Goal: Task Accomplishment & Management: Complete application form

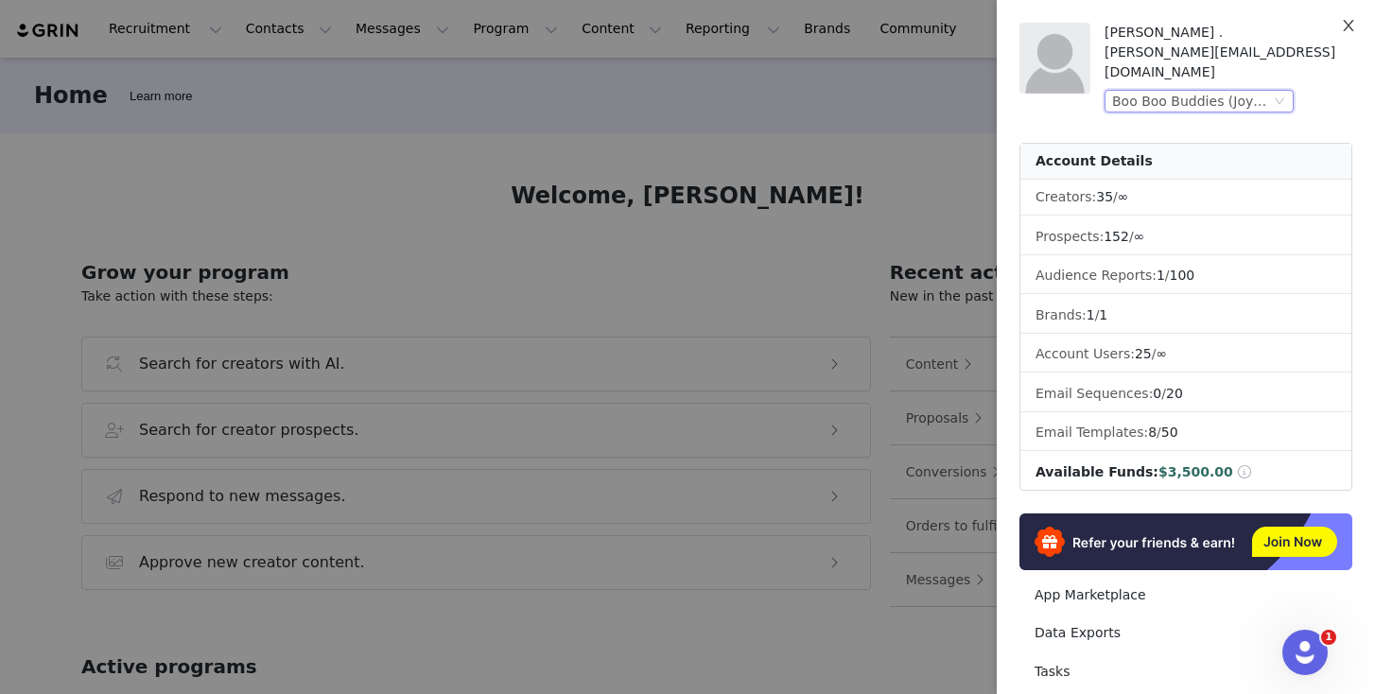
click at [1345, 28] on icon "icon: close" at bounding box center [1348, 25] width 15 height 15
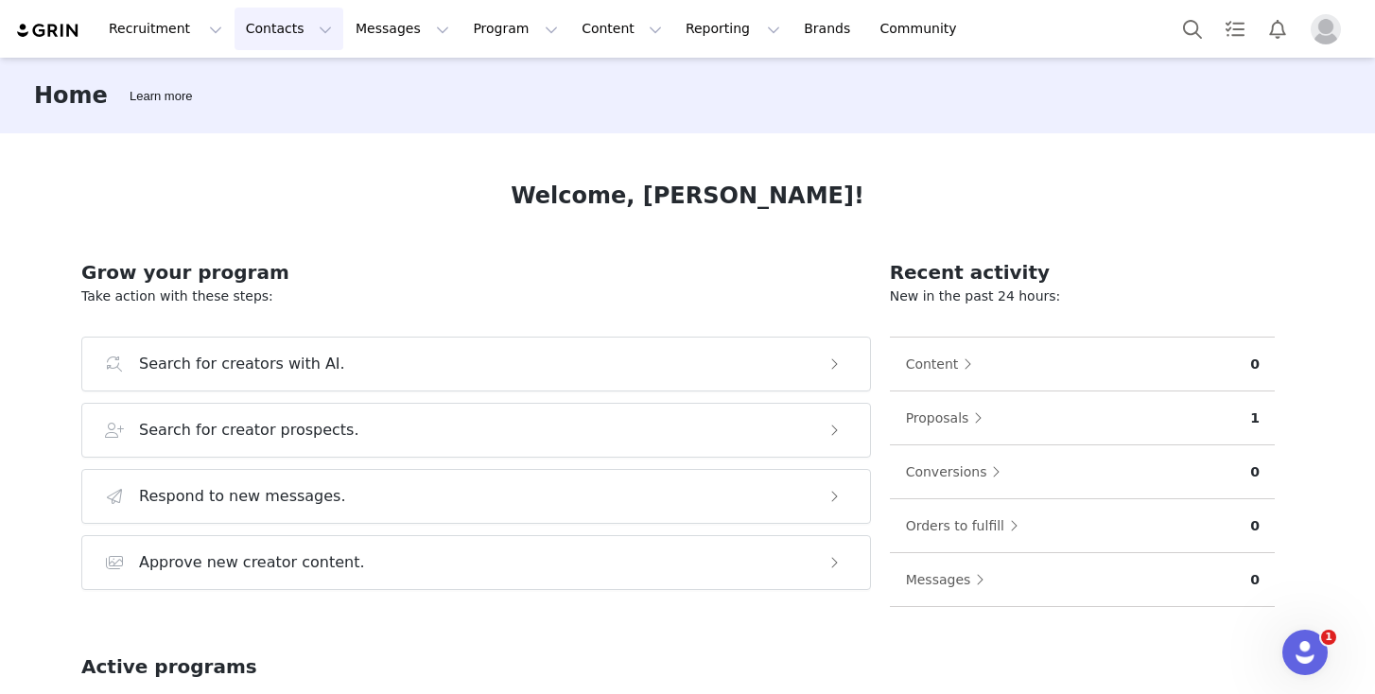
click at [294, 38] on button "Contacts Contacts" at bounding box center [289, 29] width 109 height 43
click at [297, 112] on p "Prospects" at bounding box center [267, 119] width 63 height 20
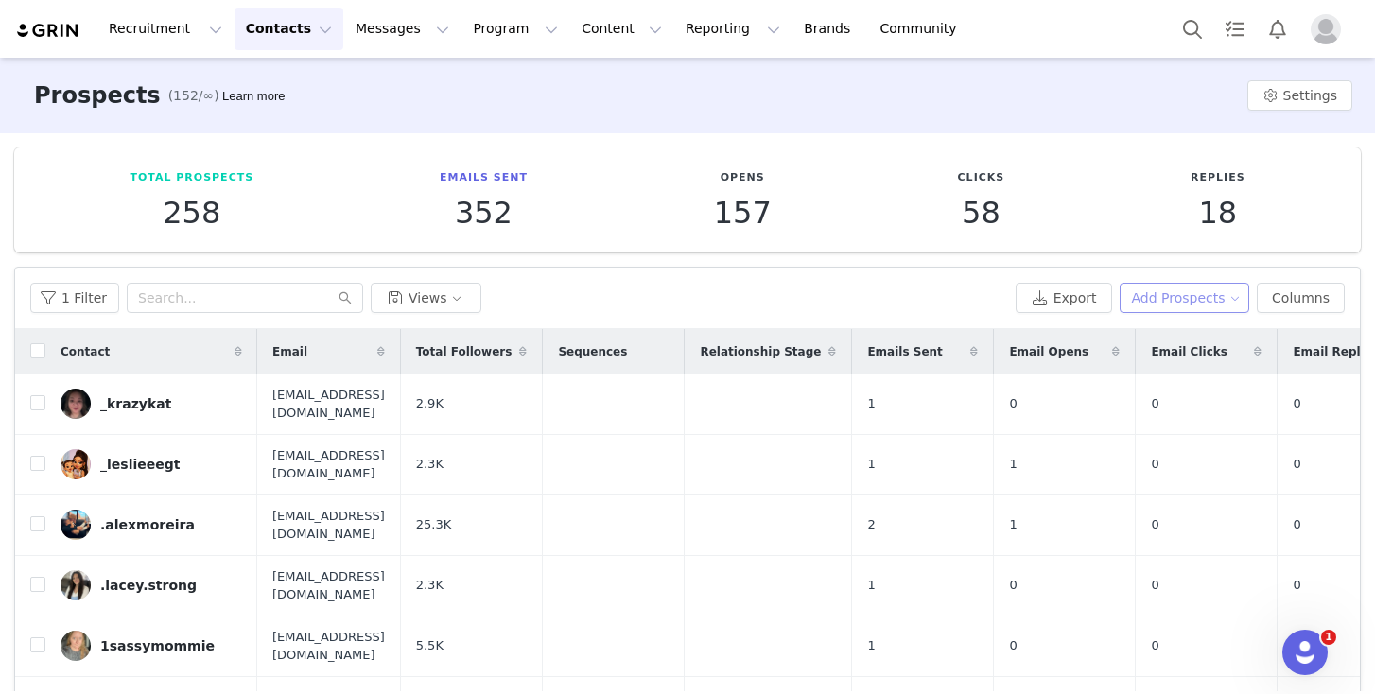
click at [1164, 299] on button "Add Prospects" at bounding box center [1185, 298] width 131 height 30
click at [1179, 327] on span "Add a Prospect" at bounding box center [1172, 335] width 99 height 21
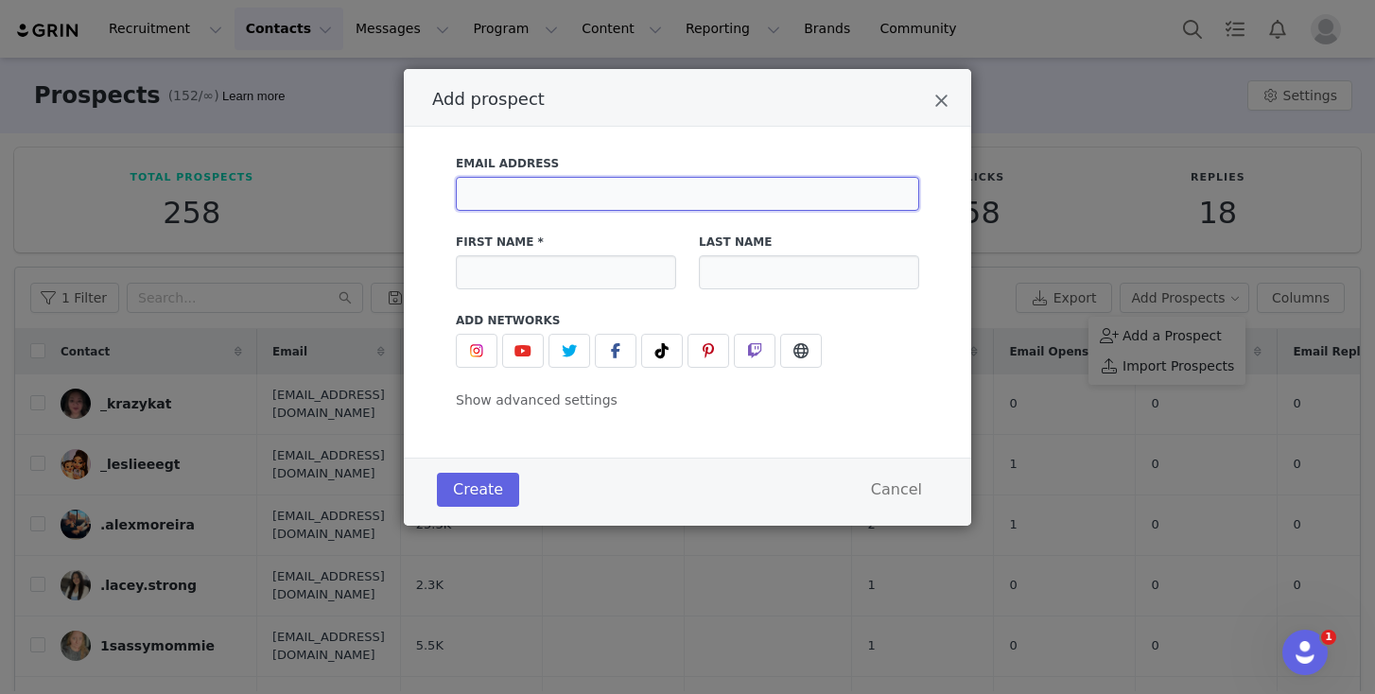
click at [570, 204] on input "Add prospect" at bounding box center [687, 194] width 463 height 34
paste input "24 ******** *** [GEOGRAPHIC_DATA],[US_STATE],[GEOGRAPHIC_DATA] 32327"
type input "24 ******** *** [GEOGRAPHIC_DATA],[US_STATE],[GEOGRAPHIC_DATA] 32327"
paste input "kelseycohill"
type input "kelseycohill"
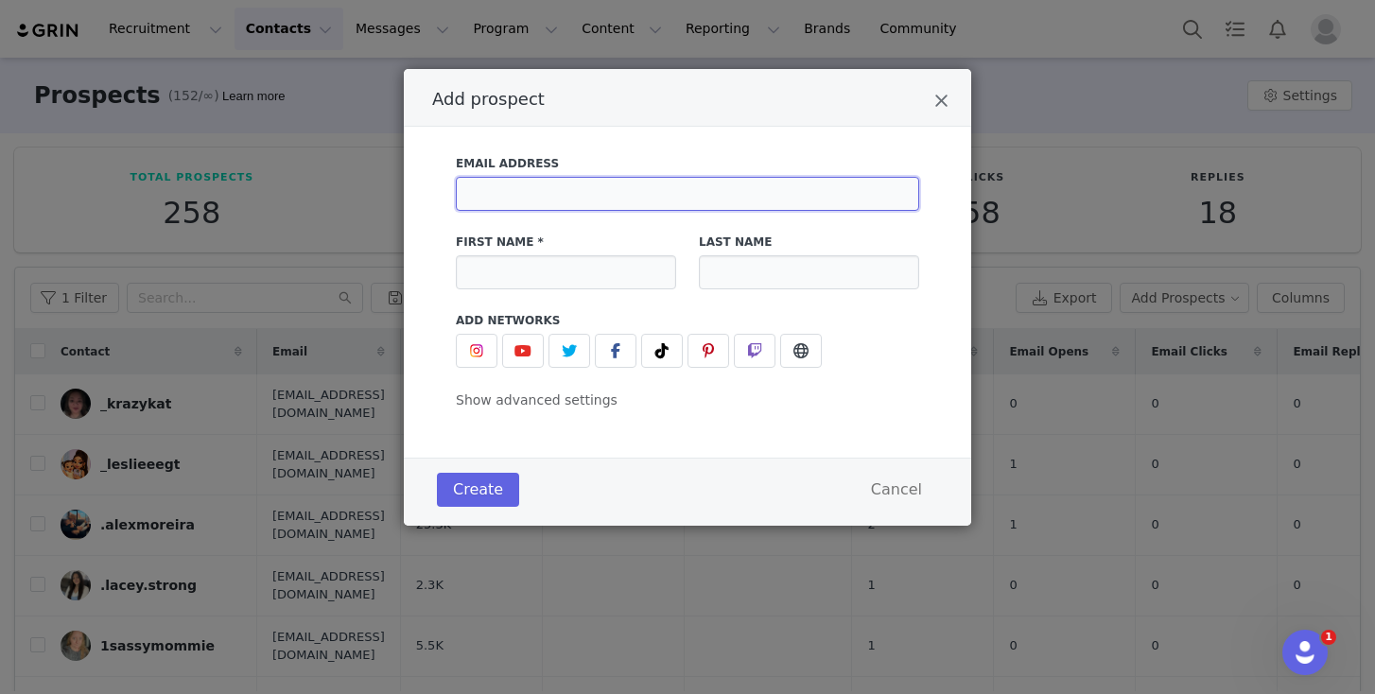
paste input "Boo Boo Buddies_Affiliate Campaign Master Dashboard Boo Boo Buddies_Affiliate C…"
type input "Boo Boo Buddies_Affiliate Campaign Master Dashboard Boo Boo Buddies_Affiliate C…"
paste input "[EMAIL_ADDRESS][DOMAIN_NAME]"
type input "[EMAIL_ADDRESS][DOMAIN_NAME]"
click at [586, 269] on input "Add prospect" at bounding box center [566, 272] width 220 height 34
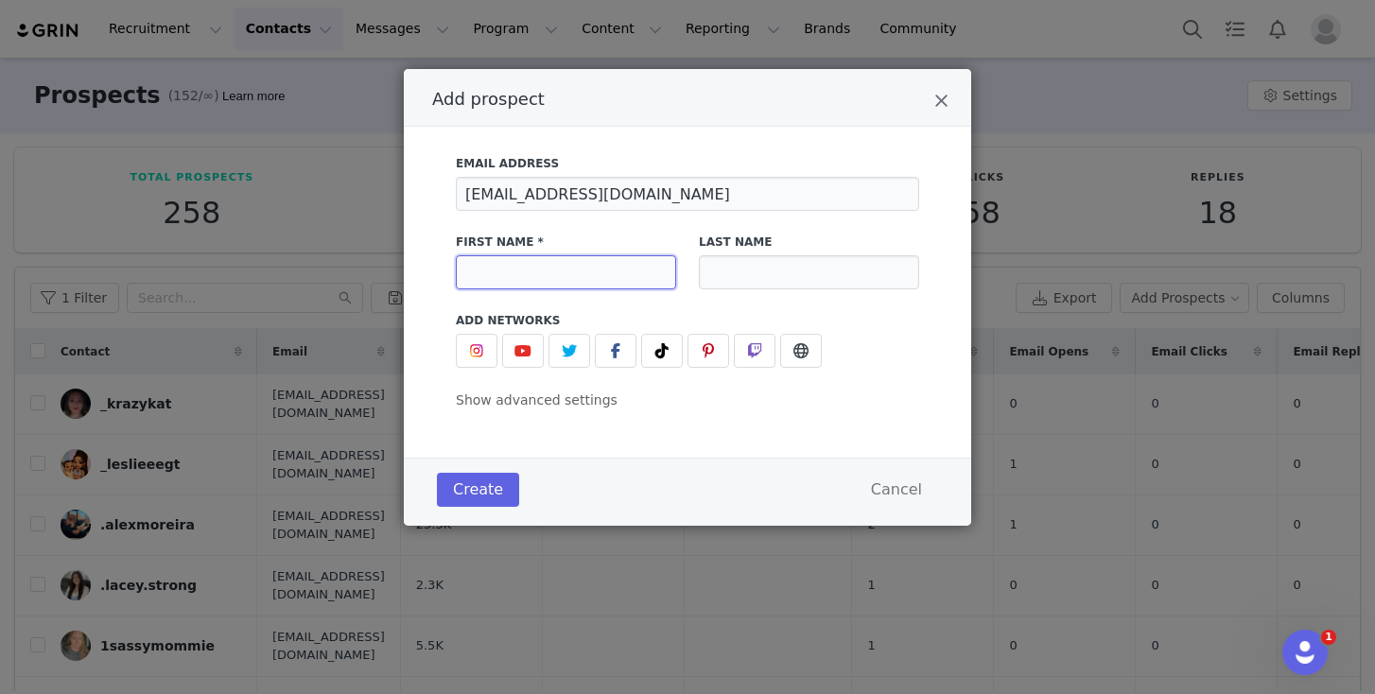
paste input "kelseycohill"
type input "kelseycohill"
click at [652, 338] on button "Add prospect" at bounding box center [662, 351] width 42 height 34
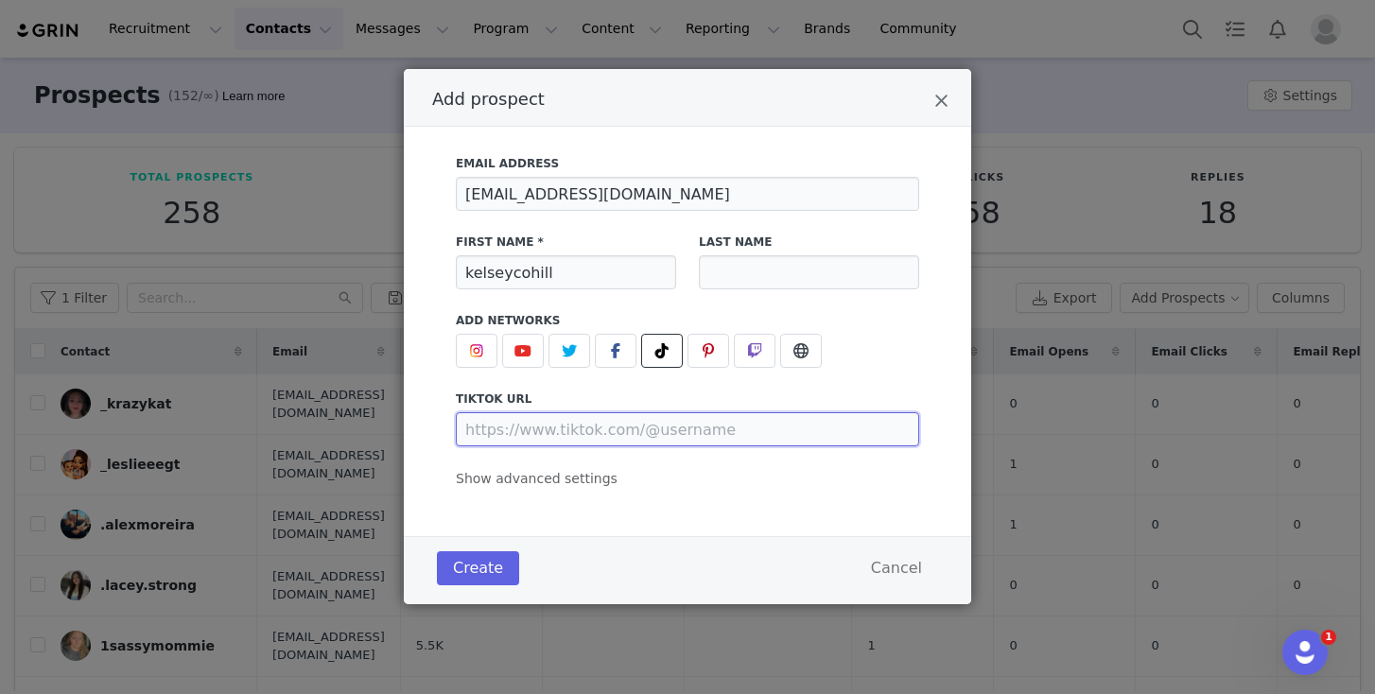
click at [603, 438] on input "Add prospect" at bounding box center [687, 429] width 463 height 34
paste input "[URL][DOMAIN_NAME]"
type input "[URL][DOMAIN_NAME]"
click at [490, 466] on div "Email Address [EMAIL_ADDRESS][DOMAIN_NAME] First Name * kelseycohill Last Name …" at bounding box center [687, 316] width 463 height 345
click at [490, 468] on div "Email Address [EMAIL_ADDRESS][DOMAIN_NAME] First Name * kelseycohill Last Name …" at bounding box center [687, 316] width 463 height 345
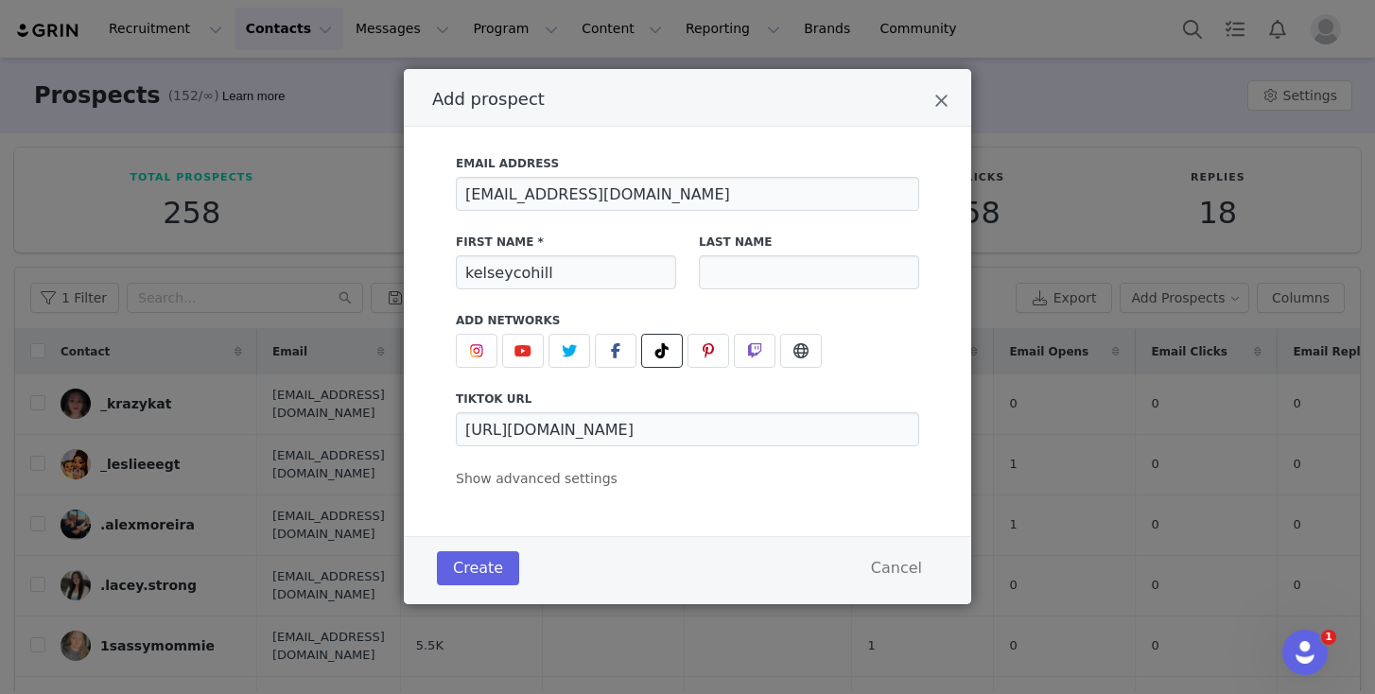
click at [488, 470] on div "Email Address [EMAIL_ADDRESS][DOMAIN_NAME] First Name * kelseycohill Last Name …" at bounding box center [687, 316] width 463 height 345
click at [487, 472] on span "Show advanced settings" at bounding box center [537, 478] width 162 height 15
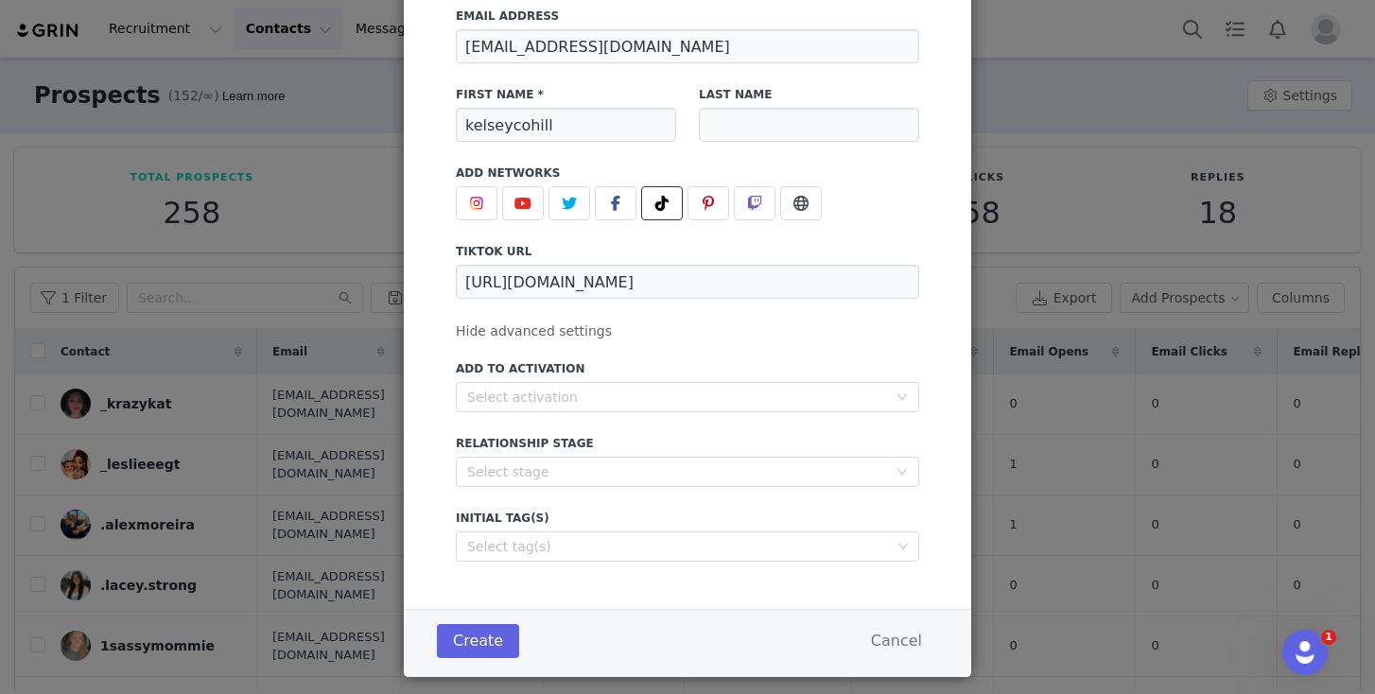
scroll to position [178, 0]
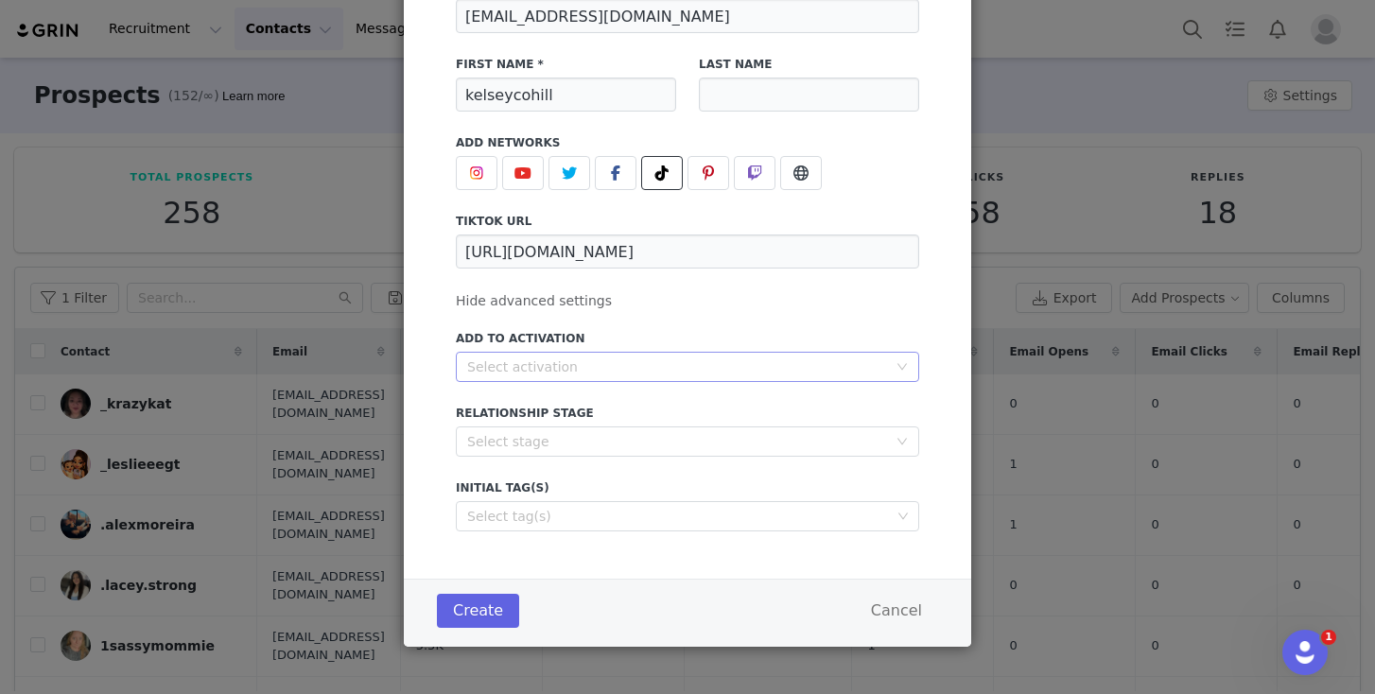
click at [620, 352] on div "Select activation" at bounding box center [687, 367] width 463 height 30
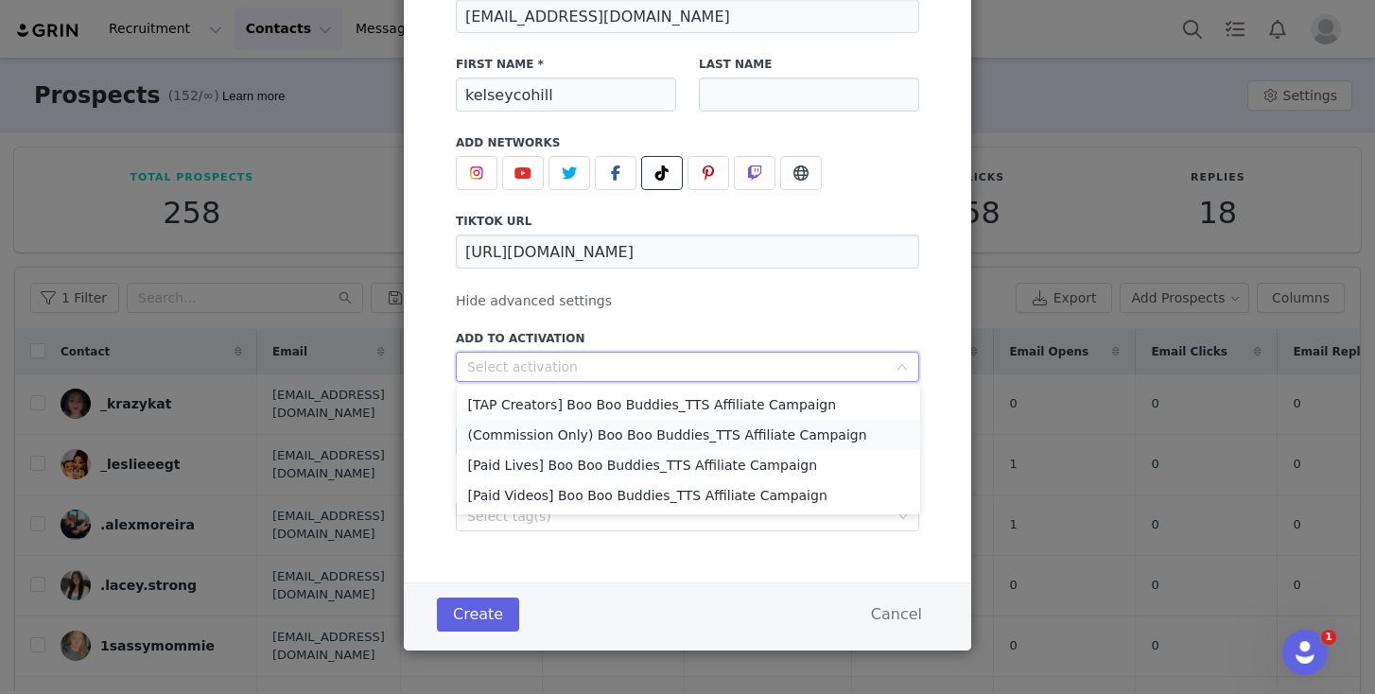
click at [623, 436] on li "(Commission Only) Boo Boo Buddies_TTS Affiliate Campaign" at bounding box center [688, 435] width 463 height 30
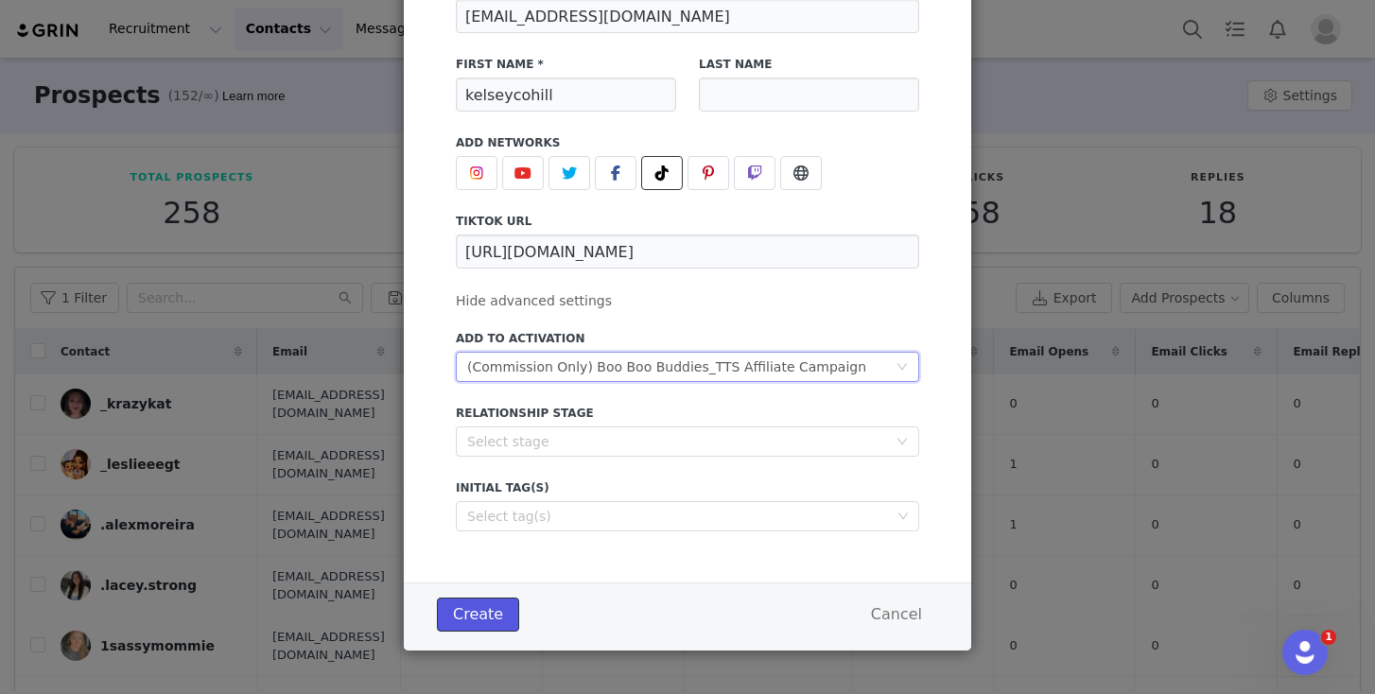
click at [489, 615] on button "Create" at bounding box center [478, 615] width 82 height 34
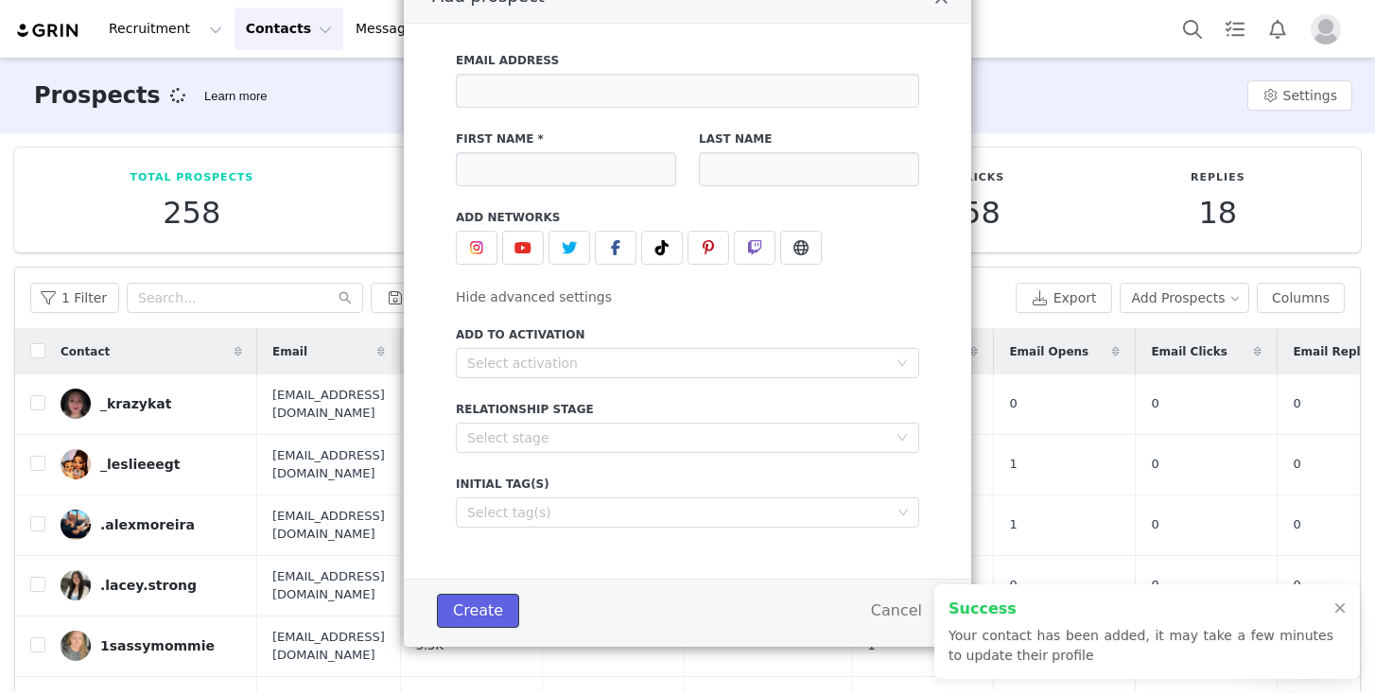
scroll to position [103, 0]
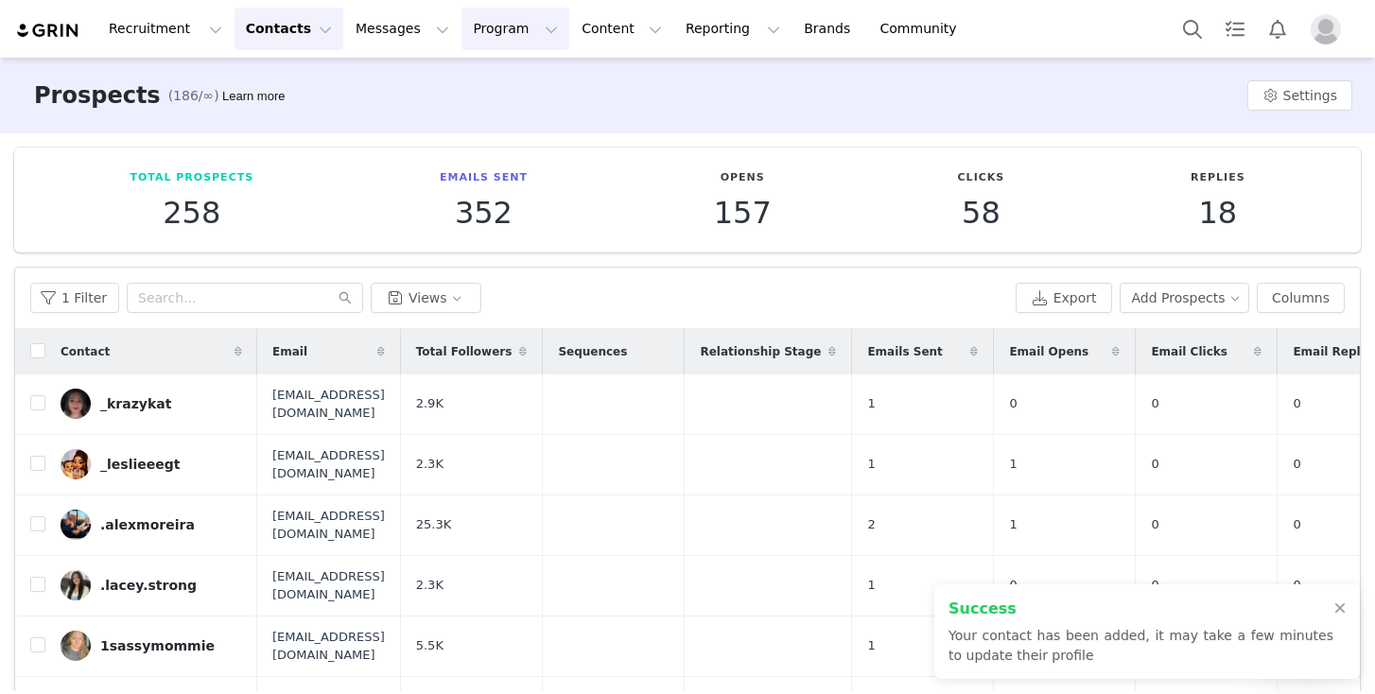
click at [462, 29] on button "Program Program" at bounding box center [516, 29] width 108 height 43
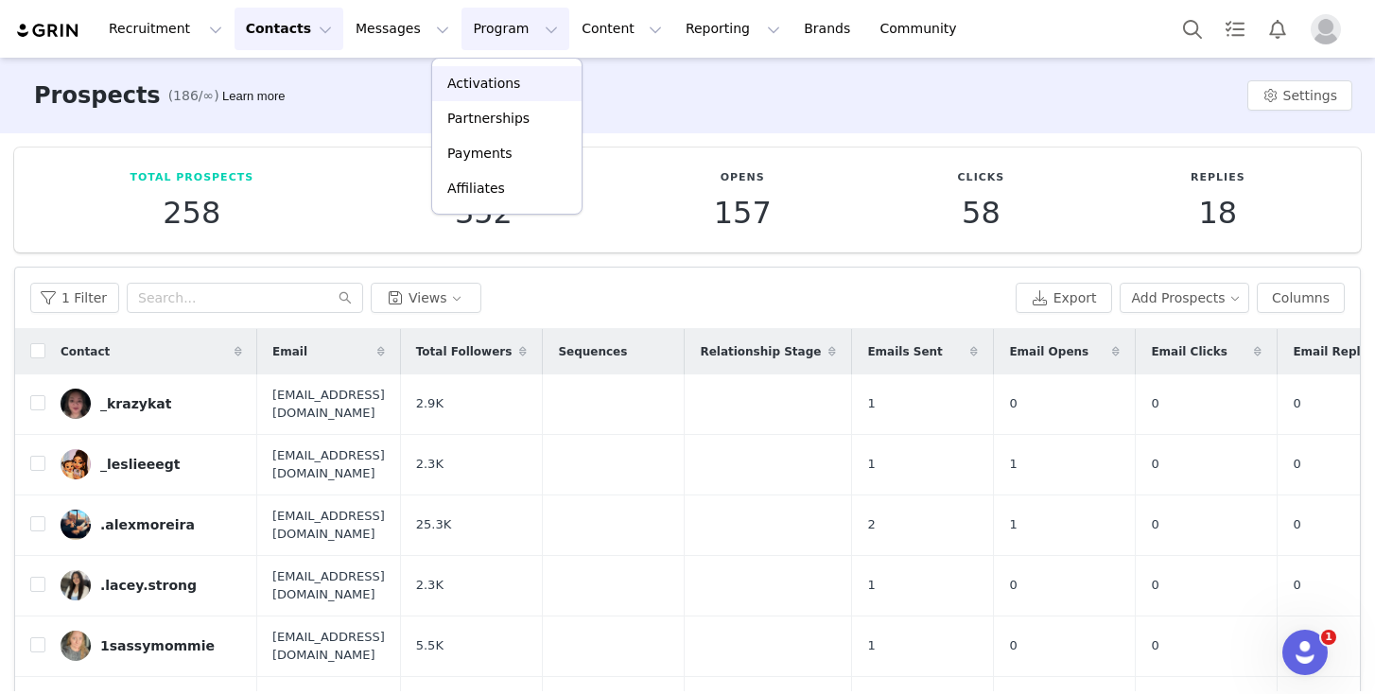
click at [481, 78] on p "Activations" at bounding box center [483, 84] width 73 height 20
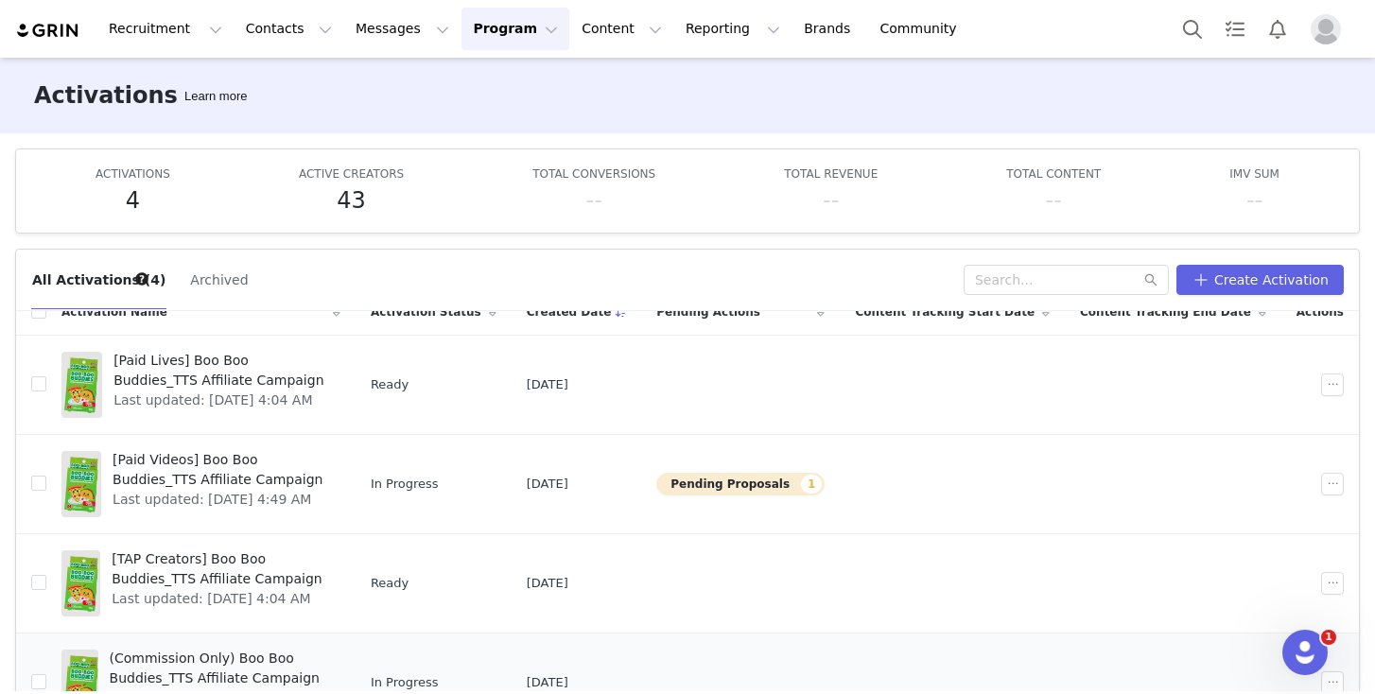
scroll to position [32, 0]
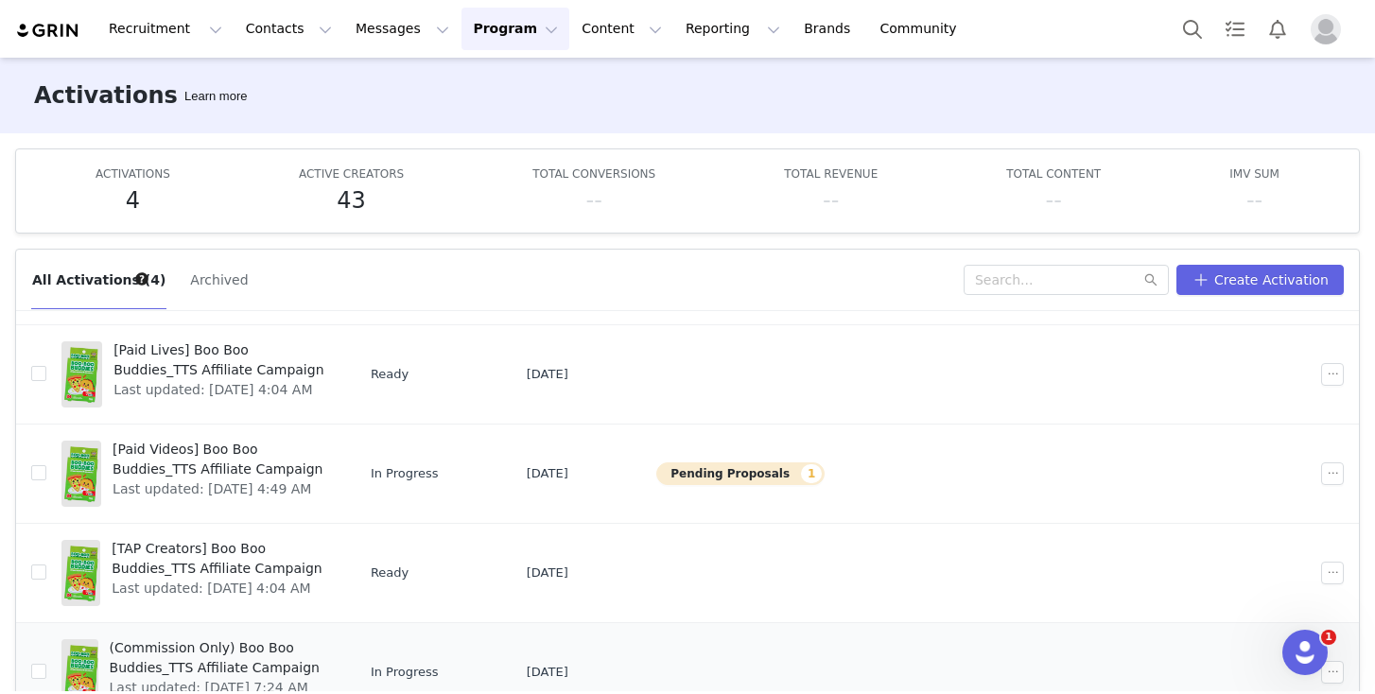
click at [202, 652] on span "(Commission Only) Boo Boo Buddies_TTS Affiliate Campaign" at bounding box center [219, 658] width 219 height 40
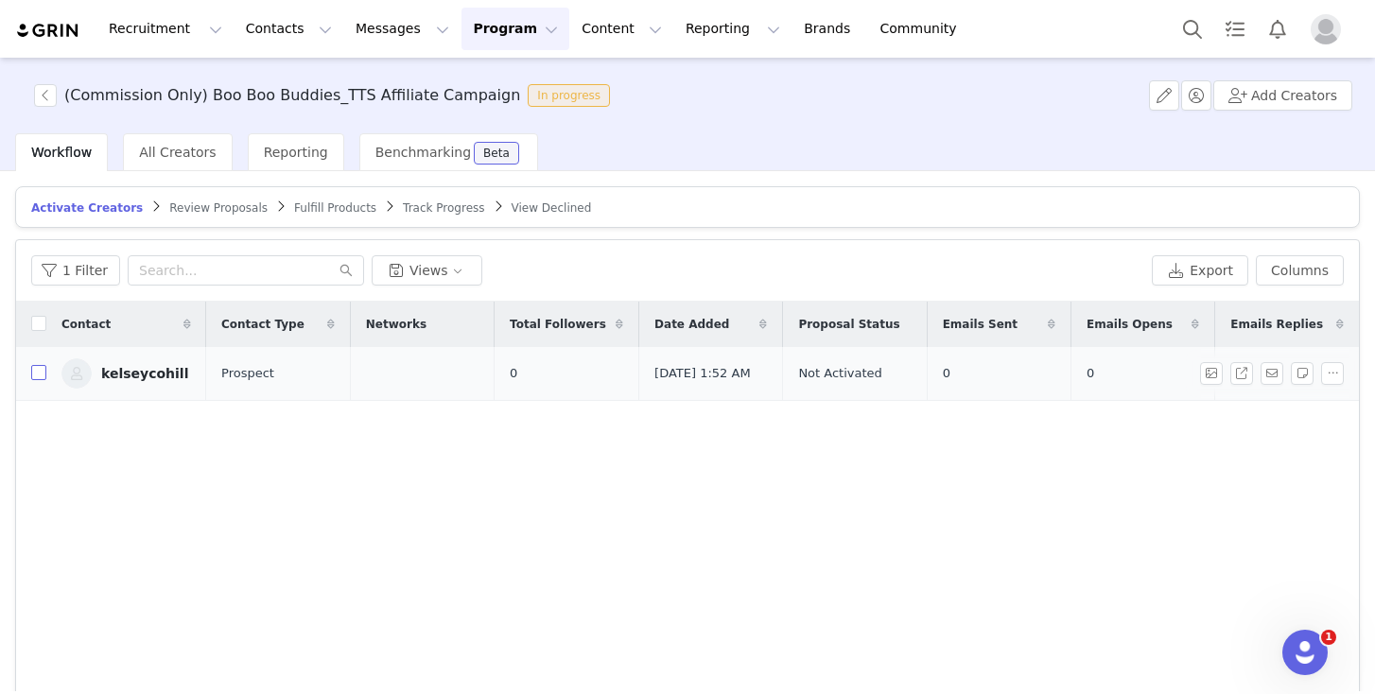
click at [38, 378] on input "checkbox" at bounding box center [38, 372] width 15 height 15
checkbox input "true"
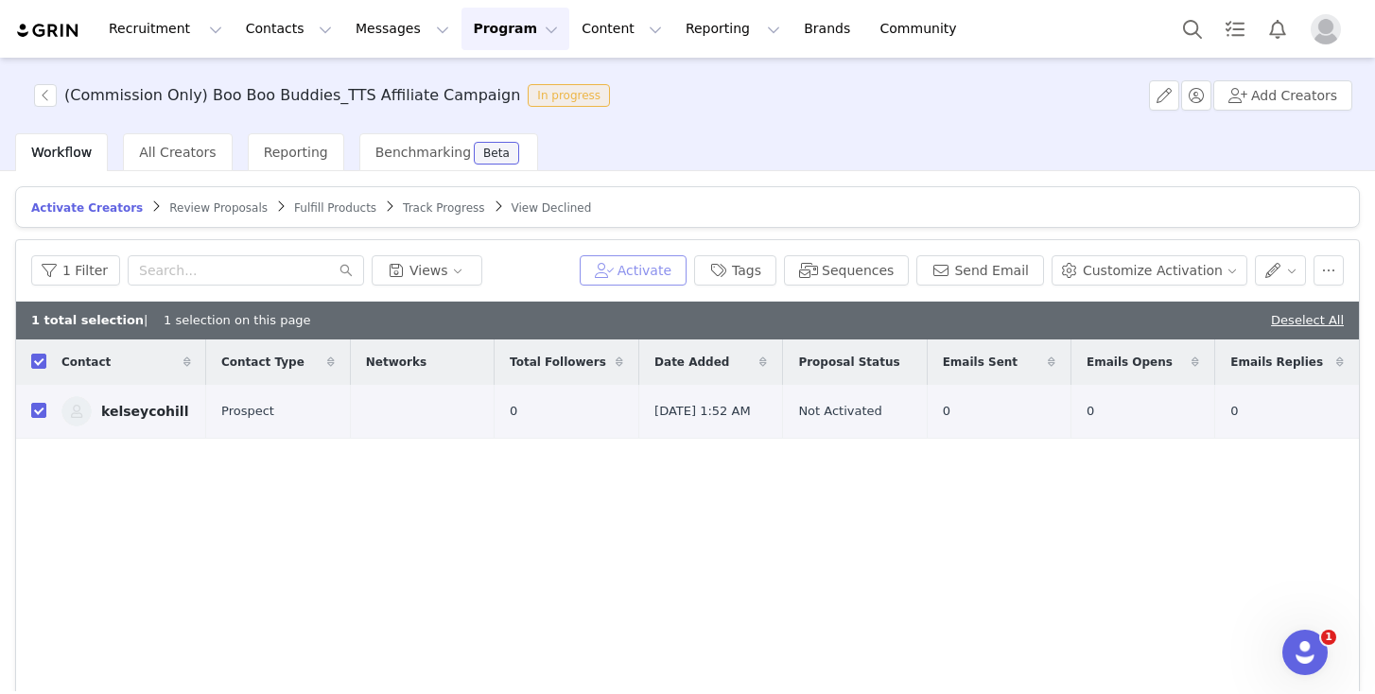
click at [639, 270] on button "Activate" at bounding box center [633, 270] width 107 height 30
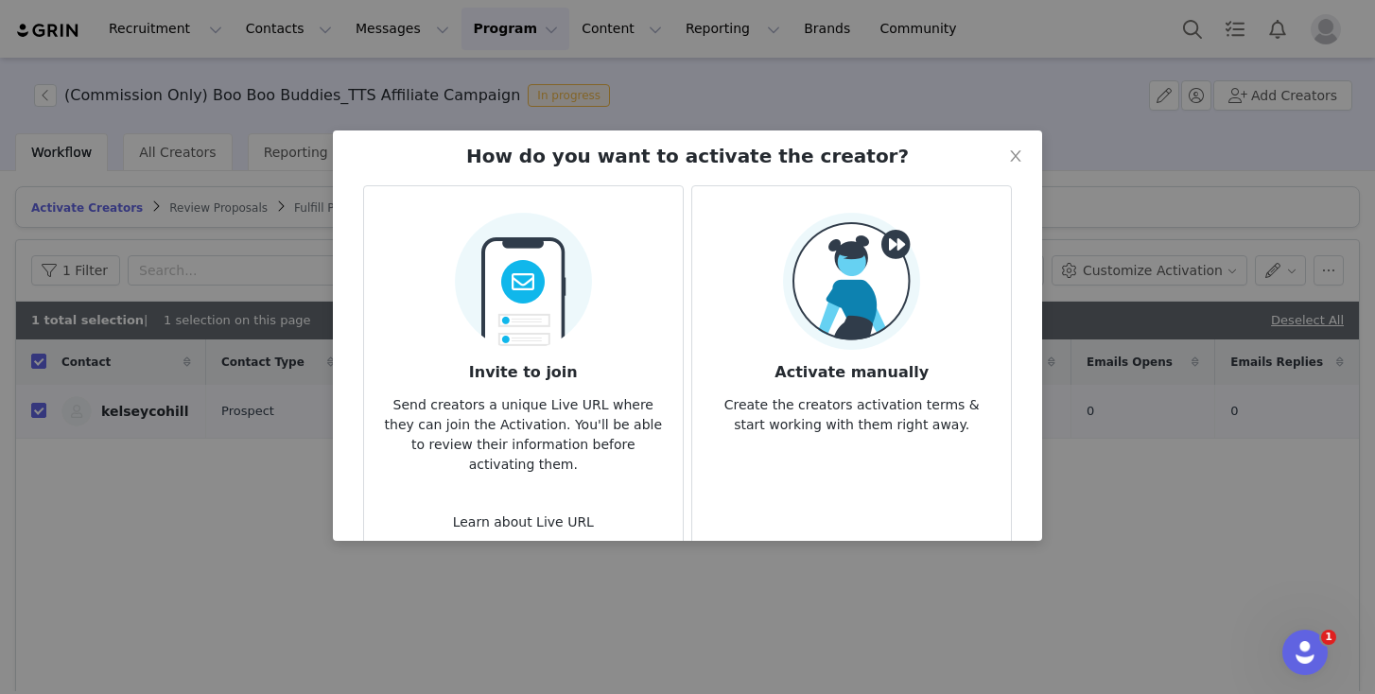
click at [884, 322] on img at bounding box center [851, 281] width 137 height 137
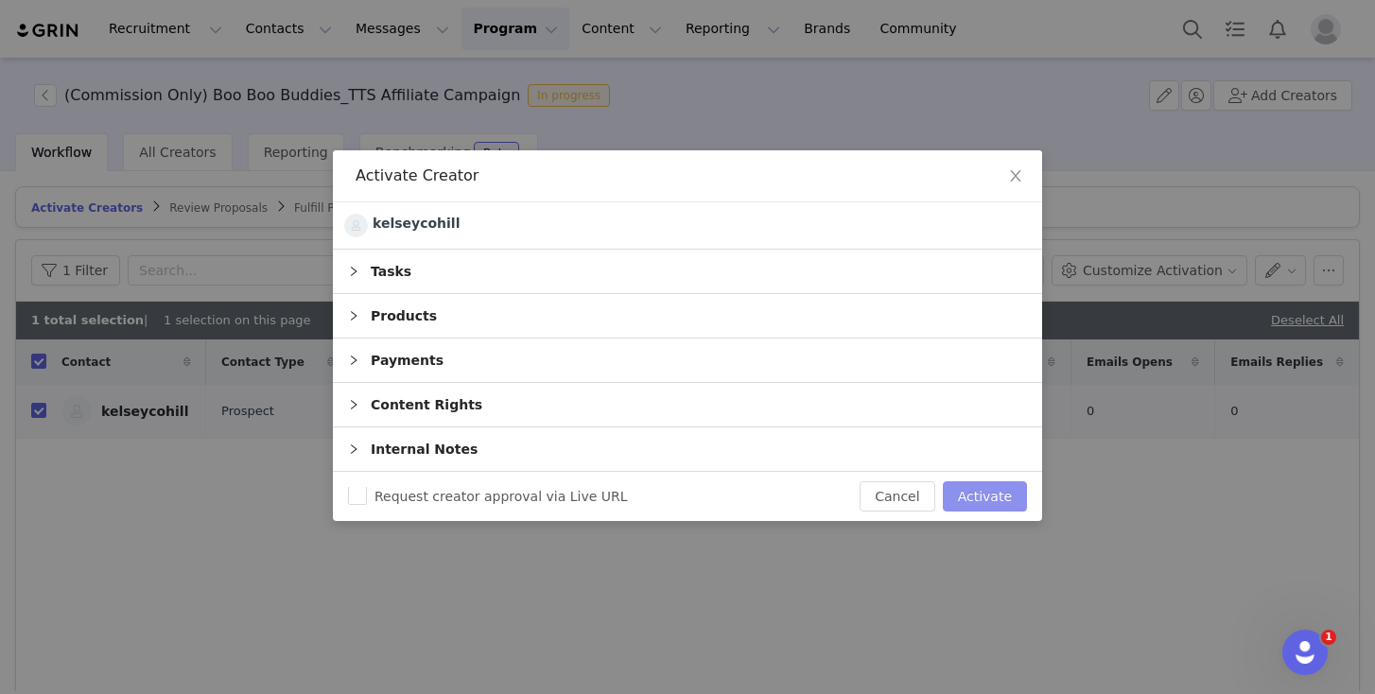
click at [988, 491] on button "Activate" at bounding box center [985, 496] width 84 height 30
checkbox input "false"
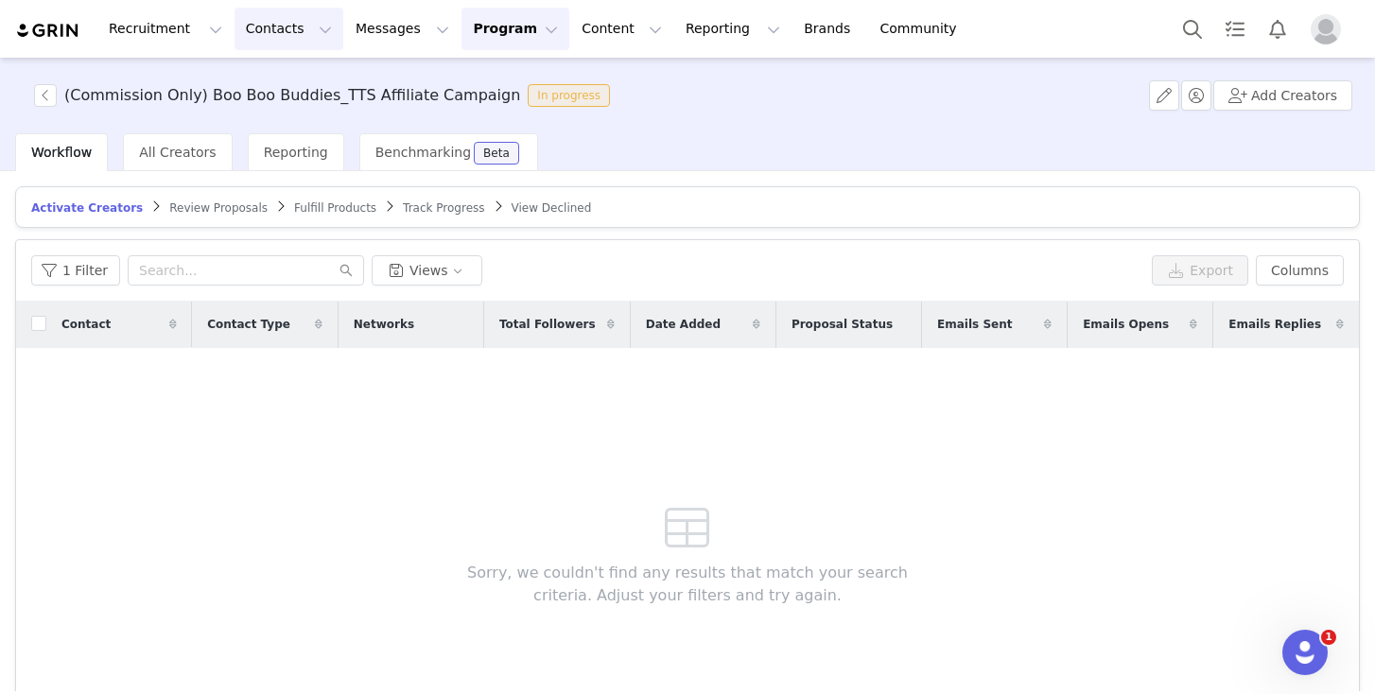
click at [261, 42] on button "Contacts Contacts" at bounding box center [289, 29] width 109 height 43
click at [288, 111] on p "Prospects" at bounding box center [267, 119] width 63 height 20
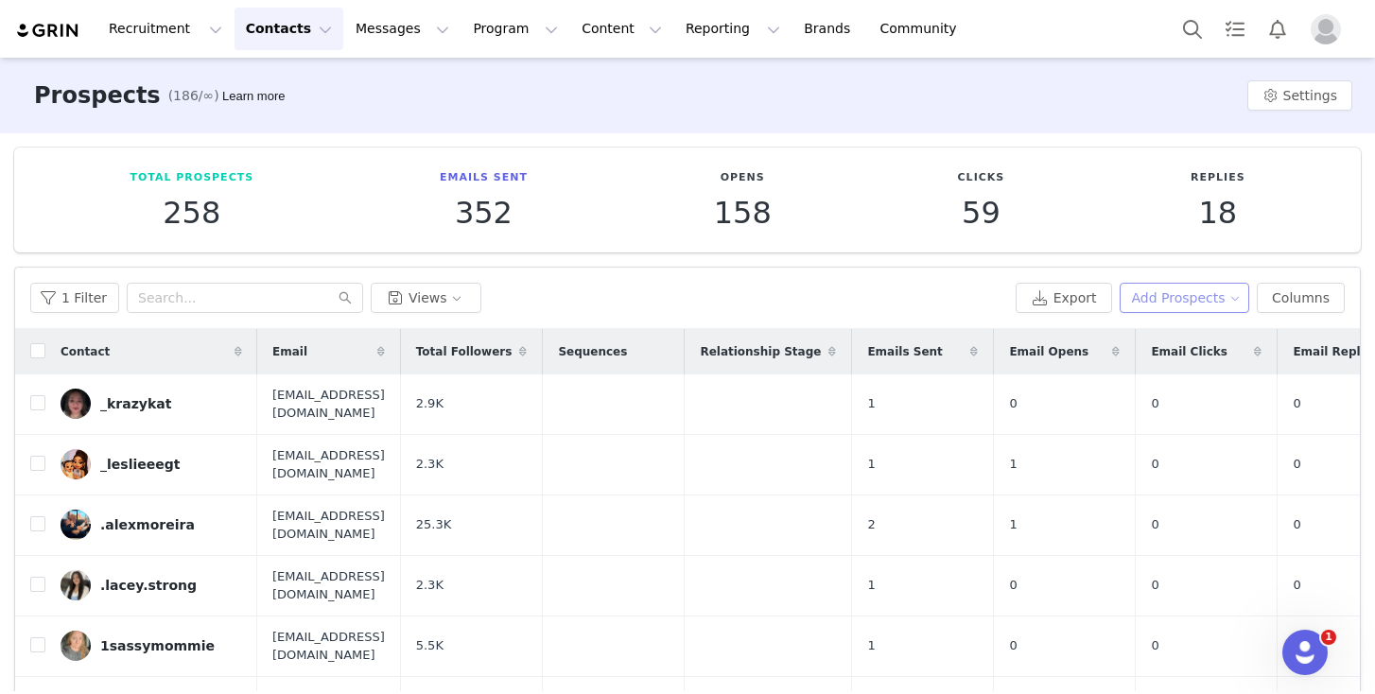
click at [1176, 294] on button "Add Prospects" at bounding box center [1185, 298] width 131 height 30
click at [1144, 325] on span "Add a Prospect" at bounding box center [1172, 335] width 99 height 21
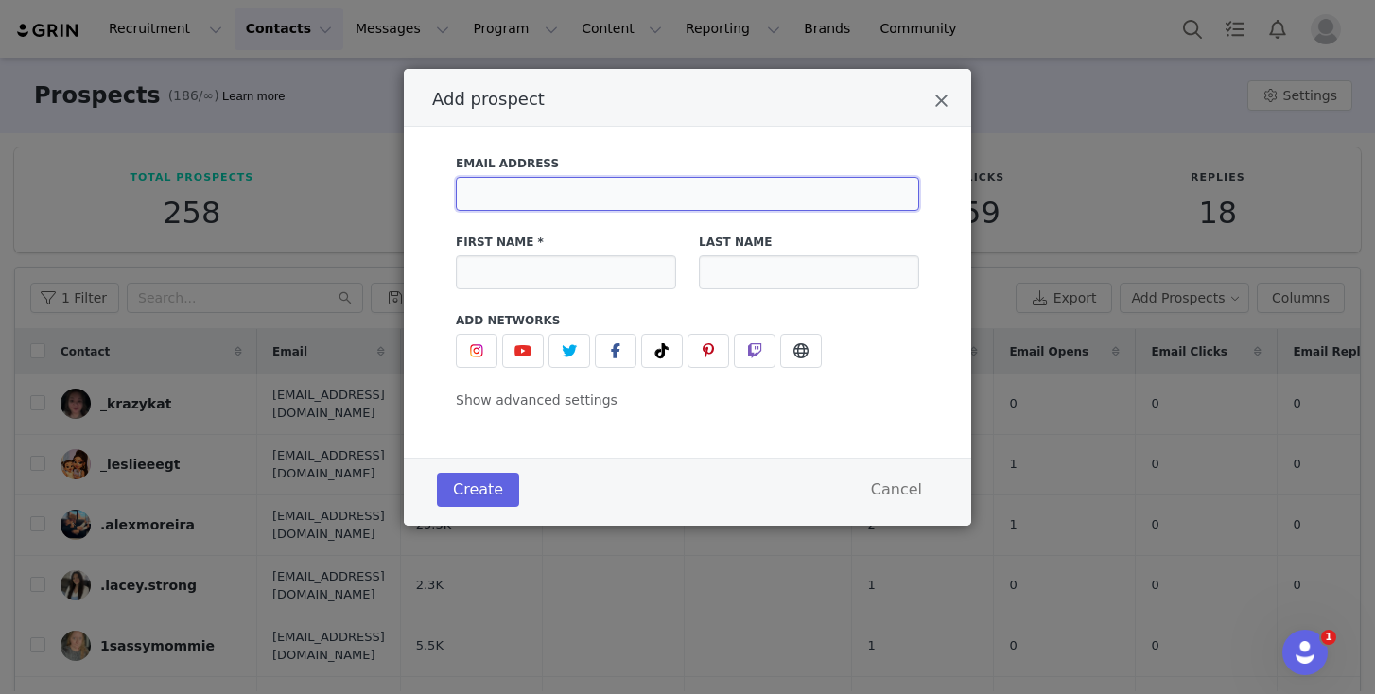
click at [691, 190] on input "Add prospect" at bounding box center [687, 194] width 463 height 34
paste input "[EMAIL_ADDRESS][DOMAIN_NAME]"
type input "[EMAIL_ADDRESS][DOMAIN_NAME]"
click at [567, 274] on input "Add prospect" at bounding box center [566, 272] width 220 height 34
paste input "[PERSON_NAME] | Boy Mom 💙 Dog Mom"
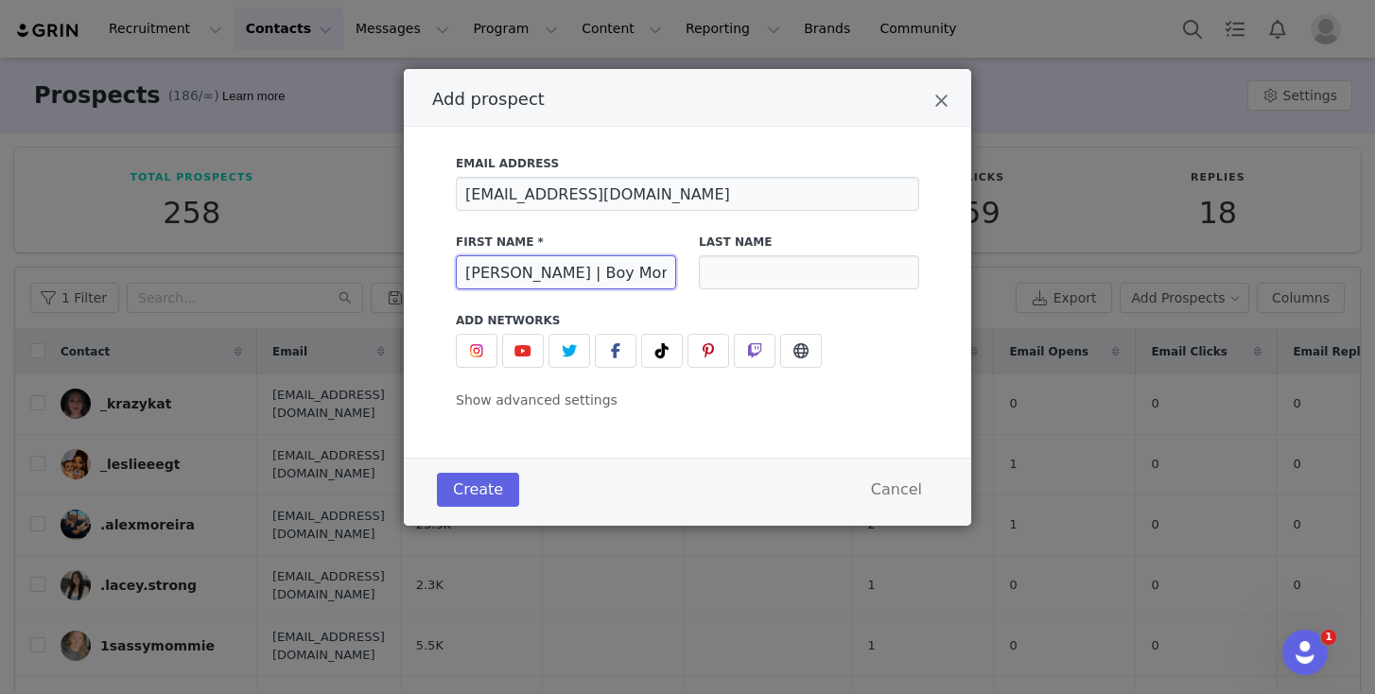
scroll to position [0, 7]
type input "[PERSON_NAME] | Boy Mom 💙 Dog Mom"
click at [669, 347] on span "Add prospect" at bounding box center [662, 351] width 23 height 23
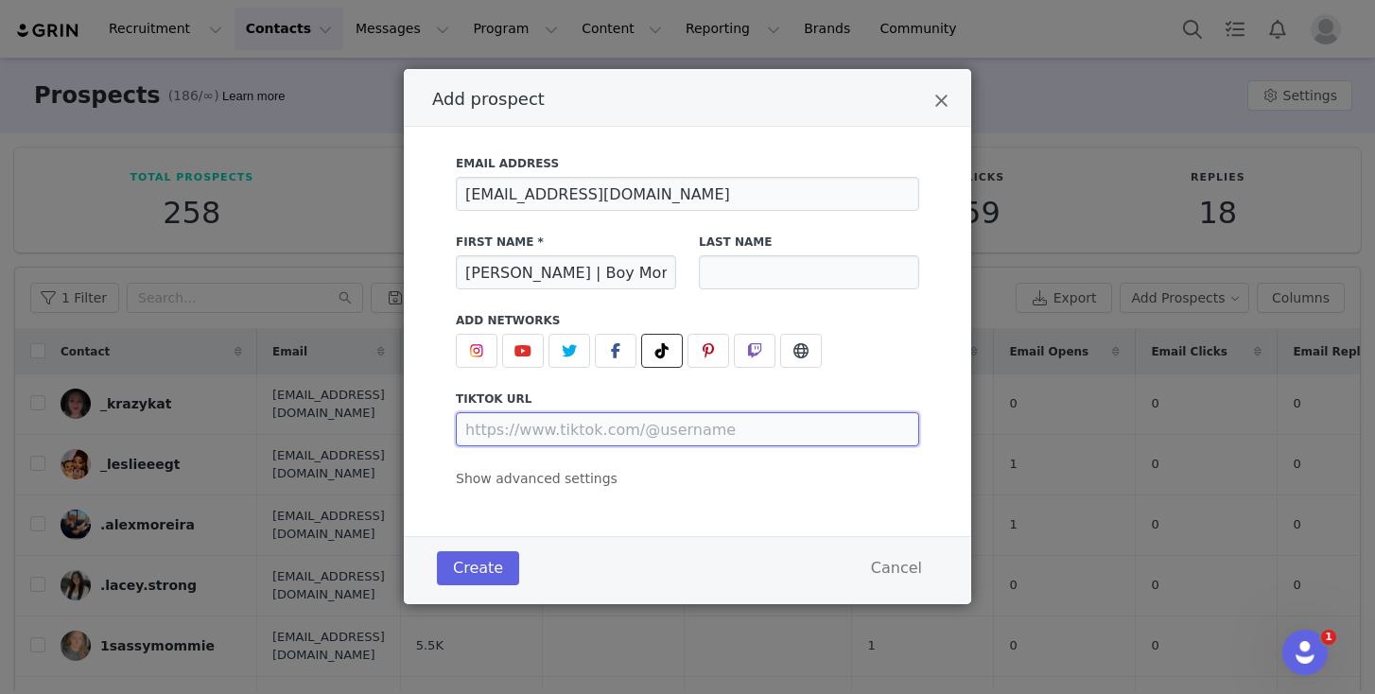
click at [581, 434] on input "Add prospect" at bounding box center [687, 429] width 463 height 34
paste input "[URL][DOMAIN_NAME]"
type input "[URL][DOMAIN_NAME]"
click at [534, 479] on span "Show advanced settings" at bounding box center [537, 478] width 162 height 15
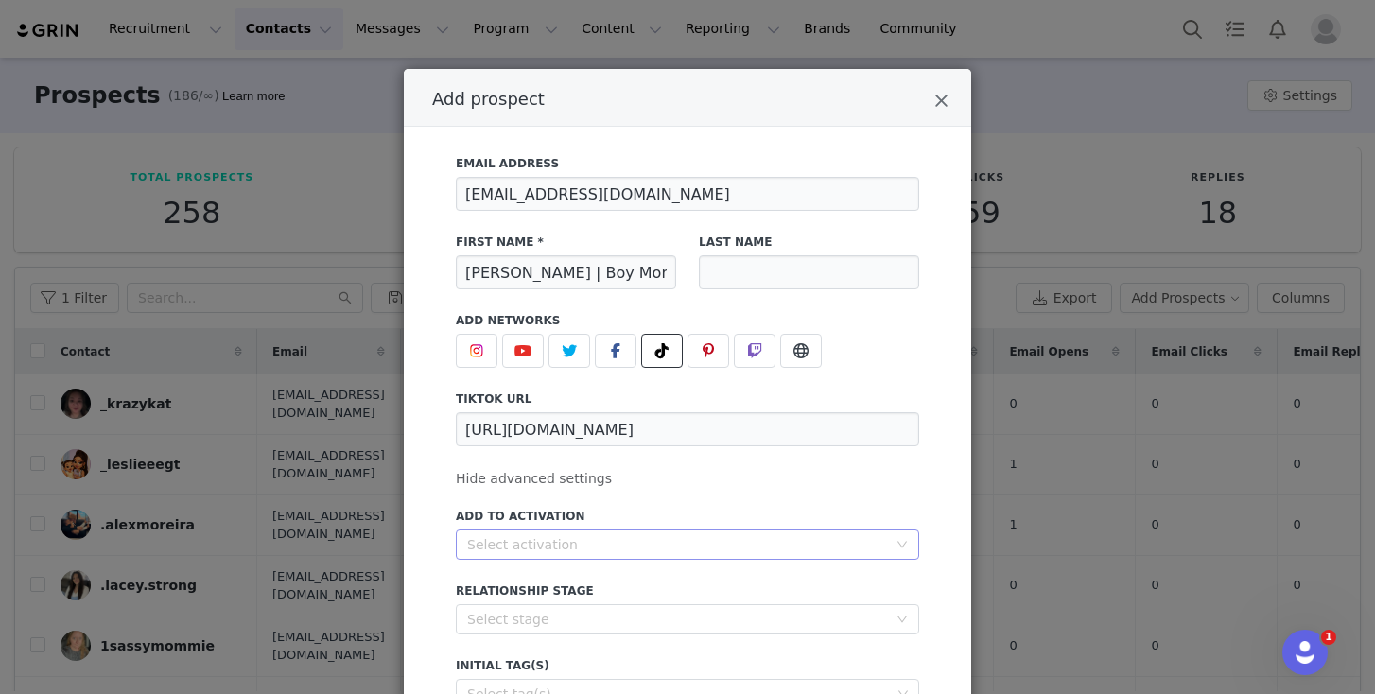
click at [568, 536] on div "Select activation" at bounding box center [677, 544] width 420 height 19
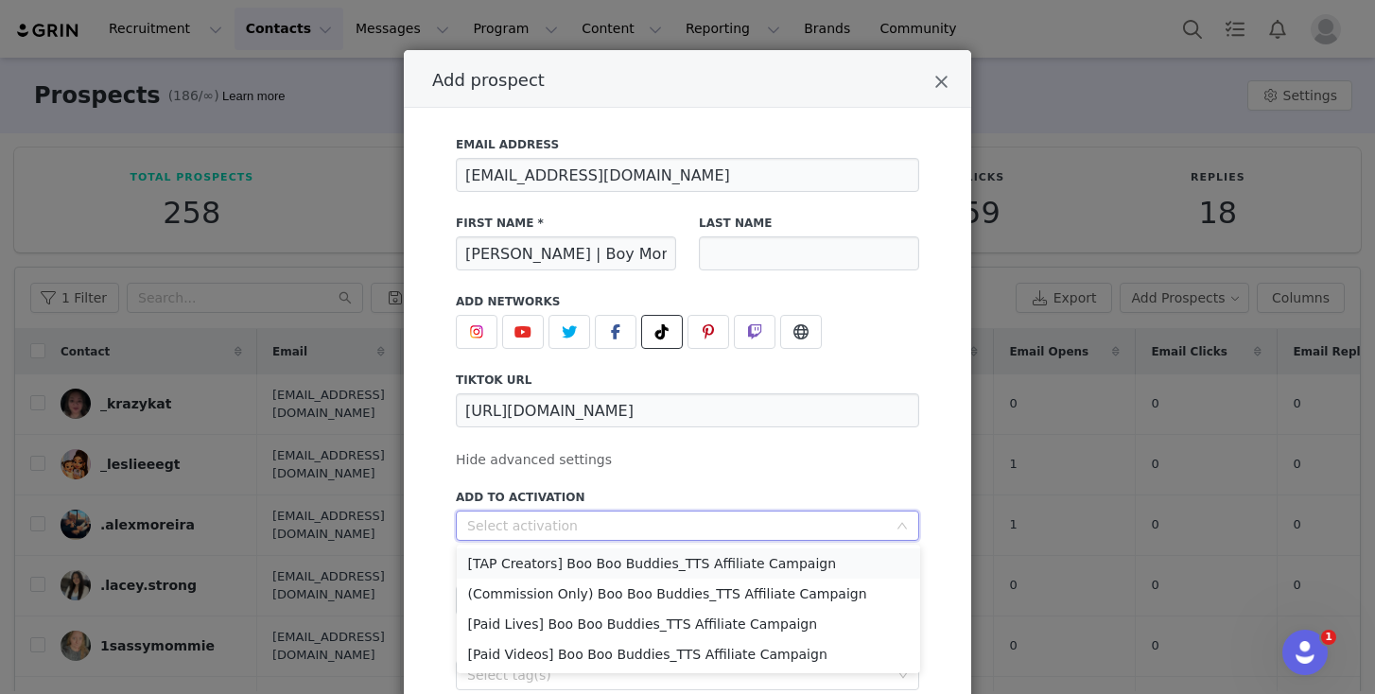
scroll to position [47, 0]
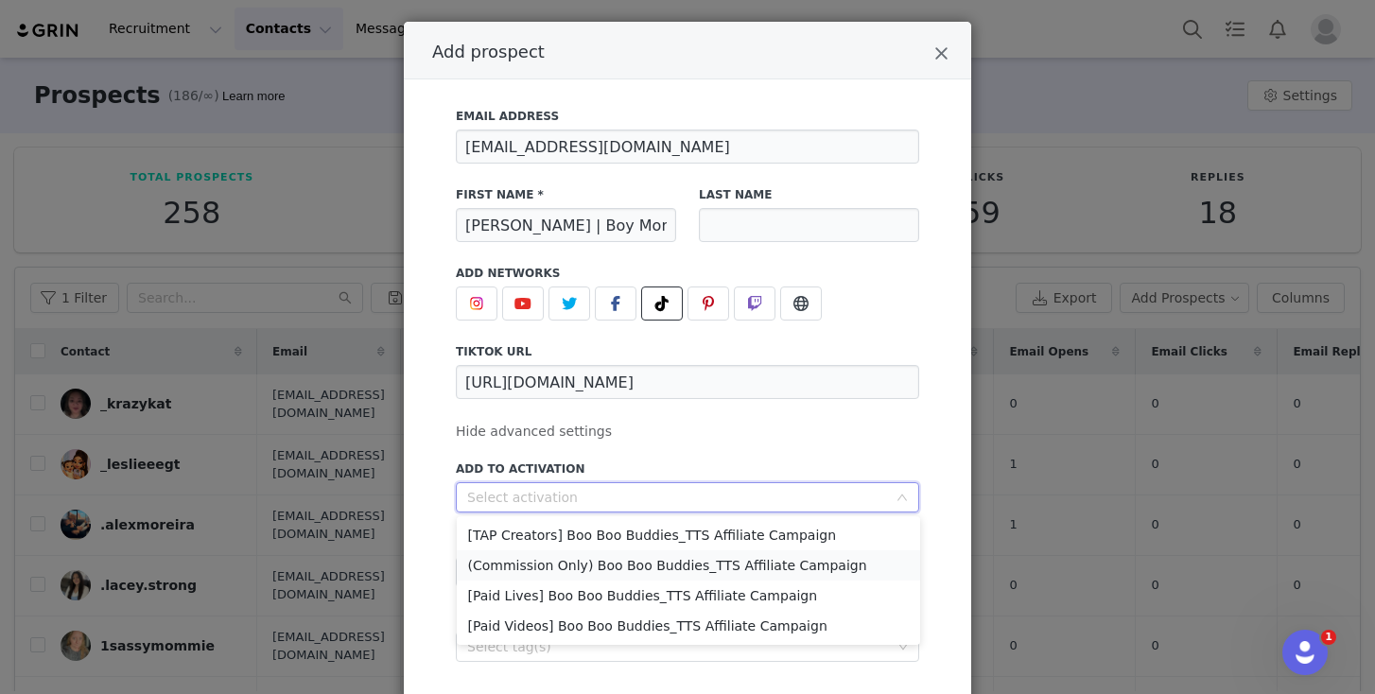
click at [638, 558] on li "(Commission Only) Boo Boo Buddies_TTS Affiliate Campaign" at bounding box center [688, 566] width 463 height 30
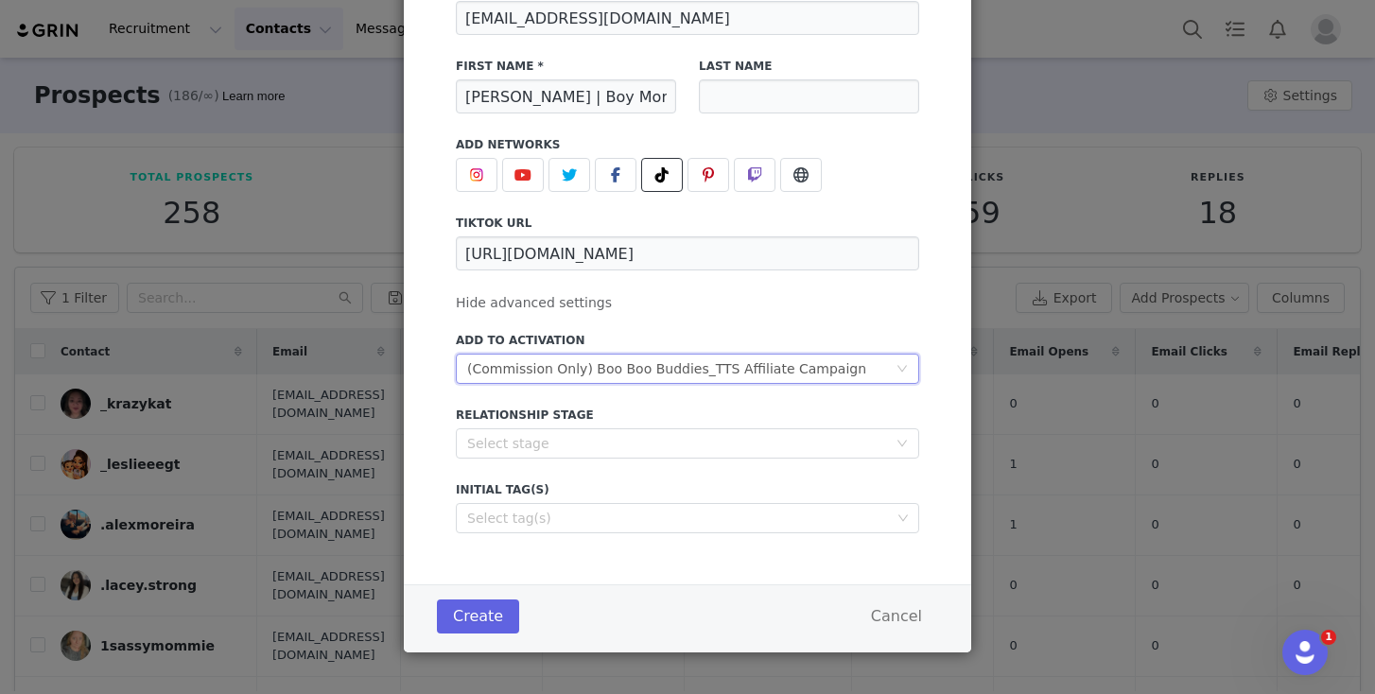
scroll to position [182, 0]
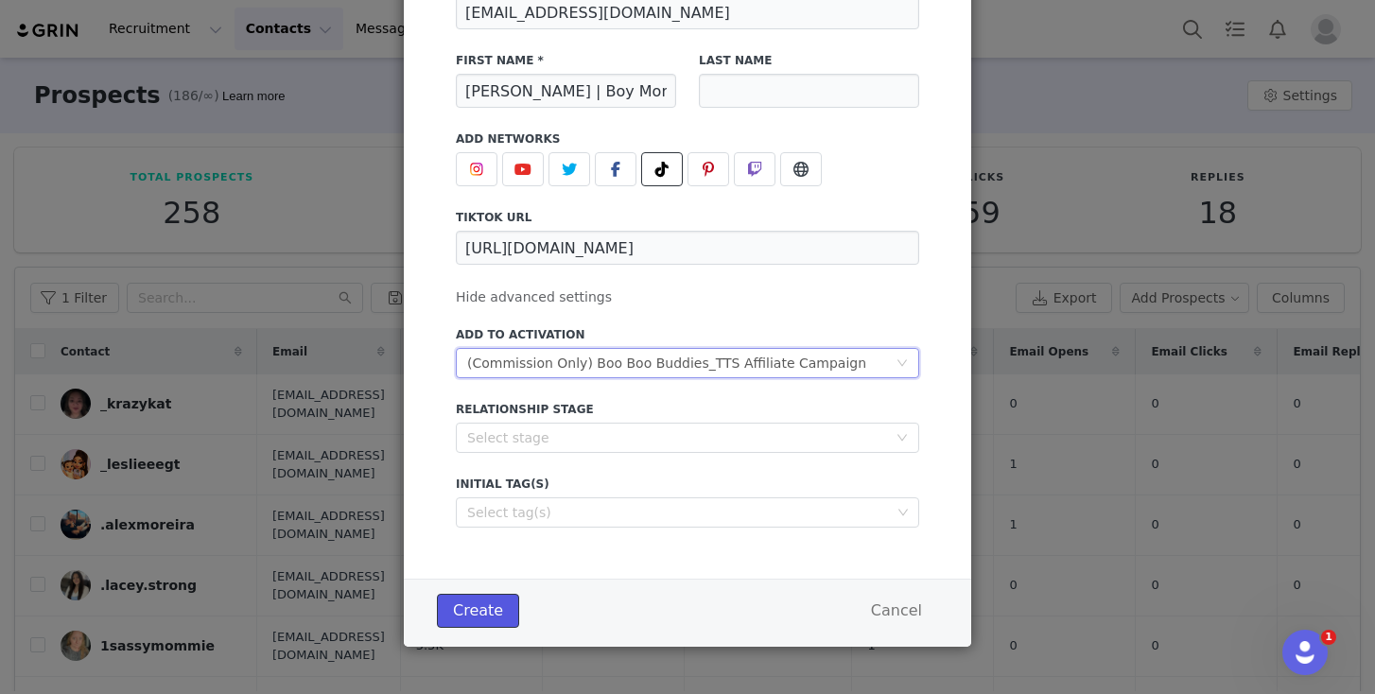
click at [449, 619] on button "Create" at bounding box center [478, 611] width 82 height 34
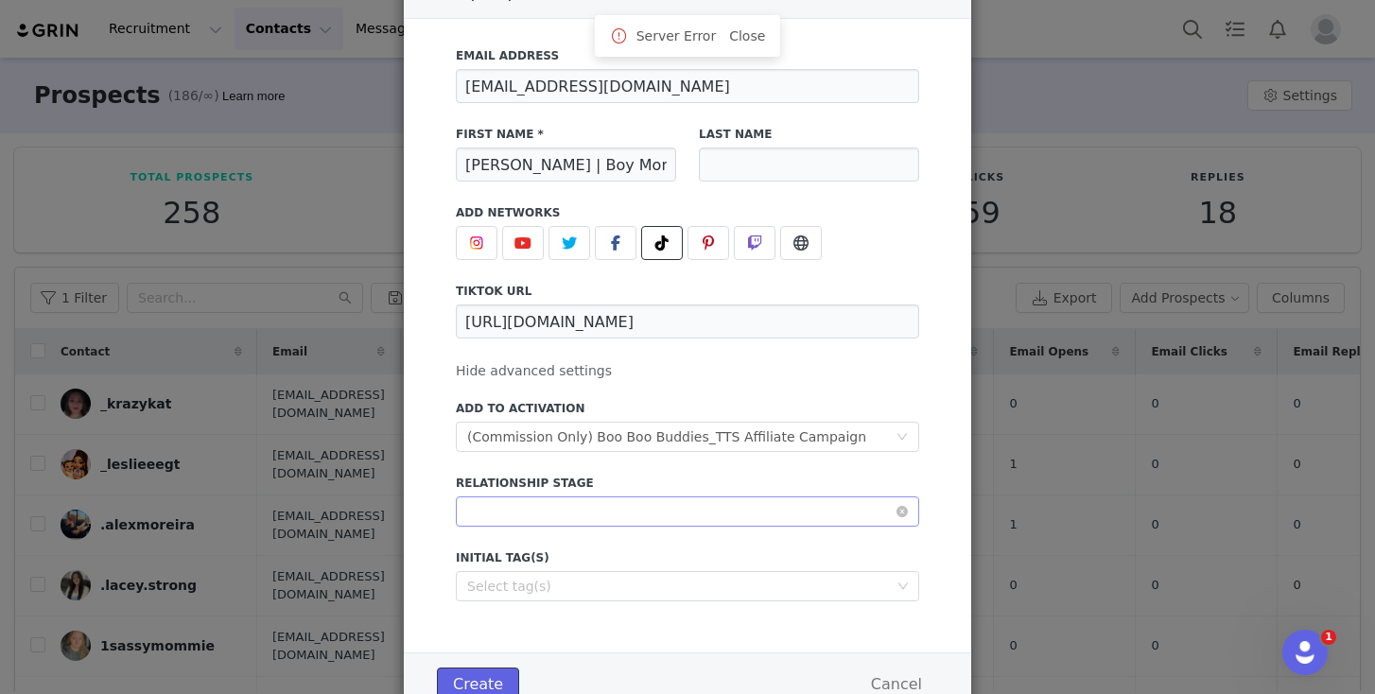
scroll to position [44, 0]
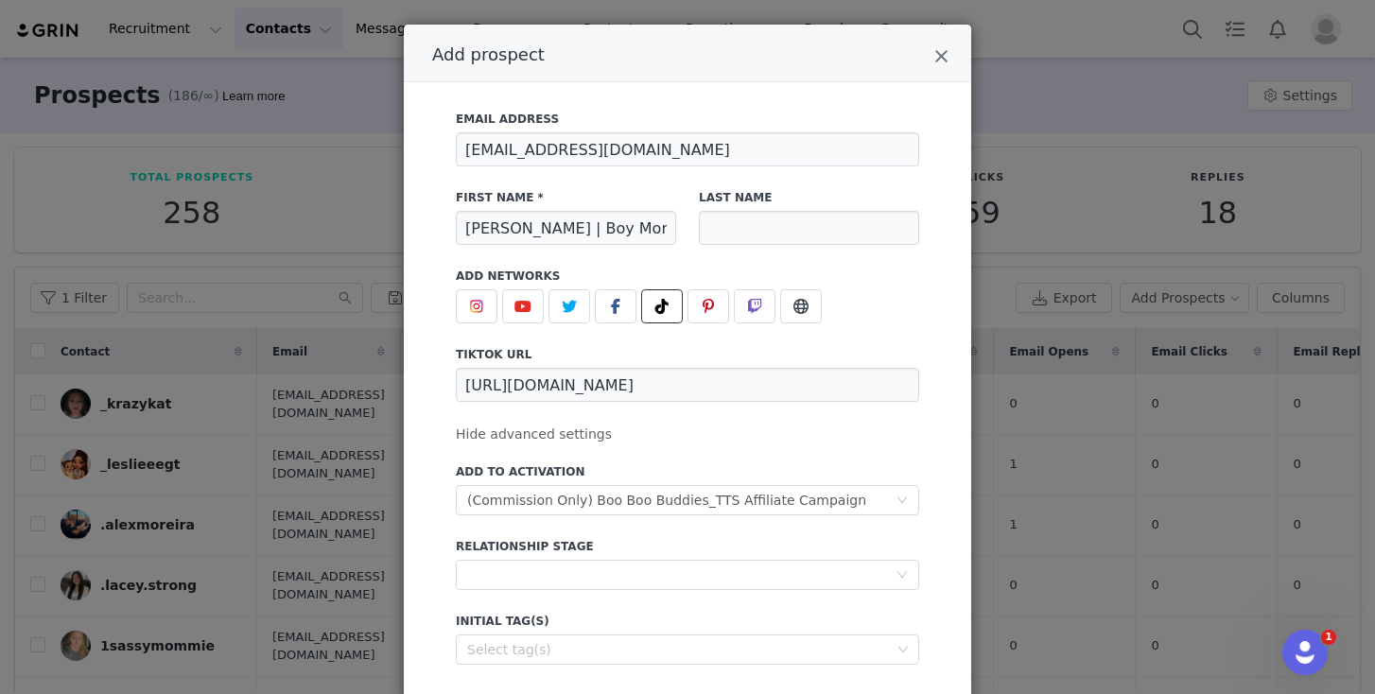
click at [924, 56] on div "Add prospect" at bounding box center [688, 54] width 568 height 58
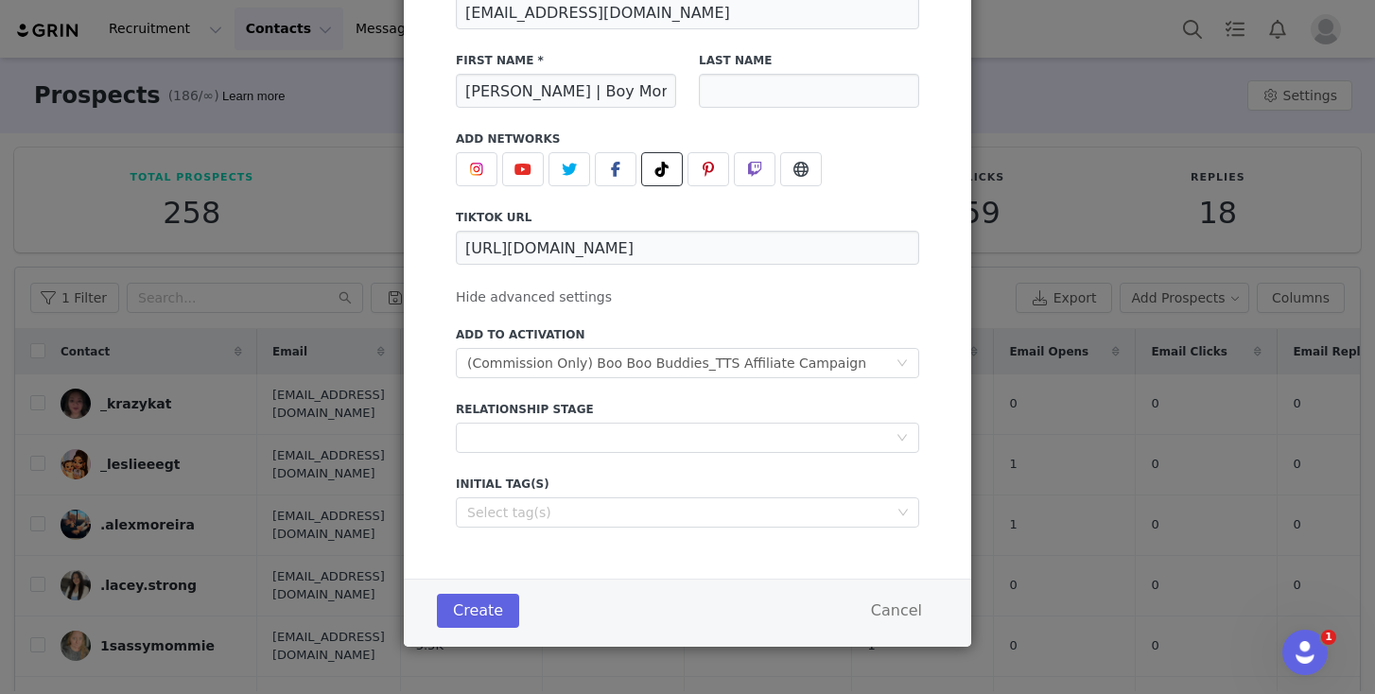
scroll to position [0, 0]
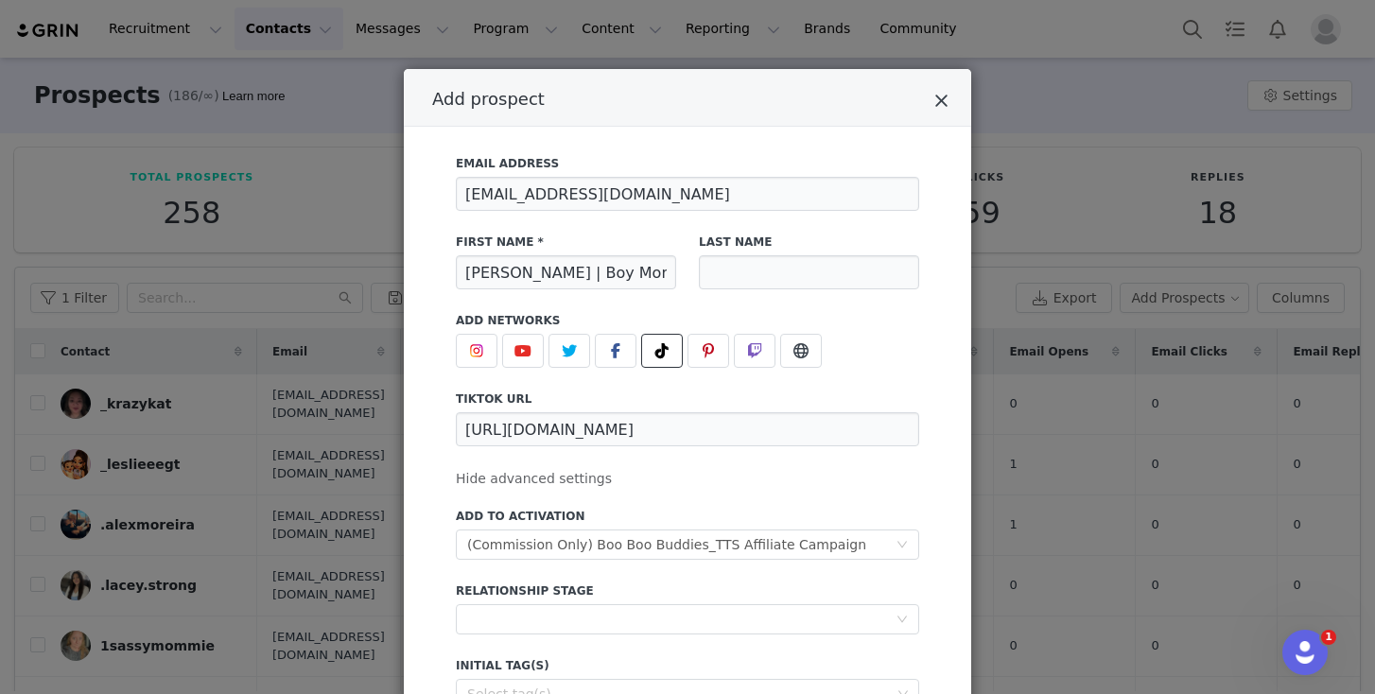
click at [936, 98] on icon "Close" at bounding box center [942, 101] width 14 height 19
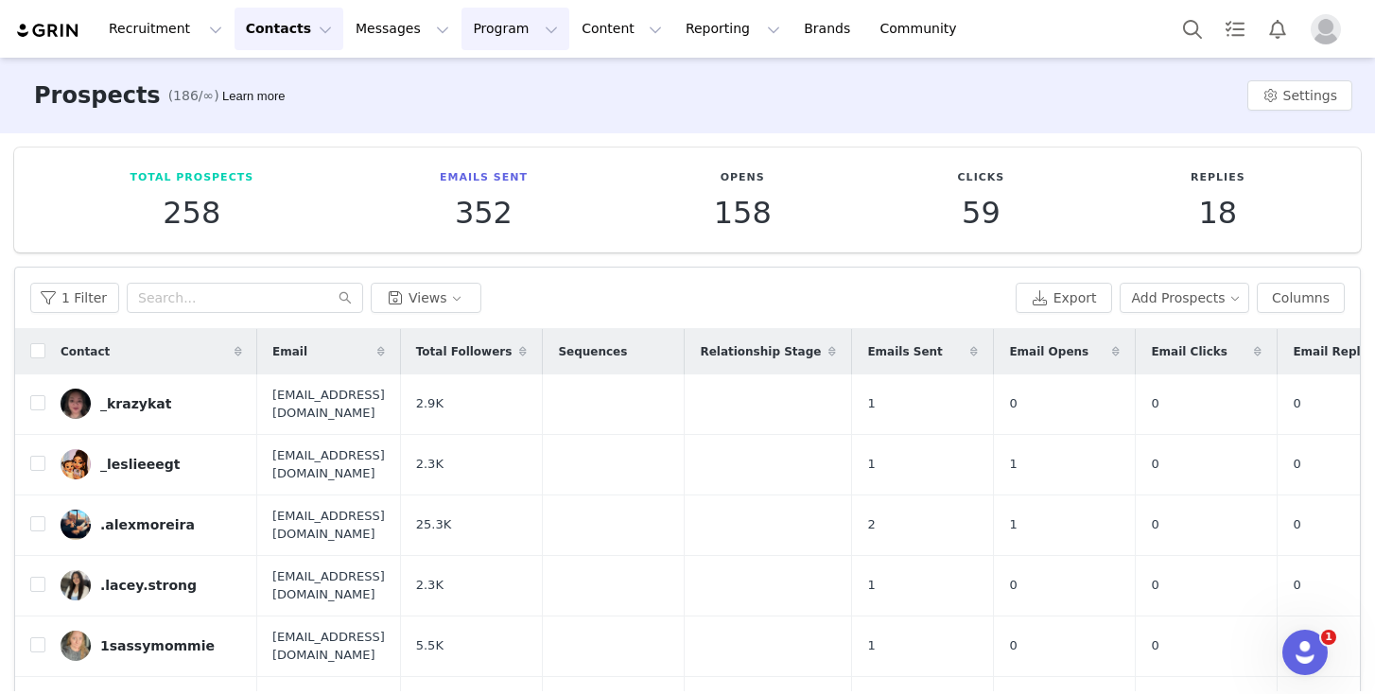
click at [482, 26] on button "Program Program" at bounding box center [516, 29] width 108 height 43
click at [500, 77] on p "Activations" at bounding box center [483, 84] width 73 height 20
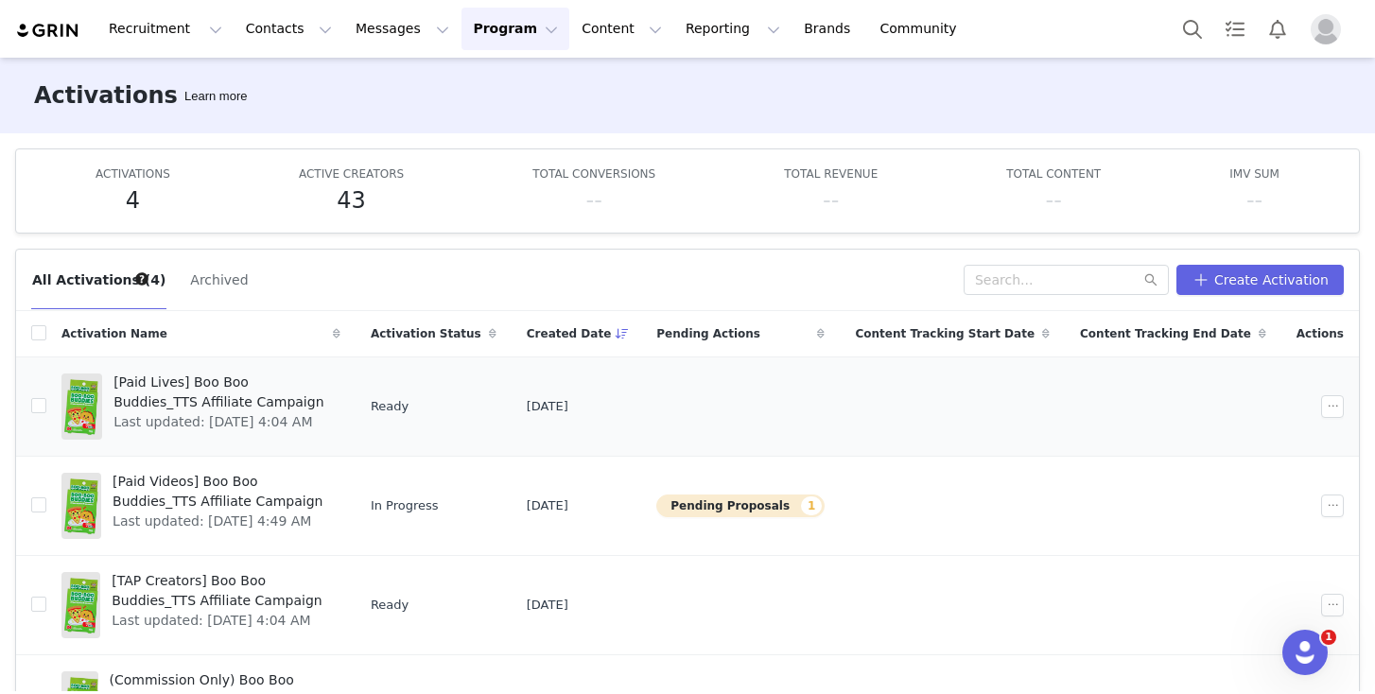
scroll to position [32, 0]
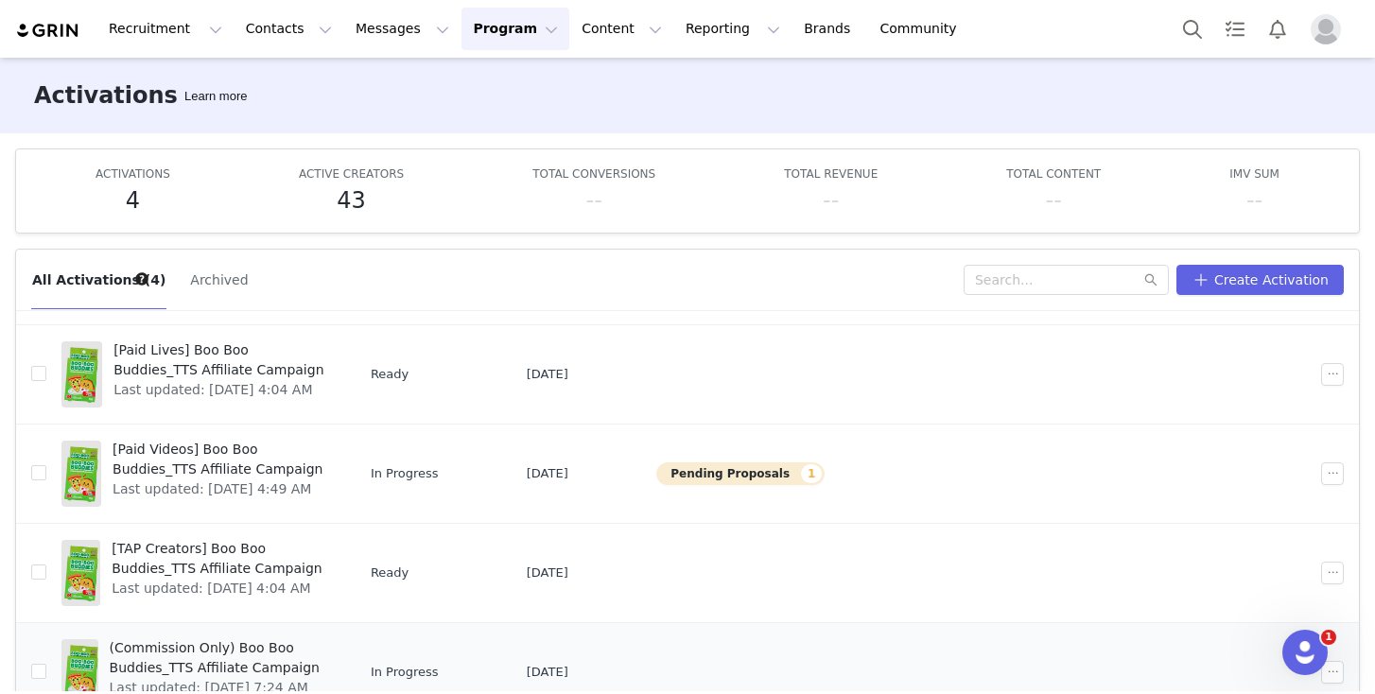
click at [274, 644] on span "(Commission Only) Boo Boo Buddies_TTS Affiliate Campaign" at bounding box center [219, 658] width 219 height 40
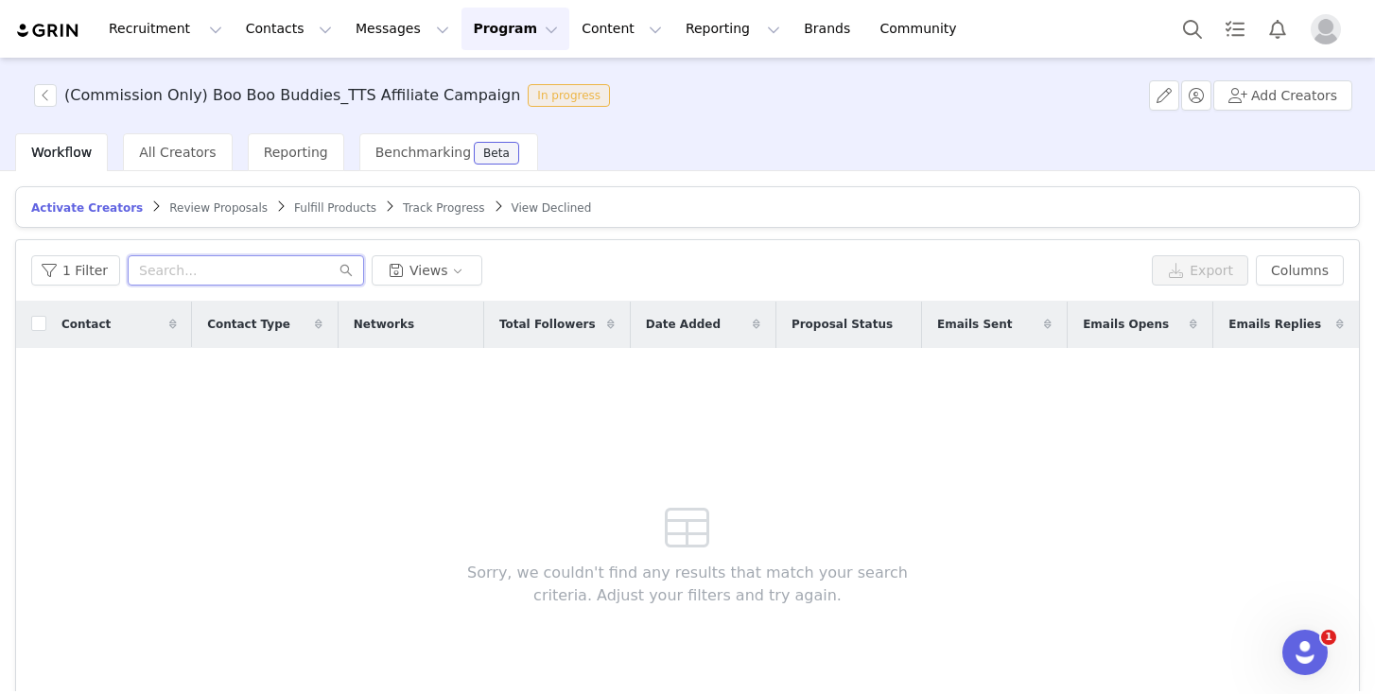
click at [184, 270] on input "text" at bounding box center [246, 270] width 236 height 30
paste input "kristinleigh976"
type input "kristinleigh976"
click at [381, 453] on div "Contact Contact Type Networks Total Followers Date Added Proposal Status Emails…" at bounding box center [687, 527] width 1343 height 451
drag, startPoint x: 267, startPoint y: 270, endPoint x: 125, endPoint y: 268, distance: 141.9
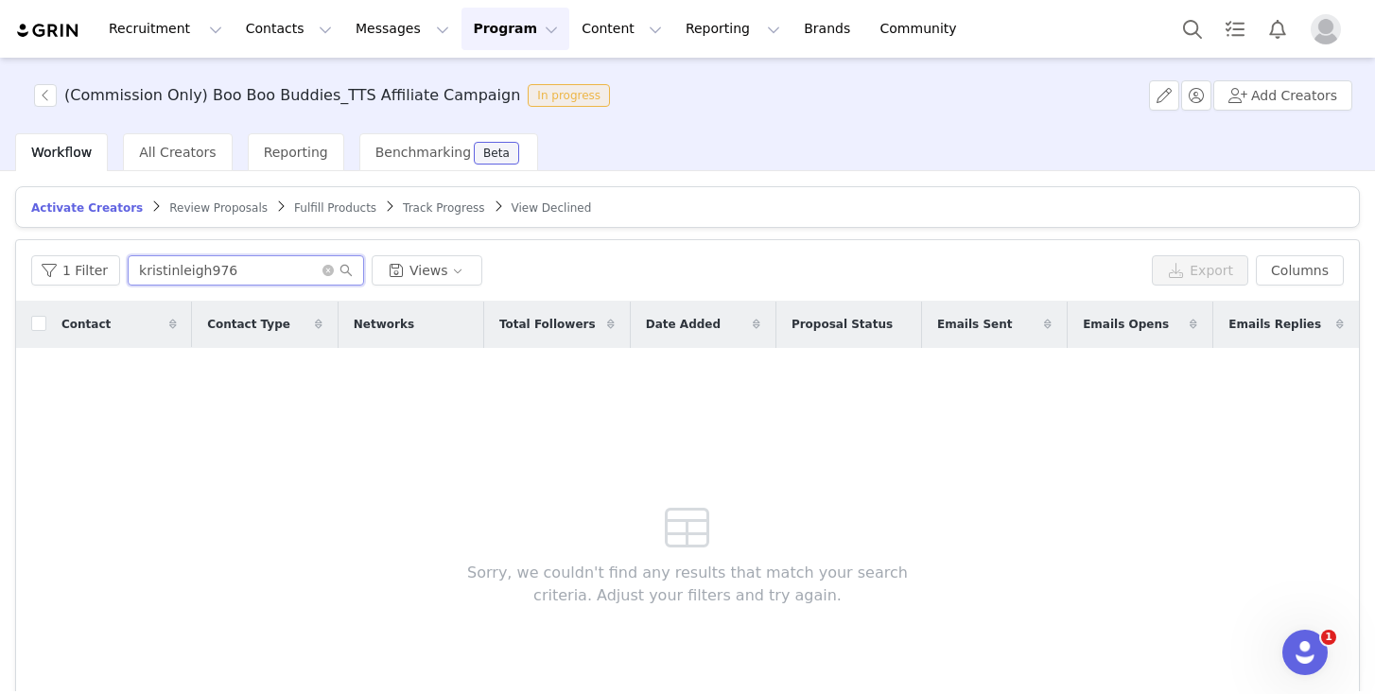
click at [128, 268] on input "kristinleigh976" at bounding box center [246, 270] width 236 height 30
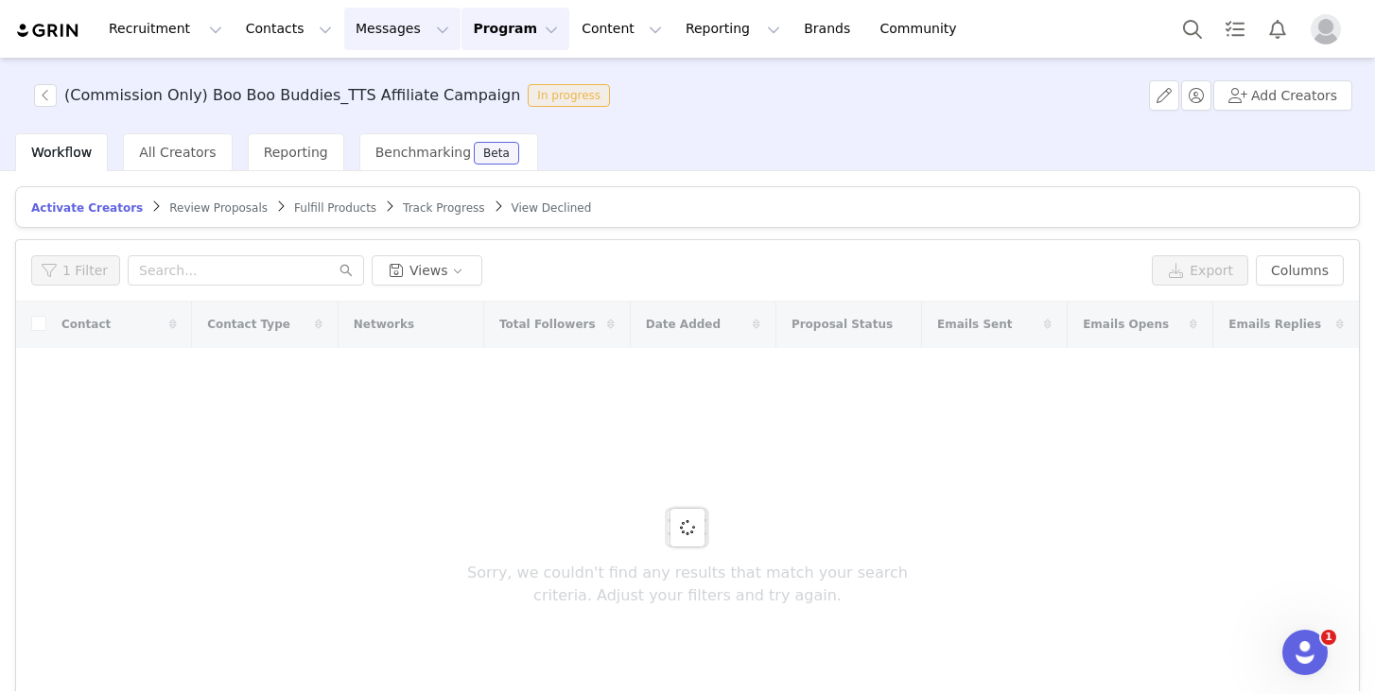
click at [355, 44] on button "Messages Messages" at bounding box center [402, 29] width 116 height 43
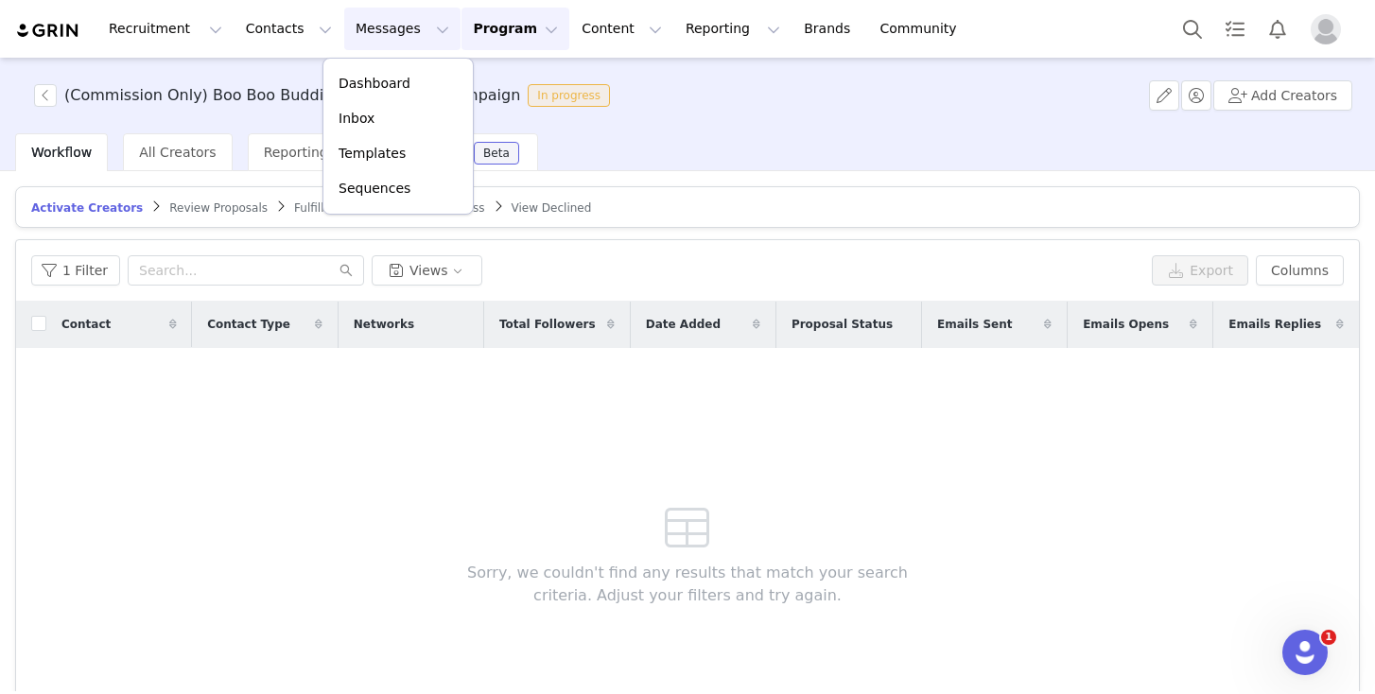
click at [487, 26] on button "Program Program" at bounding box center [516, 29] width 108 height 43
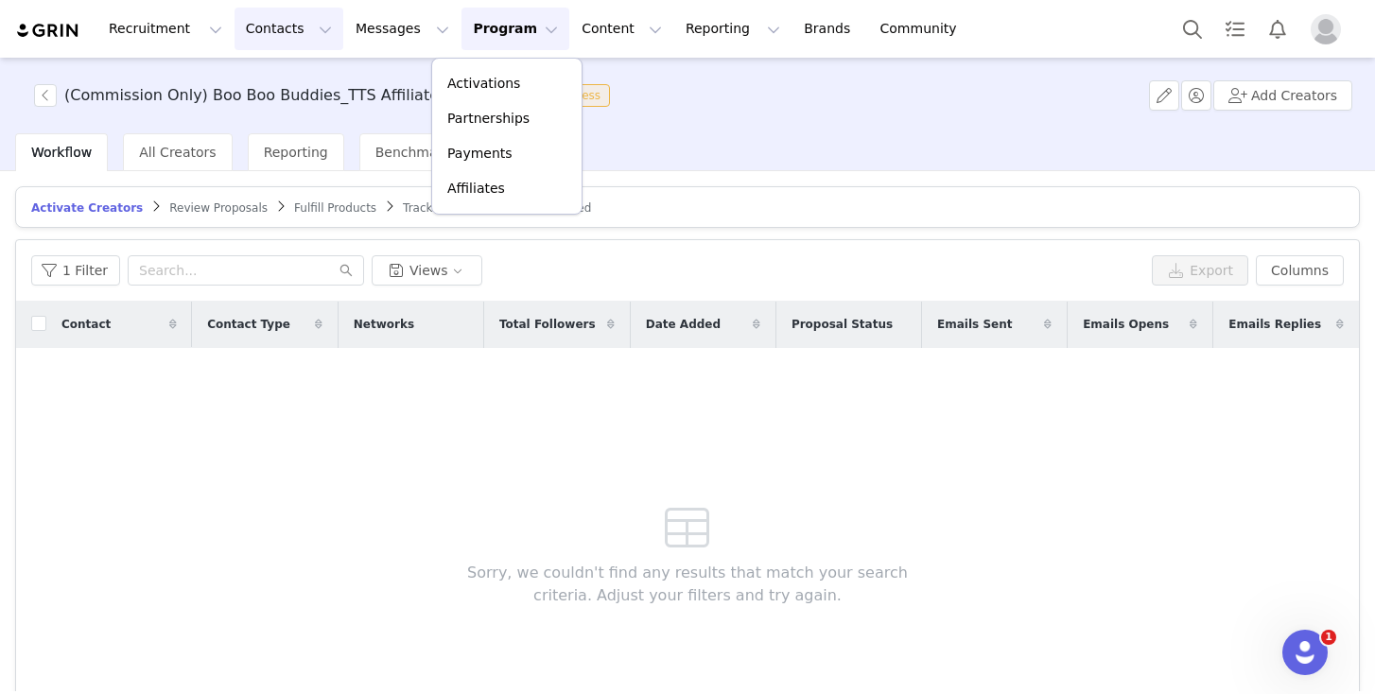
click at [242, 39] on button "Contacts Contacts" at bounding box center [289, 29] width 109 height 43
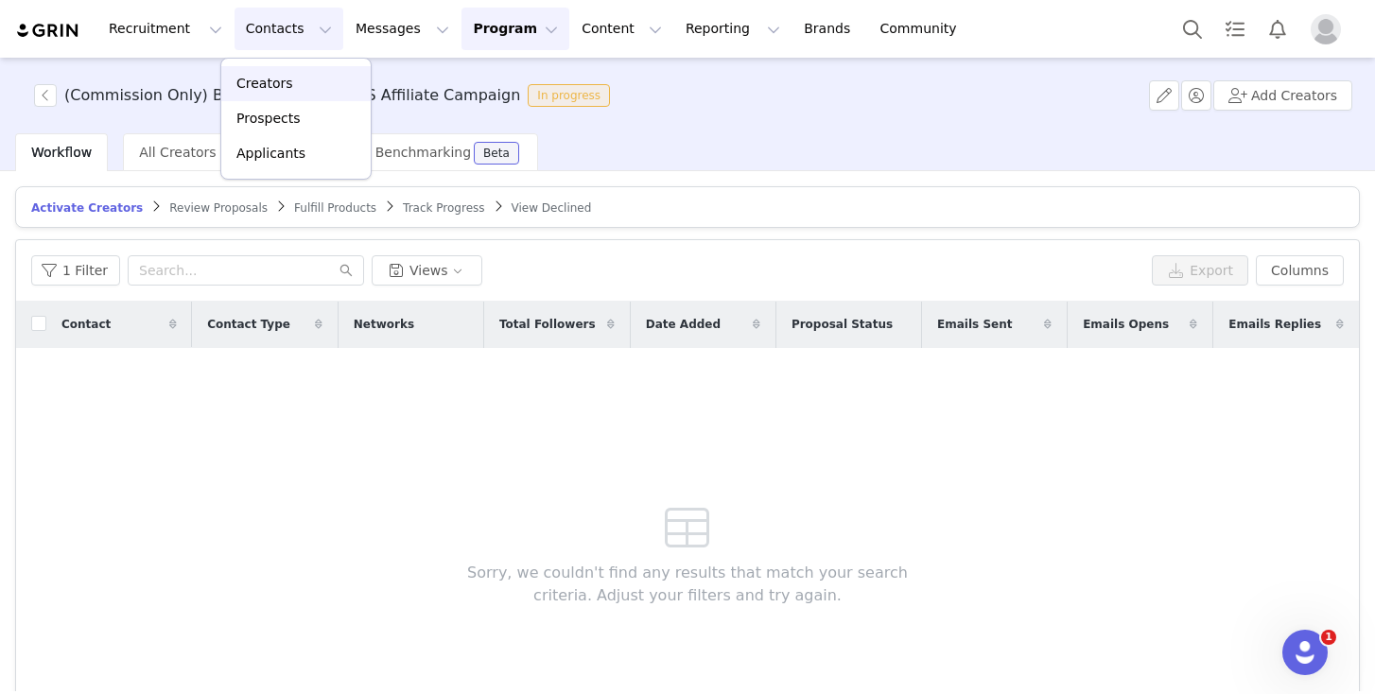
click at [277, 98] on link "Creators" at bounding box center [295, 83] width 149 height 35
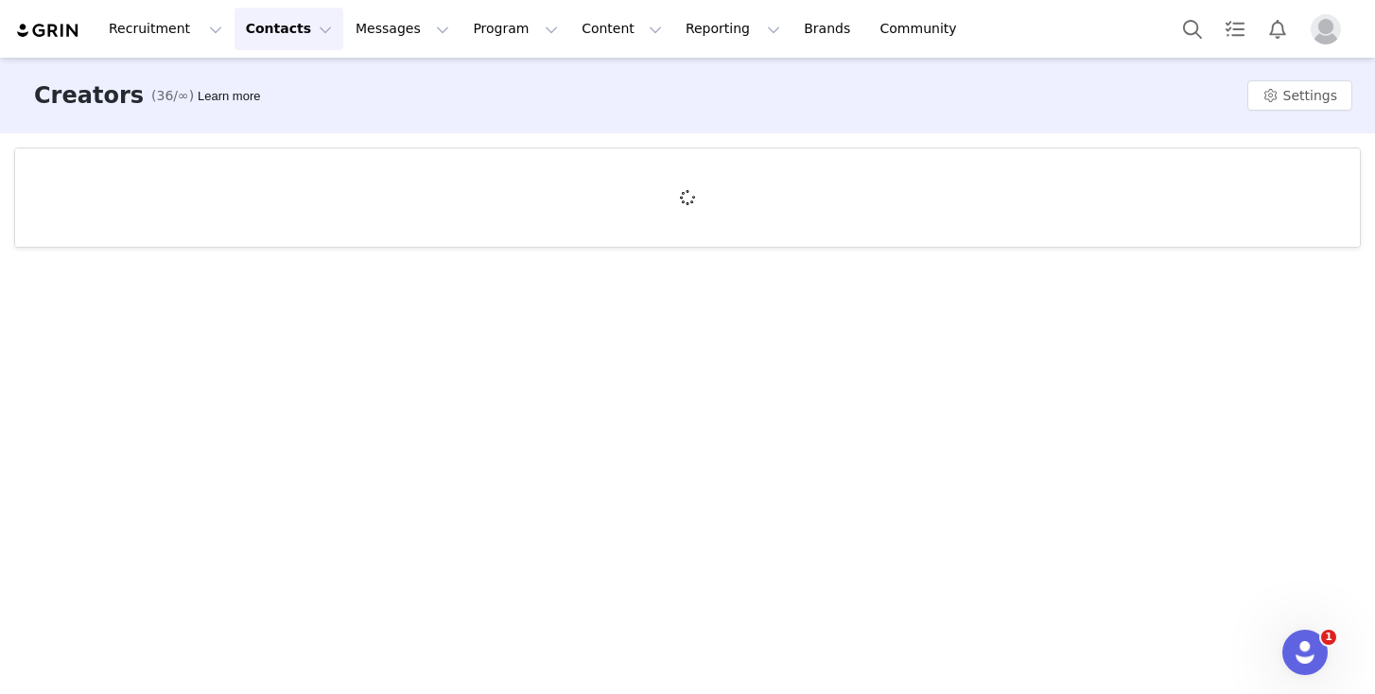
click at [287, 21] on button "Contacts Contacts" at bounding box center [289, 29] width 109 height 43
click at [283, 111] on p "Prospects" at bounding box center [267, 119] width 63 height 20
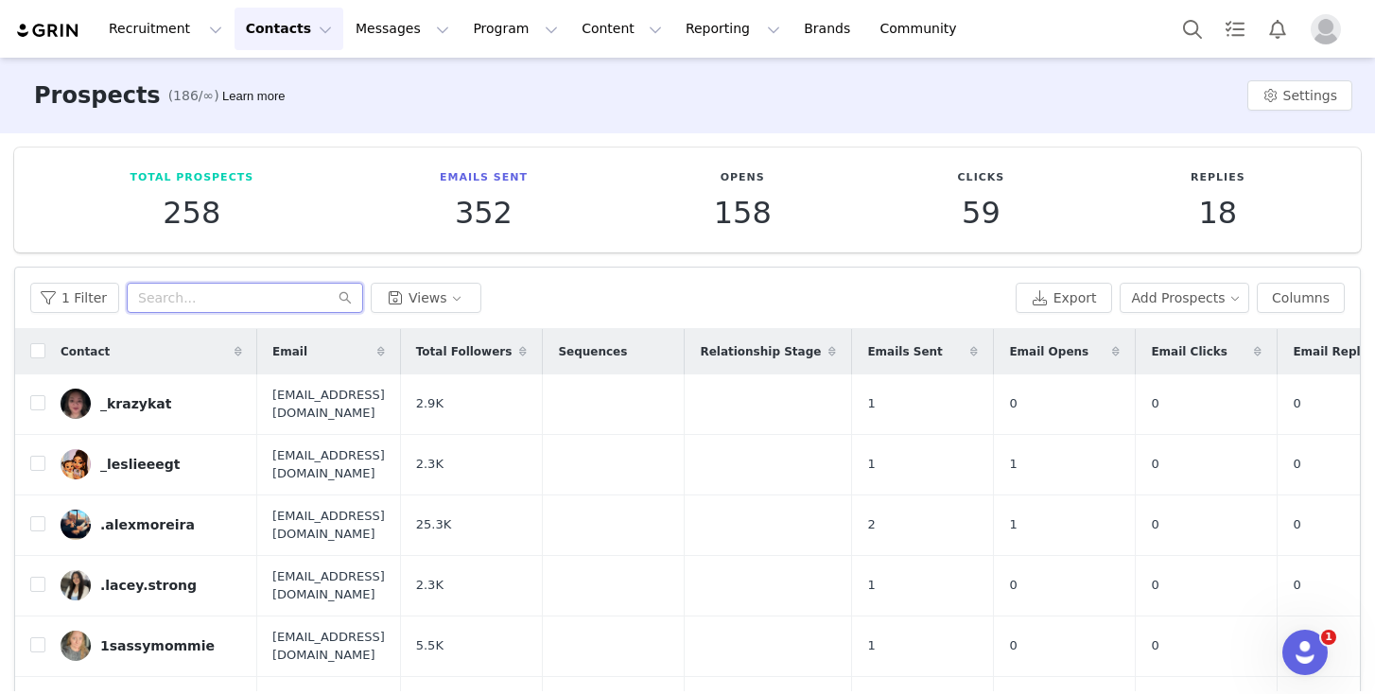
click at [252, 288] on input "text" at bounding box center [245, 298] width 236 height 30
paste input "kristinleigh976"
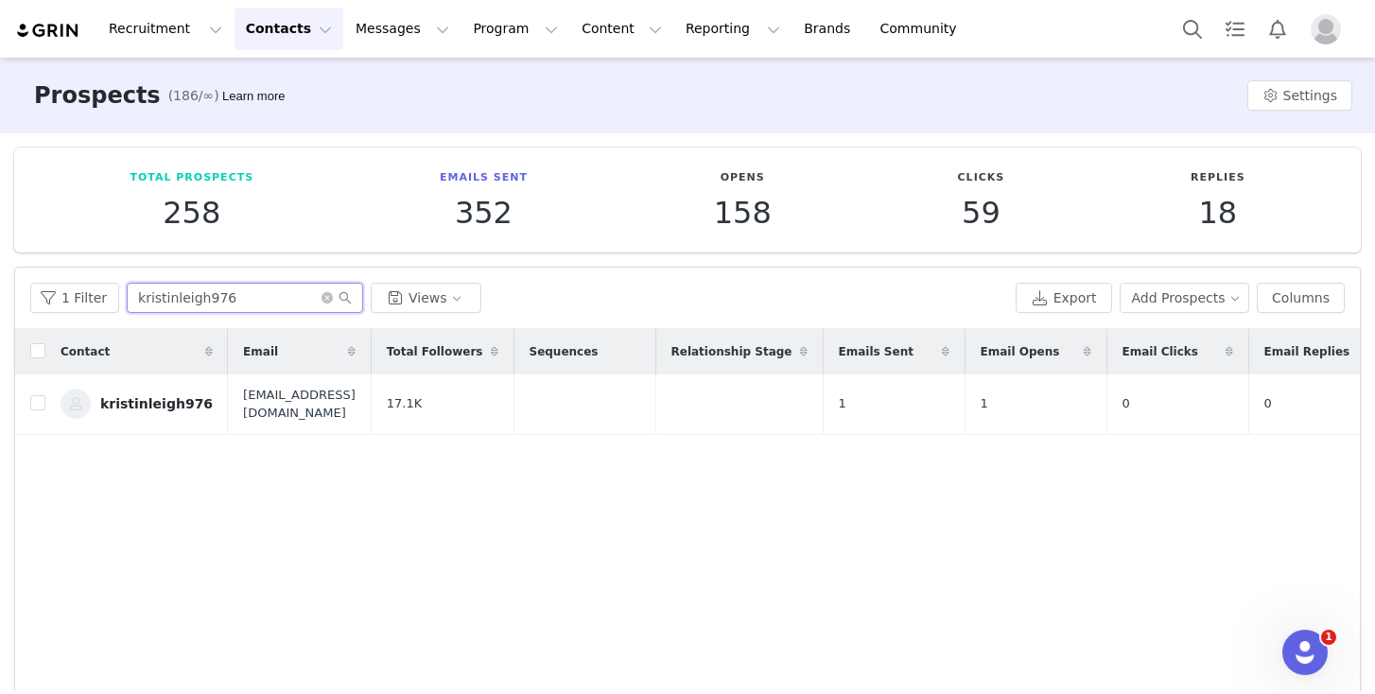
type input "kristinleigh976"
click at [486, 32] on button "Program Program" at bounding box center [516, 29] width 108 height 43
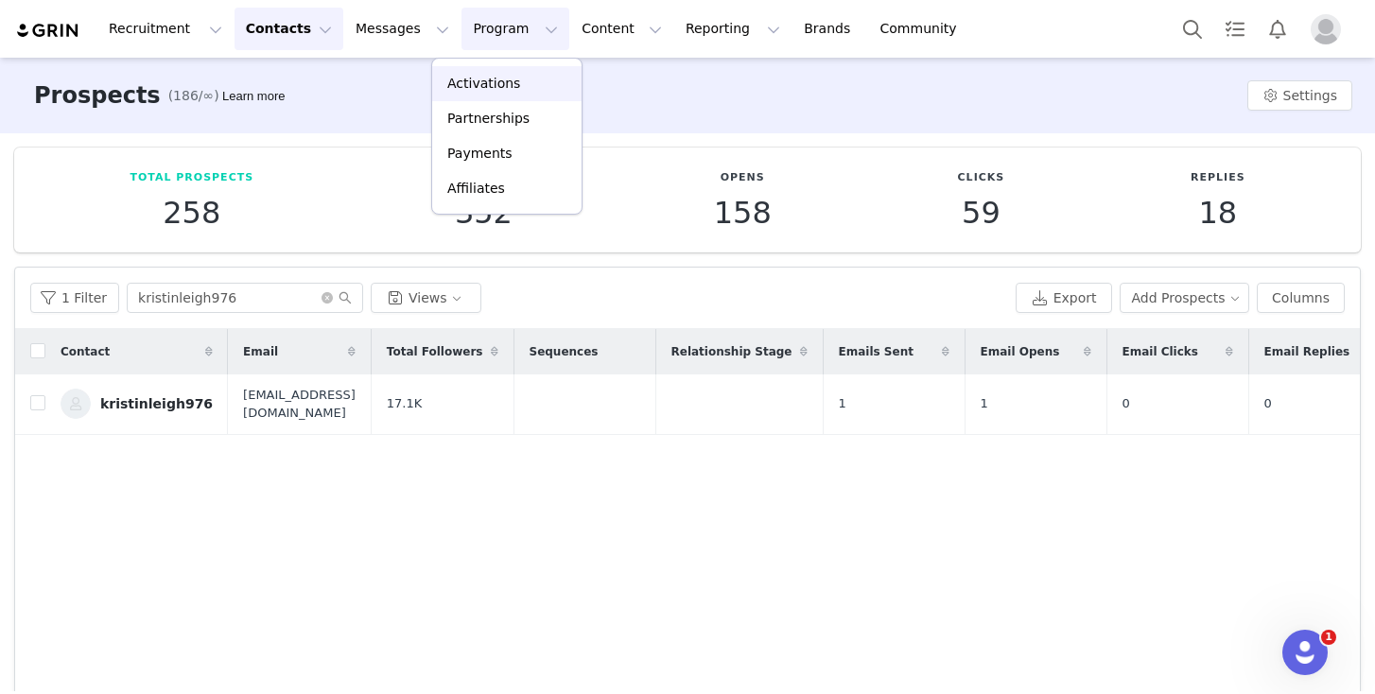
click at [484, 81] on p "Activations" at bounding box center [483, 84] width 73 height 20
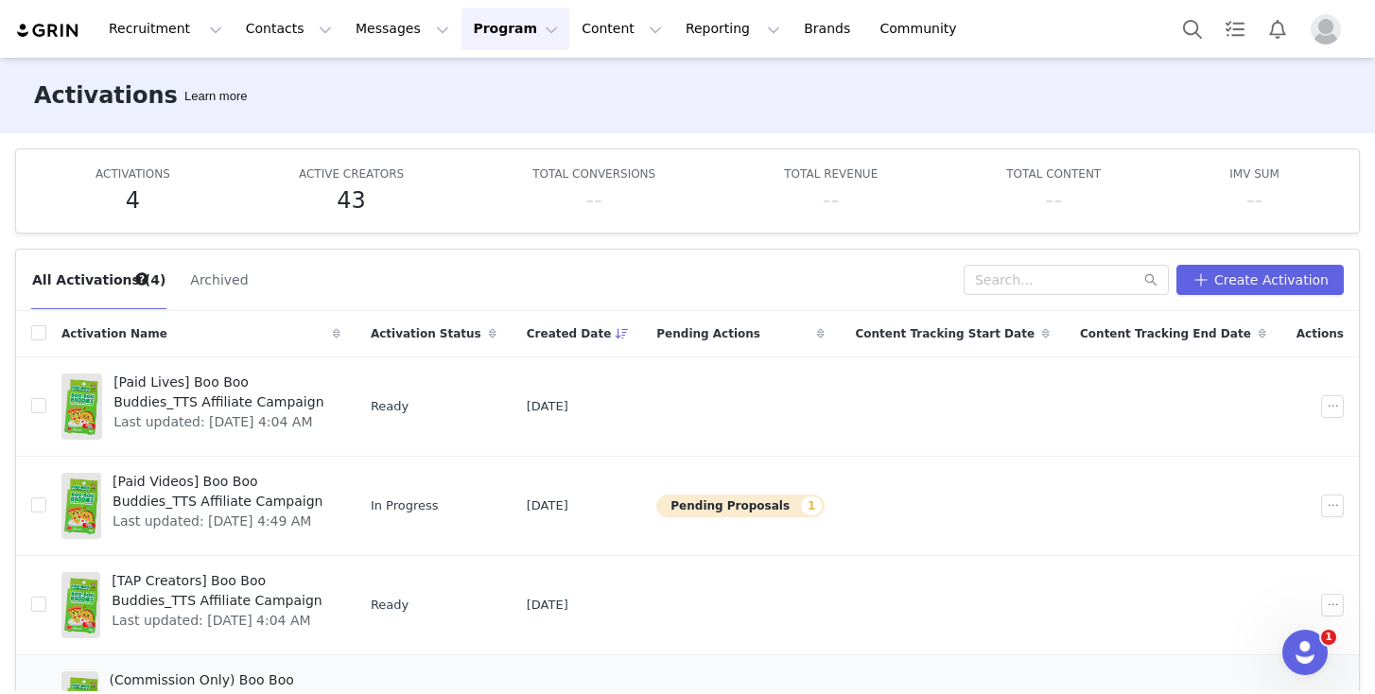
click at [210, 682] on span "(Commission Only) Boo Boo Buddies_TTS Affiliate Campaign" at bounding box center [219, 691] width 219 height 40
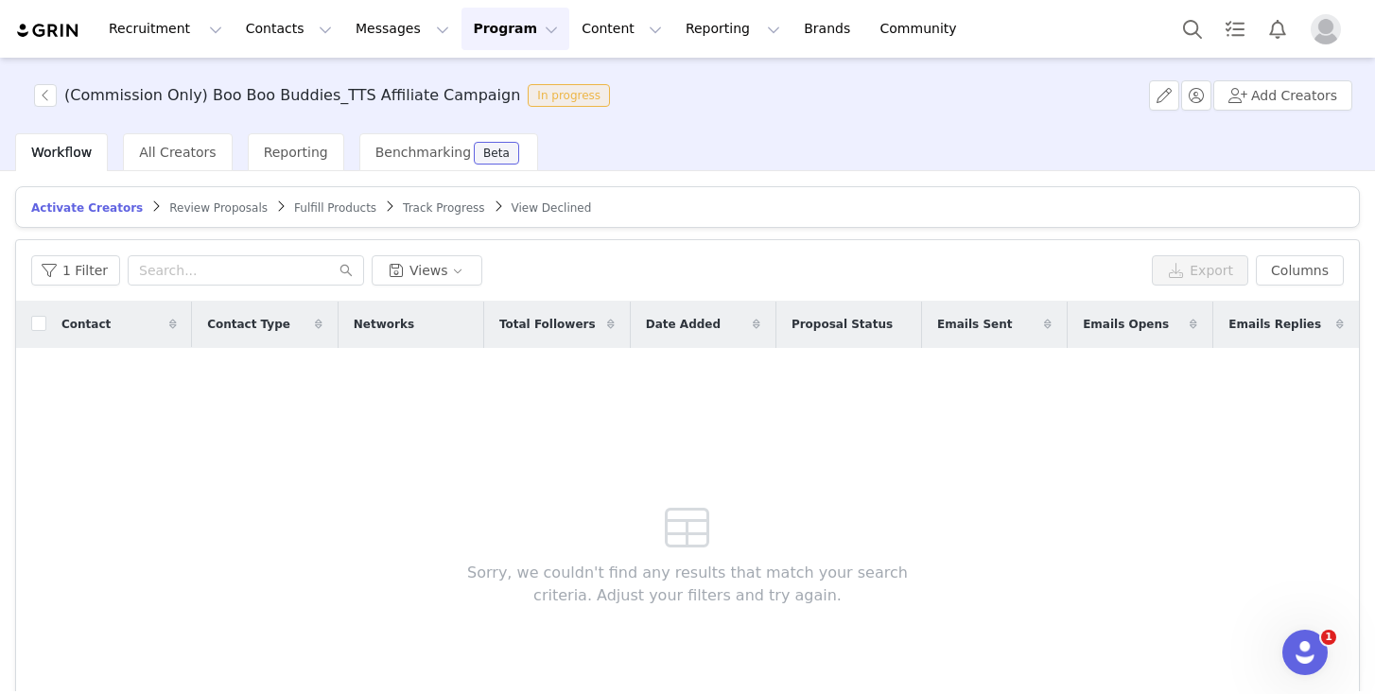
click at [405, 205] on span "Track Progress" at bounding box center [443, 207] width 81 height 13
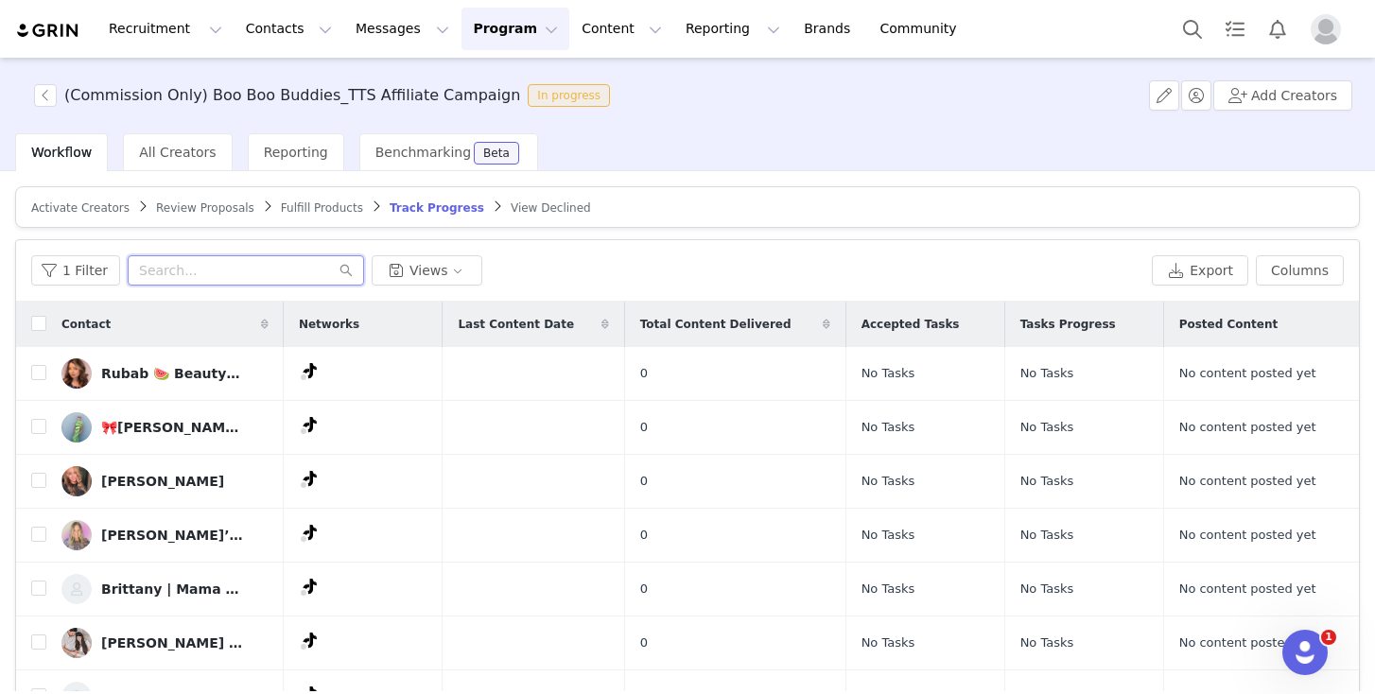
click at [244, 263] on input "text" at bounding box center [246, 270] width 236 height 30
paste input "kristinleigh976"
type input "kristinleigh976"
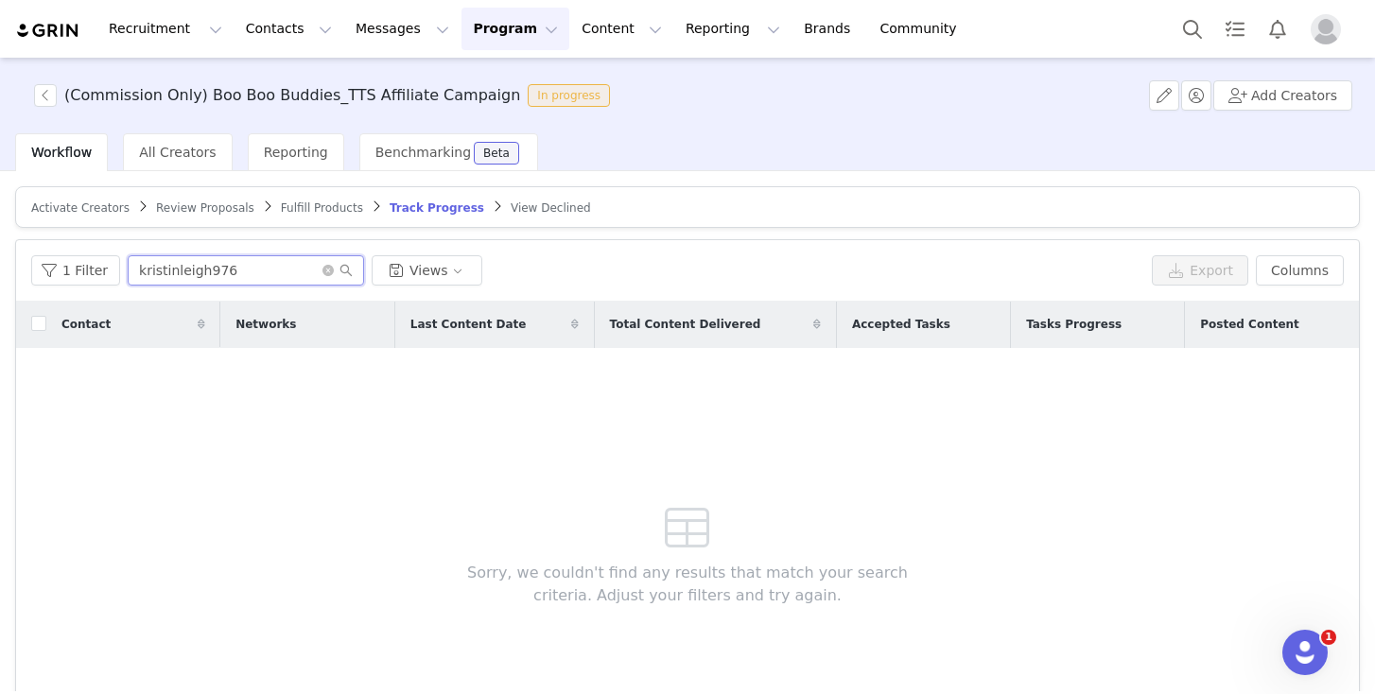
drag, startPoint x: 247, startPoint y: 269, endPoint x: 127, endPoint y: 269, distance: 120.1
click at [128, 269] on input "kristinleigh976" at bounding box center [246, 270] width 236 height 30
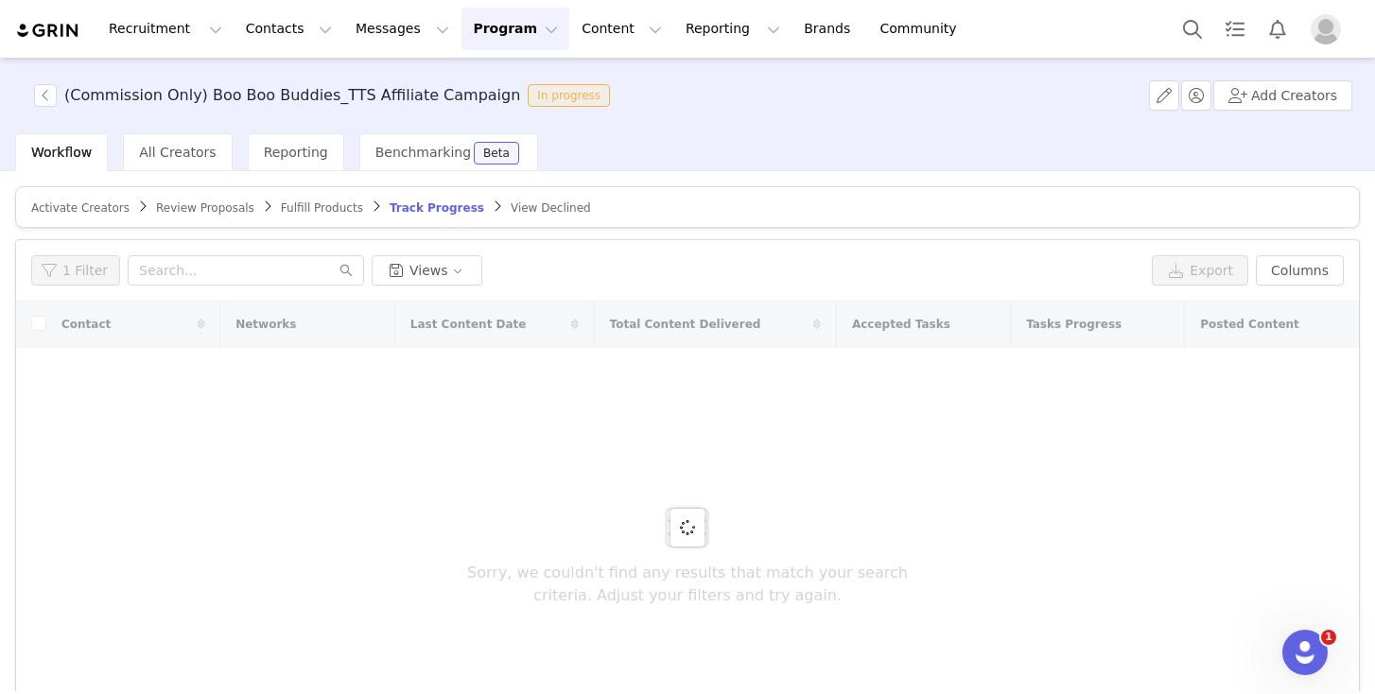
click at [179, 208] on span "Review Proposals" at bounding box center [205, 207] width 98 height 13
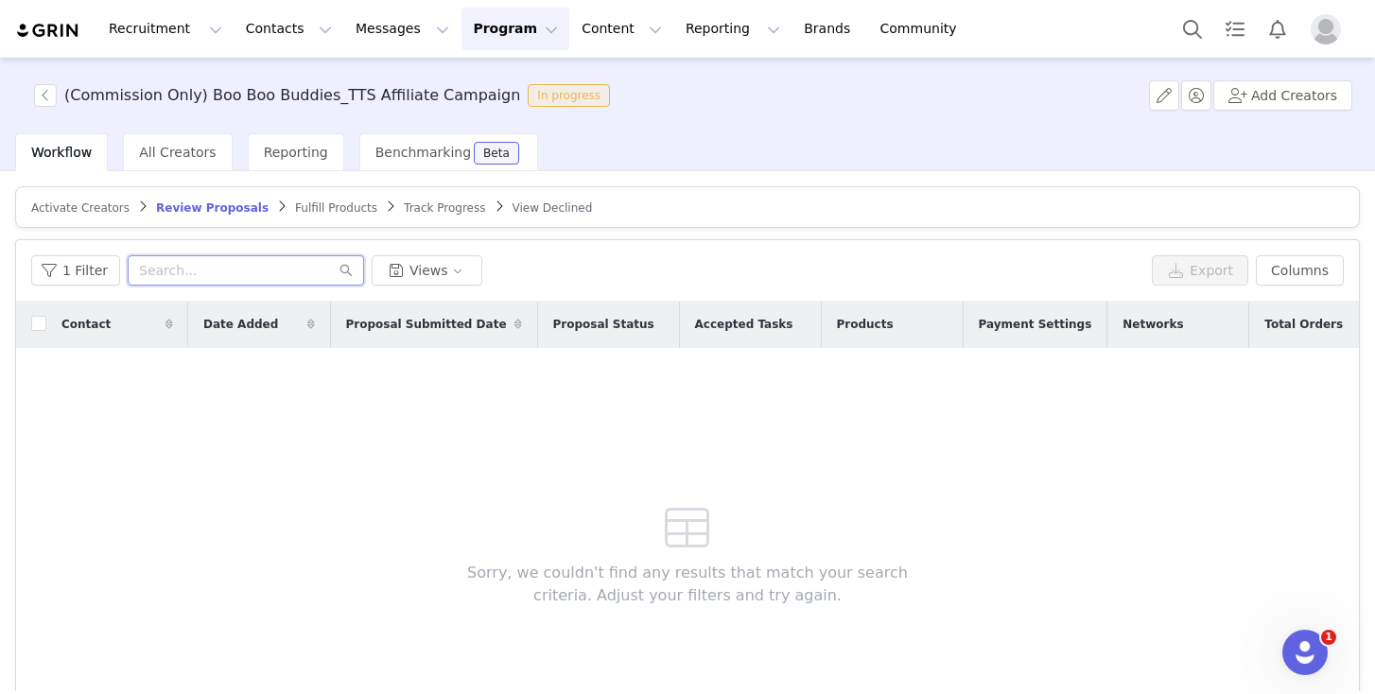
click at [203, 273] on input "text" at bounding box center [246, 270] width 236 height 30
paste input "kristinleigh976"
type input "k"
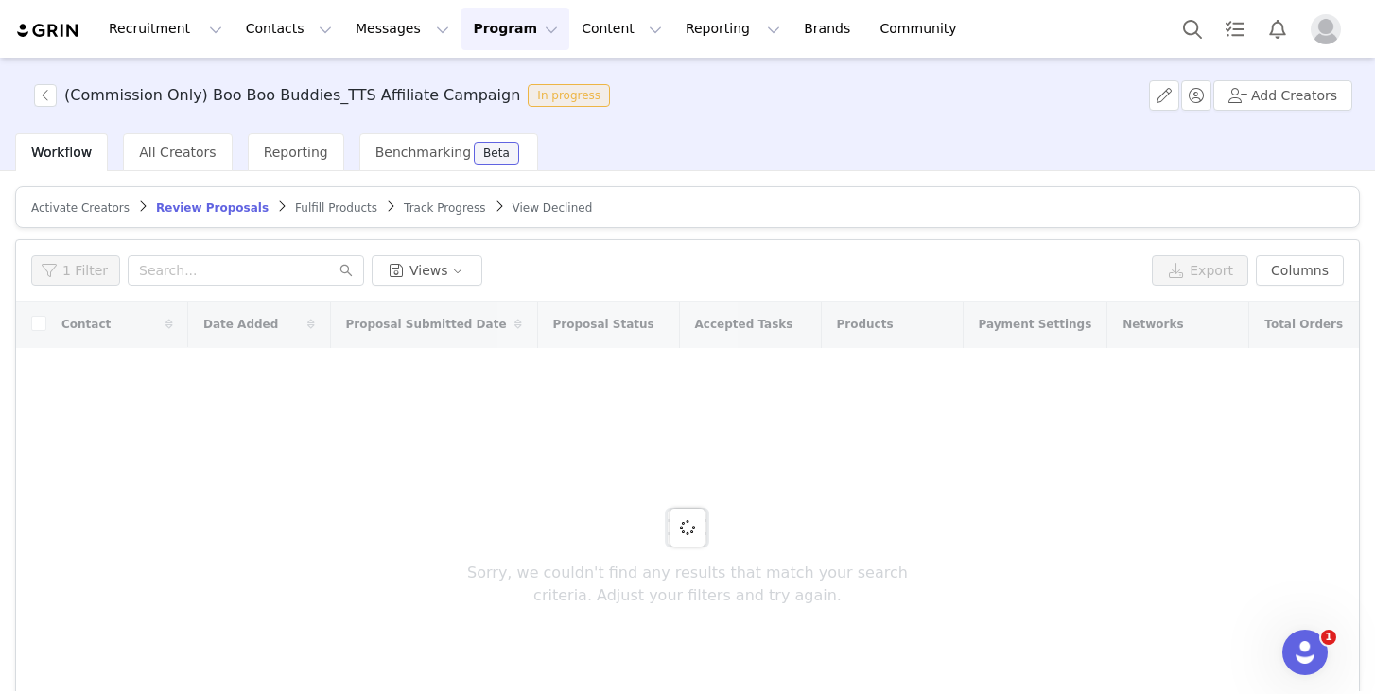
click at [106, 205] on span "Activate Creators" at bounding box center [80, 207] width 98 height 13
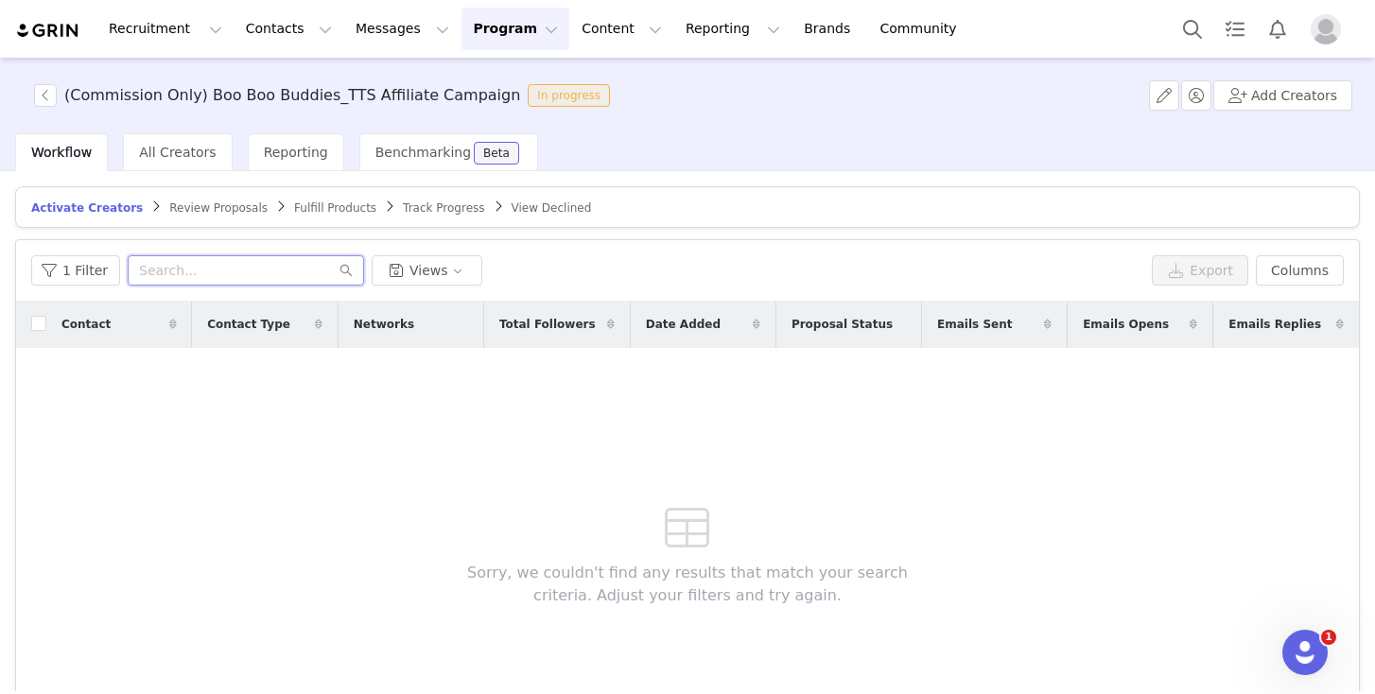
click at [184, 270] on input "text" at bounding box center [246, 270] width 236 height 30
paste input "kristinleigh976"
type input "kristinleigh97"
click at [273, 26] on button "Contacts Contacts" at bounding box center [289, 29] width 109 height 43
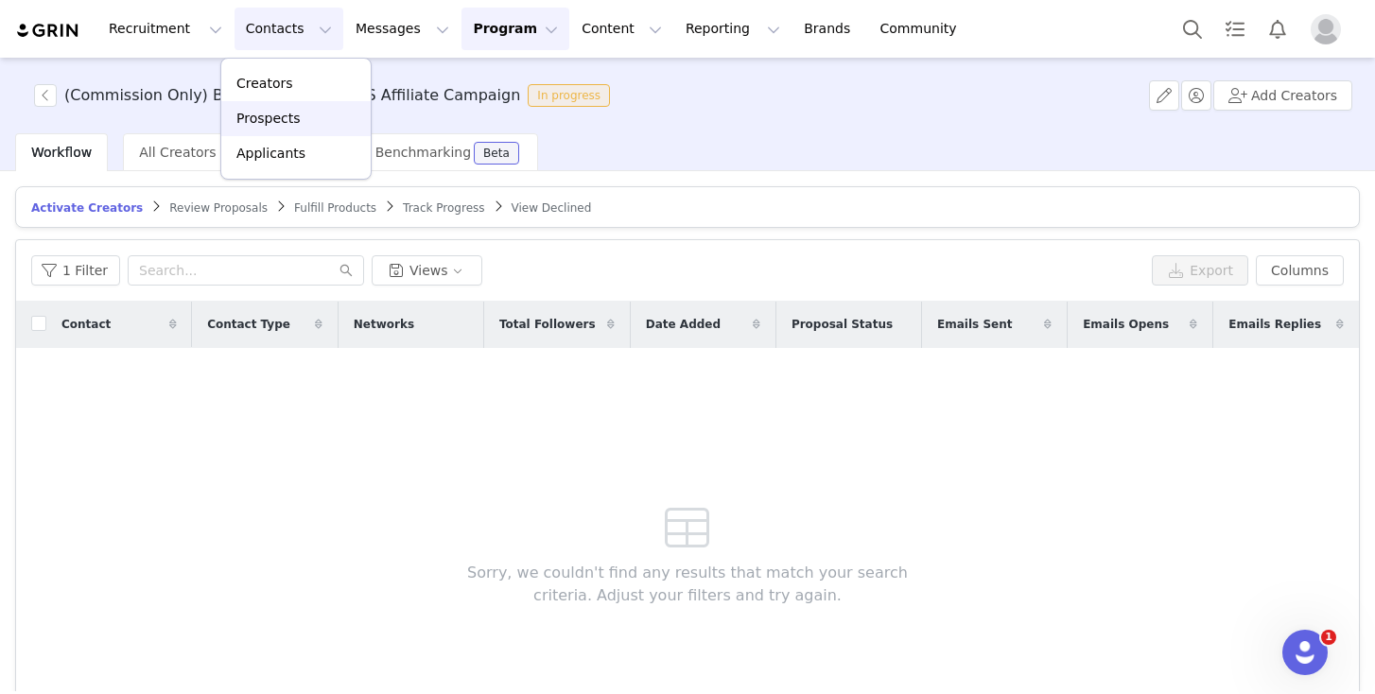
click at [272, 109] on p "Prospects" at bounding box center [267, 119] width 63 height 20
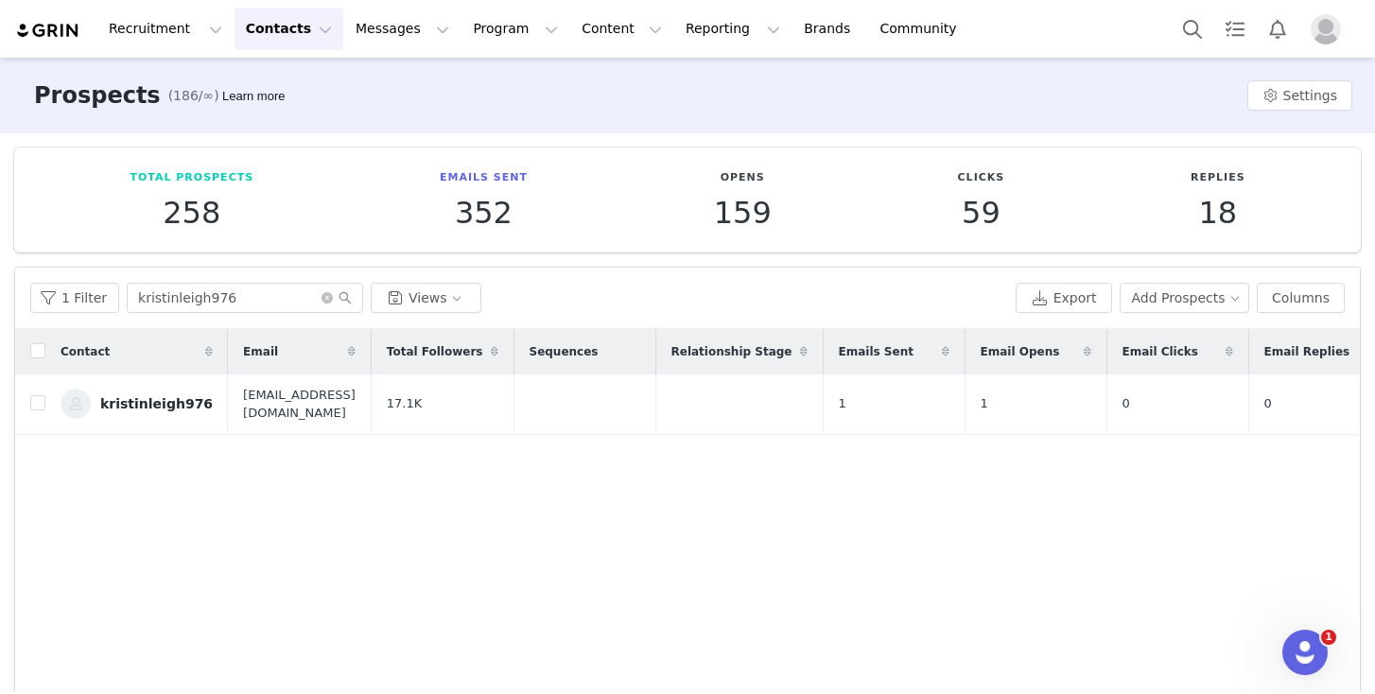
click at [444, 472] on div "Contact Email Total Followers Sequences Relationship Stage Emails Sent Email Op…" at bounding box center [687, 554] width 1345 height 451
click at [37, 401] on input "checkbox" at bounding box center [37, 402] width 15 height 15
checkbox input "true"
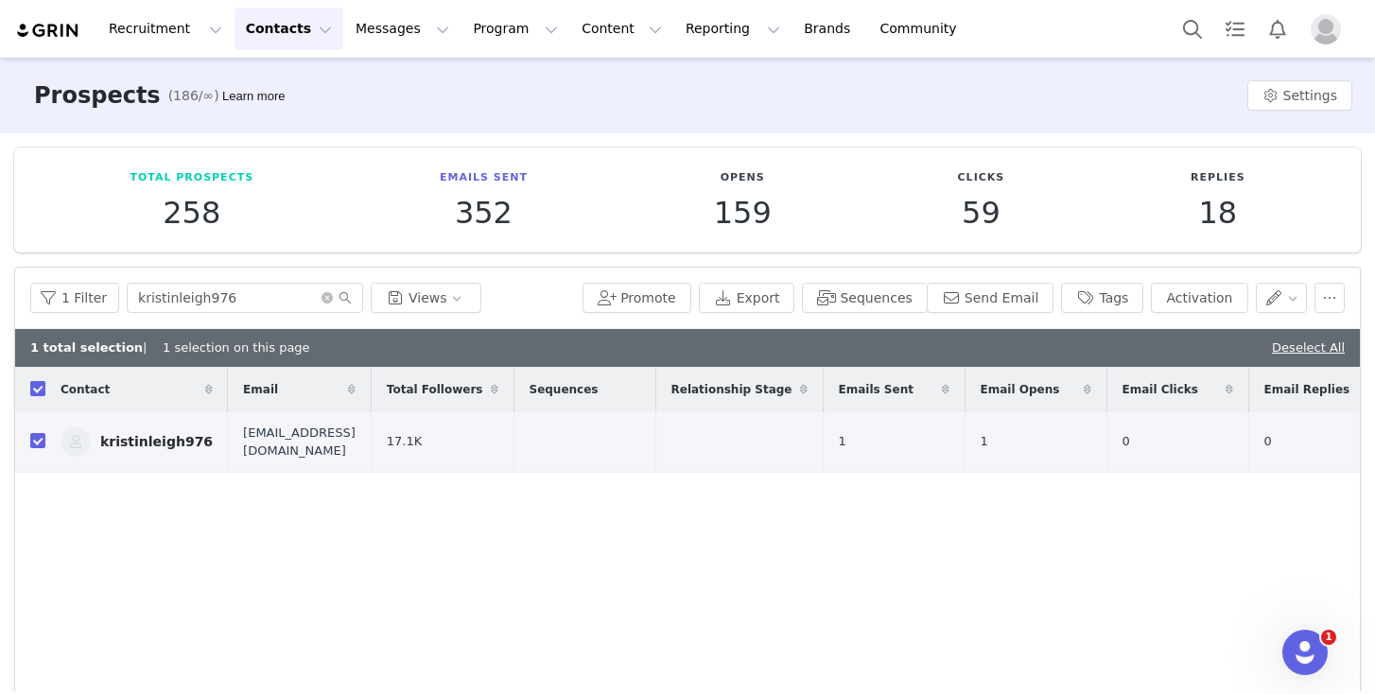
click at [38, 390] on input "checkbox" at bounding box center [37, 388] width 15 height 15
checkbox input "false"
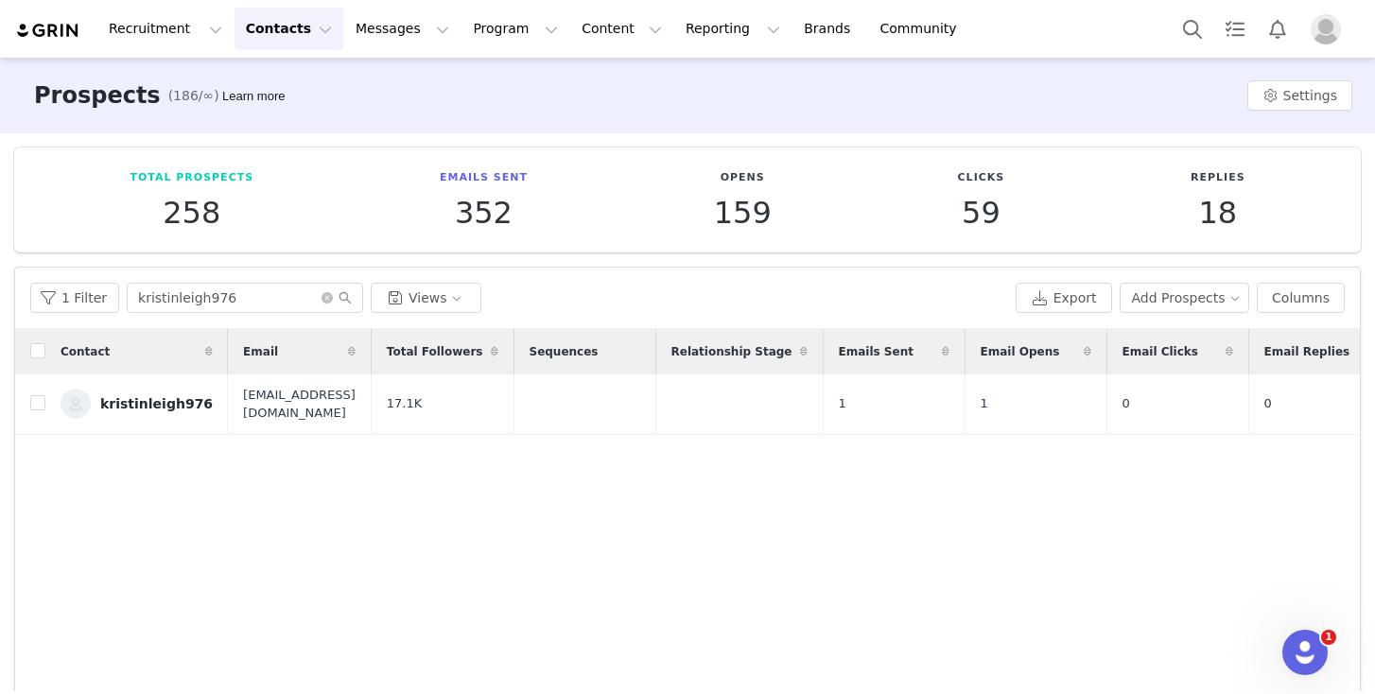
click at [275, 523] on div "Contact Email Total Followers Sequences Relationship Stage Emails Sent Email Op…" at bounding box center [687, 554] width 1345 height 451
click at [487, 30] on button "Program Program" at bounding box center [516, 29] width 108 height 43
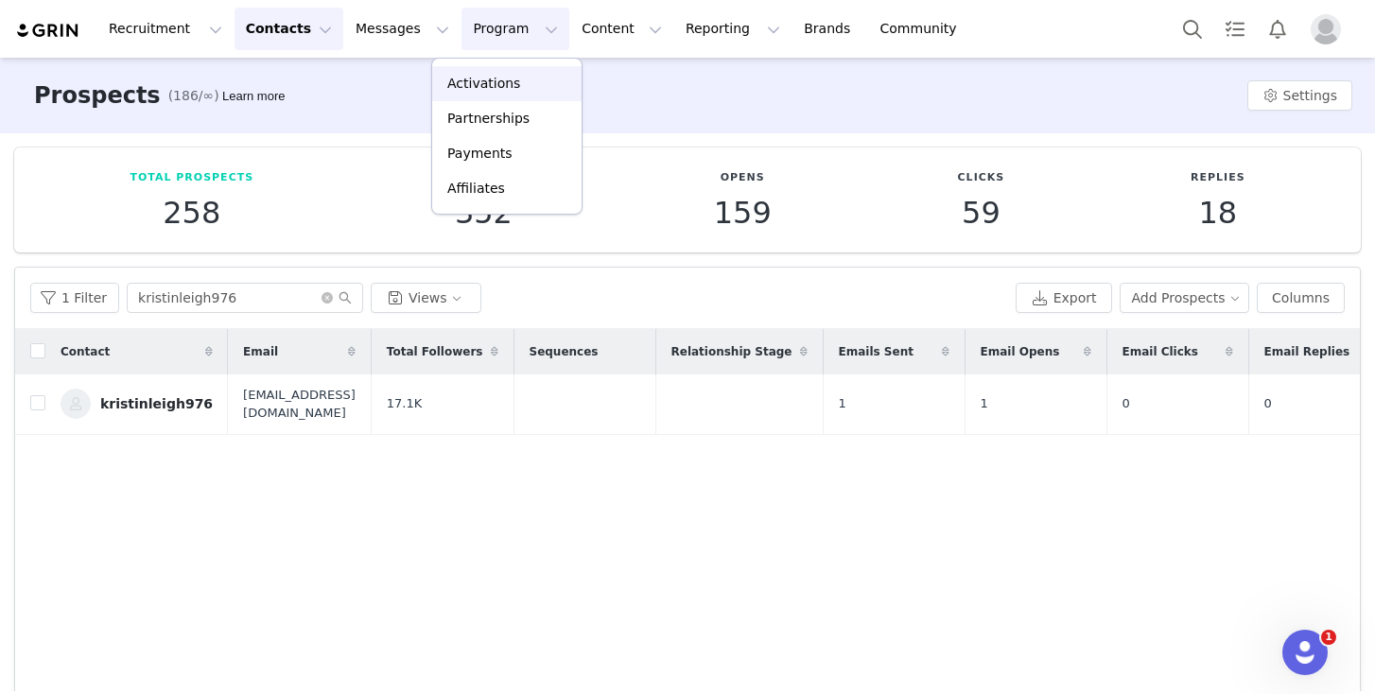
click at [524, 86] on div "Activations" at bounding box center [507, 84] width 127 height 20
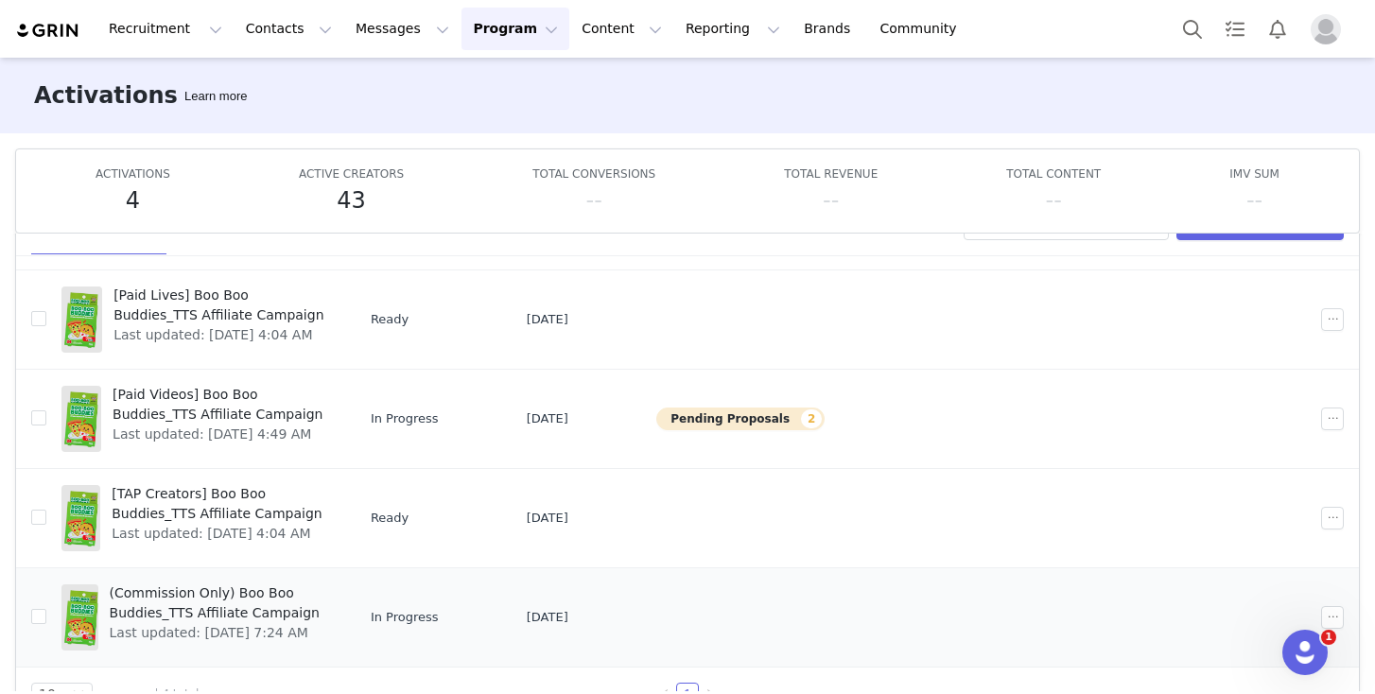
scroll to position [99, 0]
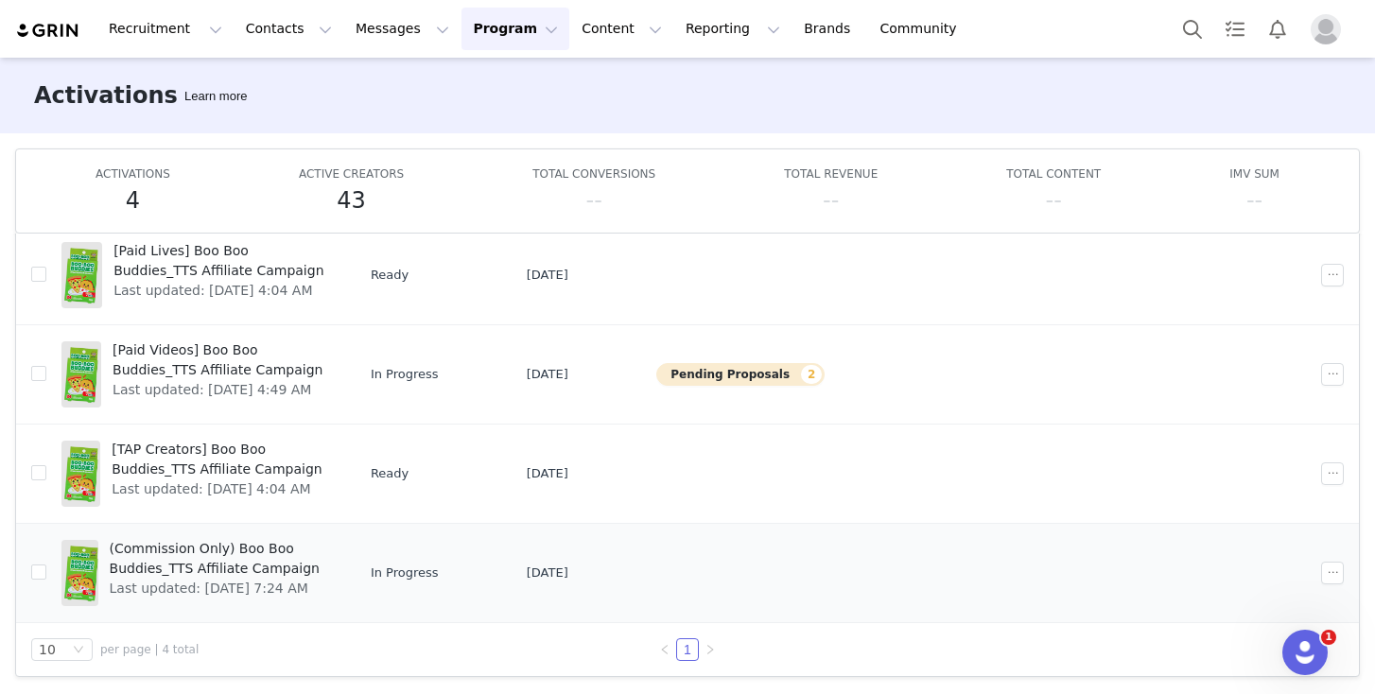
click at [204, 568] on span "(Commission Only) Boo Boo Buddies_TTS Affiliate Campaign" at bounding box center [219, 559] width 219 height 40
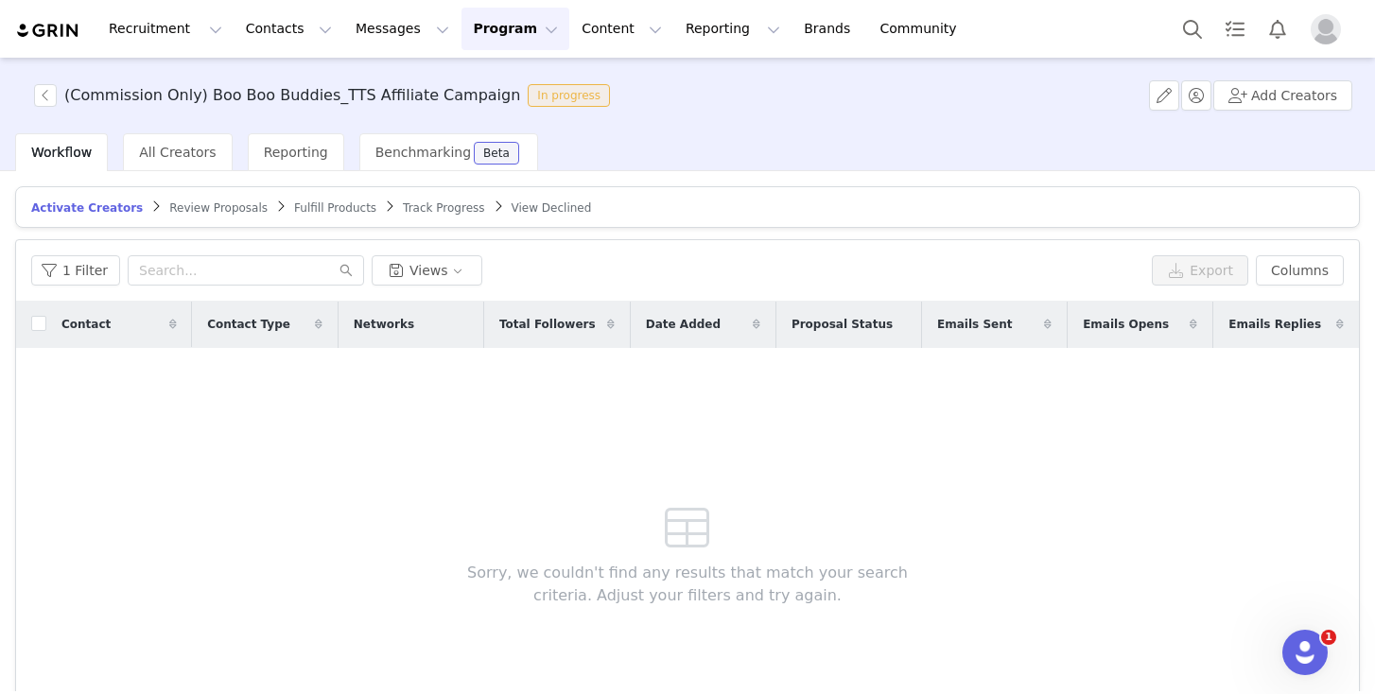
click at [490, 29] on button "Program Program" at bounding box center [516, 29] width 108 height 43
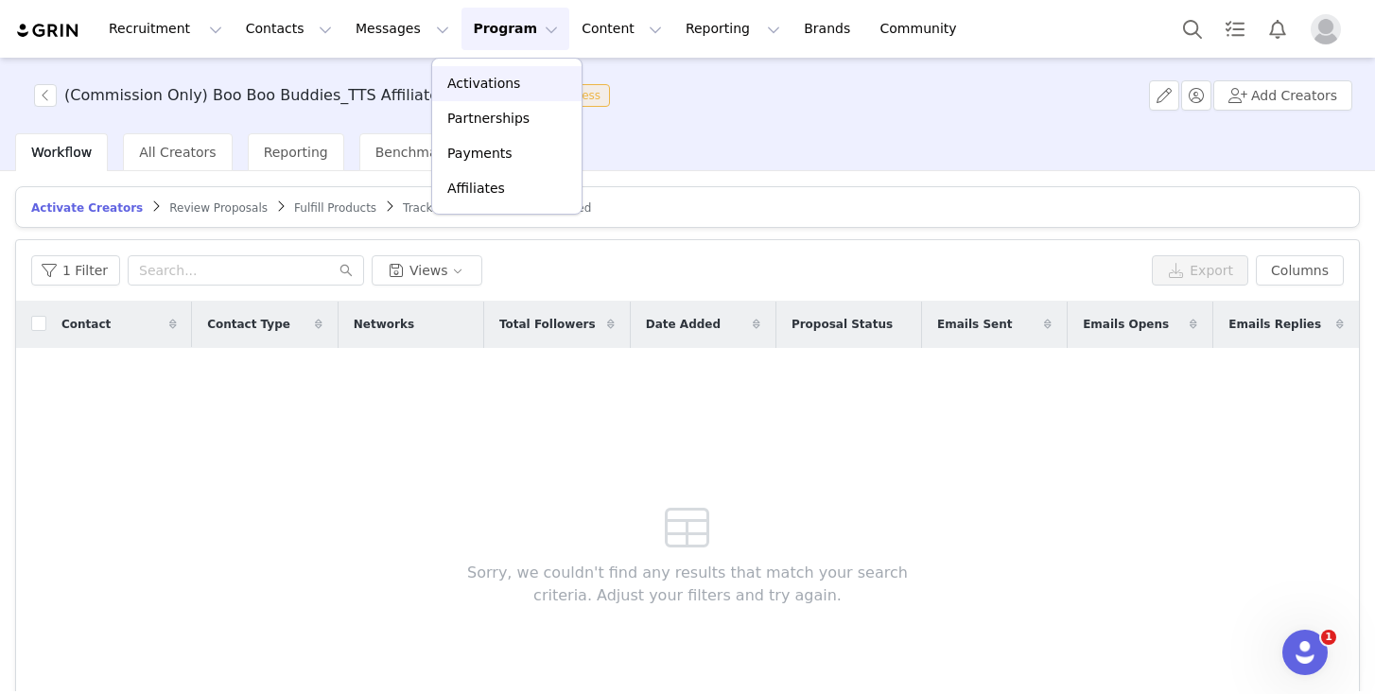
click at [469, 85] on p "Activations" at bounding box center [483, 84] width 73 height 20
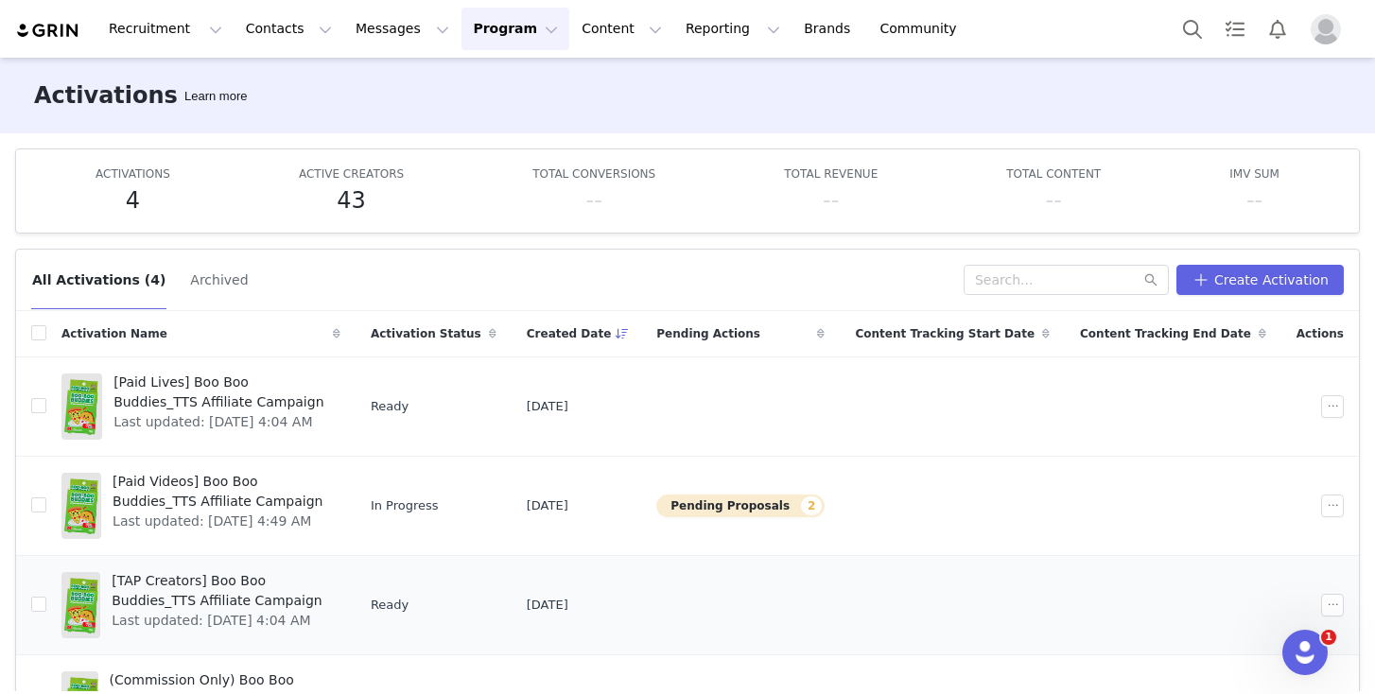
scroll to position [32, 0]
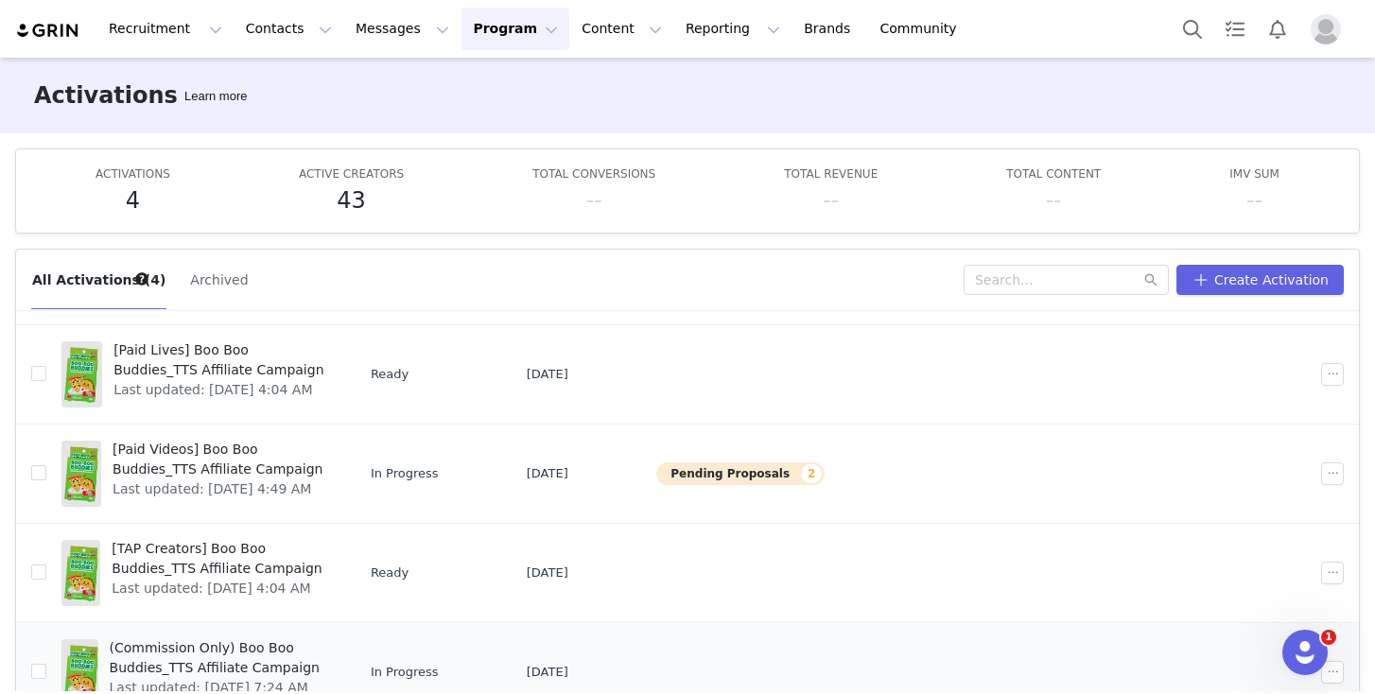
click at [218, 641] on span "(Commission Only) Boo Boo Buddies_TTS Affiliate Campaign" at bounding box center [219, 658] width 219 height 40
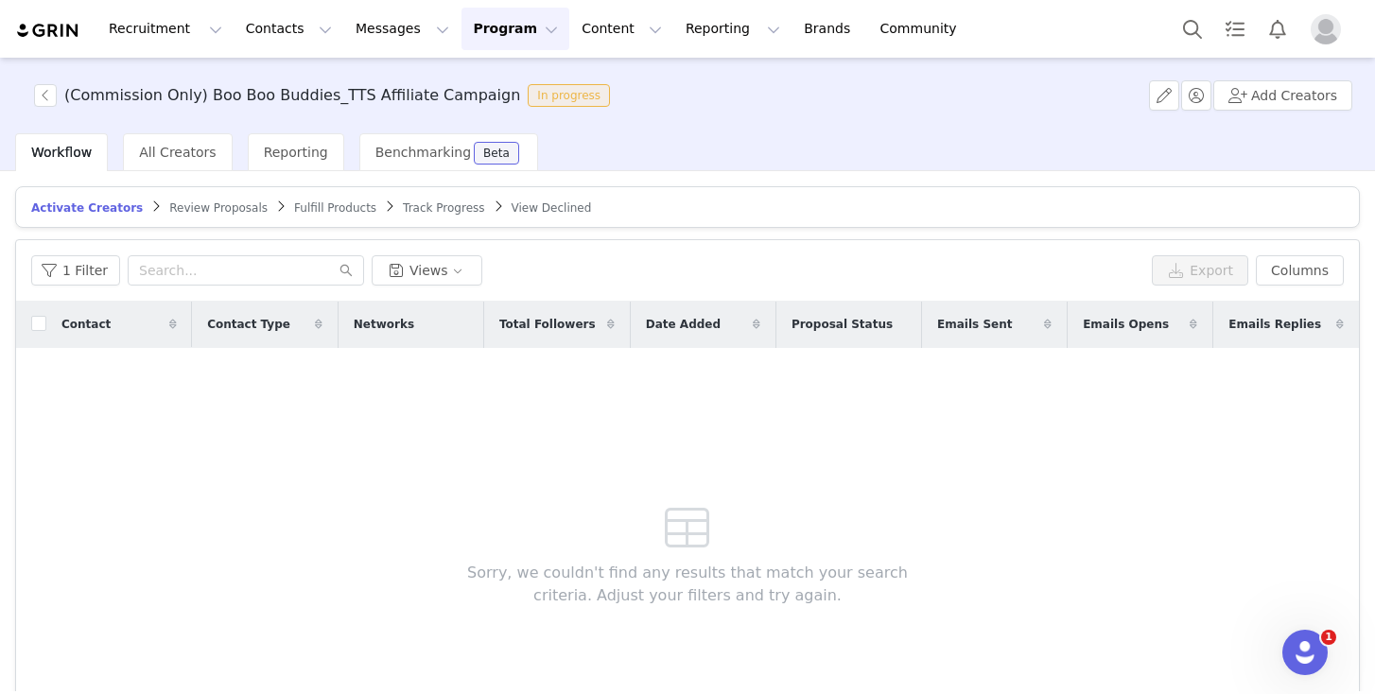
click at [430, 210] on span "Track Progress" at bounding box center [443, 207] width 81 height 13
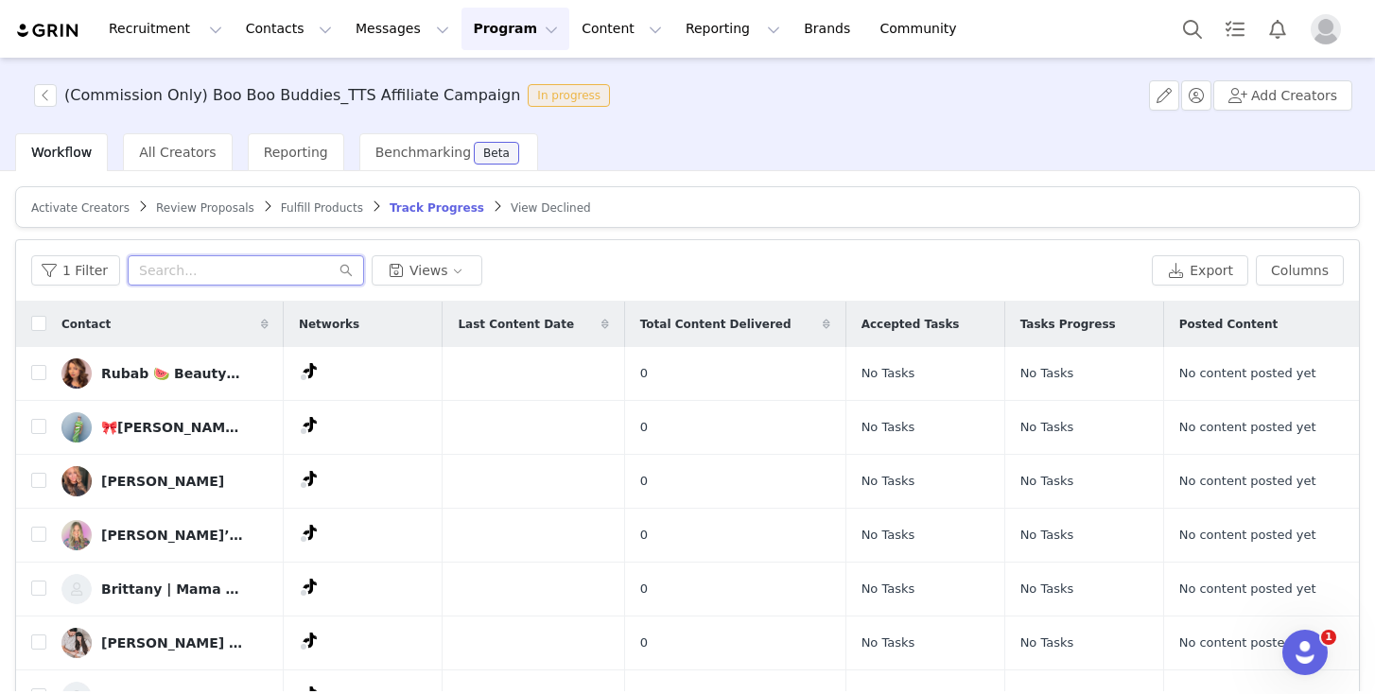
click at [268, 272] on input "text" at bounding box center [246, 270] width 236 height 30
paste input "kristinleigh976"
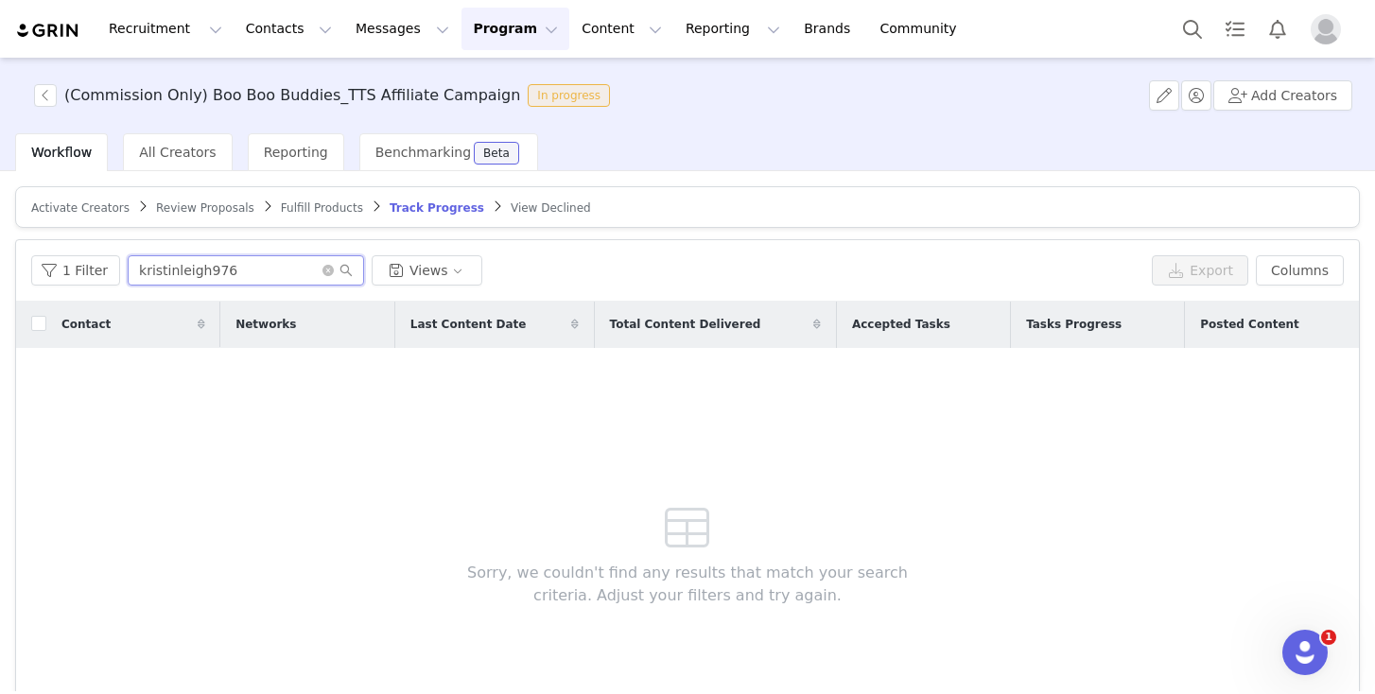
type input "kristinleigh976"
click at [275, 37] on button "Contacts Contacts" at bounding box center [289, 29] width 109 height 43
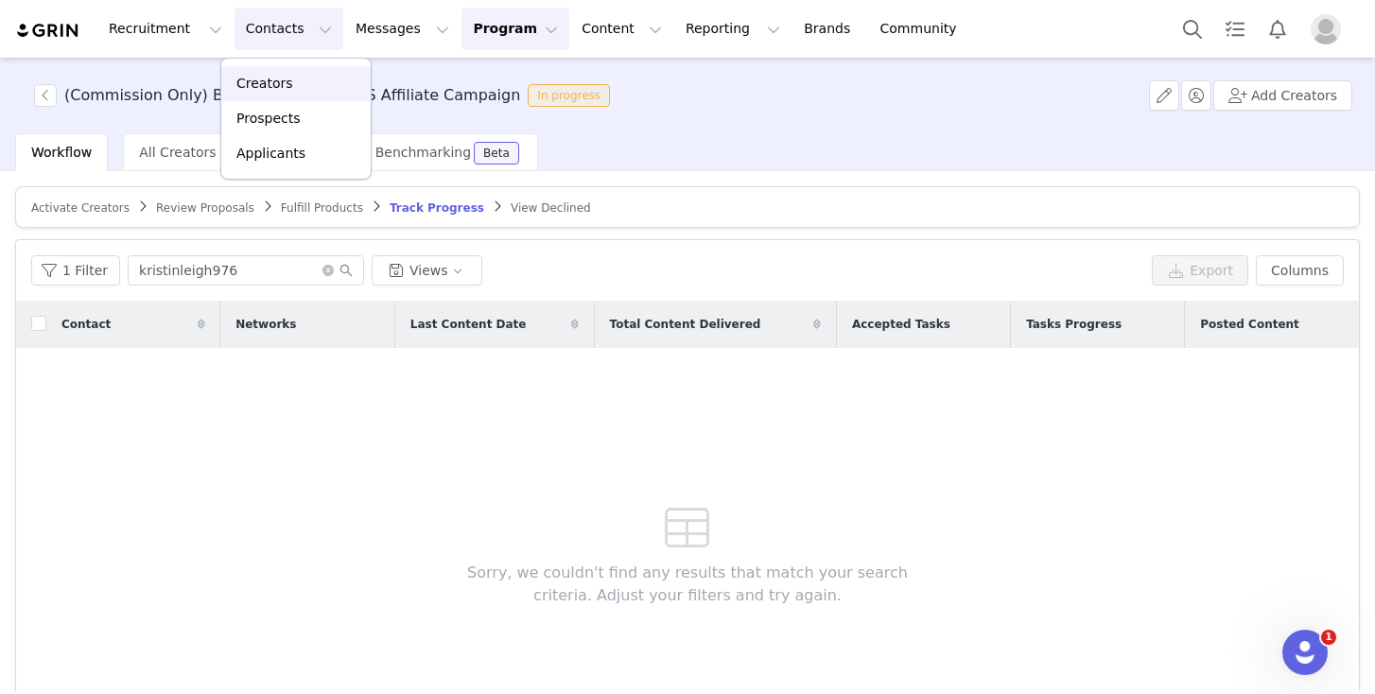
click at [274, 74] on p "Creators" at bounding box center [264, 84] width 57 height 20
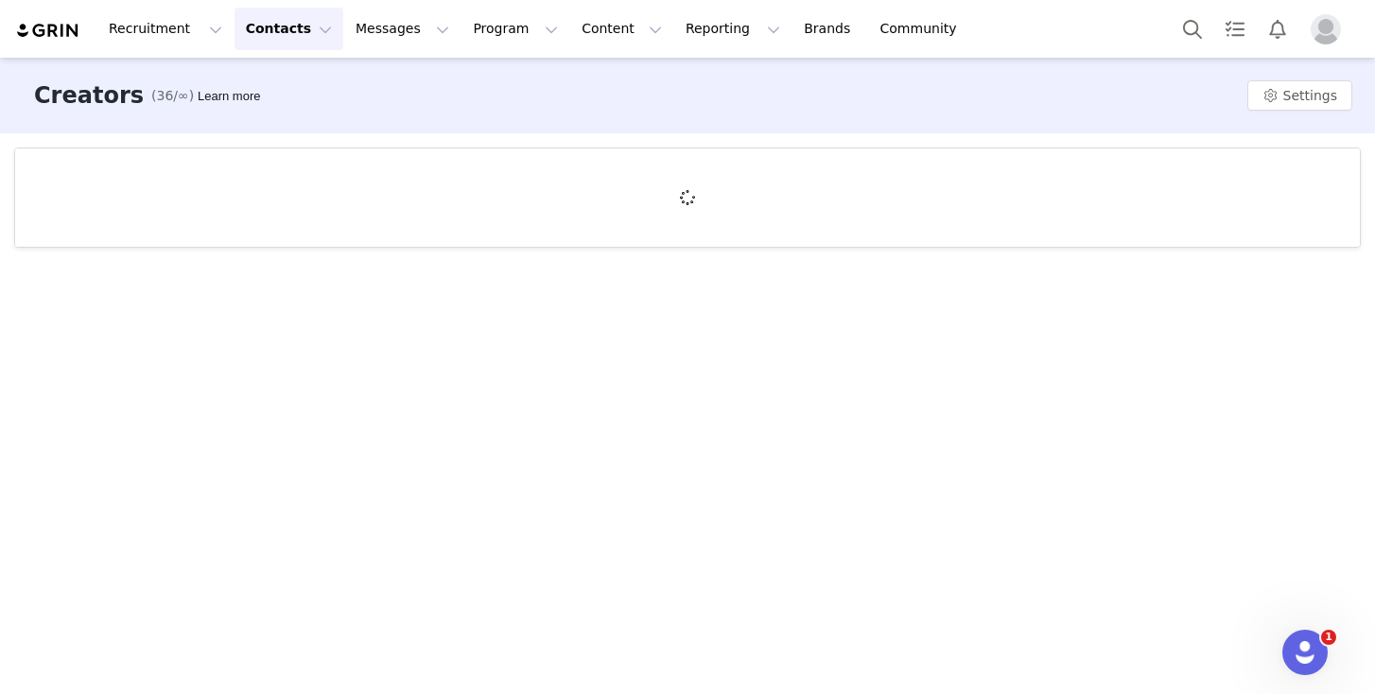
click at [276, 26] on button "Contacts Contacts" at bounding box center [289, 29] width 109 height 43
click at [289, 111] on p "Prospects" at bounding box center [267, 119] width 63 height 20
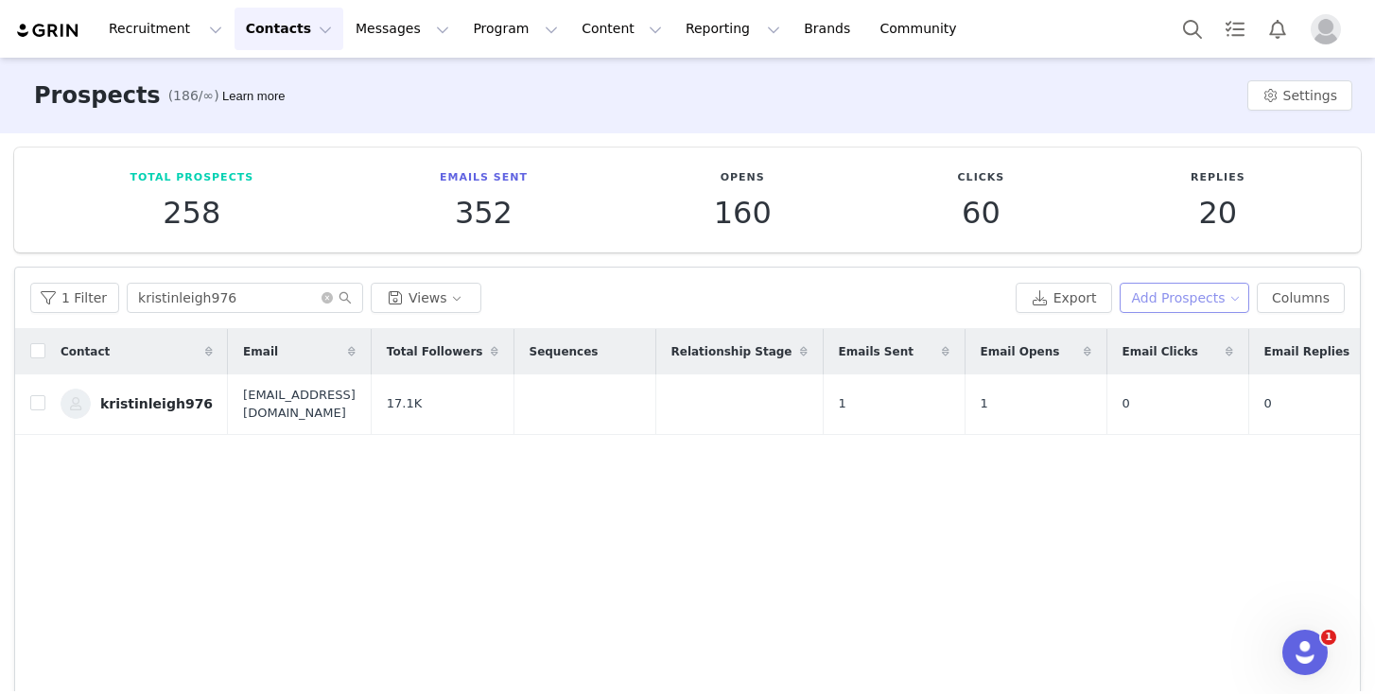
click at [1190, 299] on button "Add Prospects" at bounding box center [1185, 298] width 131 height 30
click at [1176, 324] on li "Add a Prospect" at bounding box center [1167, 336] width 157 height 30
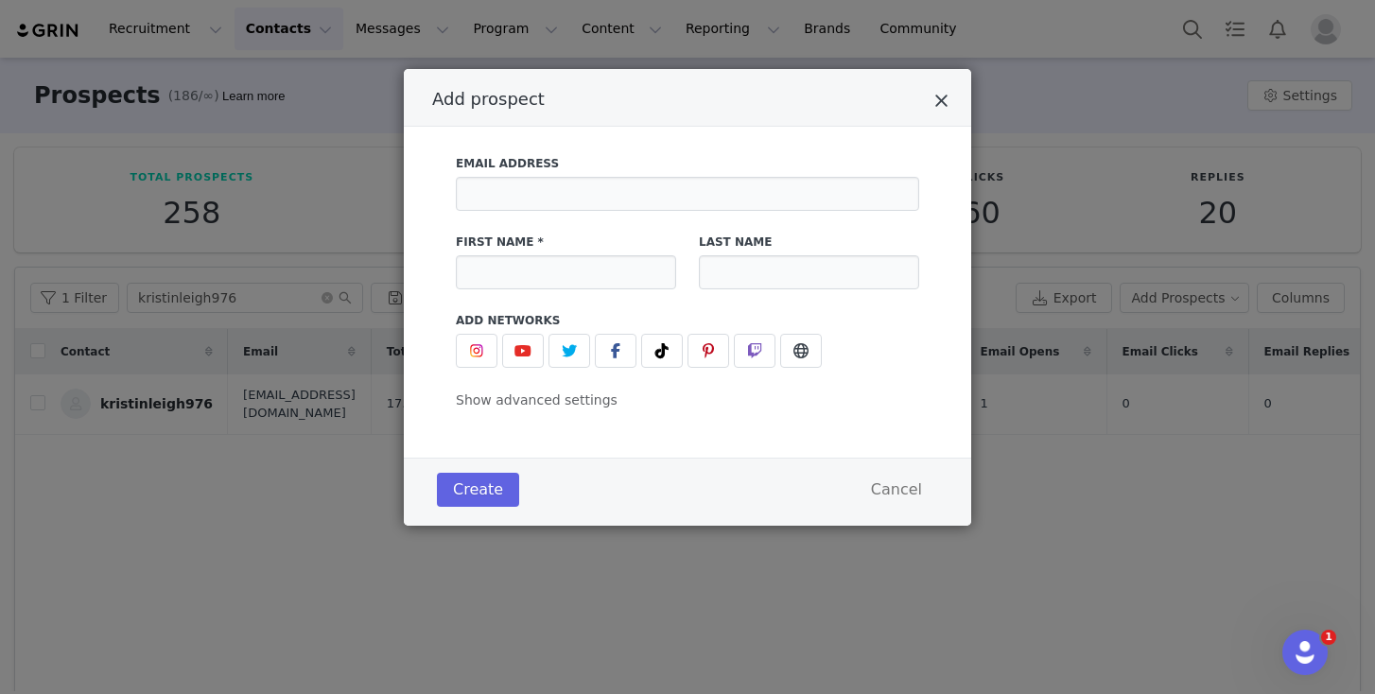
click at [943, 96] on icon "Close" at bounding box center [942, 101] width 14 height 19
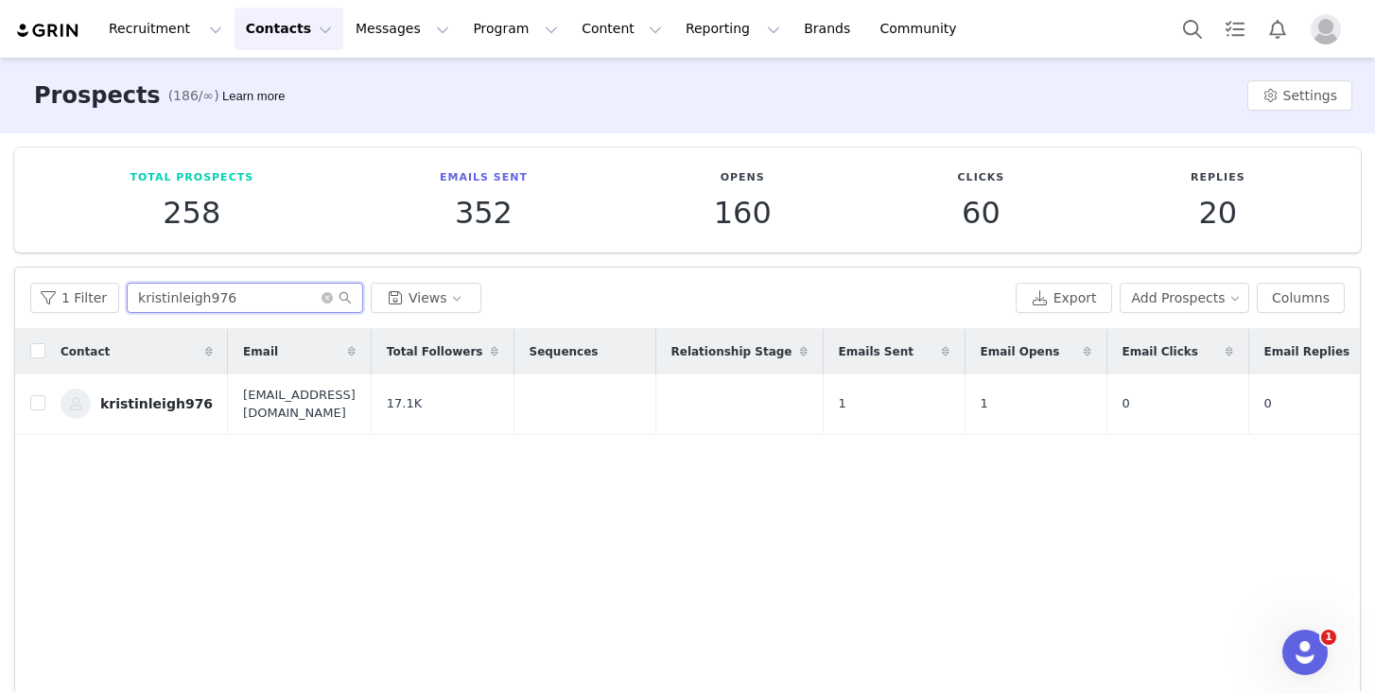
click at [238, 289] on input "kristinleigh976" at bounding box center [245, 298] width 236 height 30
click at [327, 298] on icon "icon: close-circle" at bounding box center [327, 297] width 11 height 11
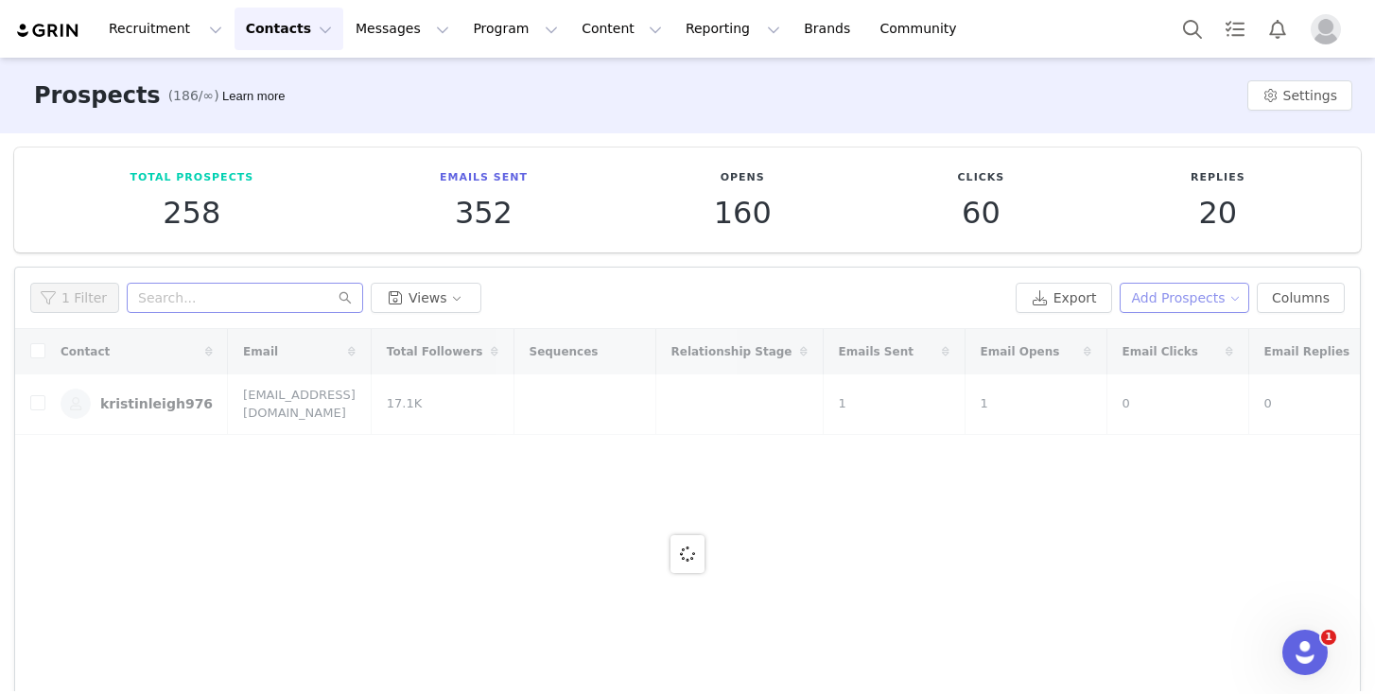
click at [1173, 289] on button "Add Prospects" at bounding box center [1185, 298] width 131 height 30
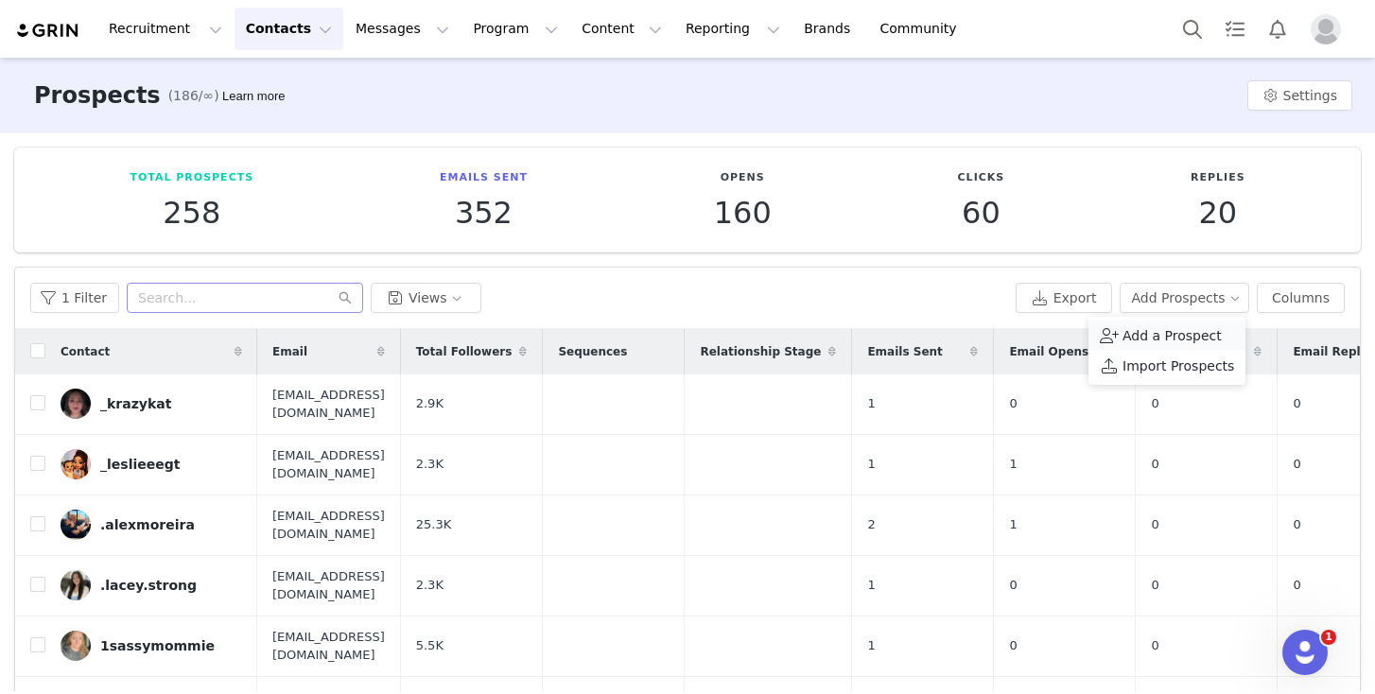
click at [1154, 326] on span "Add a Prospect" at bounding box center [1172, 335] width 99 height 21
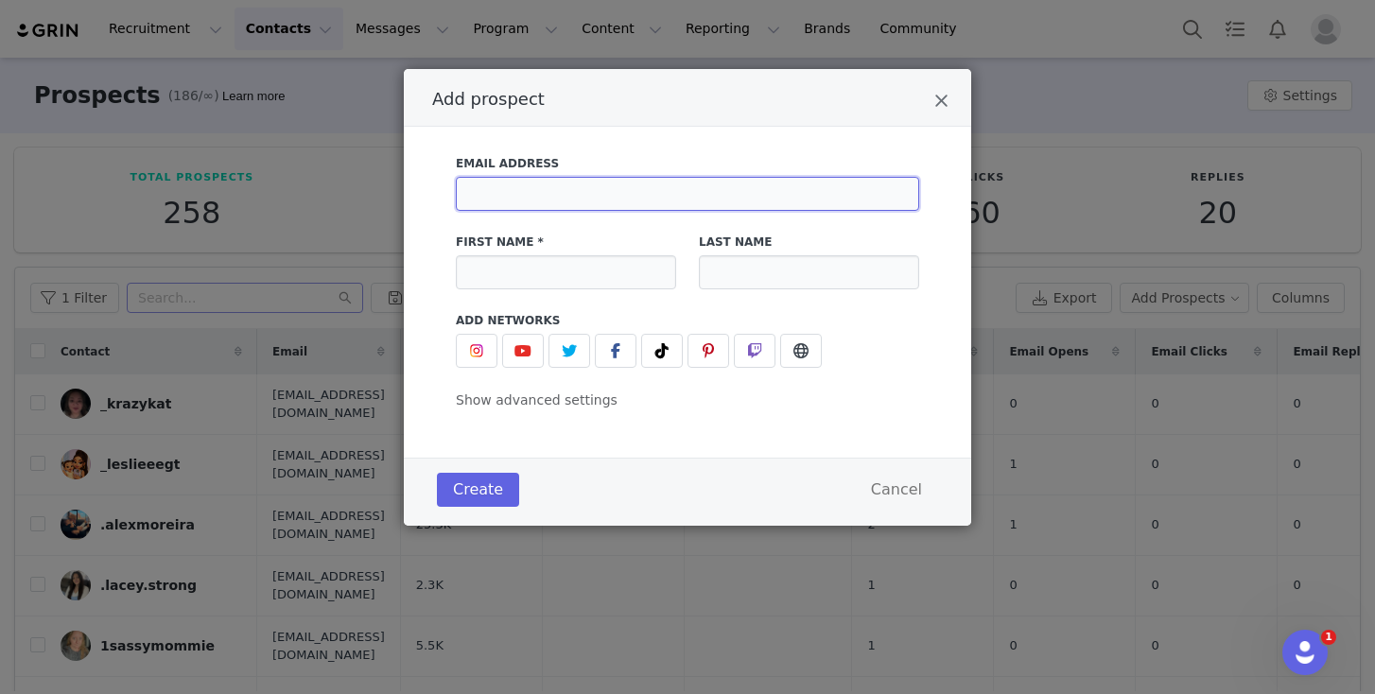
click at [665, 187] on input "Add prospect" at bounding box center [687, 194] width 463 height 34
paste input "[EMAIL_ADDRESS][DOMAIN_NAME]"
type input "[EMAIL_ADDRESS][DOMAIN_NAME]"
click at [587, 261] on input "Add prospect" at bounding box center [566, 272] width 220 height 34
paste input "Lainey | SAHM x2🦋"
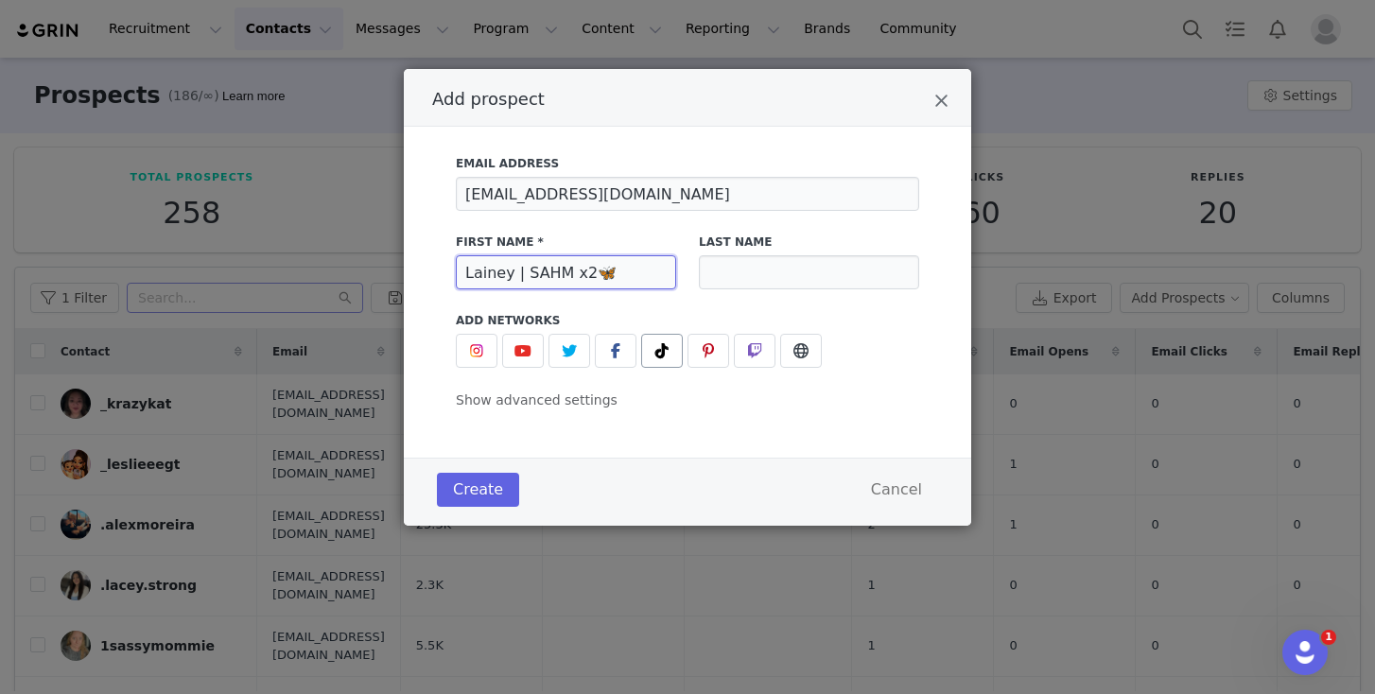
type input "Lainey | SAHM x2🦋"
click at [656, 351] on icon "Add prospect" at bounding box center [662, 350] width 13 height 15
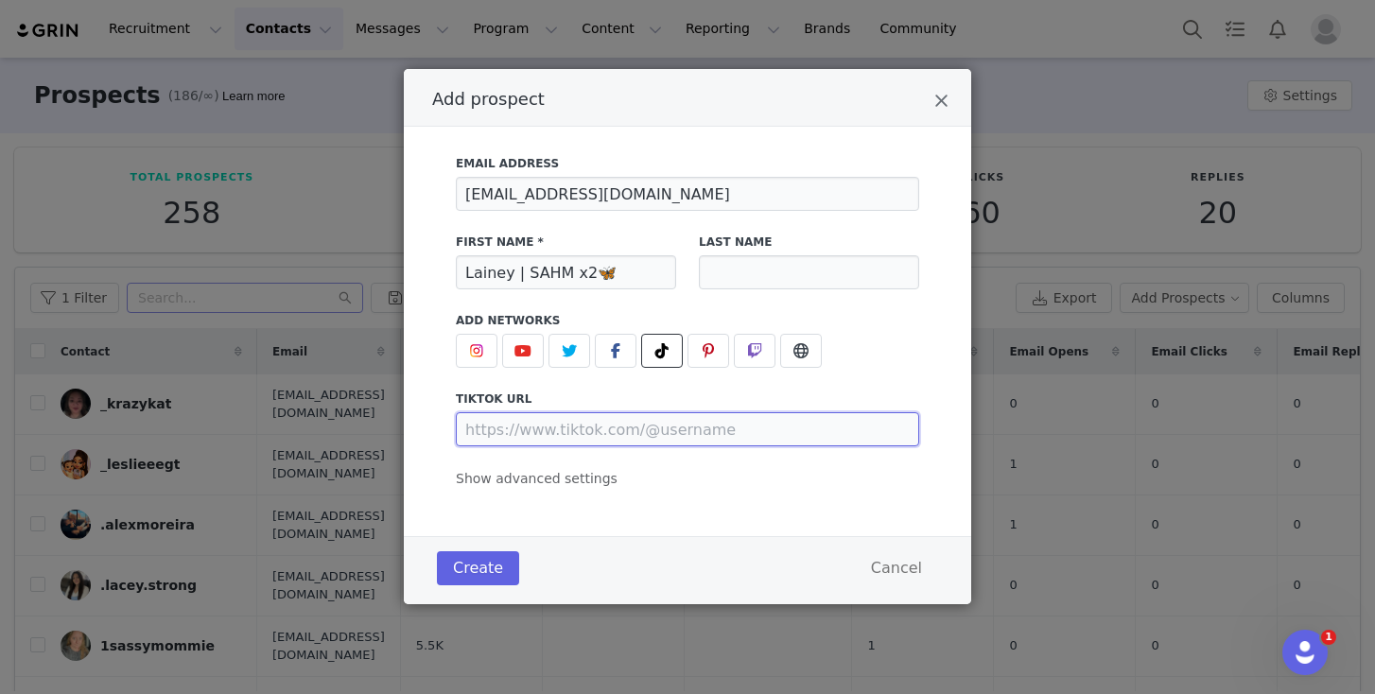
click at [607, 424] on input "Add prospect" at bounding box center [687, 429] width 463 height 34
paste input "[URL][DOMAIN_NAME]"
type input "[URL][DOMAIN_NAME]"
click at [536, 486] on span "Show advanced settings" at bounding box center [537, 478] width 162 height 15
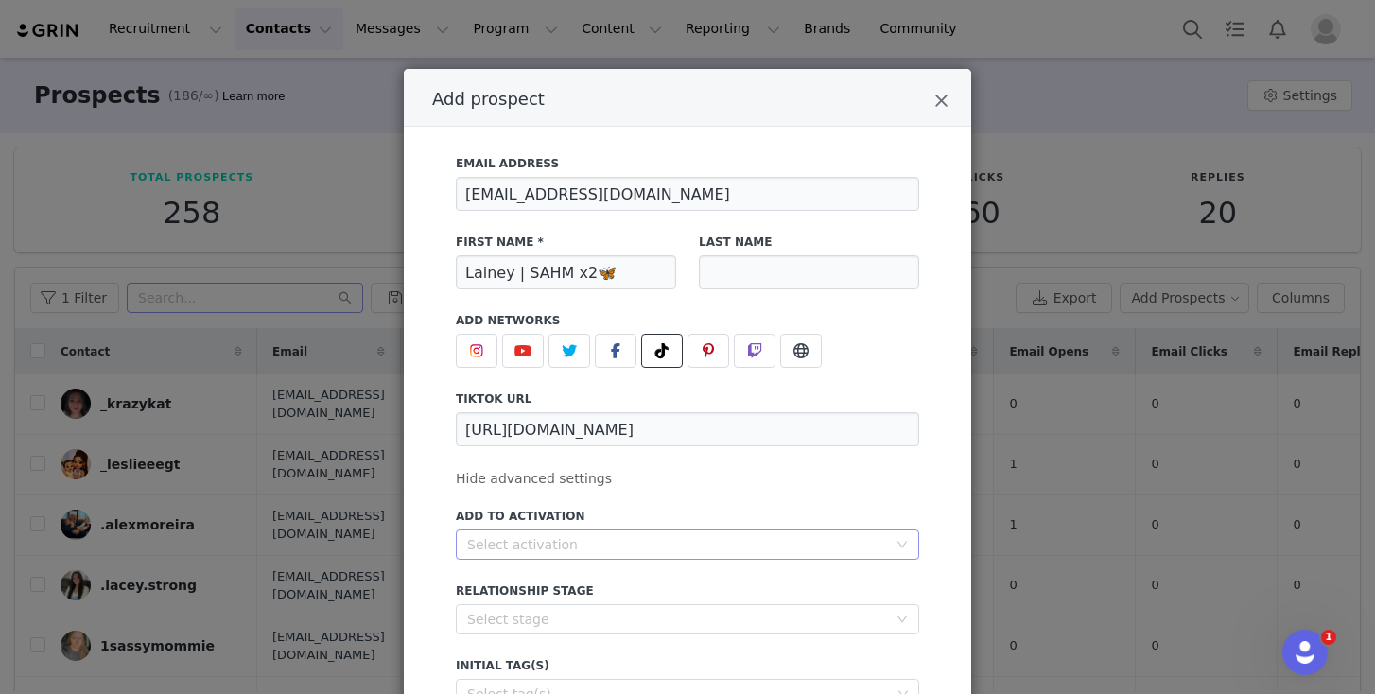
click at [552, 537] on div "Select activation" at bounding box center [677, 544] width 420 height 19
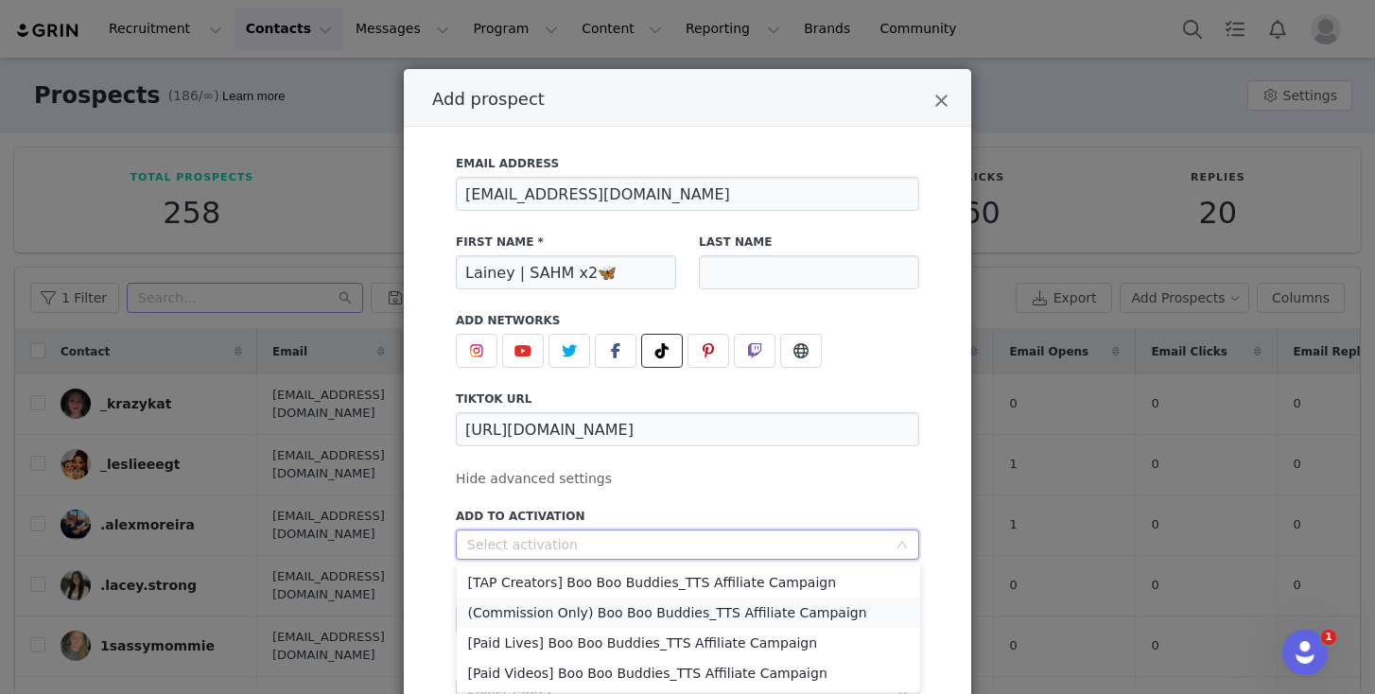
click at [594, 619] on li "(Commission Only) Boo Boo Buddies_TTS Affiliate Campaign" at bounding box center [688, 613] width 463 height 30
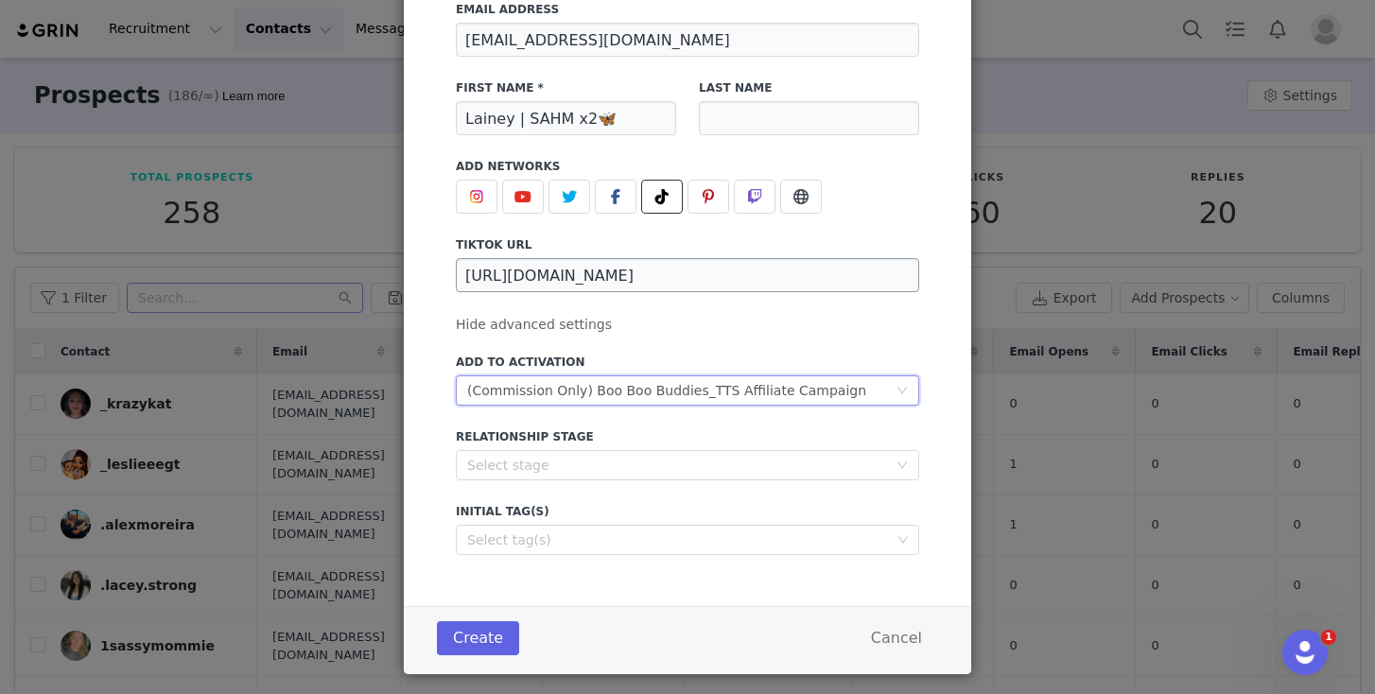
scroll to position [182, 0]
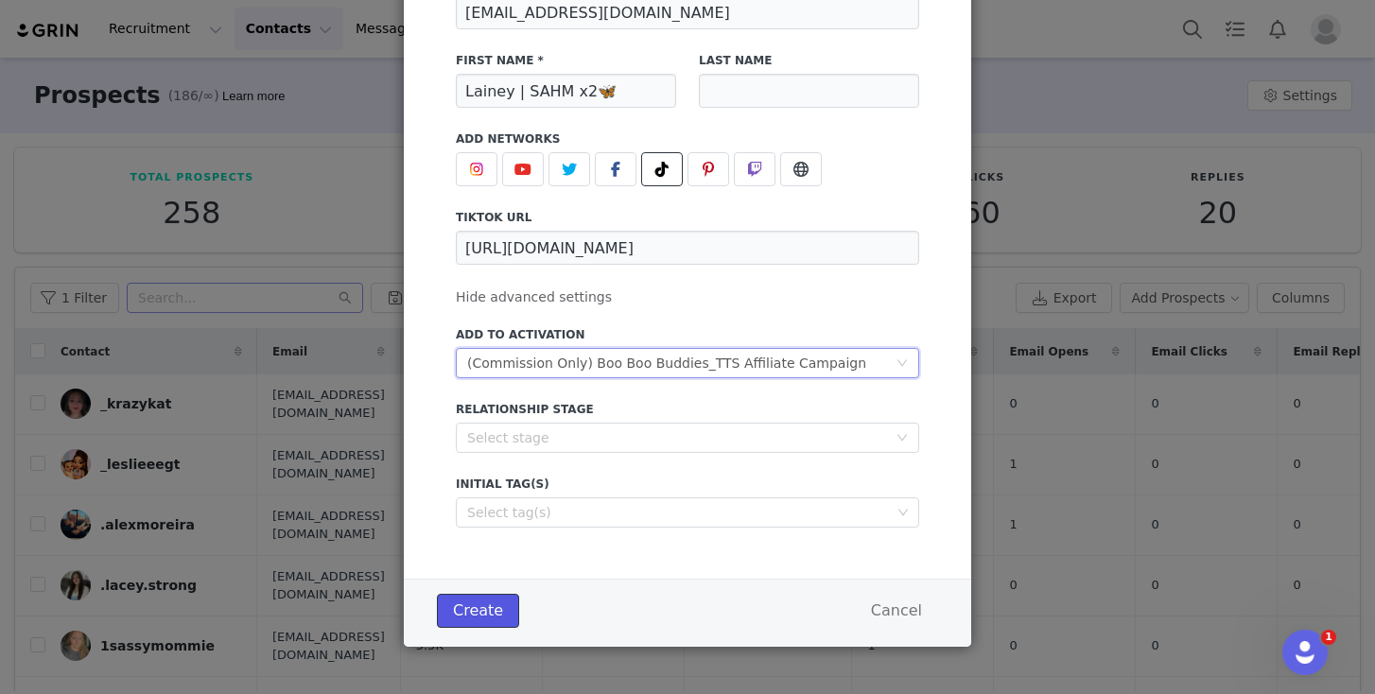
click at [467, 615] on button "Create" at bounding box center [478, 611] width 82 height 34
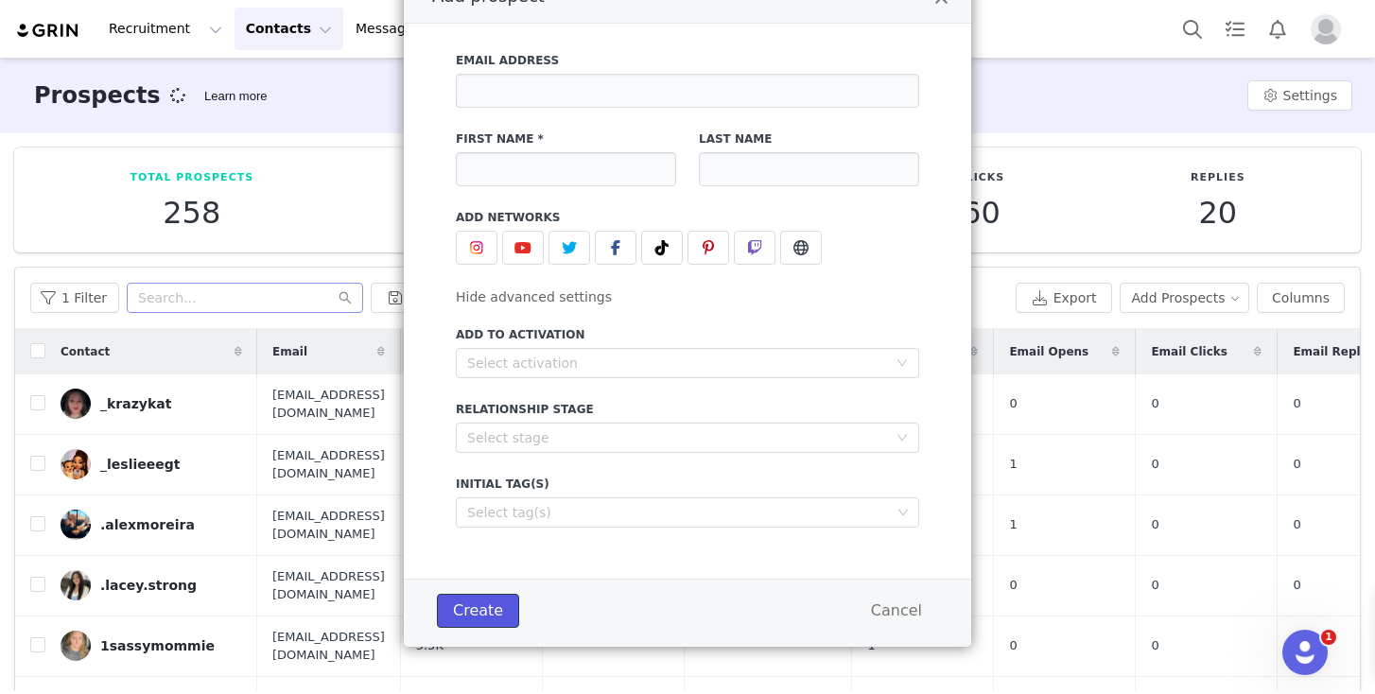
scroll to position [103, 0]
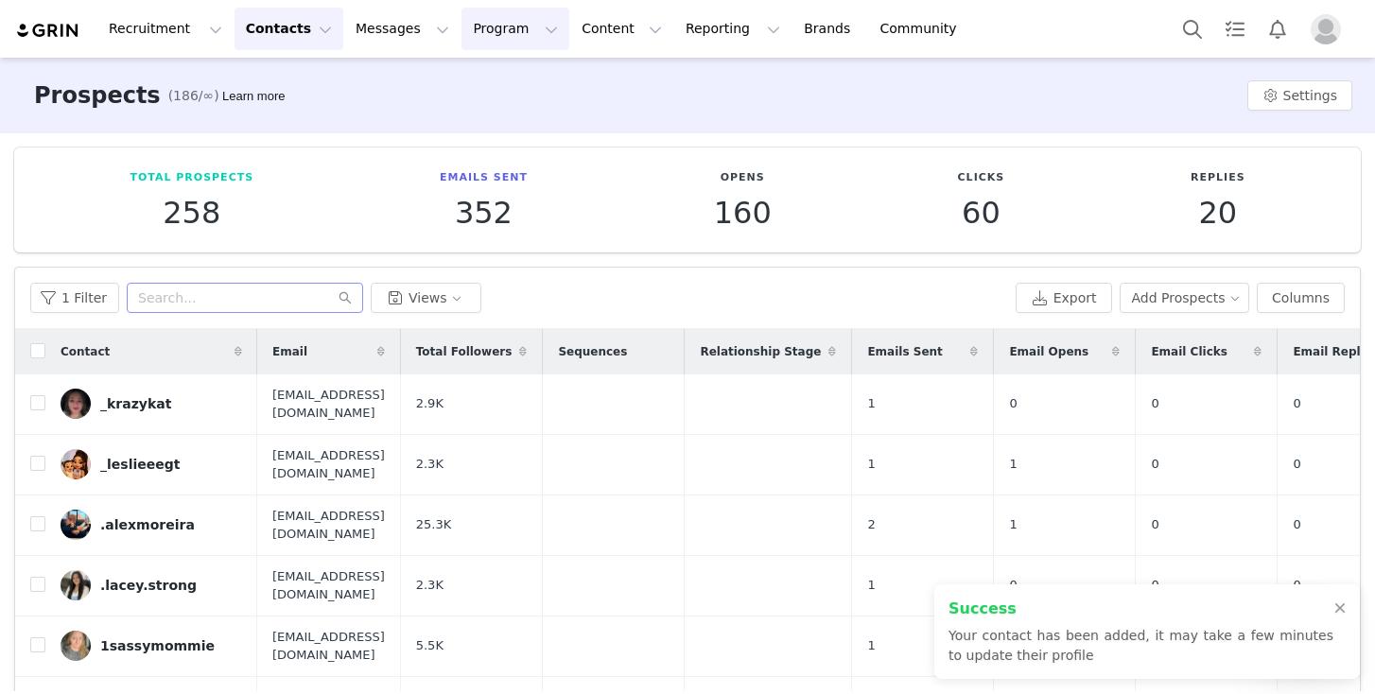
click at [462, 35] on button "Program Program" at bounding box center [516, 29] width 108 height 43
click at [488, 79] on p "Activations" at bounding box center [483, 84] width 73 height 20
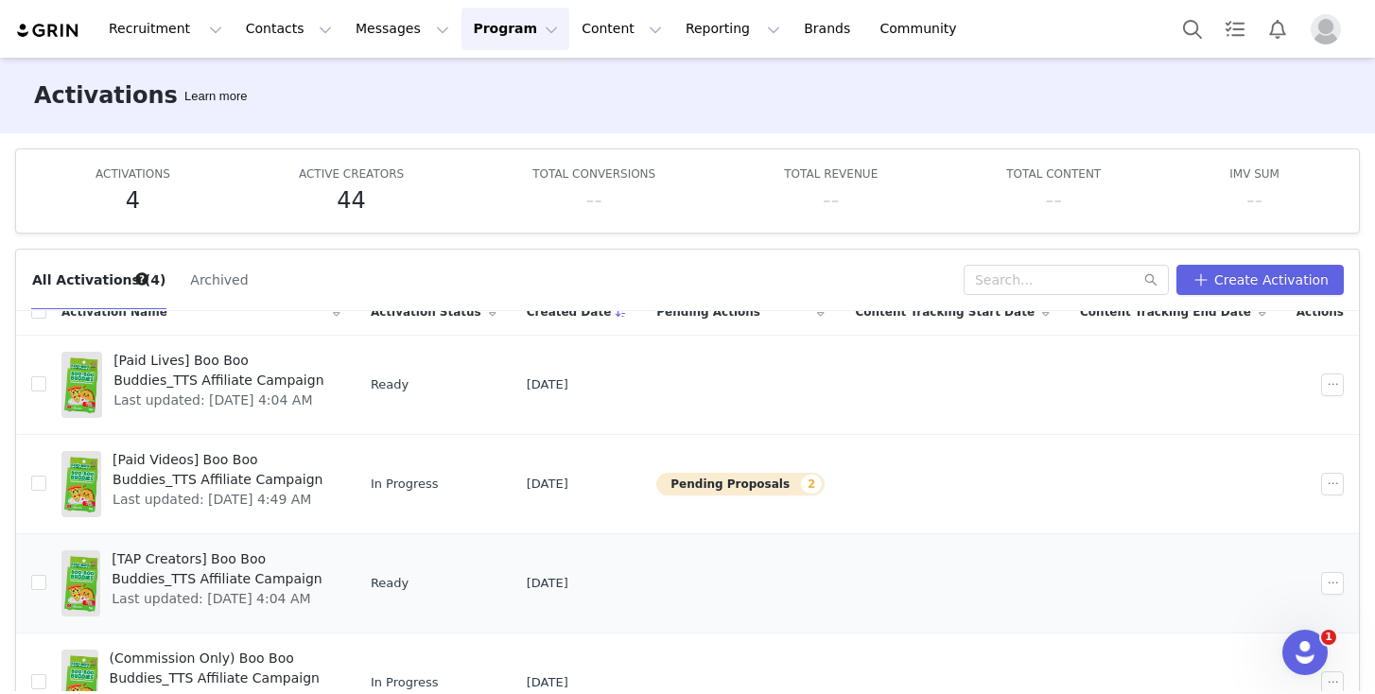
scroll to position [32, 0]
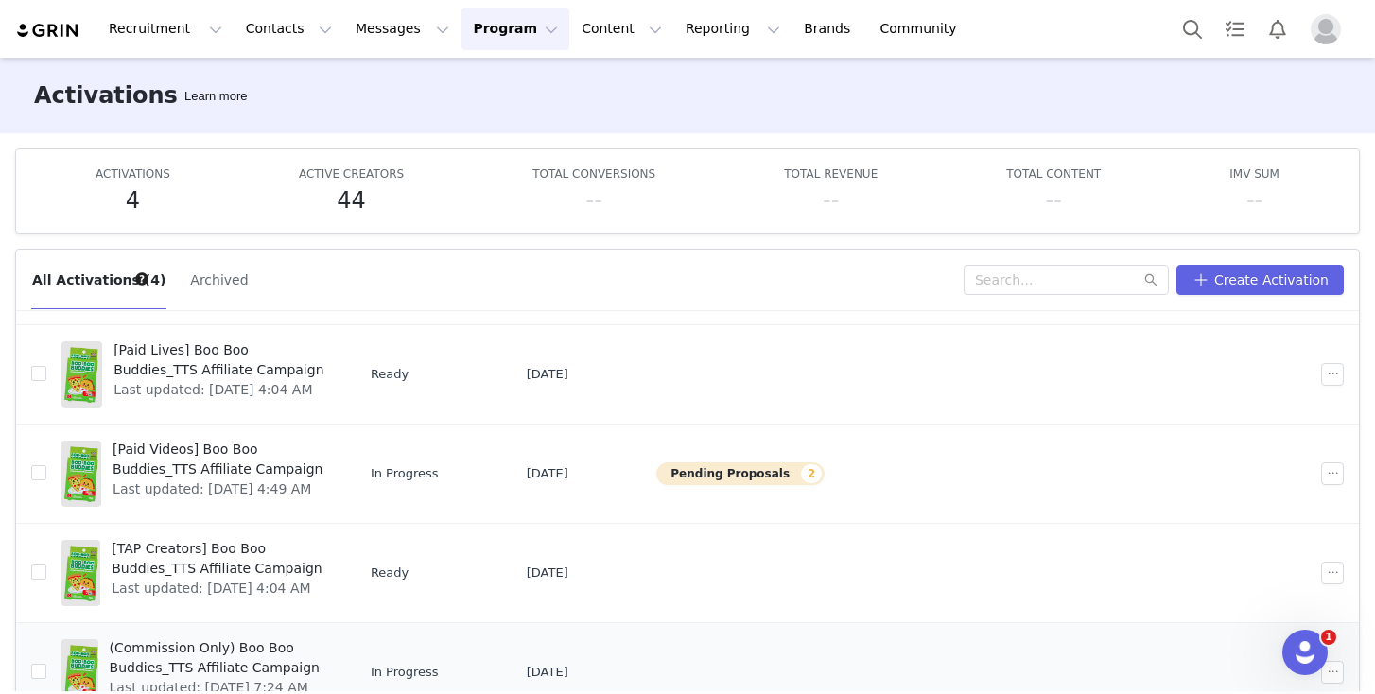
click at [257, 647] on span "(Commission Only) Boo Boo Buddies_TTS Affiliate Campaign" at bounding box center [219, 658] width 219 height 40
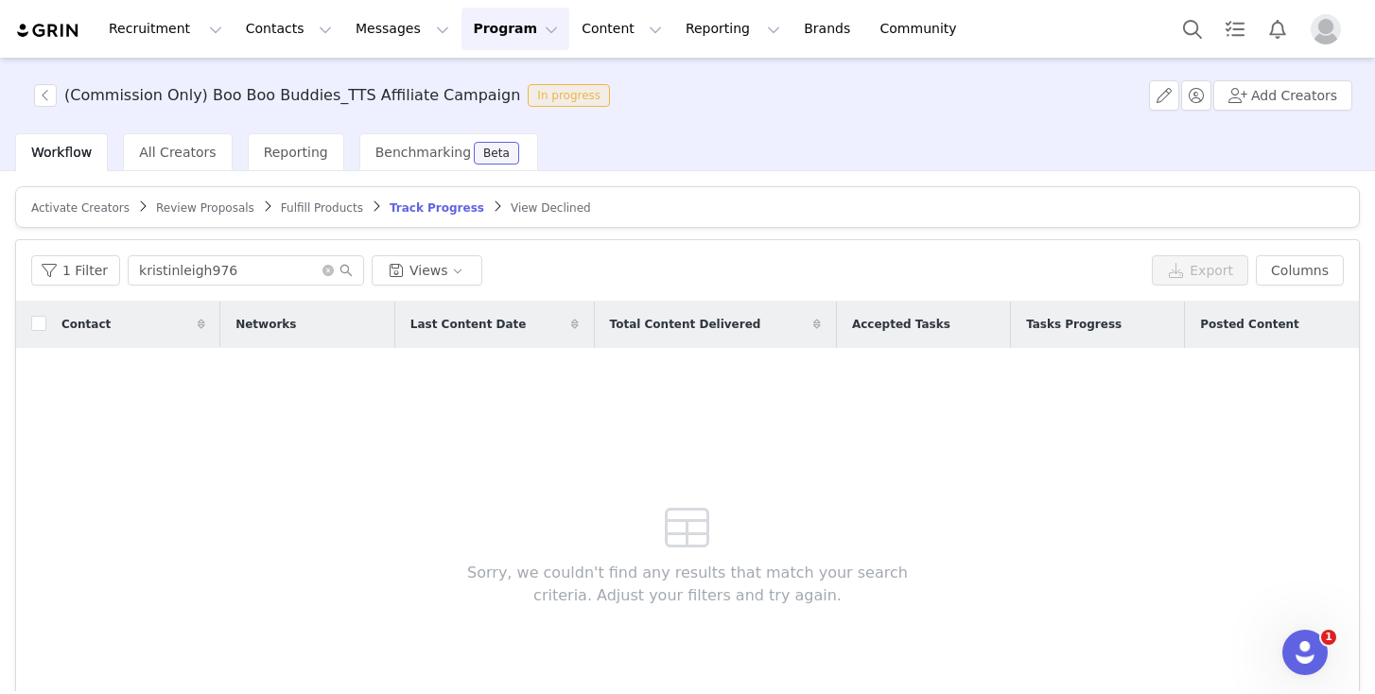
click at [86, 201] on span "Activate Creators" at bounding box center [80, 207] width 98 height 13
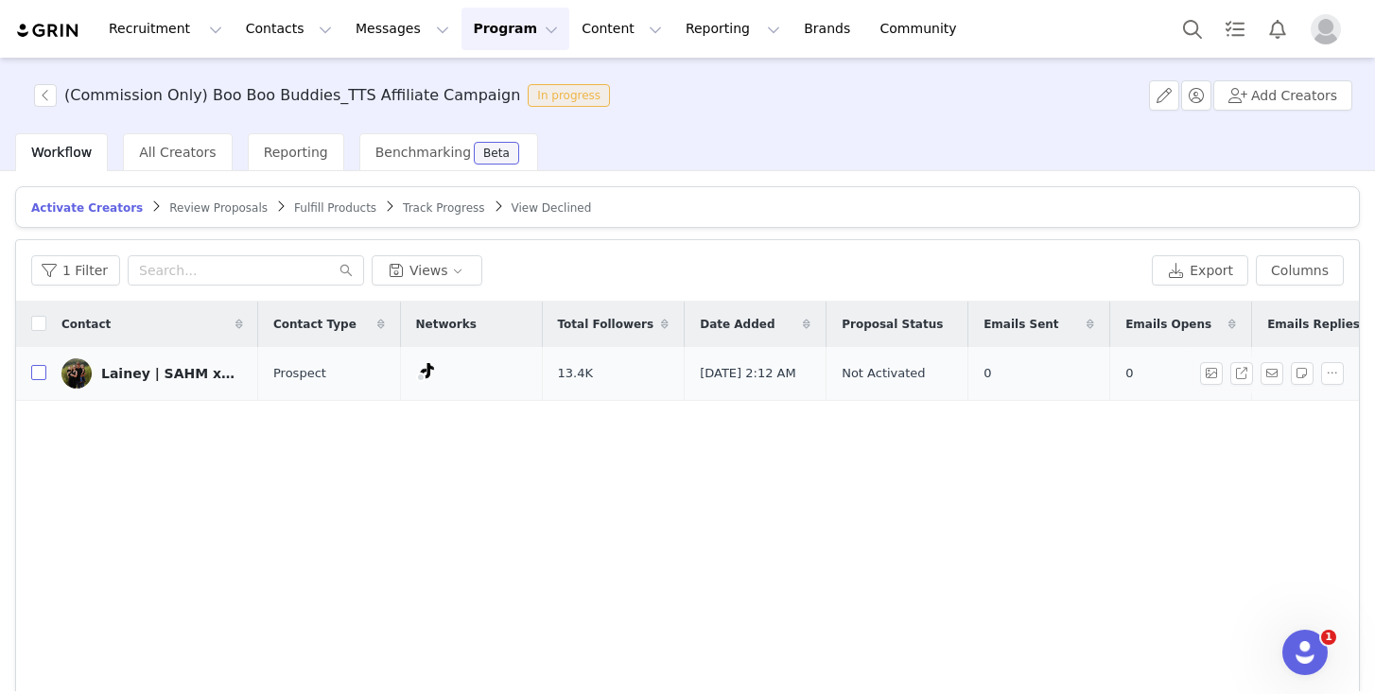
click at [36, 378] on input "checkbox" at bounding box center [38, 372] width 15 height 15
checkbox input "true"
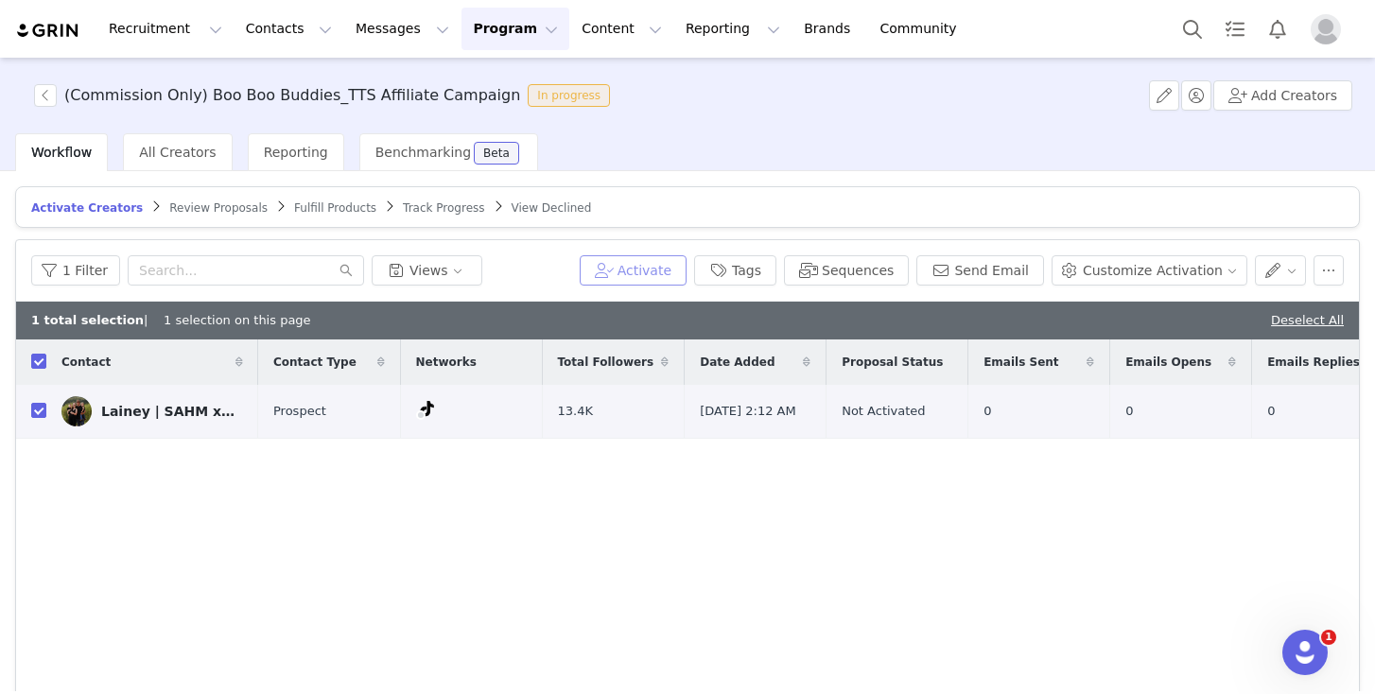
click at [668, 264] on button "Activate" at bounding box center [633, 270] width 107 height 30
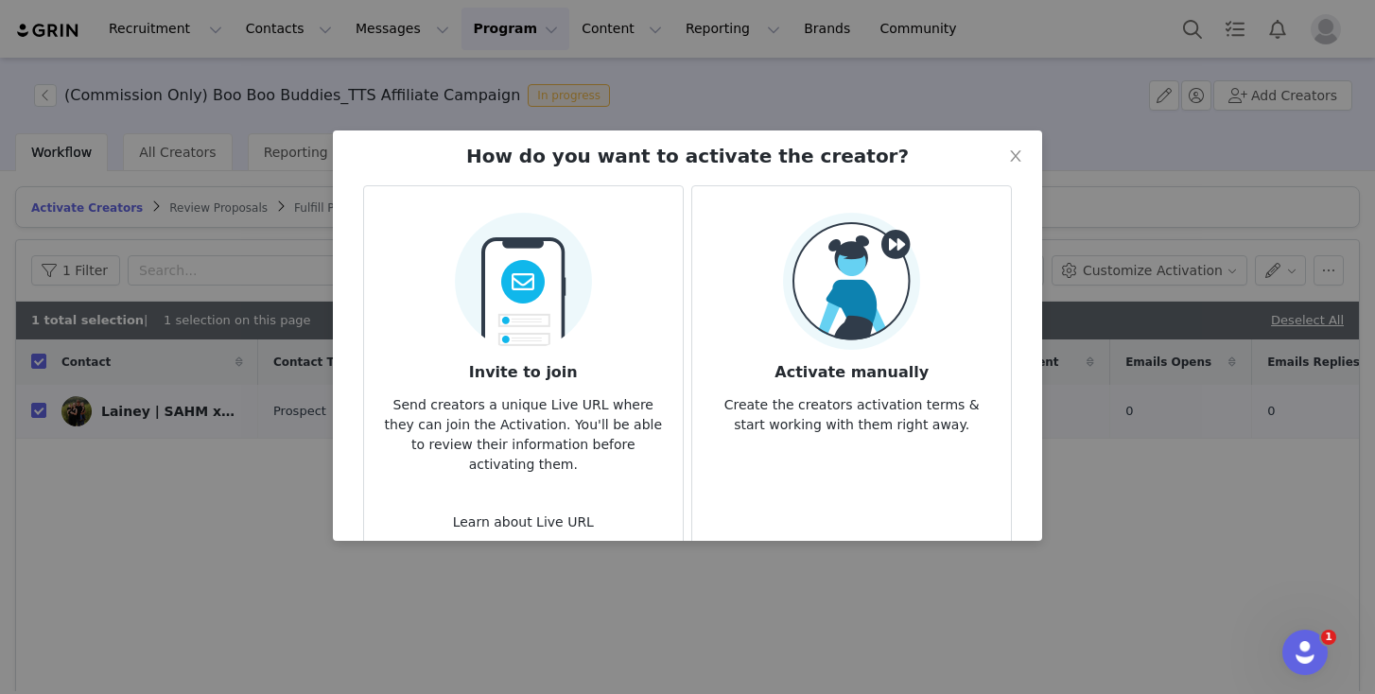
click at [821, 300] on img at bounding box center [851, 281] width 137 height 137
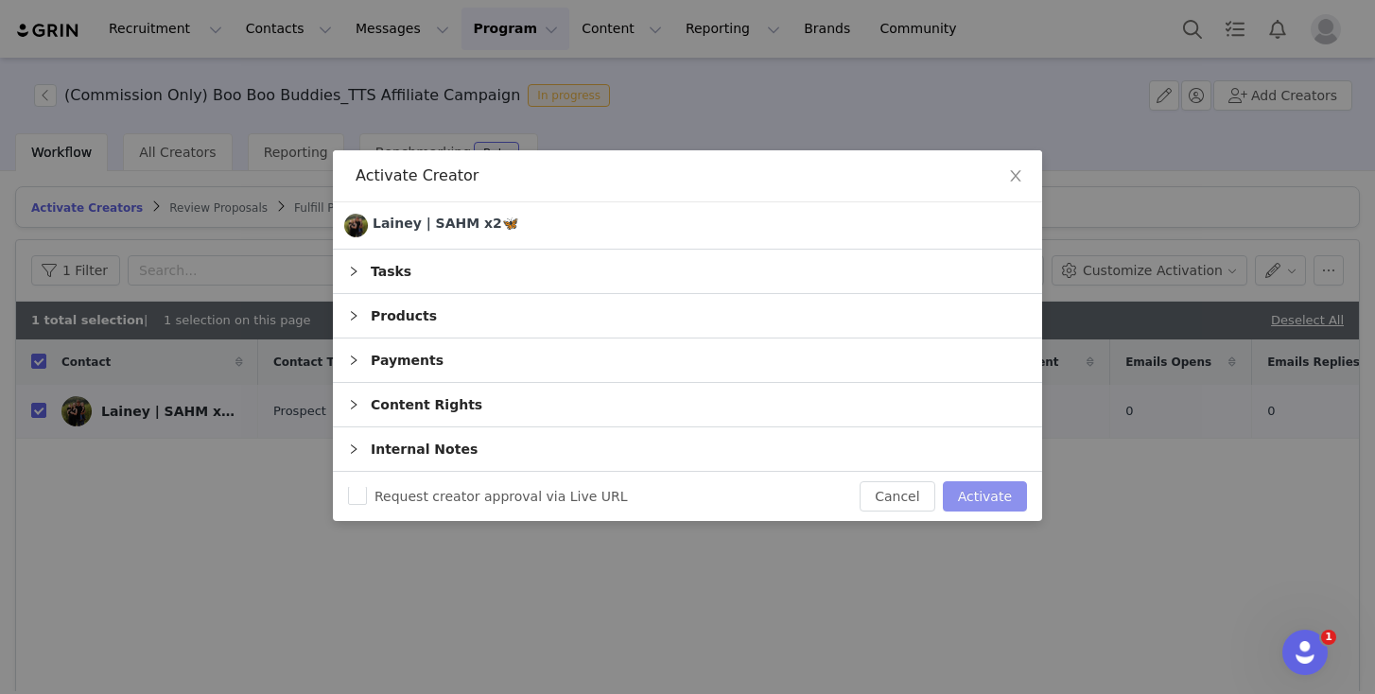
click at [984, 494] on button "Activate" at bounding box center [985, 496] width 84 height 30
checkbox input "false"
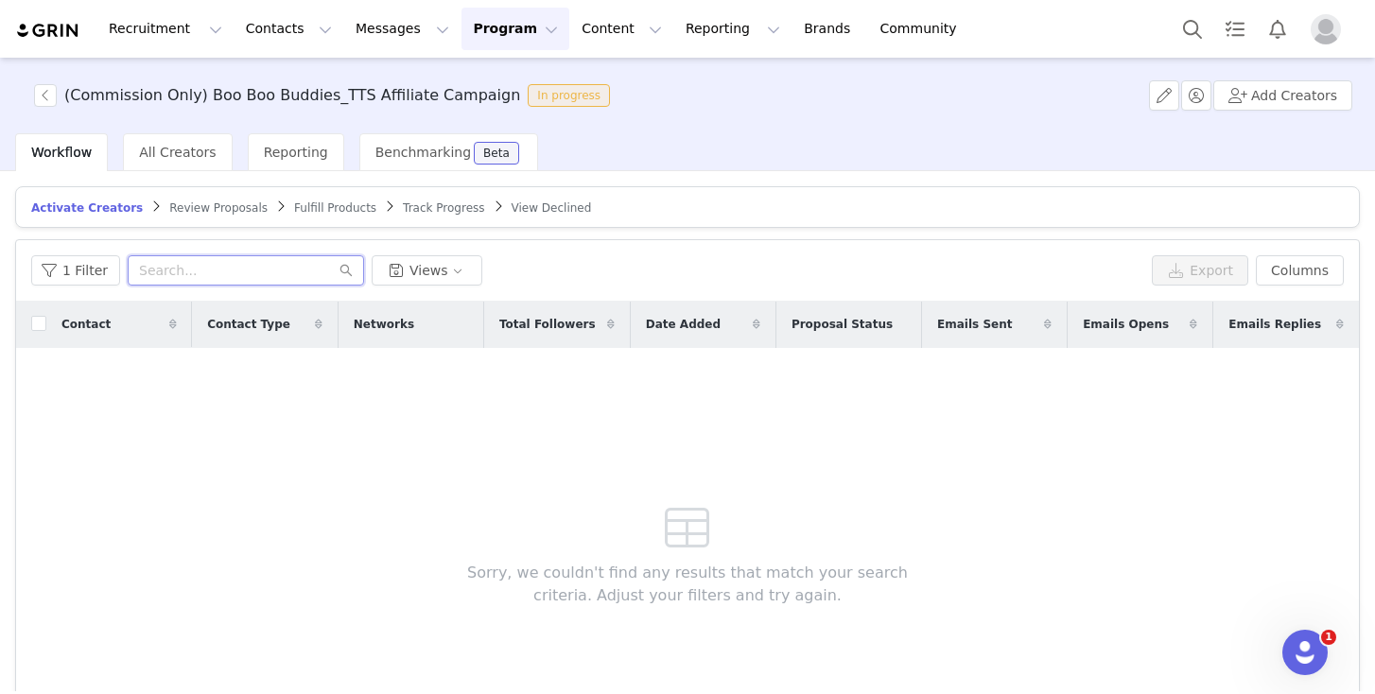
click at [205, 270] on input "text" at bounding box center [246, 270] width 236 height 30
click at [274, 23] on button "Contacts Contacts" at bounding box center [289, 29] width 109 height 43
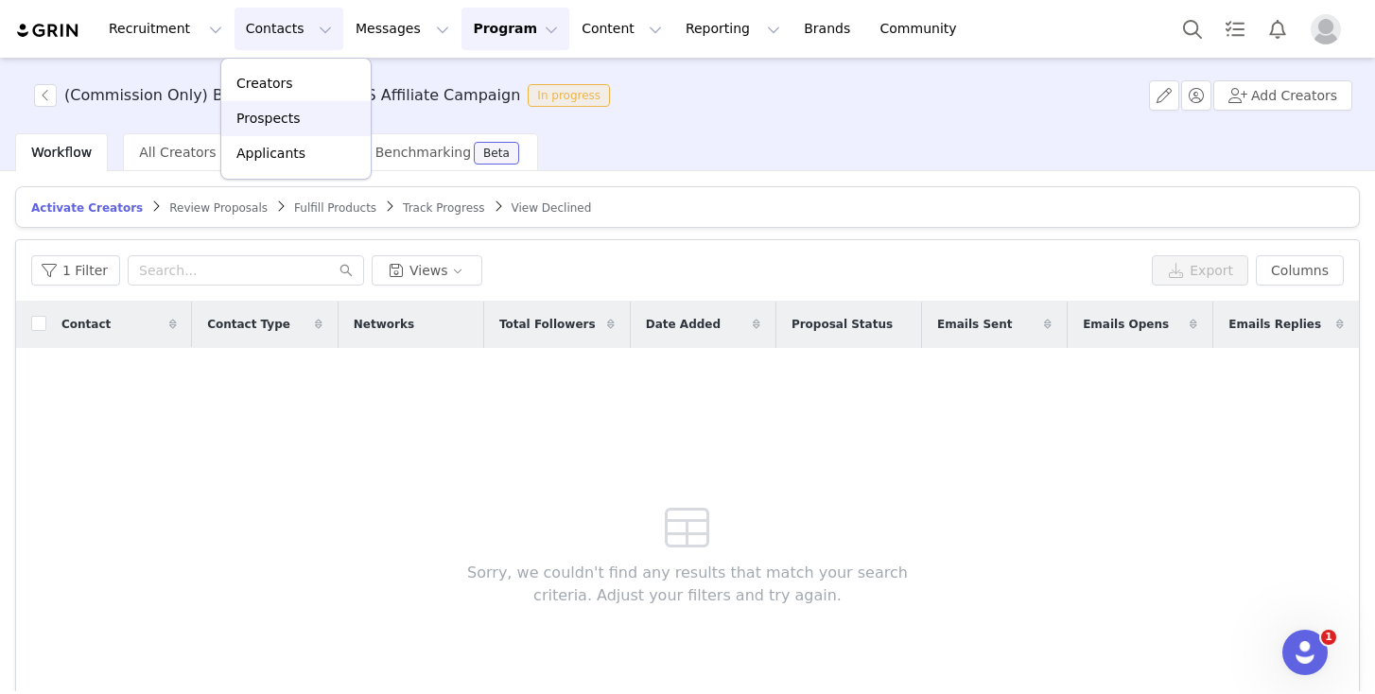
click at [282, 125] on p "Prospects" at bounding box center [267, 119] width 63 height 20
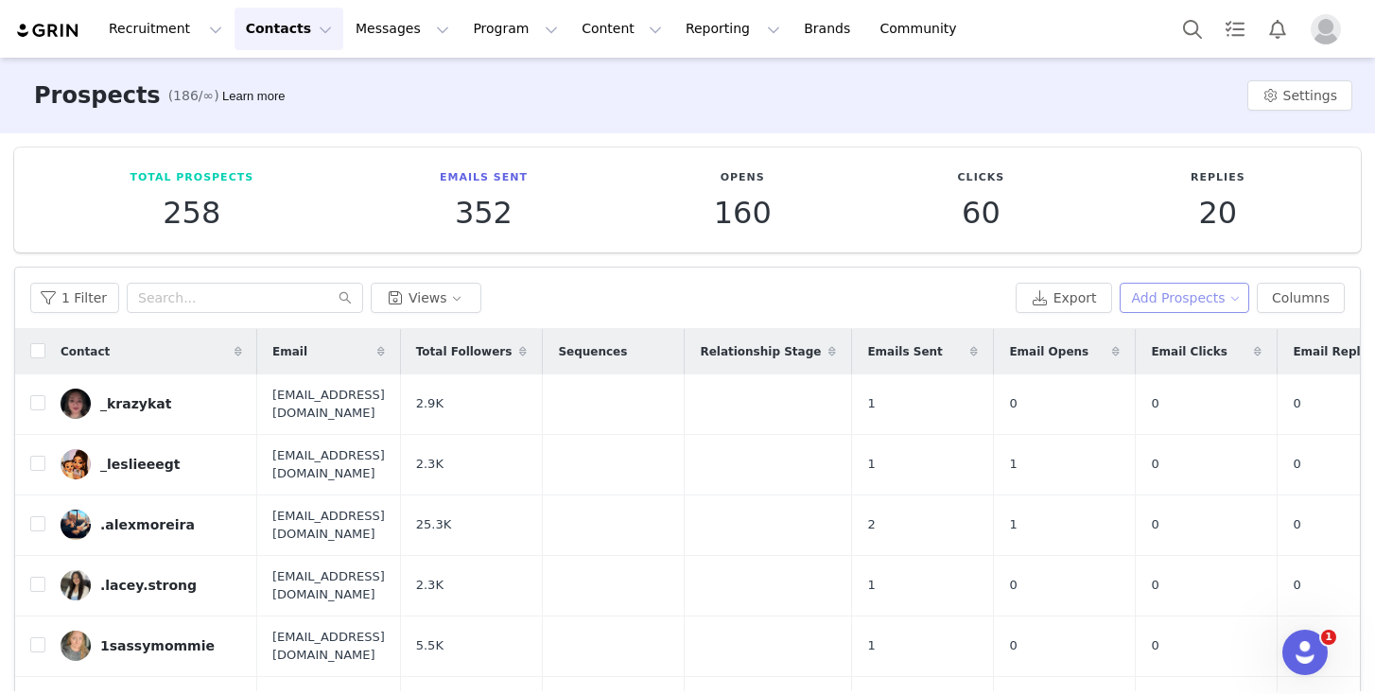
click at [1174, 298] on button "Add Prospects" at bounding box center [1185, 298] width 131 height 30
click at [1173, 330] on span "Add a Prospect" at bounding box center [1172, 335] width 99 height 21
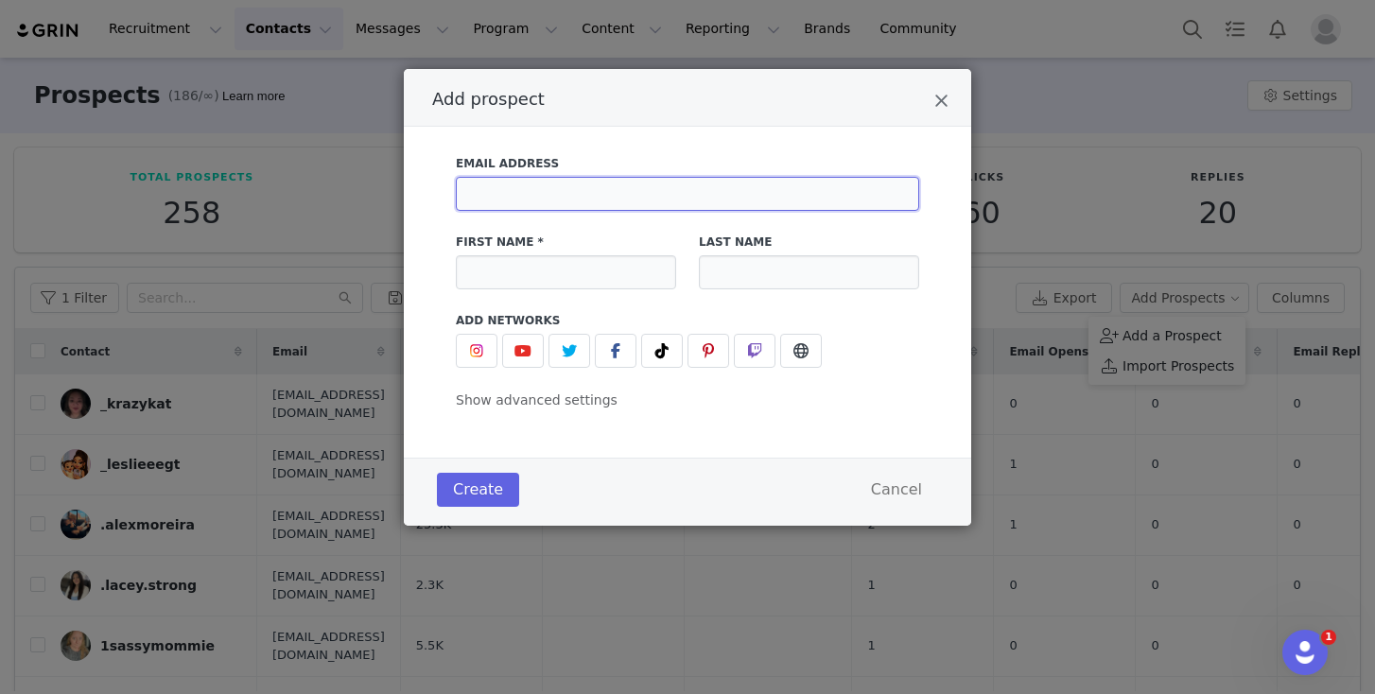
click at [555, 197] on input "Add prospect" at bounding box center [687, 194] width 463 height 34
paste input "[EMAIL_ADDRESS][DOMAIN_NAME]"
type input "[EMAIL_ADDRESS][DOMAIN_NAME]"
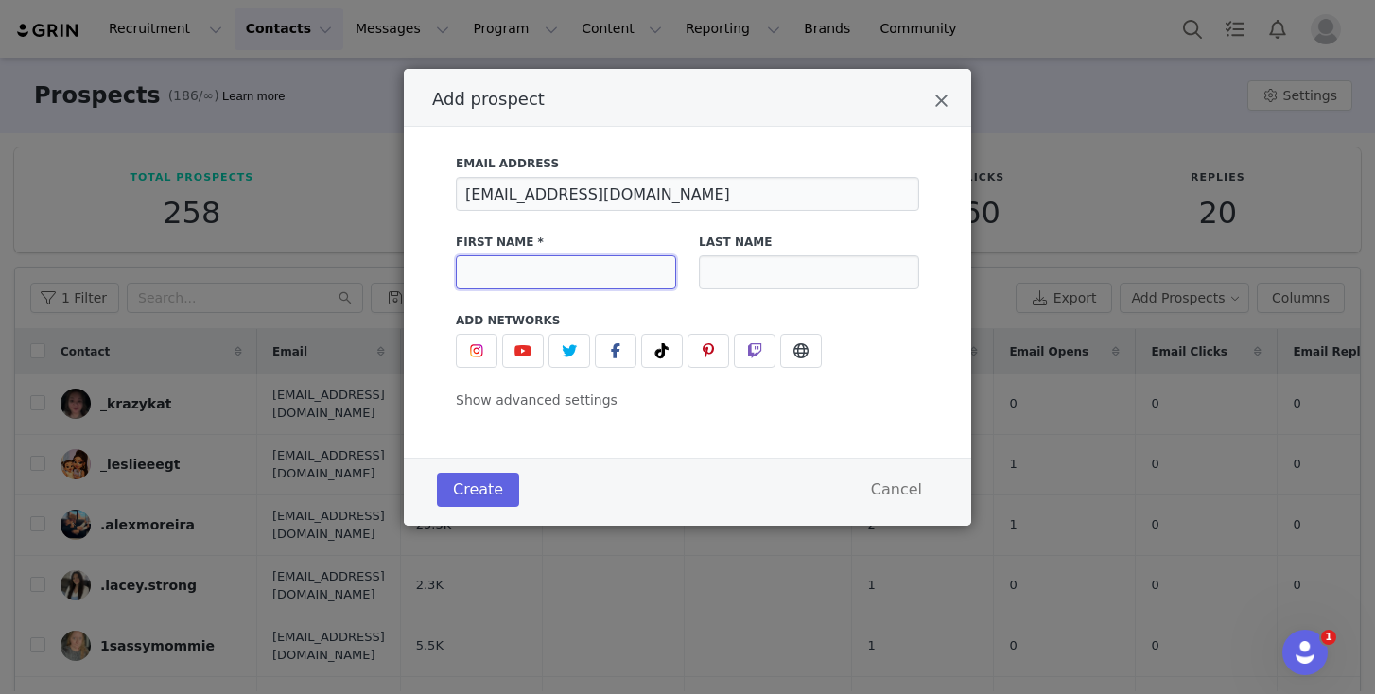
click at [533, 274] on input "Add prospect" at bounding box center [566, 272] width 220 height 34
paste input "✨[PERSON_NAME] | TTSA ✨"
type input "✨[PERSON_NAME] | TTSA ✨"
click at [661, 358] on icon "Add prospect" at bounding box center [662, 350] width 13 height 15
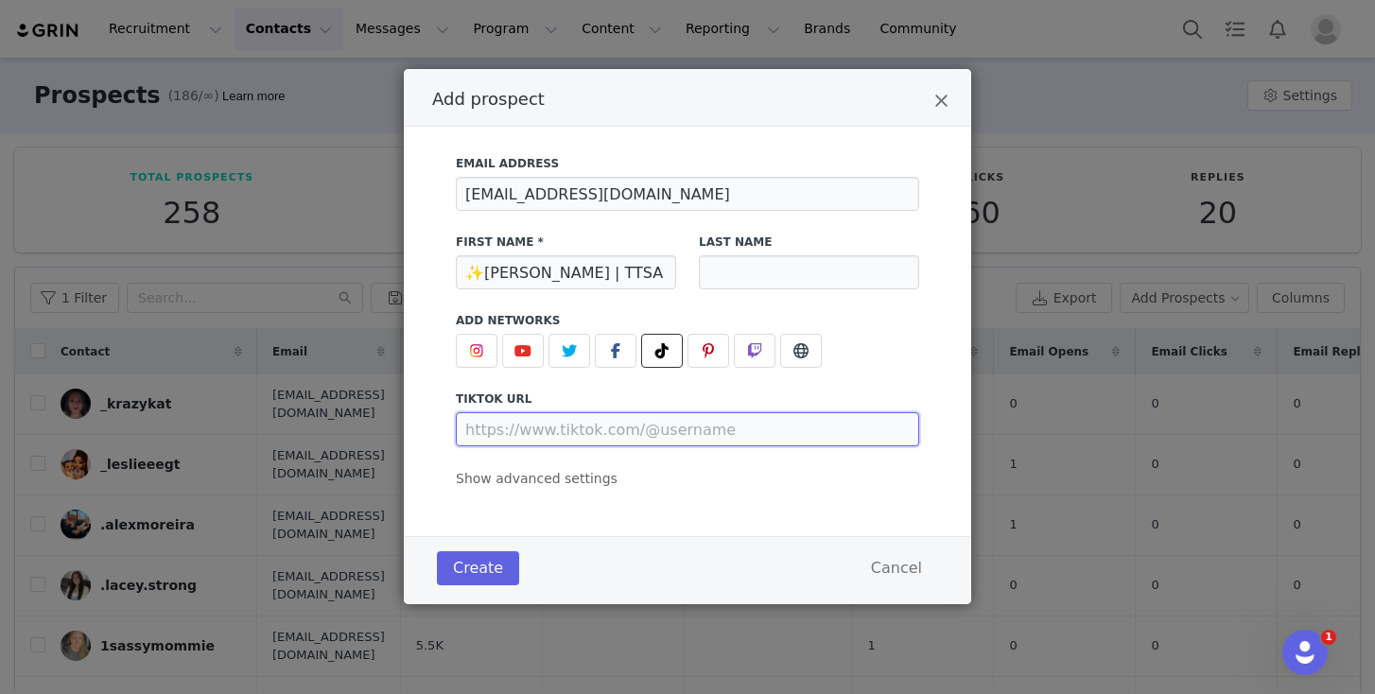
click at [615, 426] on input "Add prospect" at bounding box center [687, 429] width 463 height 34
paste input "[URL][DOMAIN_NAME]"
type input "[URL][DOMAIN_NAME]"
click at [591, 473] on span "Show advanced settings" at bounding box center [537, 478] width 162 height 15
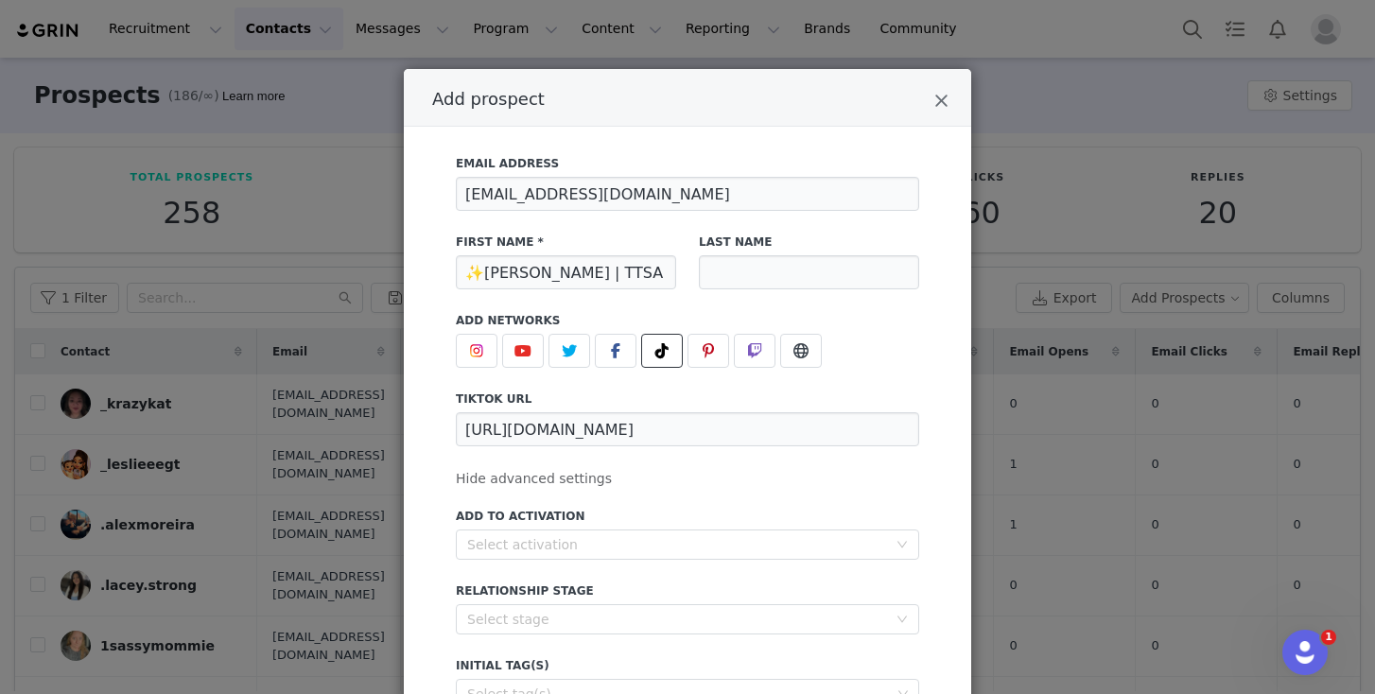
scroll to position [178, 0]
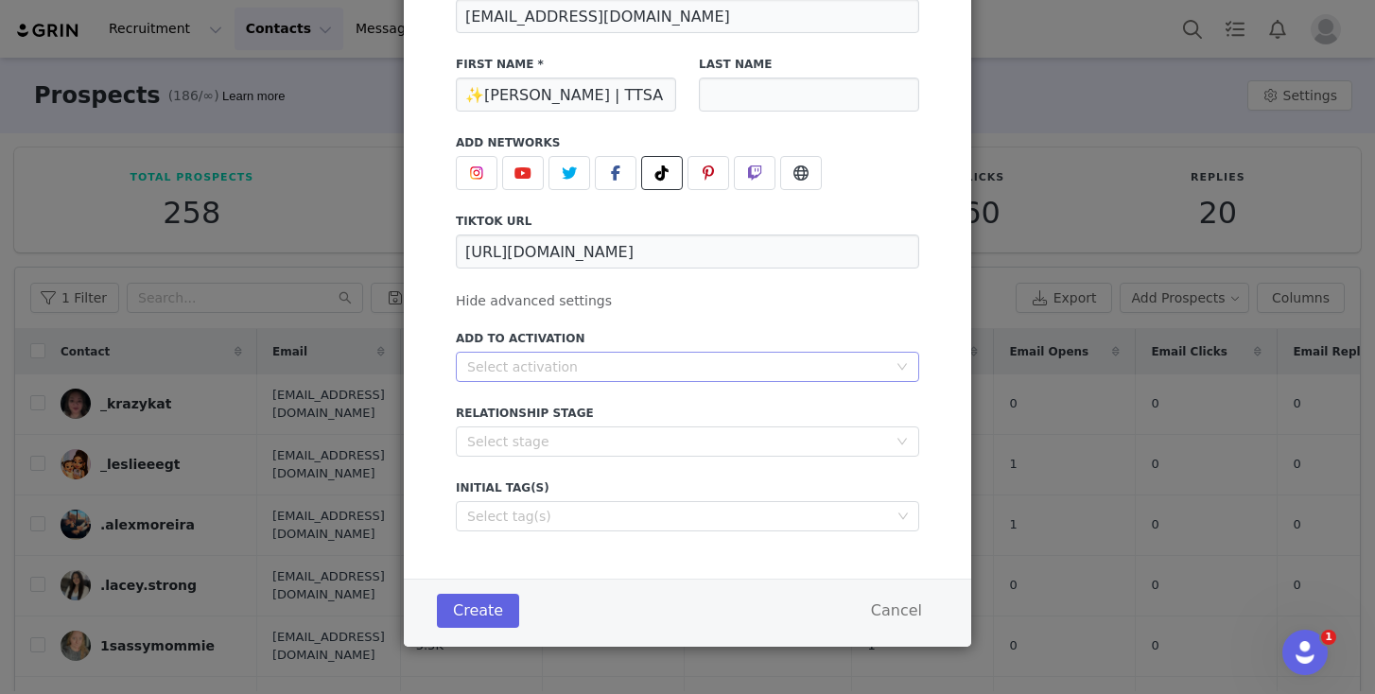
click at [619, 372] on div "Select activation" at bounding box center [677, 367] width 420 height 19
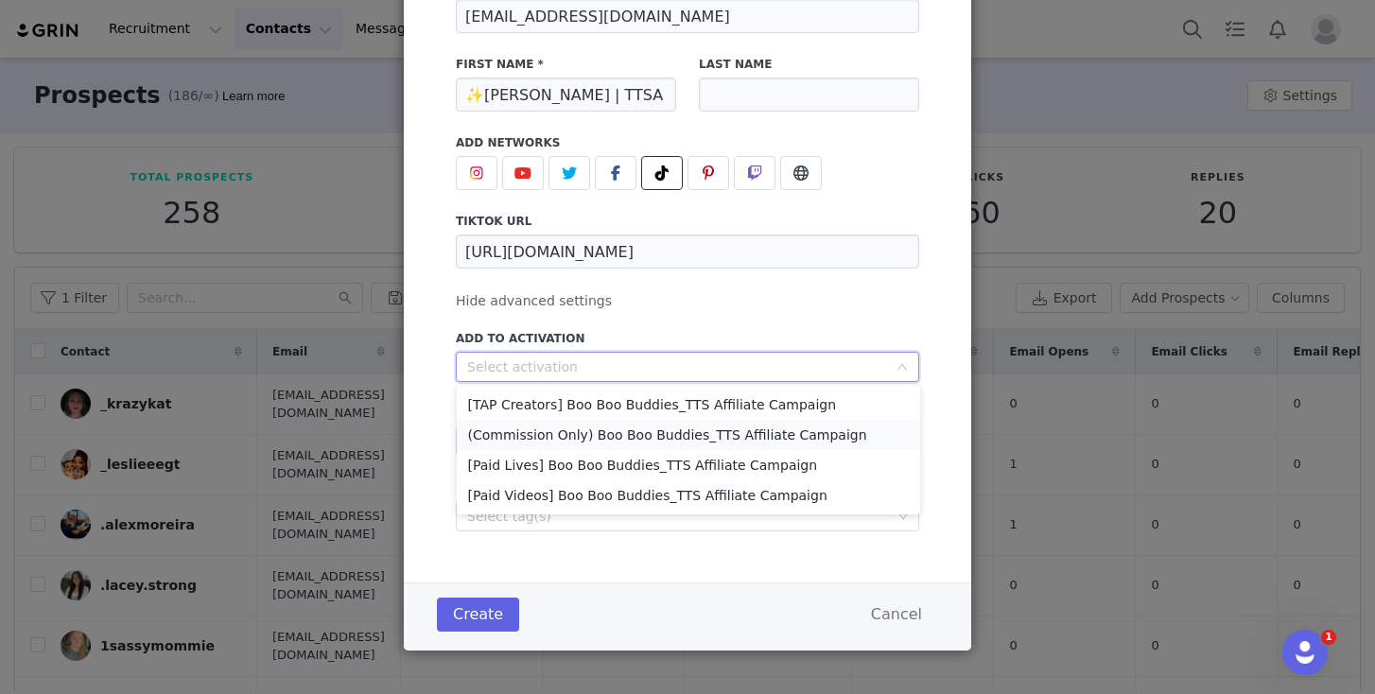
click at [592, 440] on li "(Commission Only) Boo Boo Buddies_TTS Affiliate Campaign" at bounding box center [688, 435] width 463 height 30
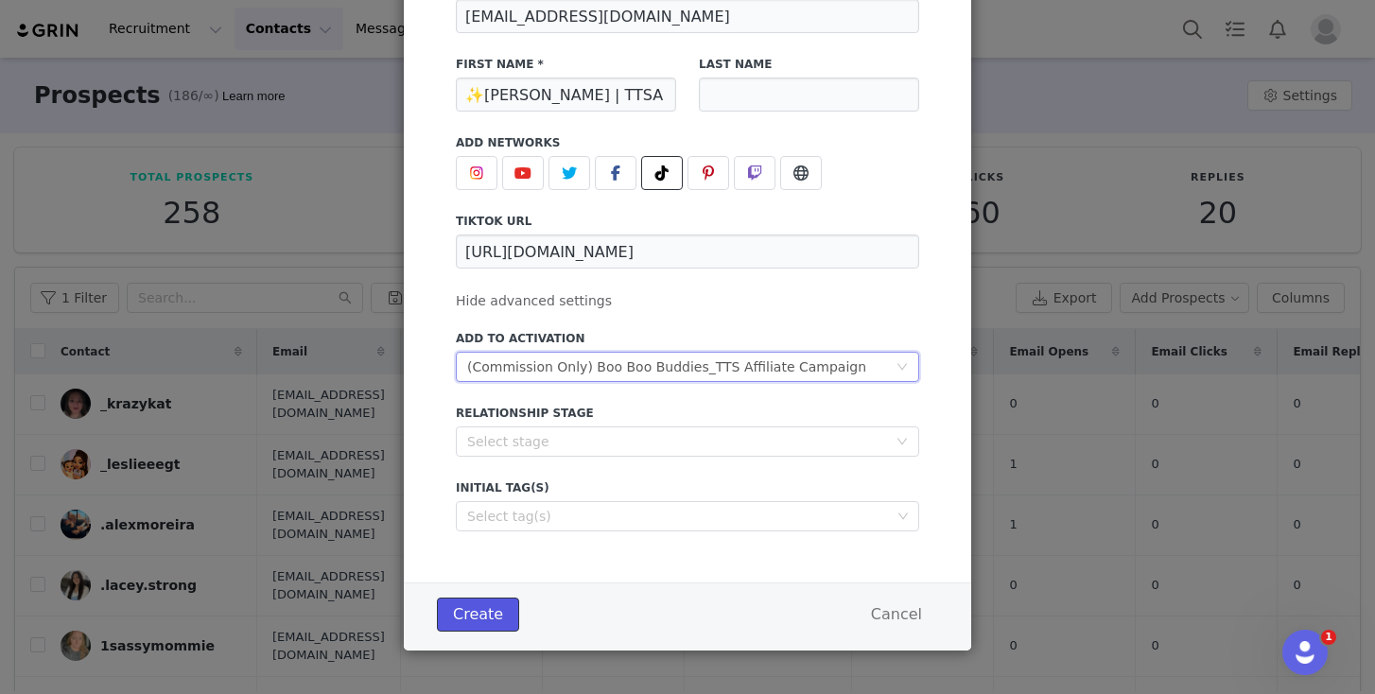
click at [461, 622] on button "Create" at bounding box center [478, 615] width 82 height 34
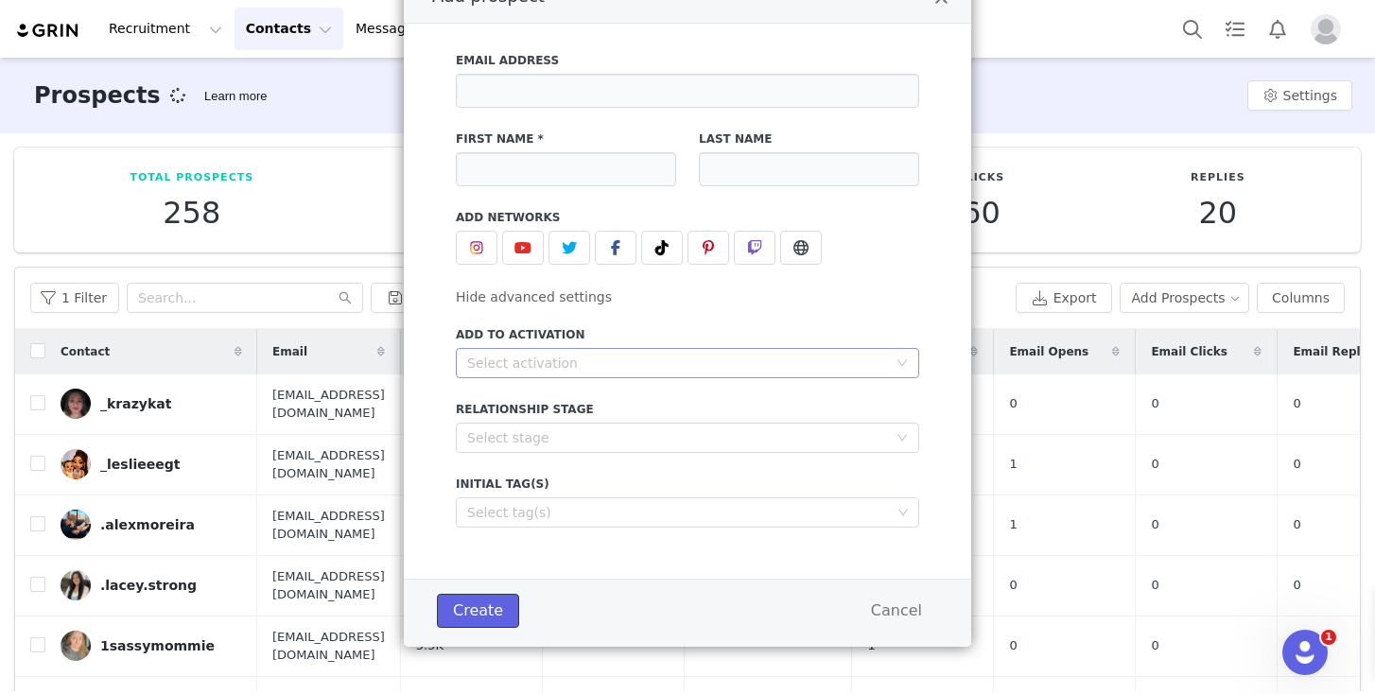
scroll to position [103, 0]
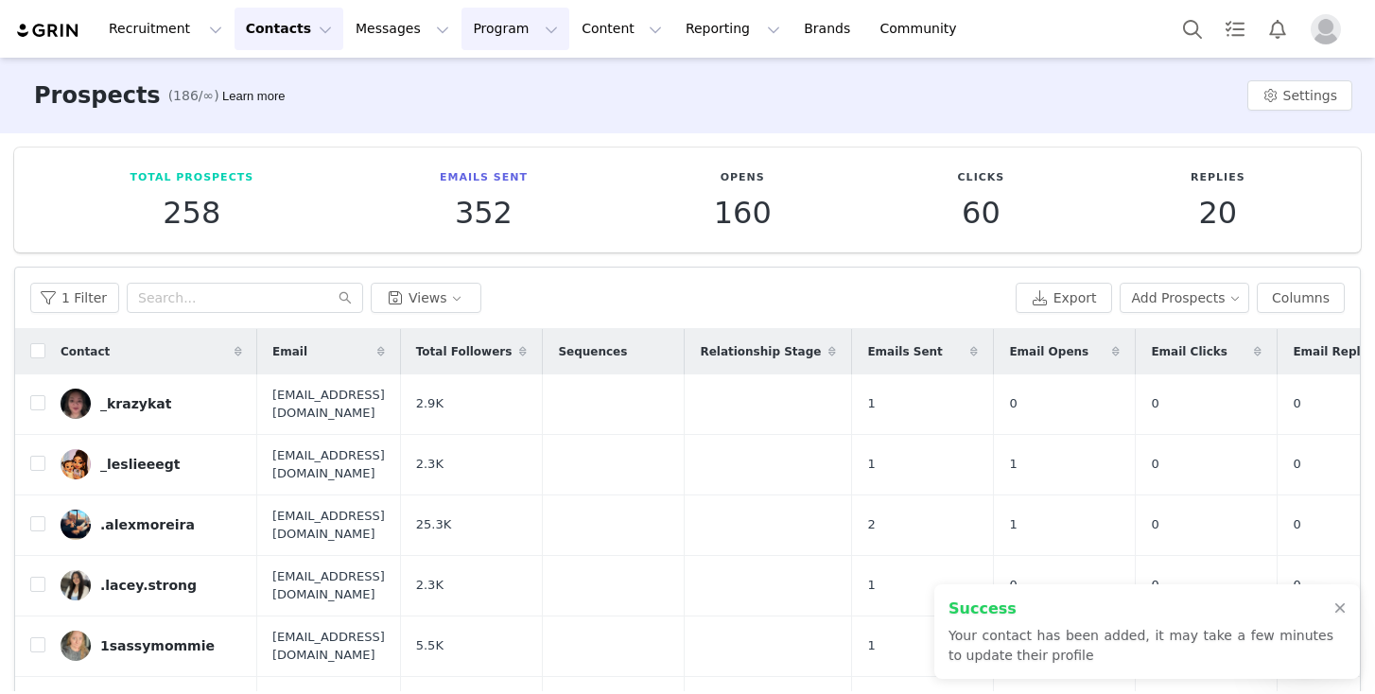
click at [496, 33] on button "Program Program" at bounding box center [516, 29] width 108 height 43
click at [487, 85] on p "Activations" at bounding box center [483, 84] width 73 height 20
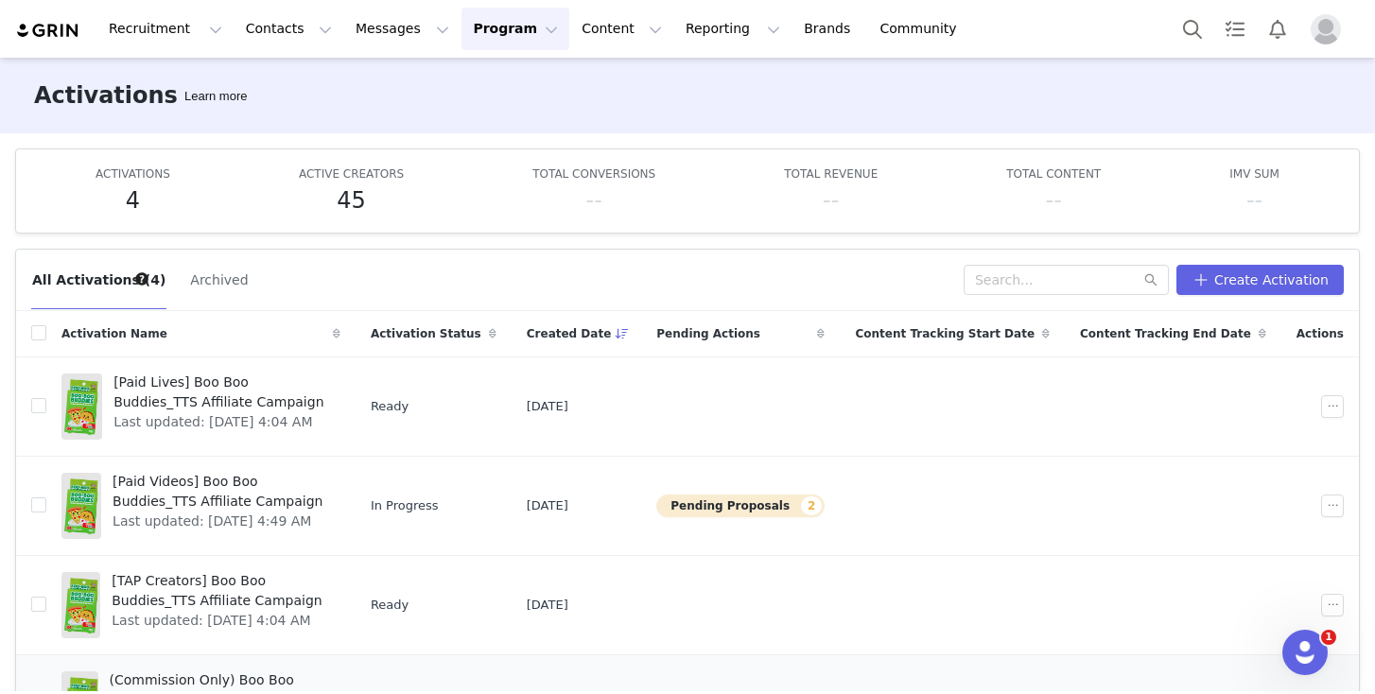
click at [218, 672] on span "(Commission Only) Boo Boo Buddies_TTS Affiliate Campaign" at bounding box center [219, 691] width 219 height 40
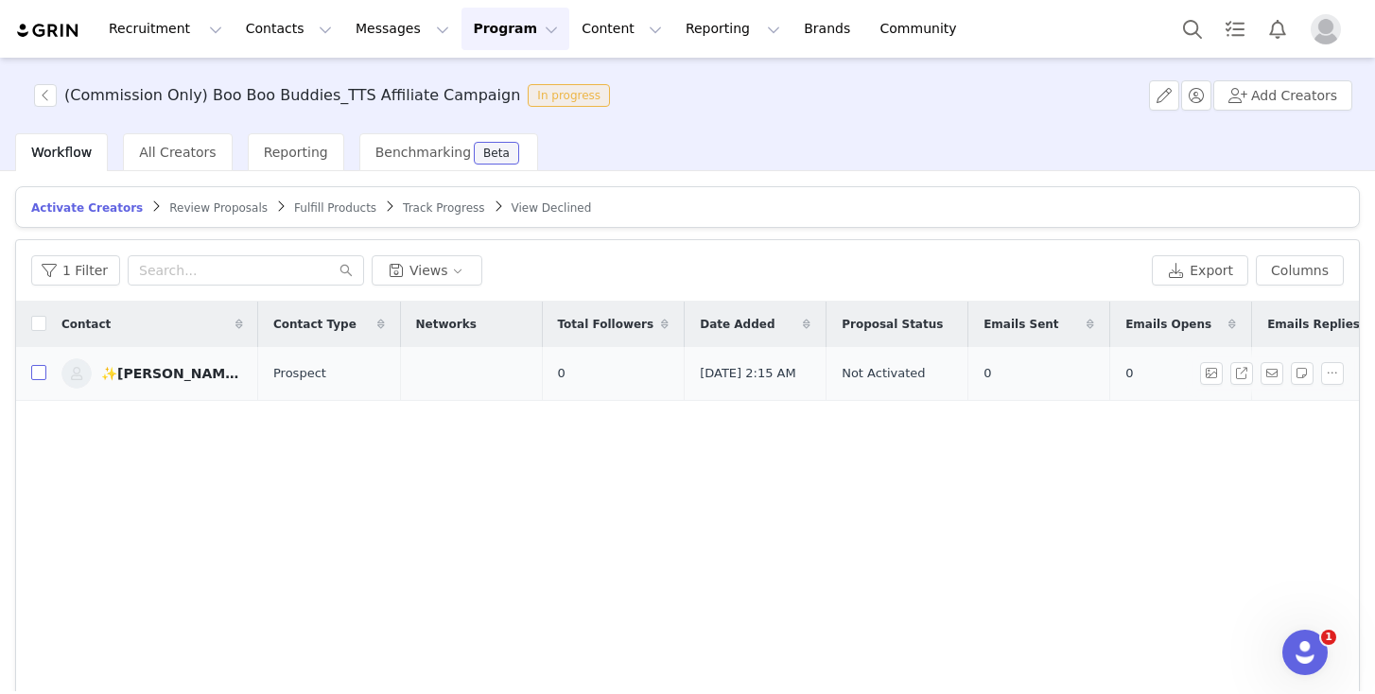
click at [35, 376] on input "checkbox" at bounding box center [38, 372] width 15 height 15
checkbox input "true"
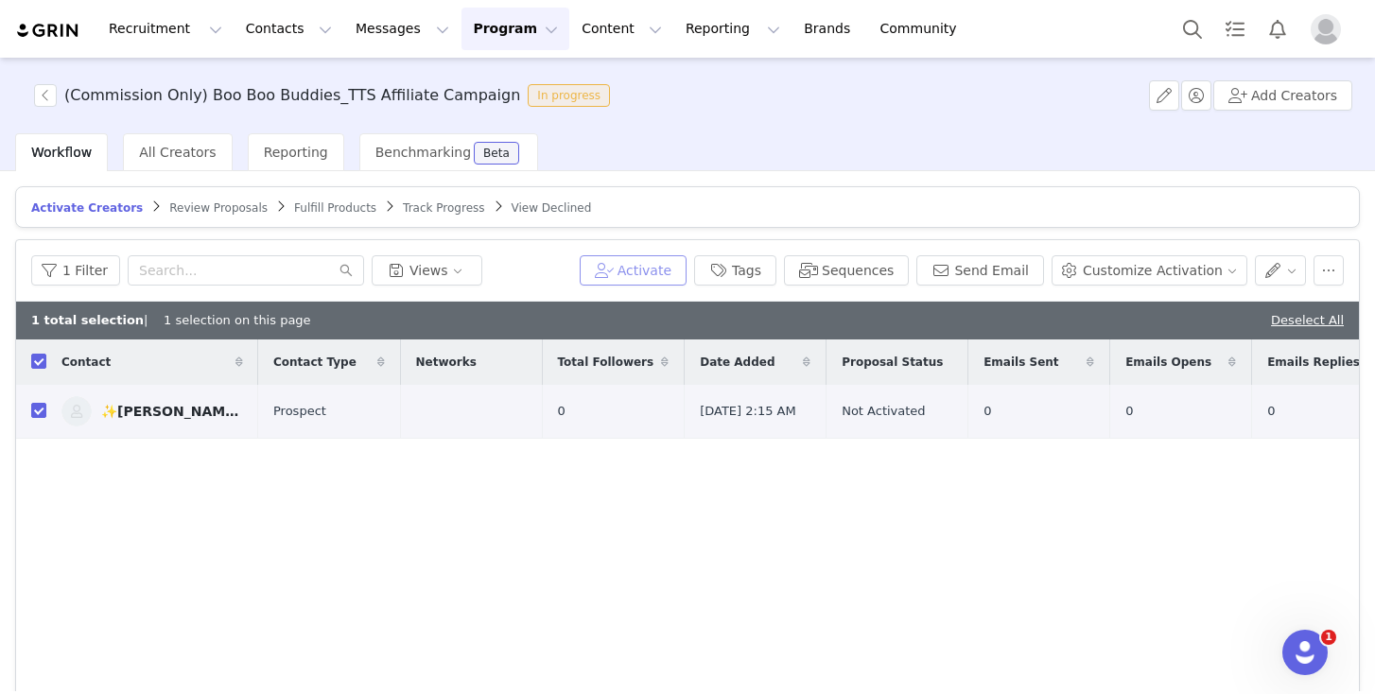
click at [668, 265] on button "Activate" at bounding box center [633, 270] width 107 height 30
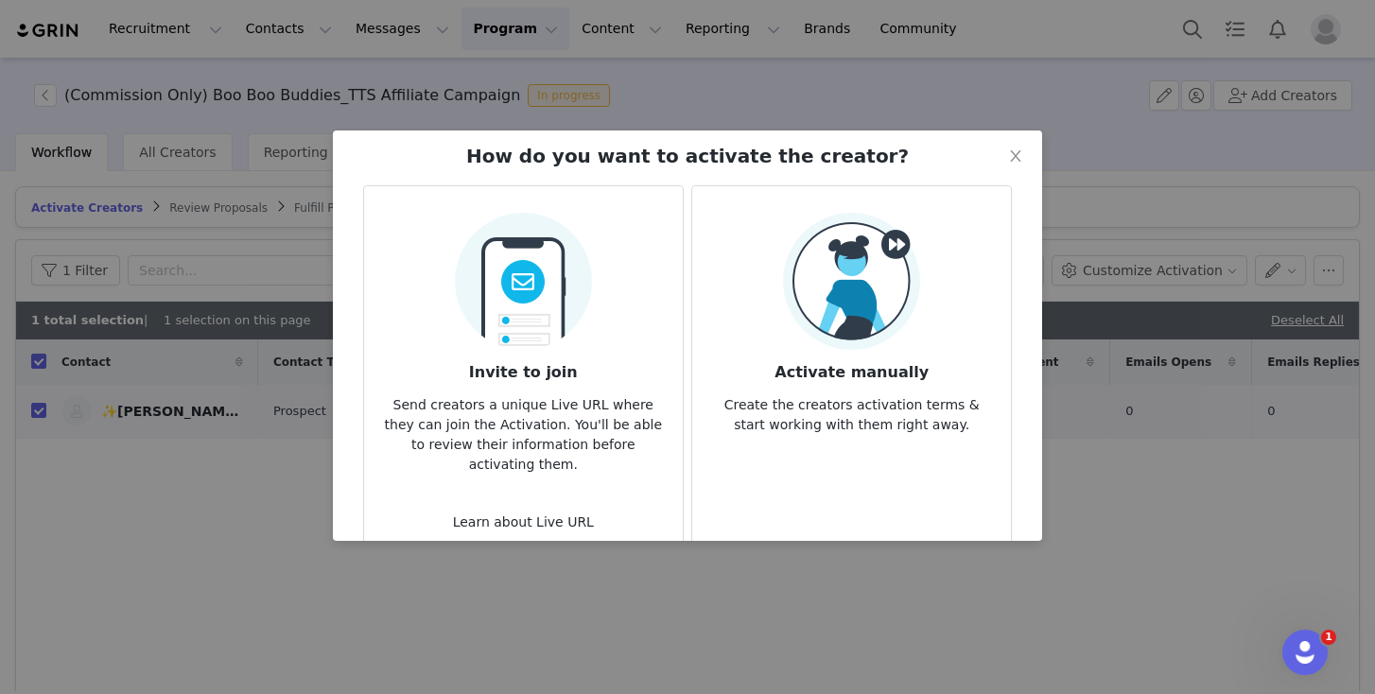
click at [818, 323] on img at bounding box center [851, 281] width 137 height 137
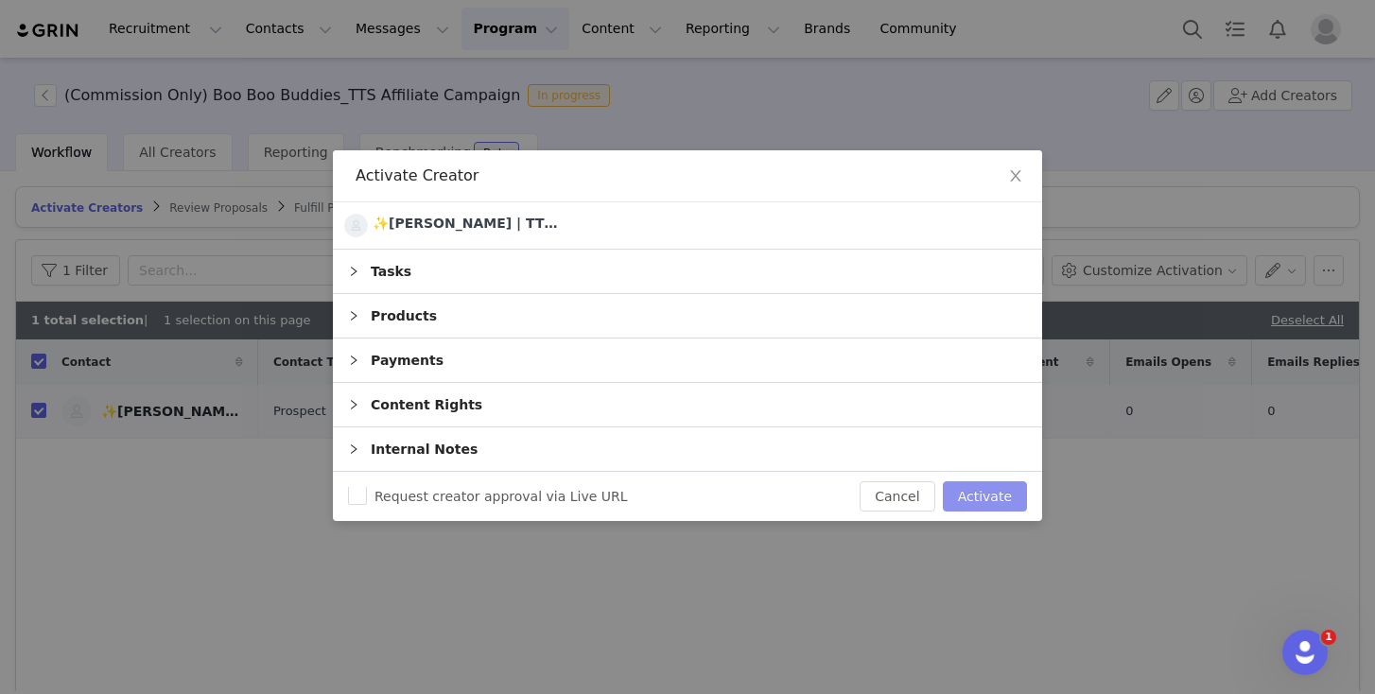
click at [973, 498] on button "Activate" at bounding box center [985, 496] width 84 height 30
checkbox input "false"
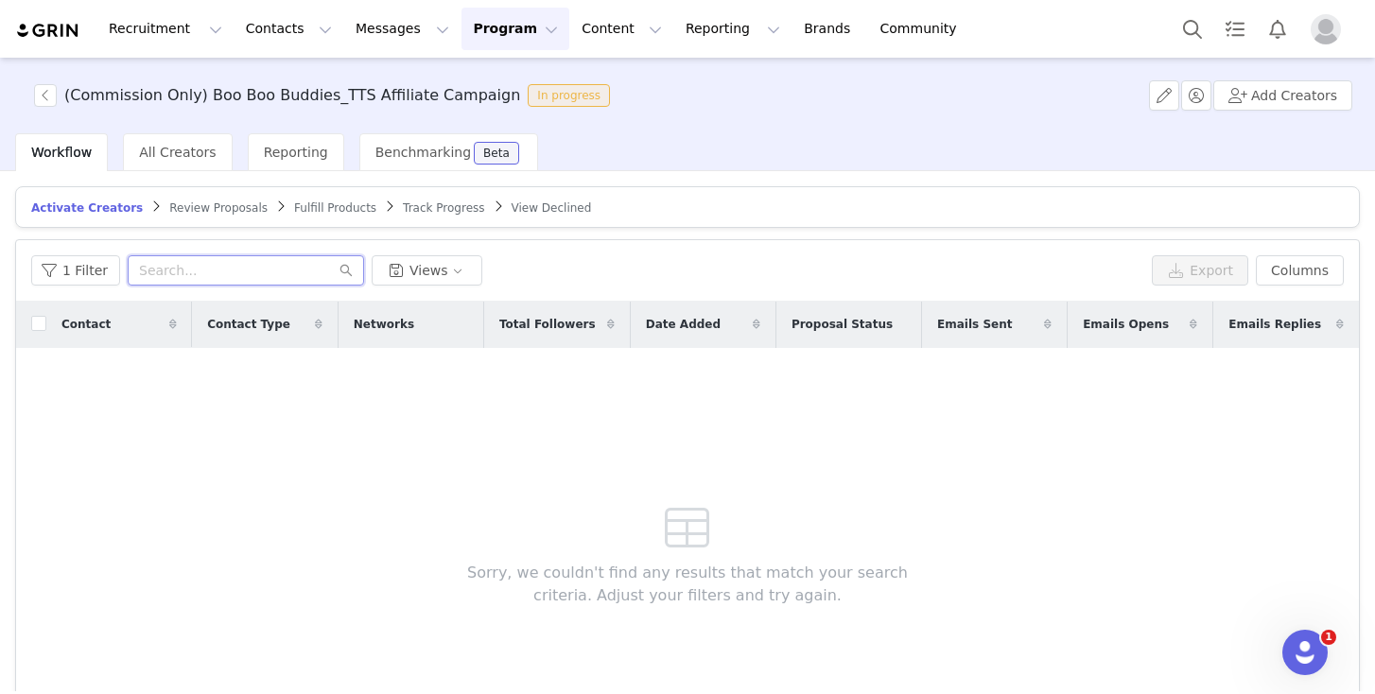
click at [172, 275] on input "text" at bounding box center [246, 270] width 236 height 30
paste input "kristinleigh976"
type input "kristinleigh976"
click at [356, 478] on div "Contact Contact Type Networks Total Followers Date Added Proposal Status Emails…" at bounding box center [687, 527] width 1343 height 451
click at [323, 271] on icon "icon: close-circle" at bounding box center [328, 270] width 11 height 11
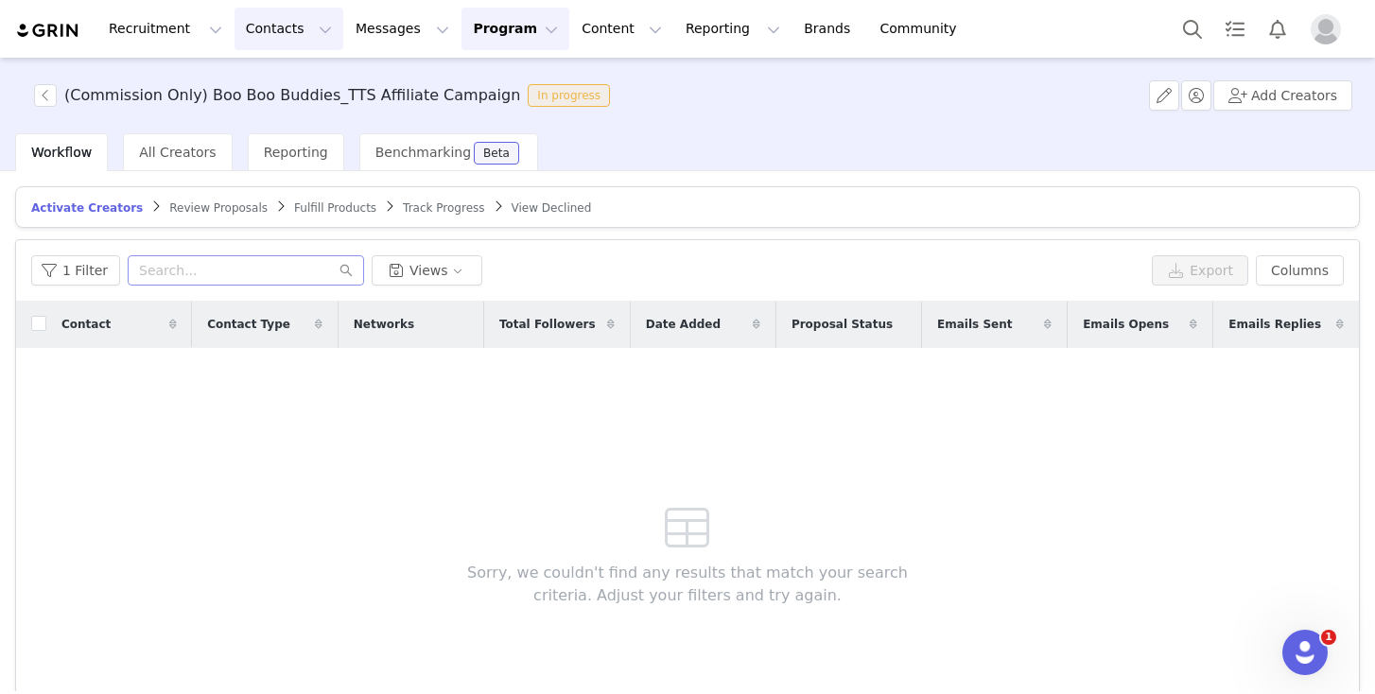
click at [278, 28] on button "Contacts Contacts" at bounding box center [289, 29] width 109 height 43
click at [298, 114] on div "Prospects" at bounding box center [296, 119] width 127 height 20
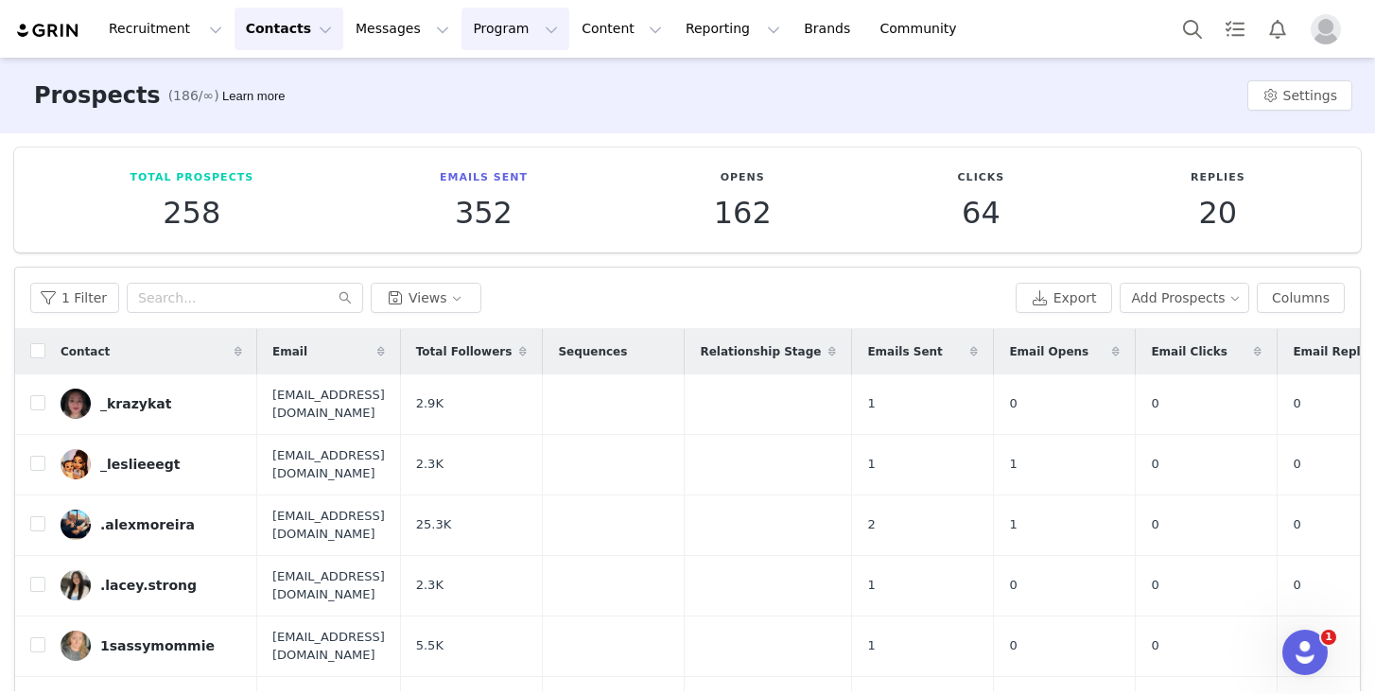
click at [487, 33] on button "Program Program" at bounding box center [516, 29] width 108 height 43
click at [495, 94] on link "Activations" at bounding box center [506, 83] width 149 height 35
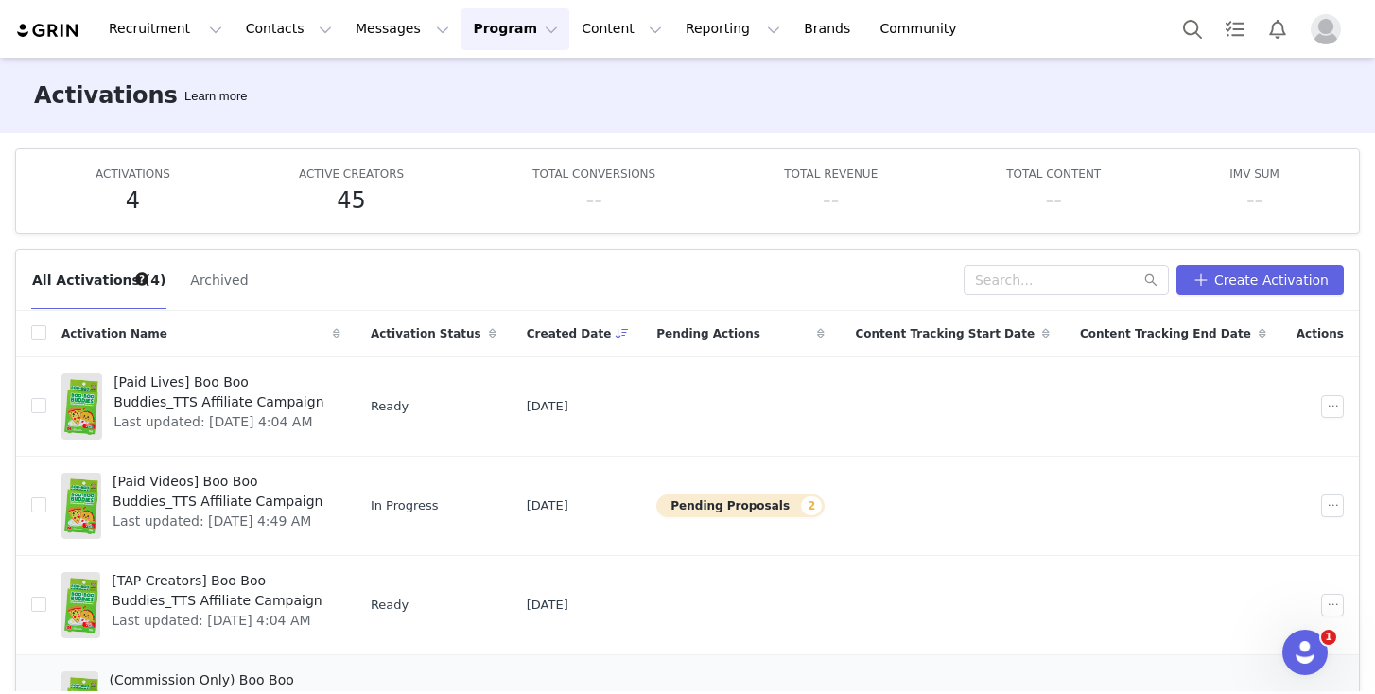
click at [144, 671] on span "(Commission Only) Boo Boo Buddies_TTS Affiliate Campaign" at bounding box center [219, 691] width 219 height 40
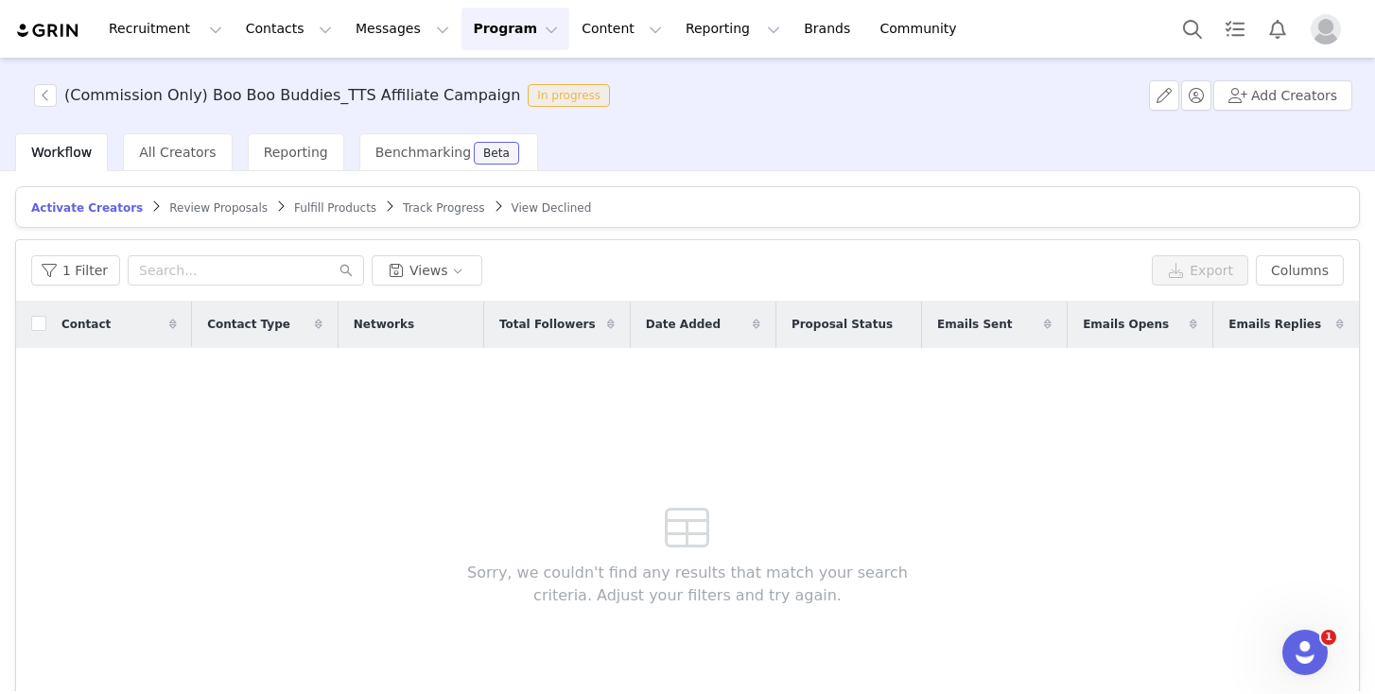
click at [419, 207] on span "Track Progress" at bounding box center [443, 207] width 81 height 13
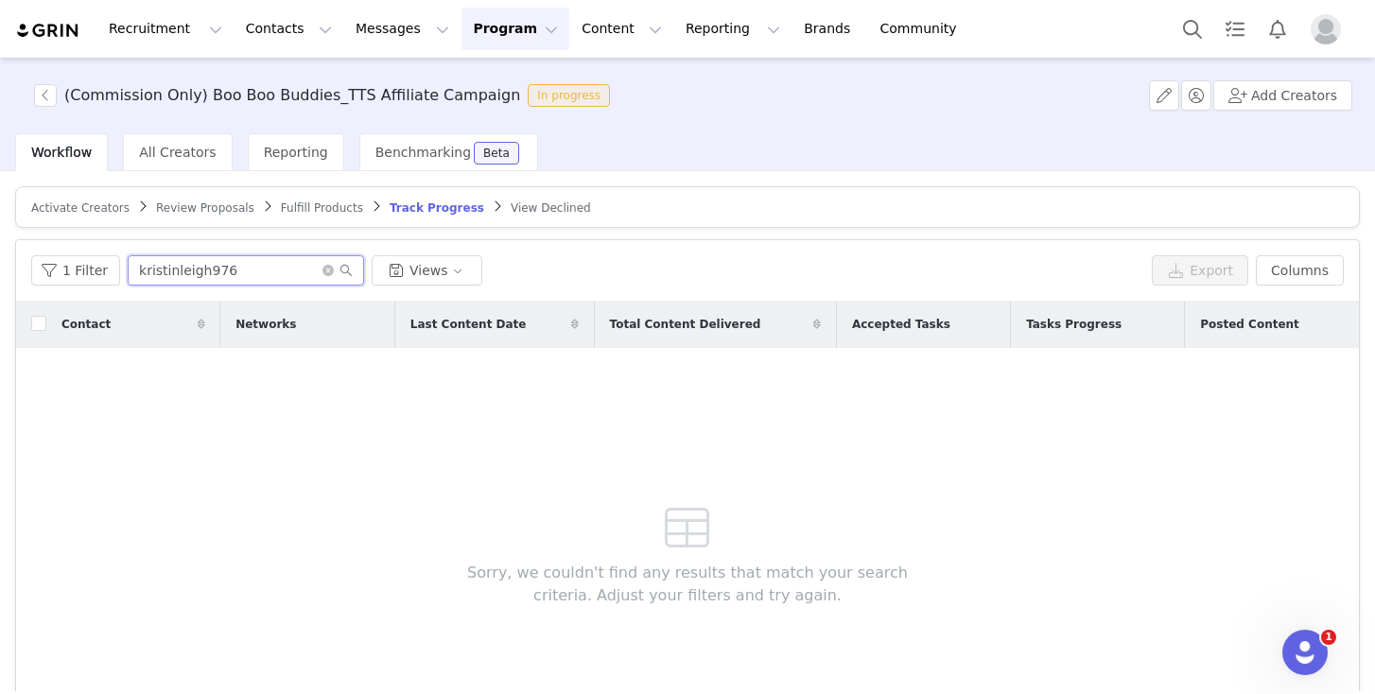
click at [243, 272] on input "kristinleigh976" at bounding box center [246, 270] width 236 height 30
click at [329, 270] on span at bounding box center [338, 270] width 30 height 13
click at [323, 270] on icon "icon: close-circle" at bounding box center [328, 270] width 11 height 11
click at [276, 274] on input "text" at bounding box center [246, 270] width 236 height 30
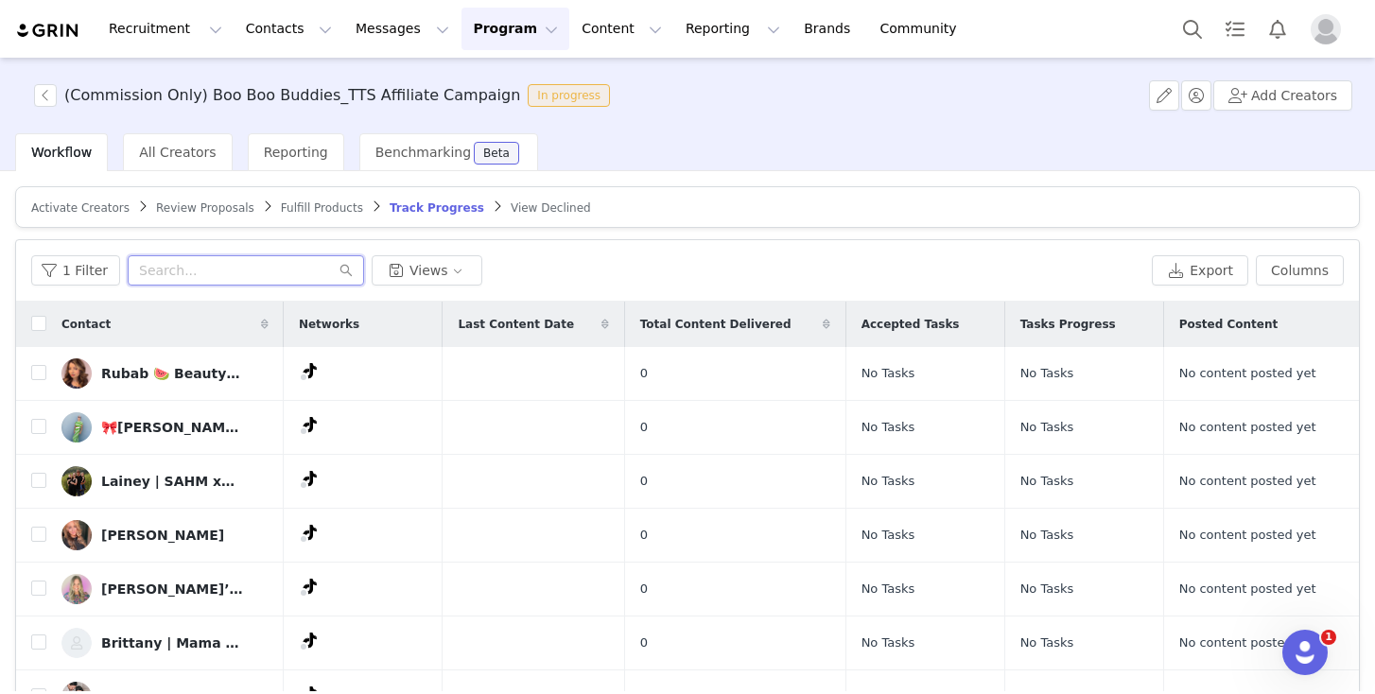
paste input "mayratmata"
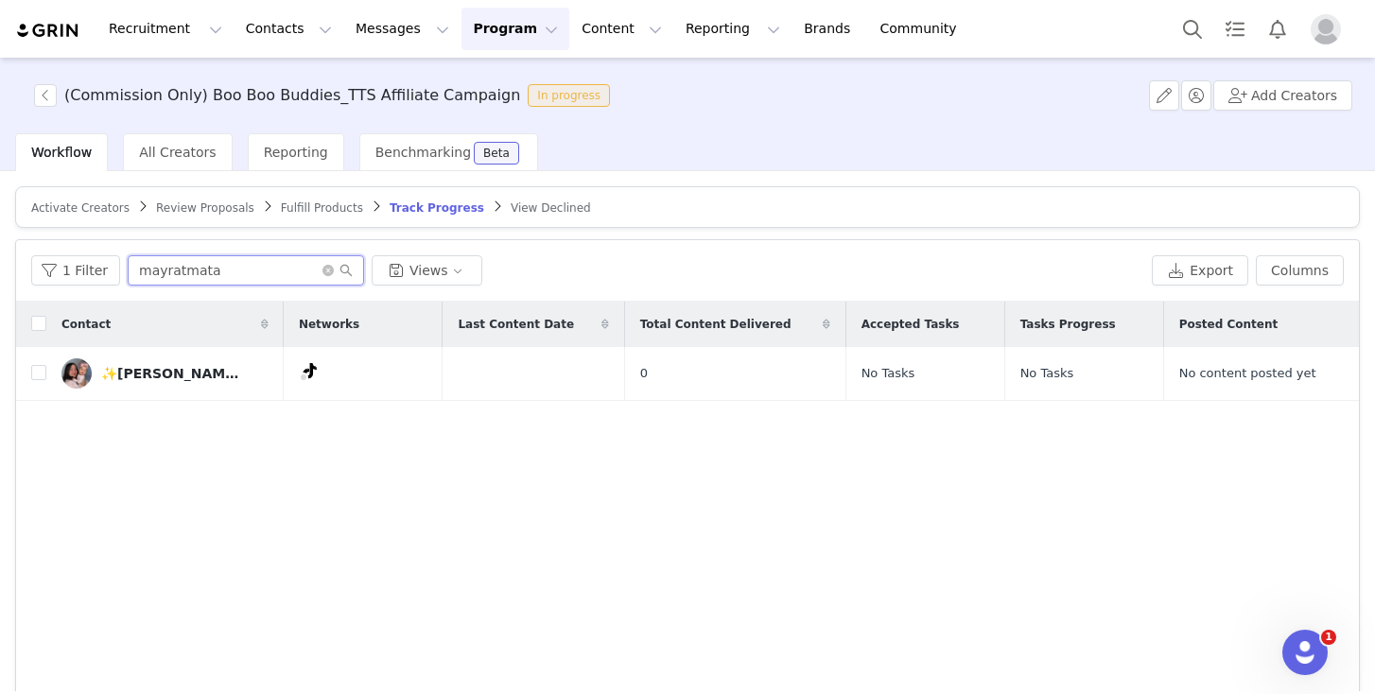
type input "mayratmata"
click at [253, 32] on button "Contacts Contacts" at bounding box center [289, 29] width 109 height 43
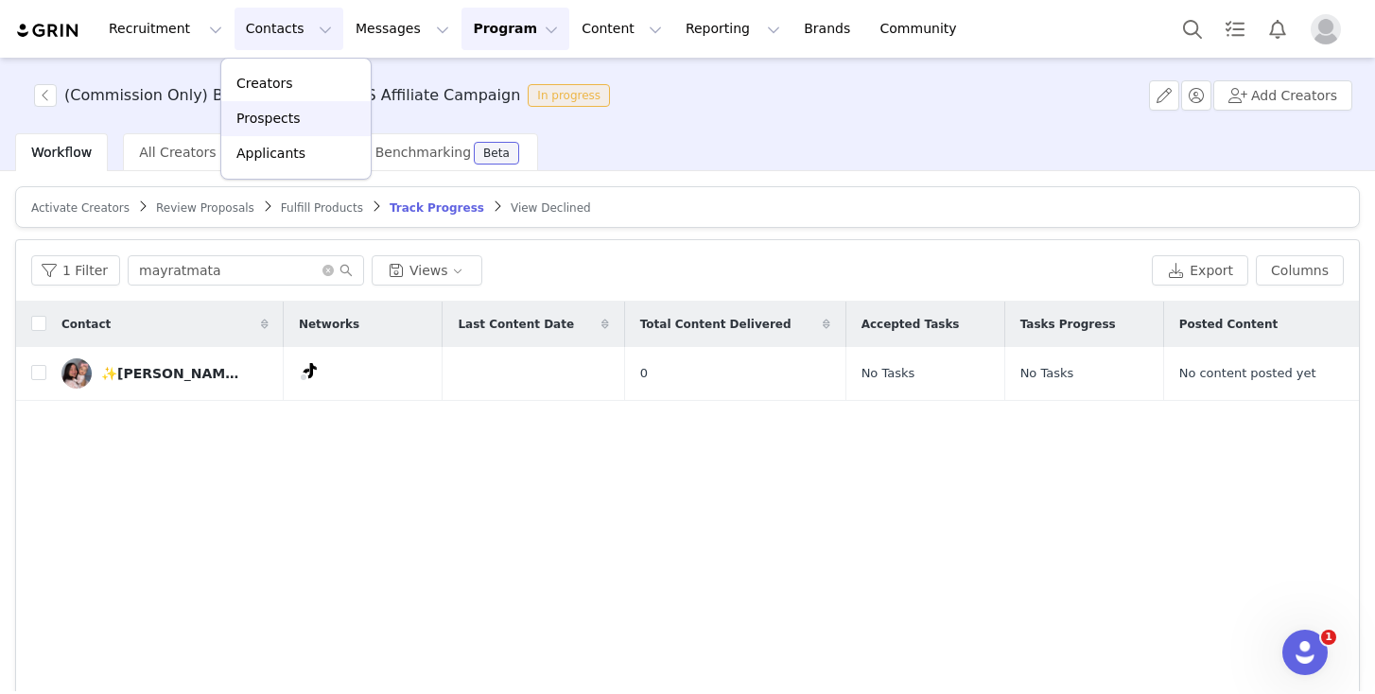
click at [265, 113] on p "Prospects" at bounding box center [267, 119] width 63 height 20
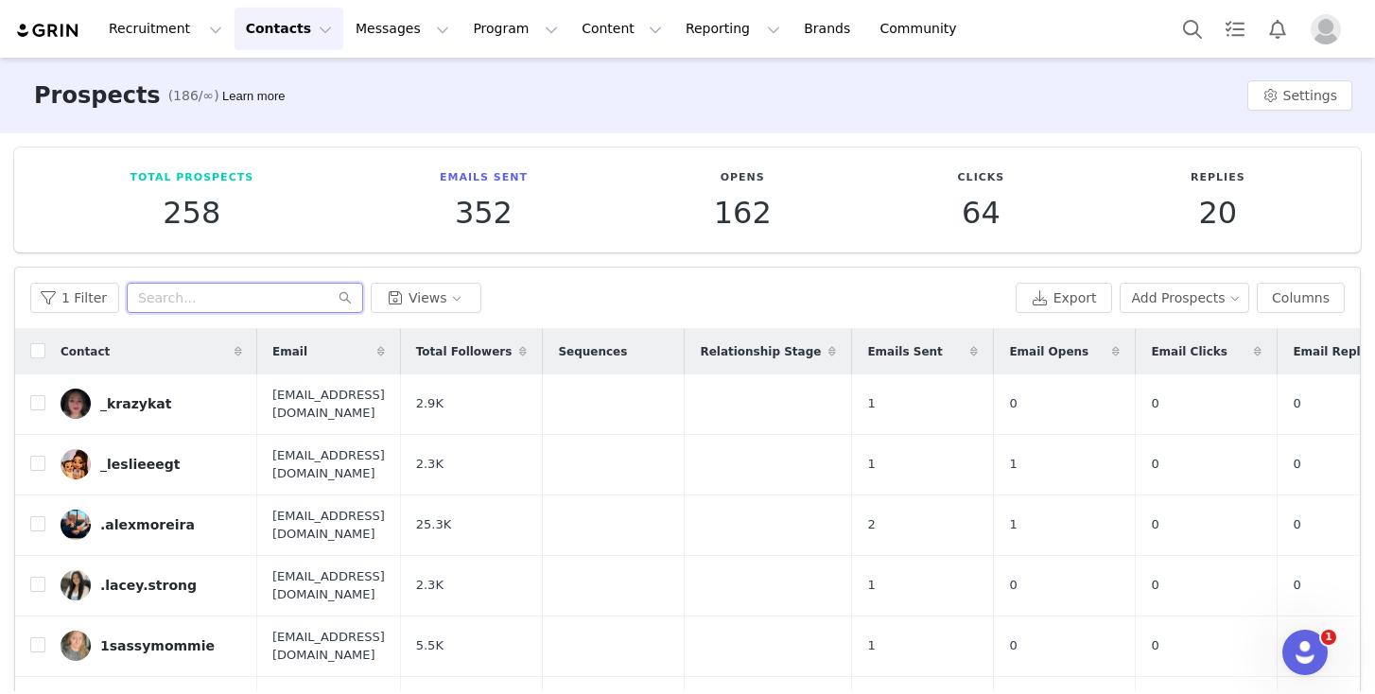
click at [185, 306] on input "text" at bounding box center [245, 298] width 236 height 30
paste input "kristinleigh976"
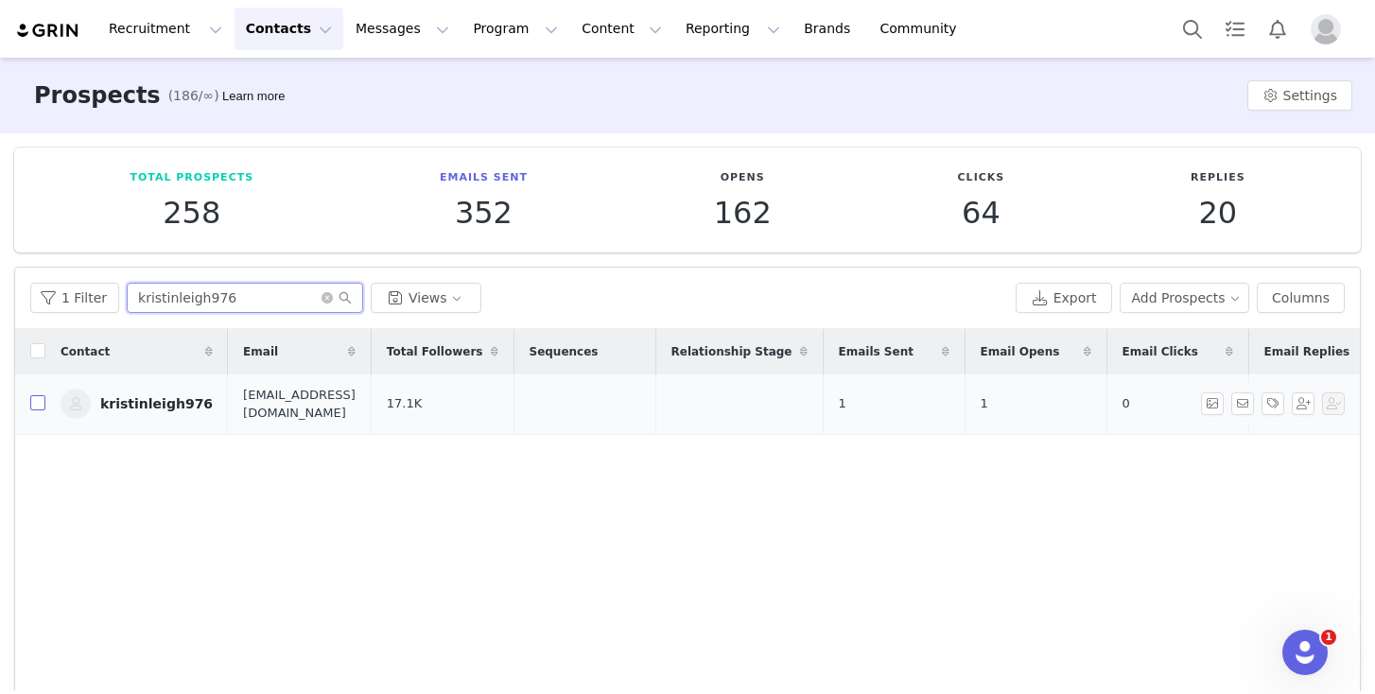
type input "kristinleigh976"
click at [33, 402] on input "checkbox" at bounding box center [37, 402] width 15 height 15
checkbox input "true"
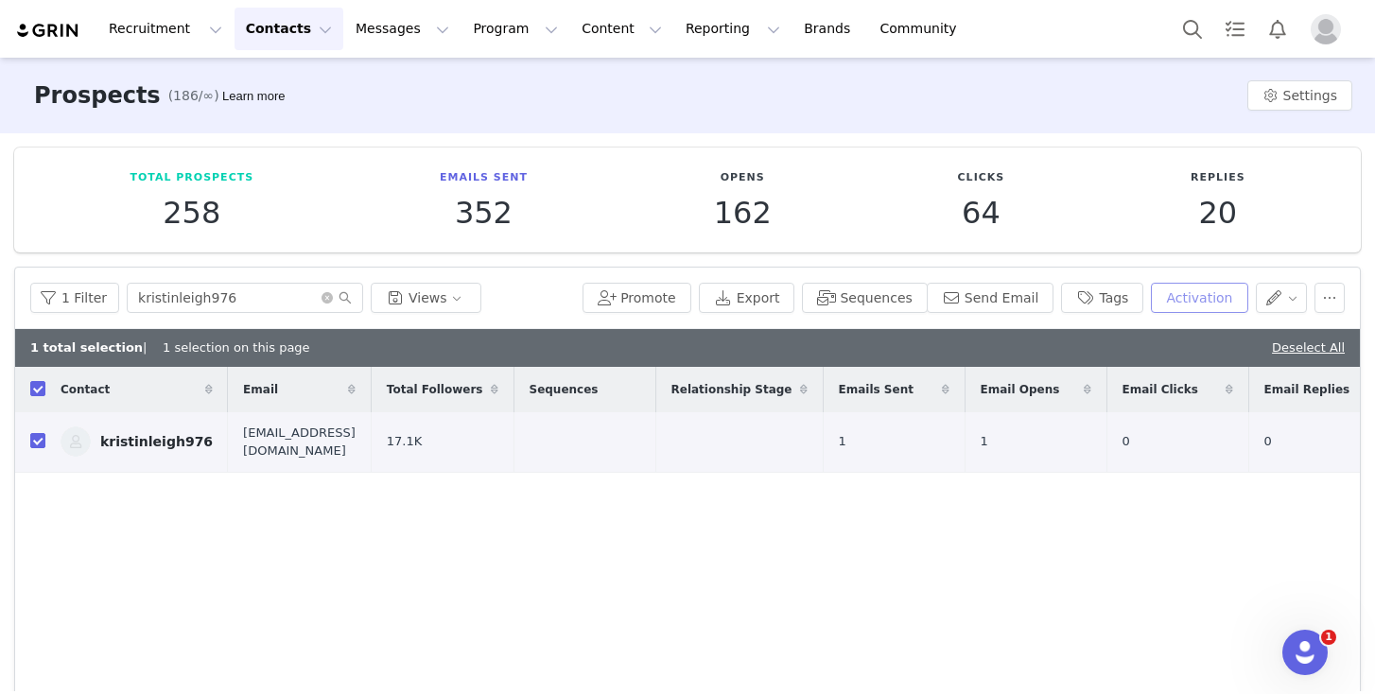
click at [1208, 301] on button "Activation" at bounding box center [1199, 298] width 96 height 30
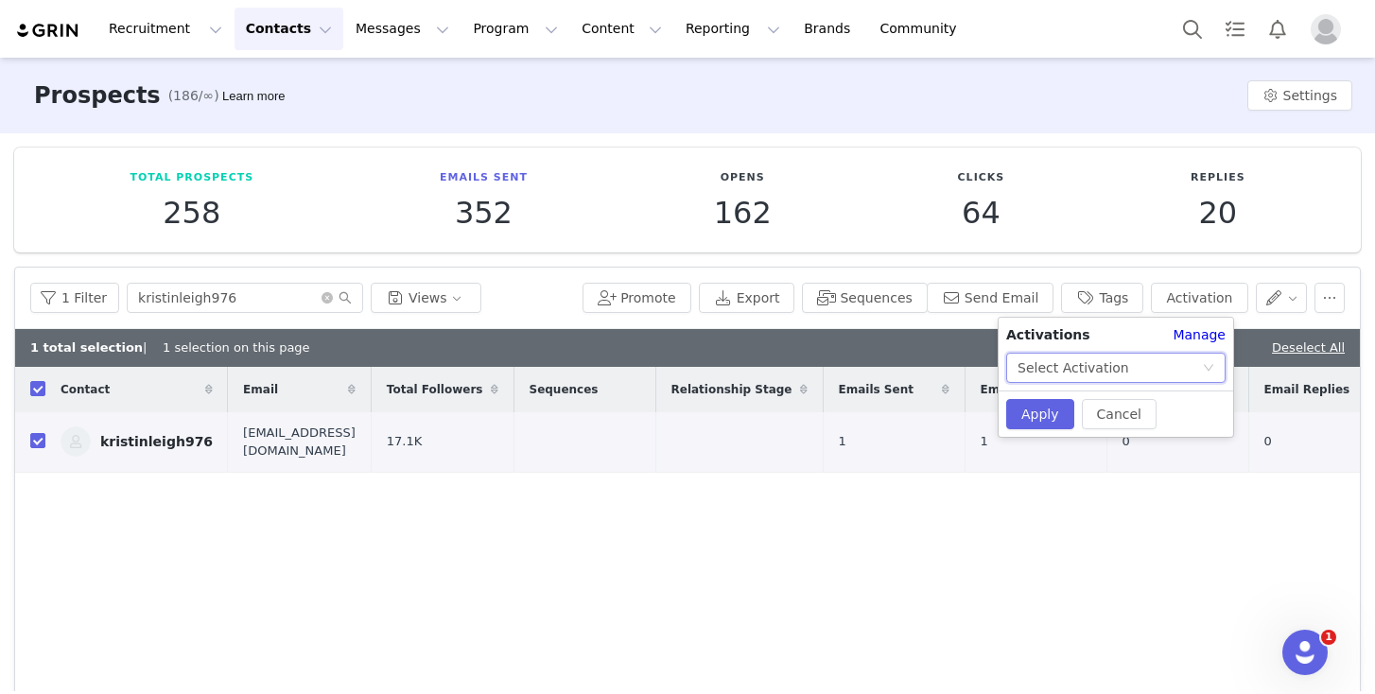
click at [1206, 365] on icon "icon: down" at bounding box center [1208, 367] width 11 height 11
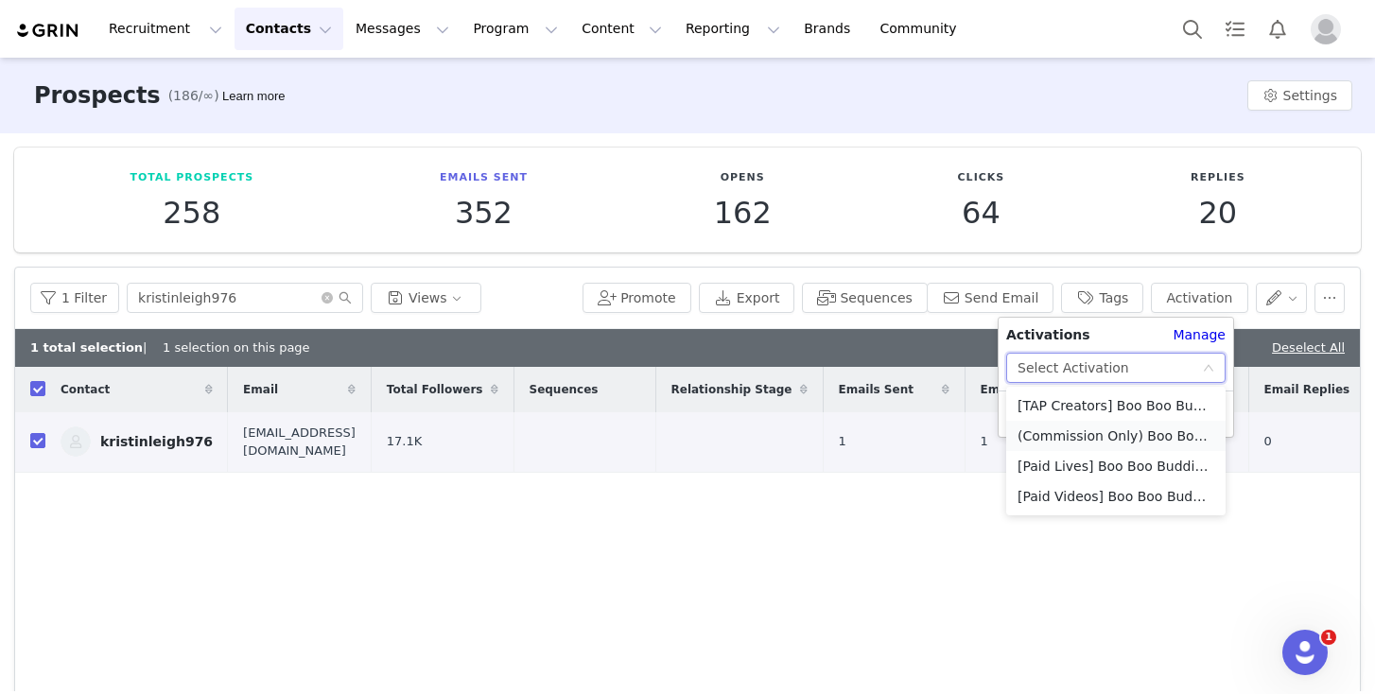
click at [1190, 433] on li "(Commission Only) Boo Boo Buddies_TTS Affiliate Campaign" at bounding box center [1115, 436] width 219 height 30
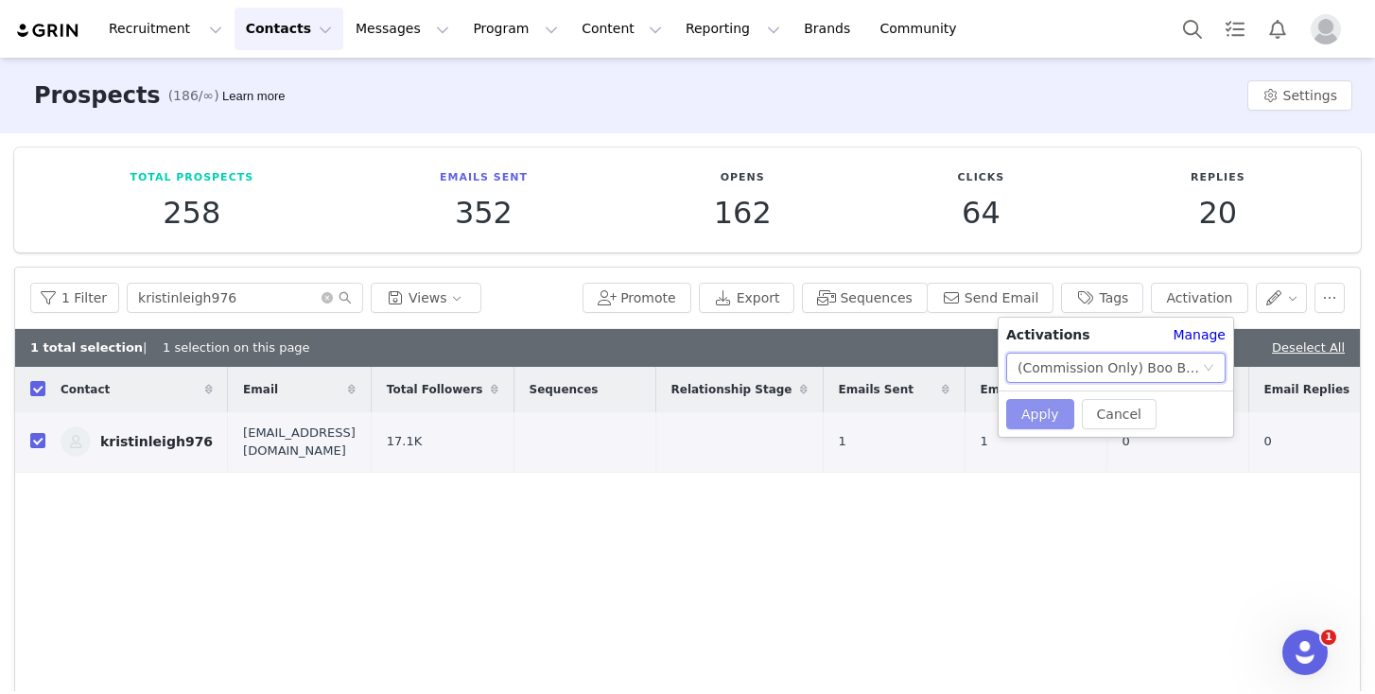
click at [1029, 416] on button "Apply" at bounding box center [1040, 414] width 68 height 30
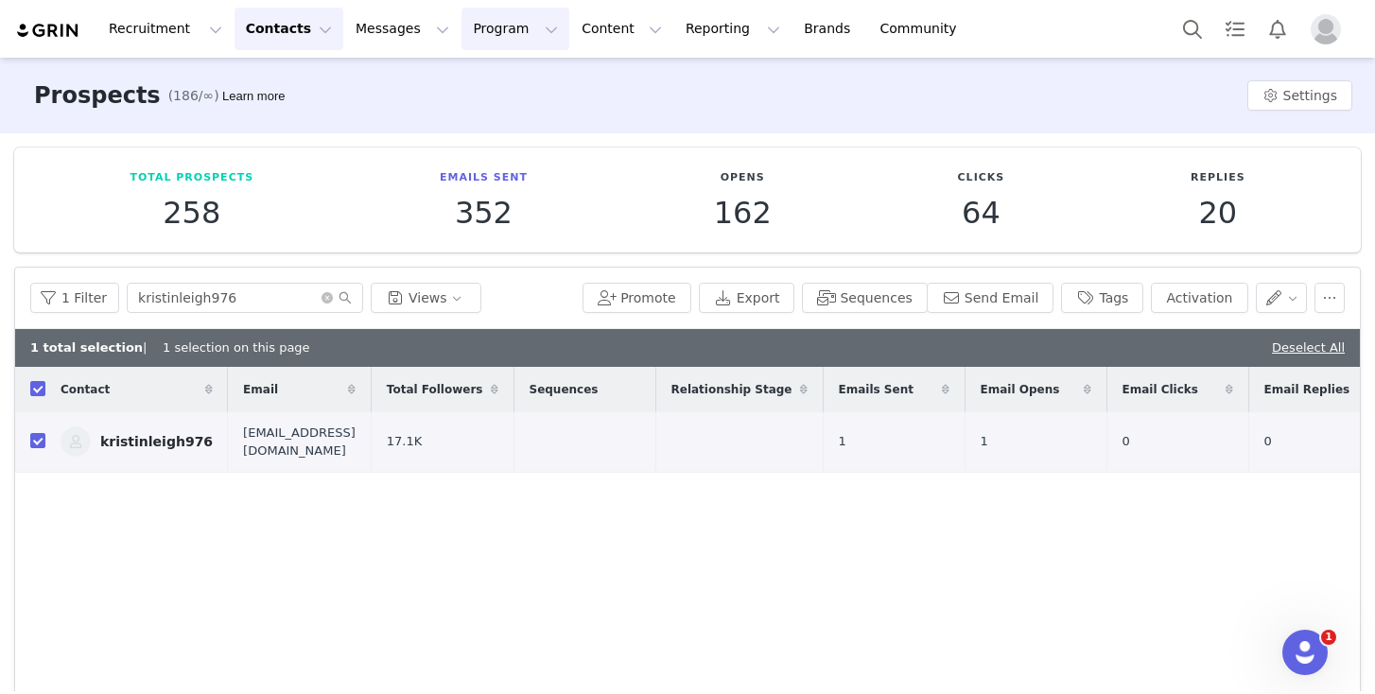
click at [464, 29] on button "Program Program" at bounding box center [516, 29] width 108 height 43
click at [486, 82] on p "Activations" at bounding box center [483, 84] width 73 height 20
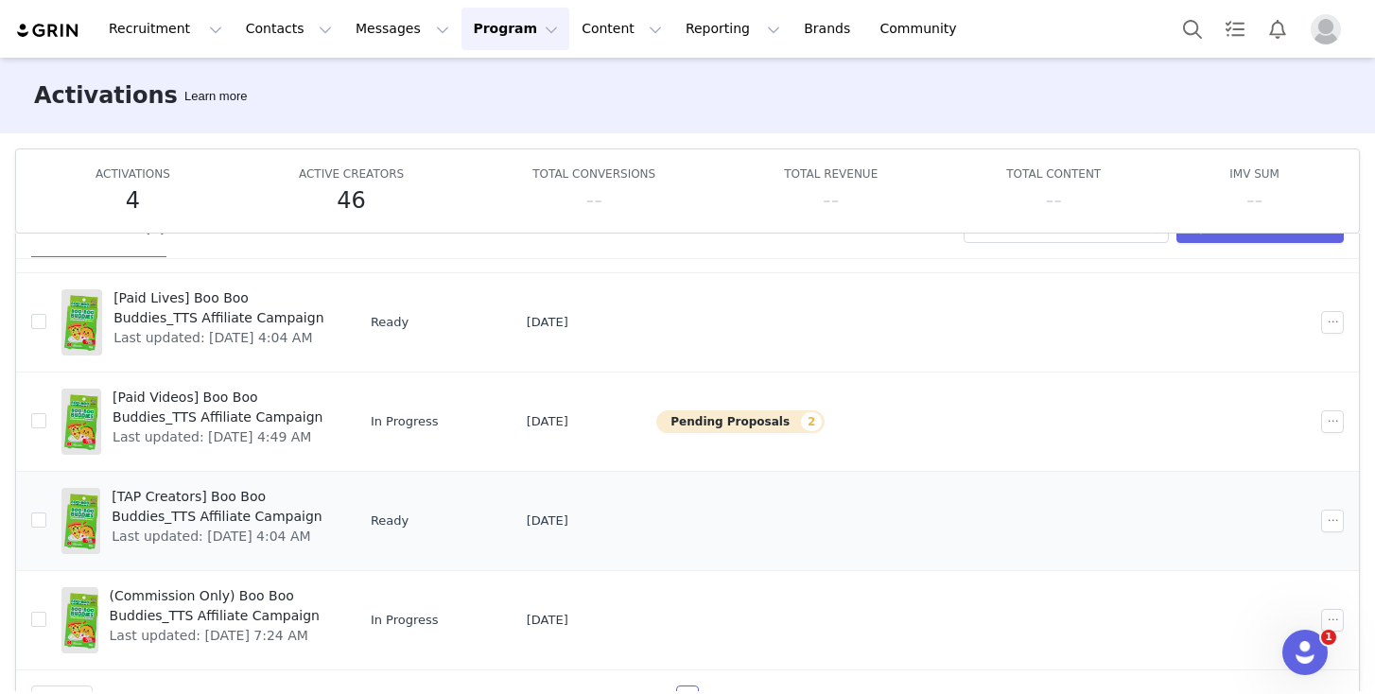
scroll to position [99, 0]
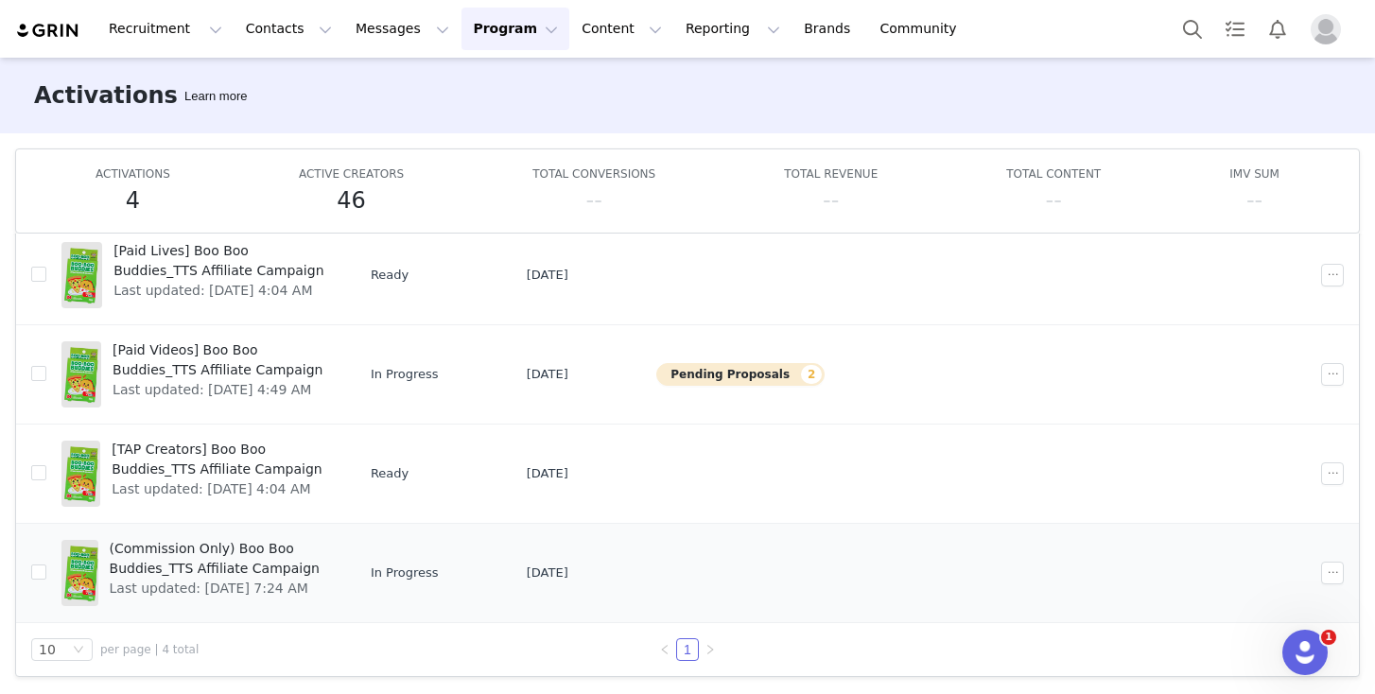
click at [246, 552] on span "(Commission Only) Boo Boo Buddies_TTS Affiliate Campaign" at bounding box center [219, 559] width 219 height 40
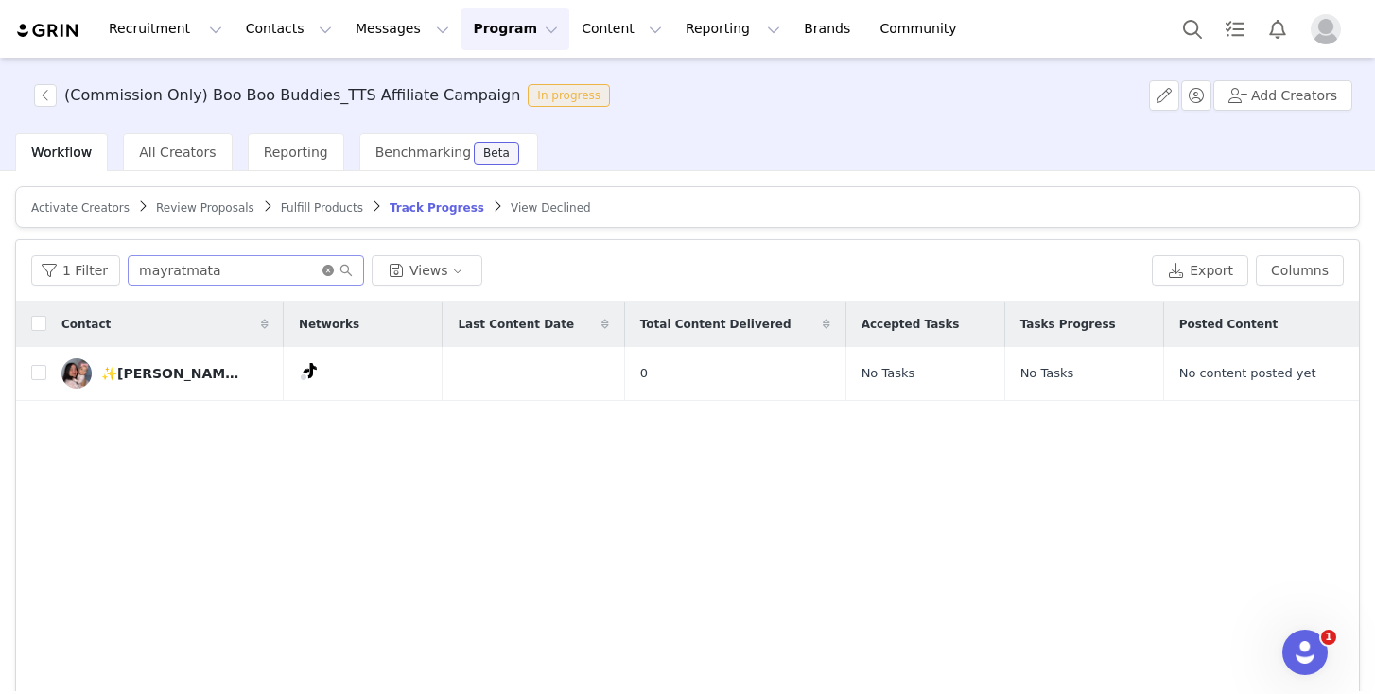
click at [326, 268] on icon "icon: close-circle" at bounding box center [328, 270] width 11 height 11
click at [48, 195] on article "Activate Creators Review Proposals Fulfill Products Track Progress View Declined" at bounding box center [687, 207] width 1345 height 42
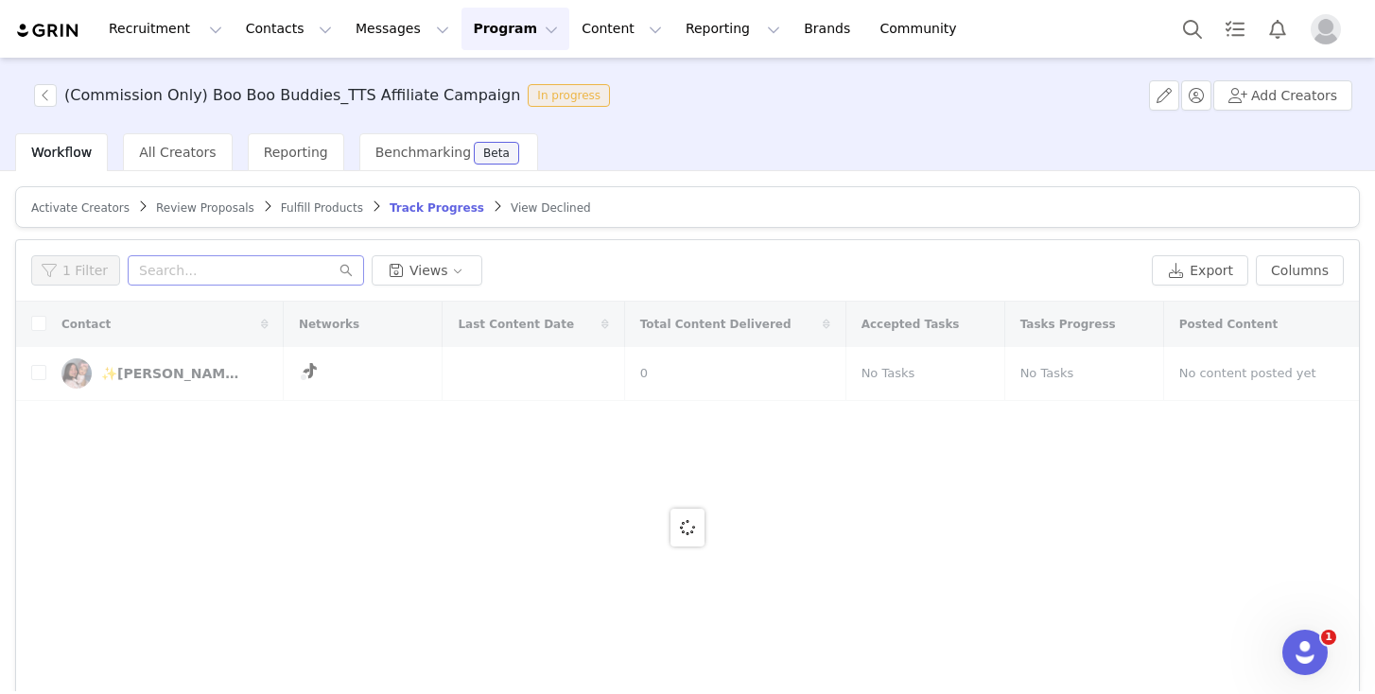
click at [53, 201] on span "Activate Creators" at bounding box center [80, 207] width 98 height 13
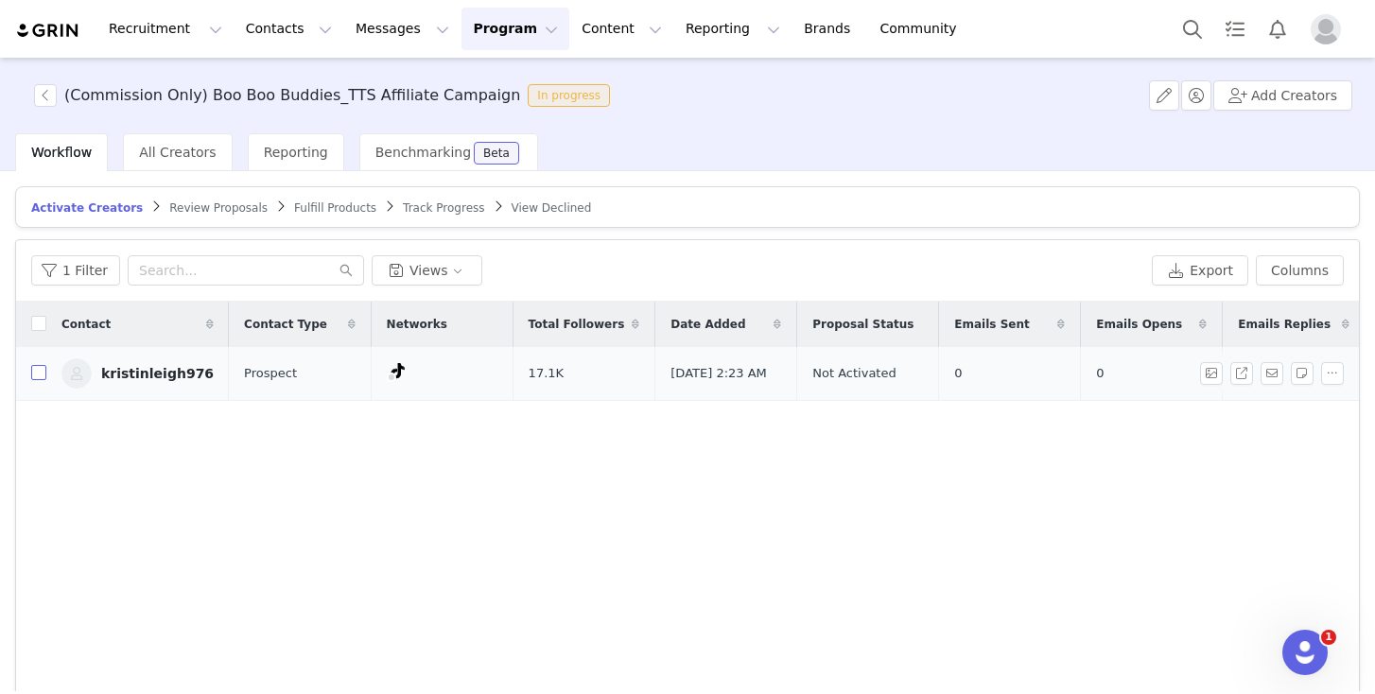
click at [41, 380] on input "checkbox" at bounding box center [38, 372] width 15 height 15
checkbox input "true"
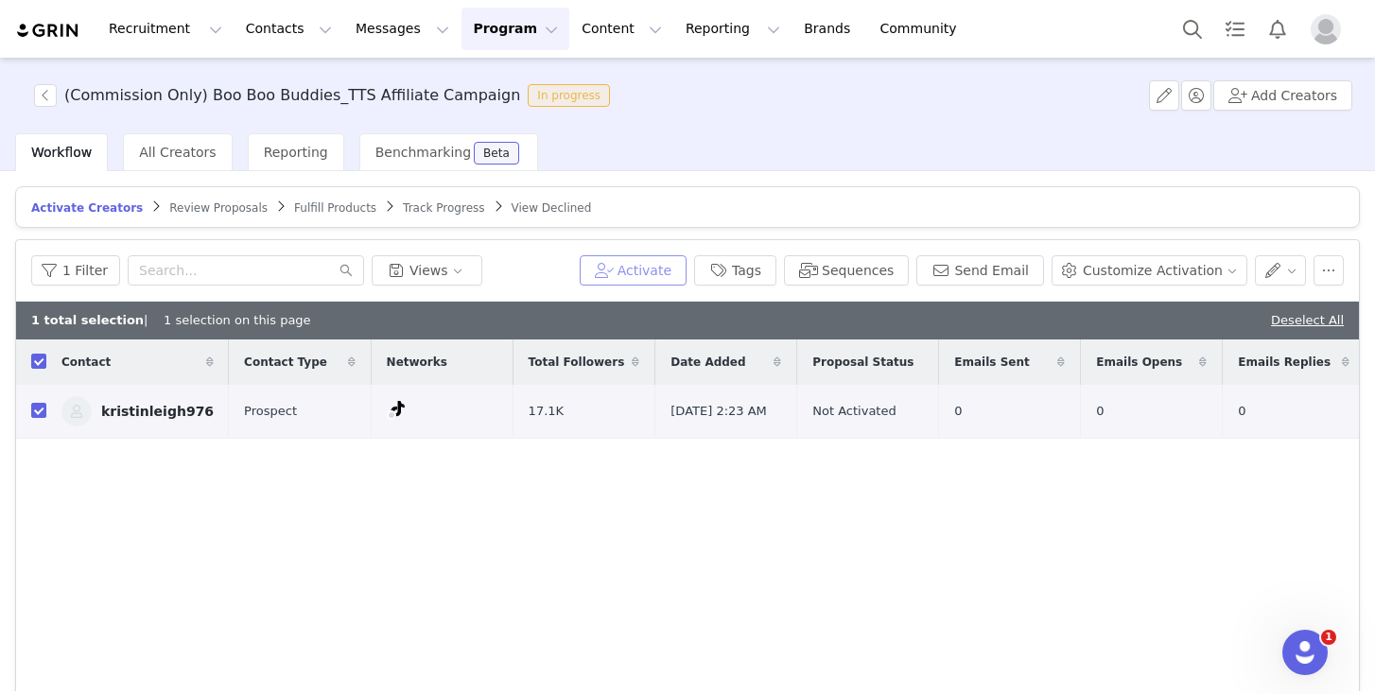
click at [672, 267] on button "Activate" at bounding box center [633, 270] width 107 height 30
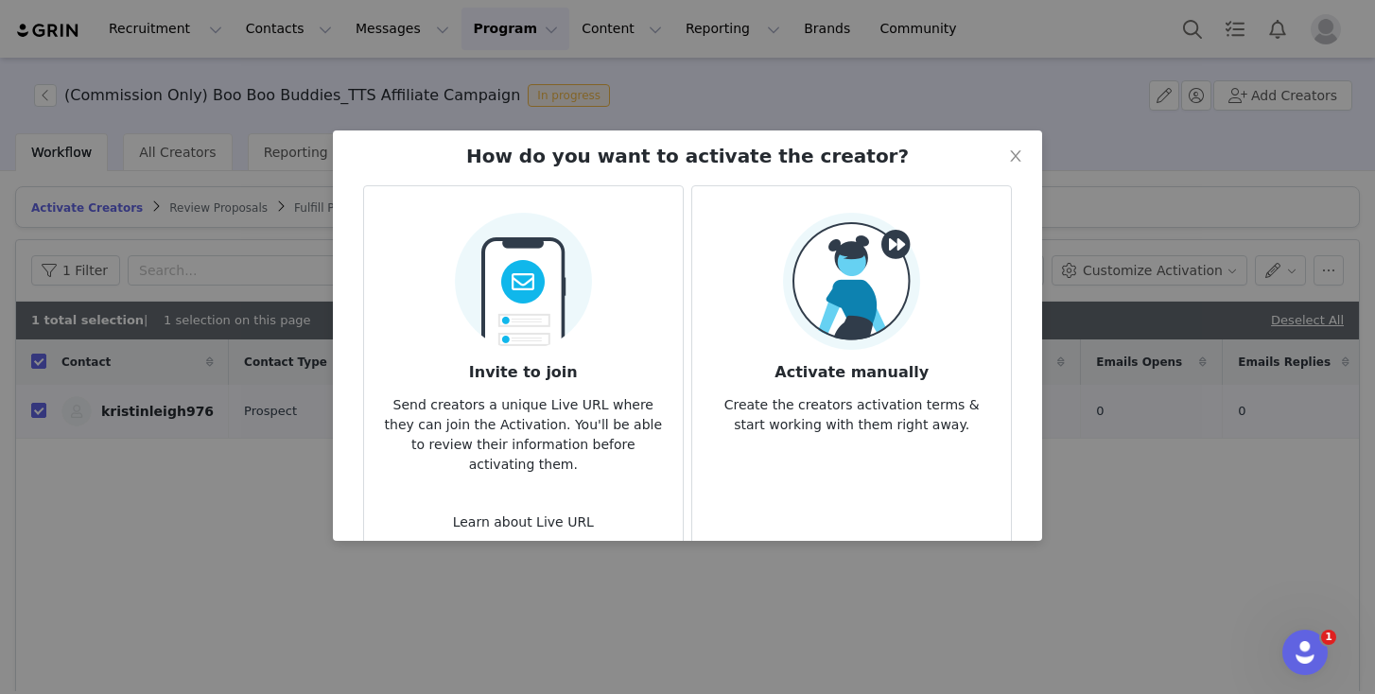
click at [813, 349] on img at bounding box center [851, 281] width 137 height 137
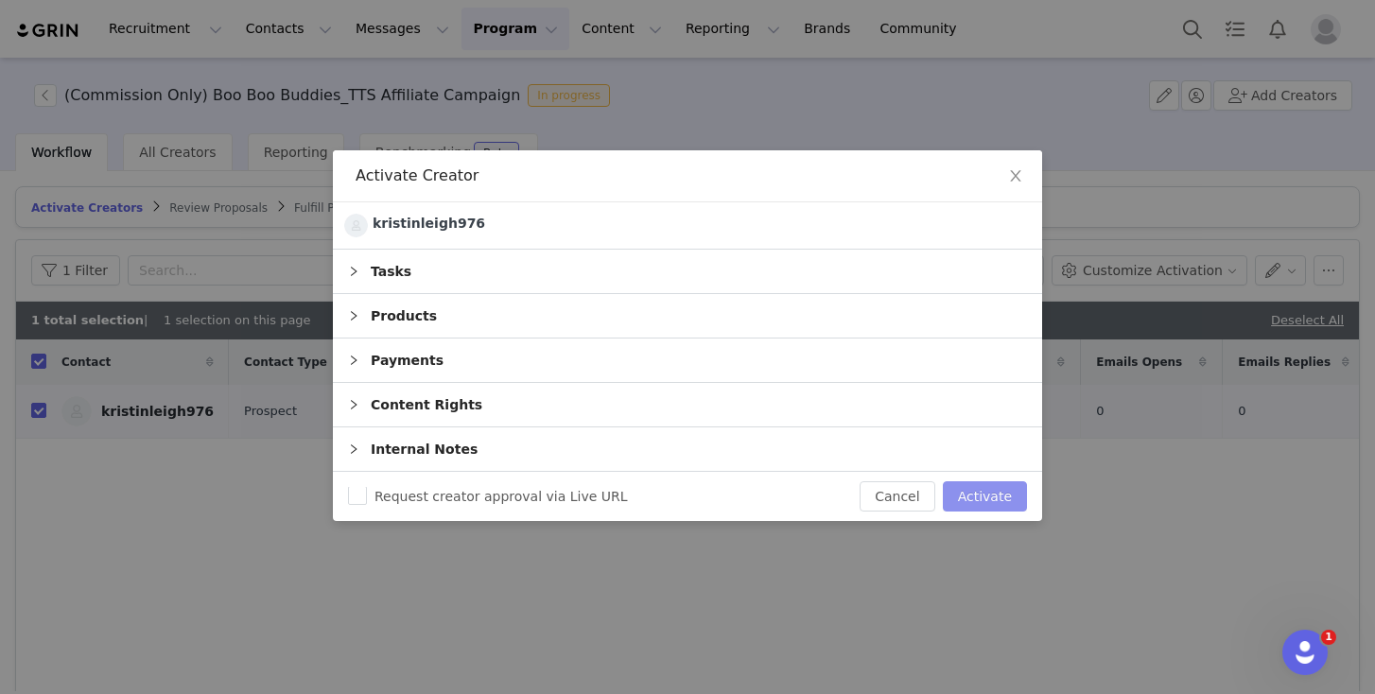
click at [976, 504] on button "Activate" at bounding box center [985, 496] width 84 height 30
checkbox input "false"
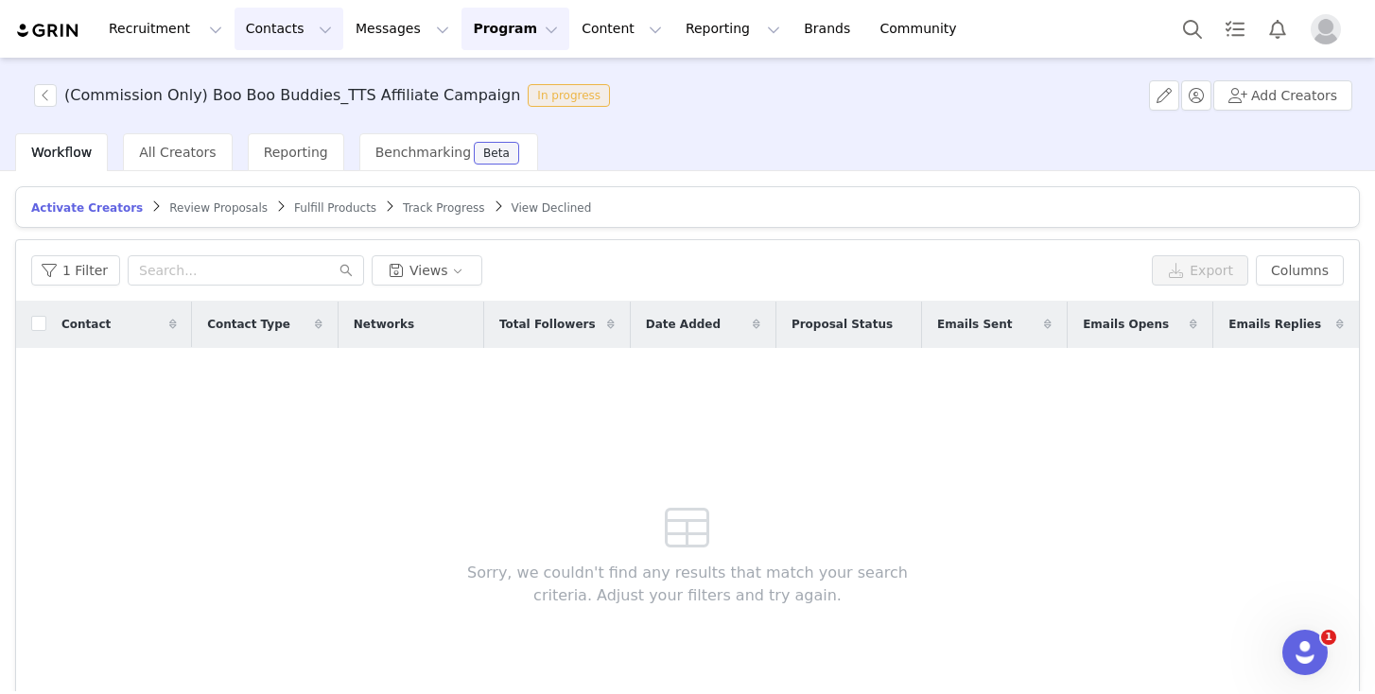
click at [289, 25] on button "Contacts Contacts" at bounding box center [289, 29] width 109 height 43
click at [306, 114] on div "Prospects" at bounding box center [296, 119] width 127 height 20
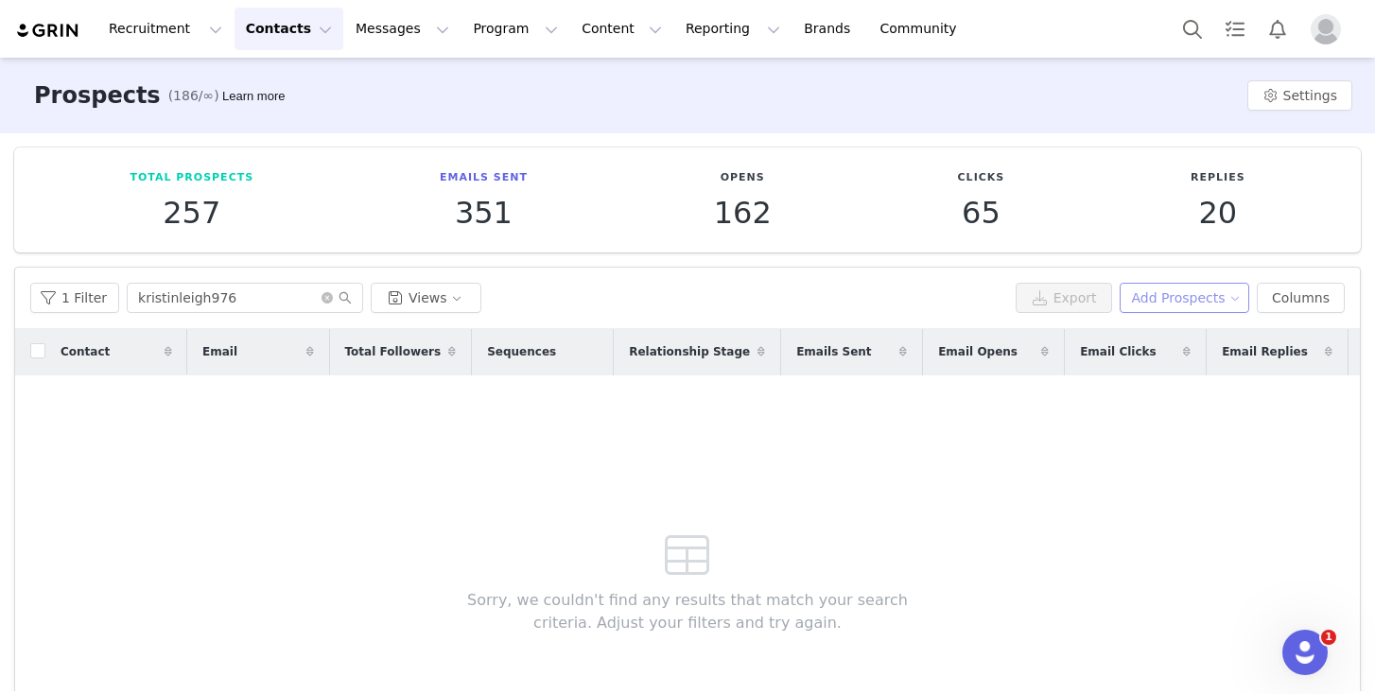
click at [1156, 294] on button "Add Prospects" at bounding box center [1185, 298] width 131 height 30
click at [1156, 341] on span "Add a Prospect" at bounding box center [1172, 335] width 99 height 21
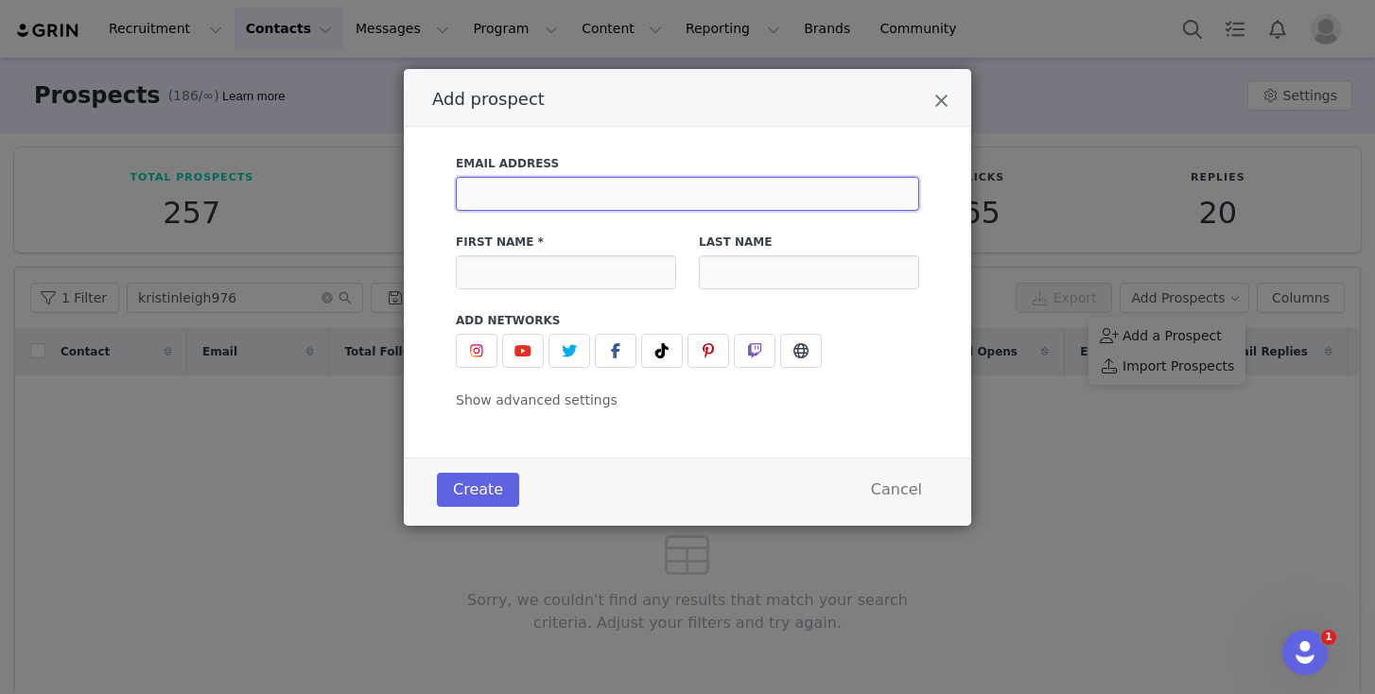
click at [586, 186] on input "Add prospect" at bounding box center [687, 194] width 463 height 34
paste input "[URL][DOMAIN_NAME]"
type input "[URL][DOMAIN_NAME]"
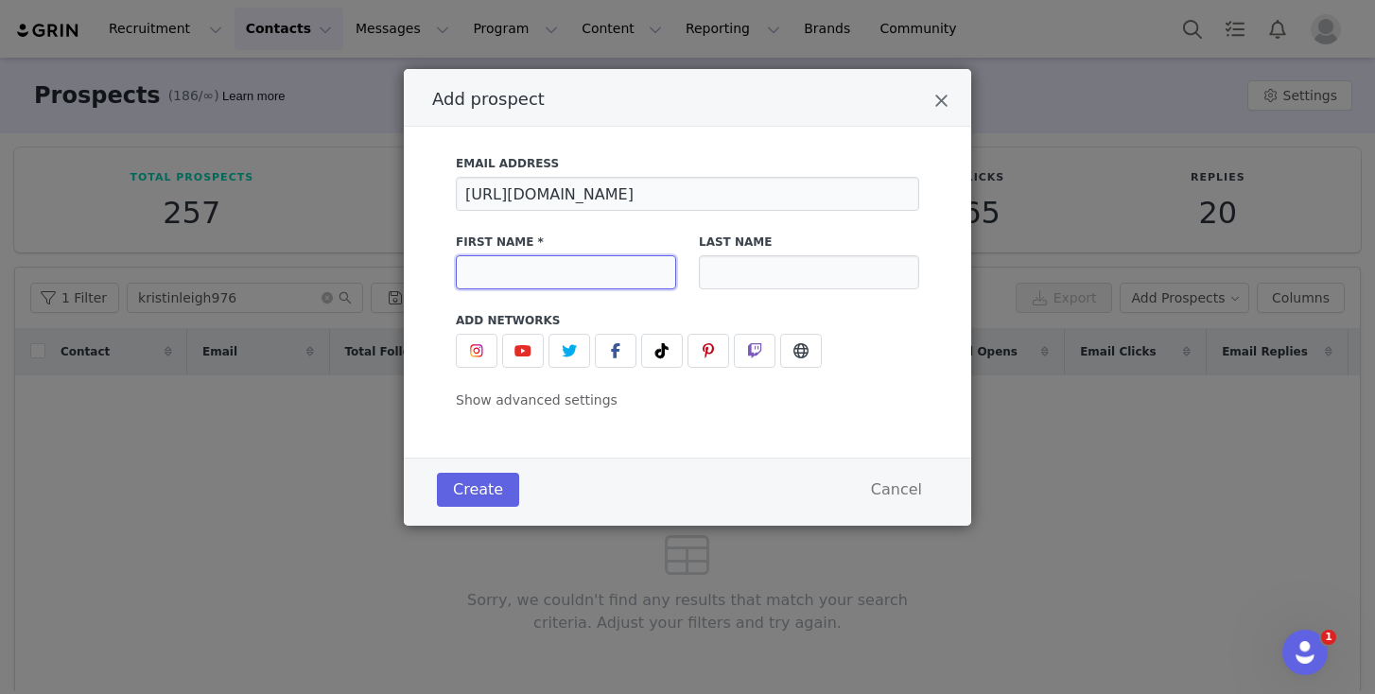
click at [553, 256] on input "Add prospect" at bounding box center [566, 272] width 220 height 34
paste input "[PERSON_NAME] 🍃 ✨"
type input "[PERSON_NAME] 🍃 ✨"
click at [657, 341] on span "Add prospect" at bounding box center [662, 351] width 23 height 23
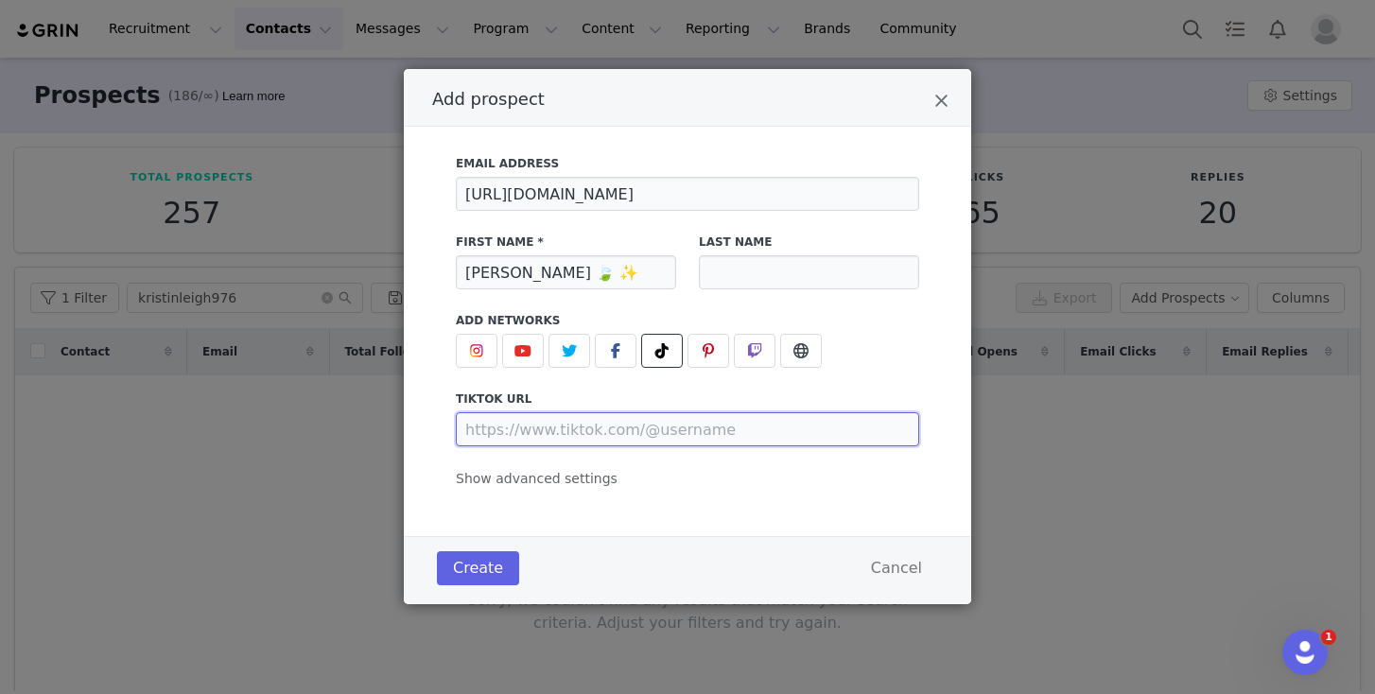
click at [613, 432] on input "Add prospect" at bounding box center [687, 429] width 463 height 34
paste input "[URL][DOMAIN_NAME]"
type input "[URL][DOMAIN_NAME]"
click at [540, 485] on span "Show advanced settings" at bounding box center [537, 478] width 162 height 15
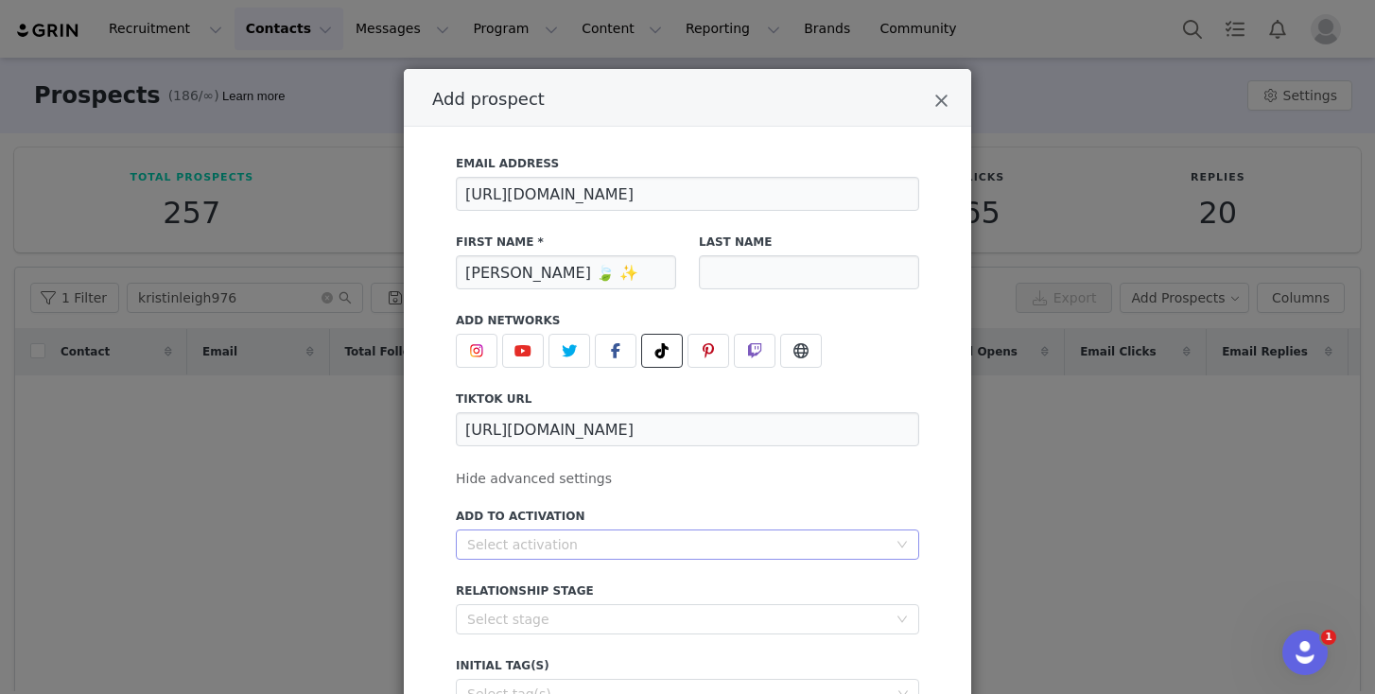
click at [565, 543] on div "Select activation" at bounding box center [677, 544] width 420 height 19
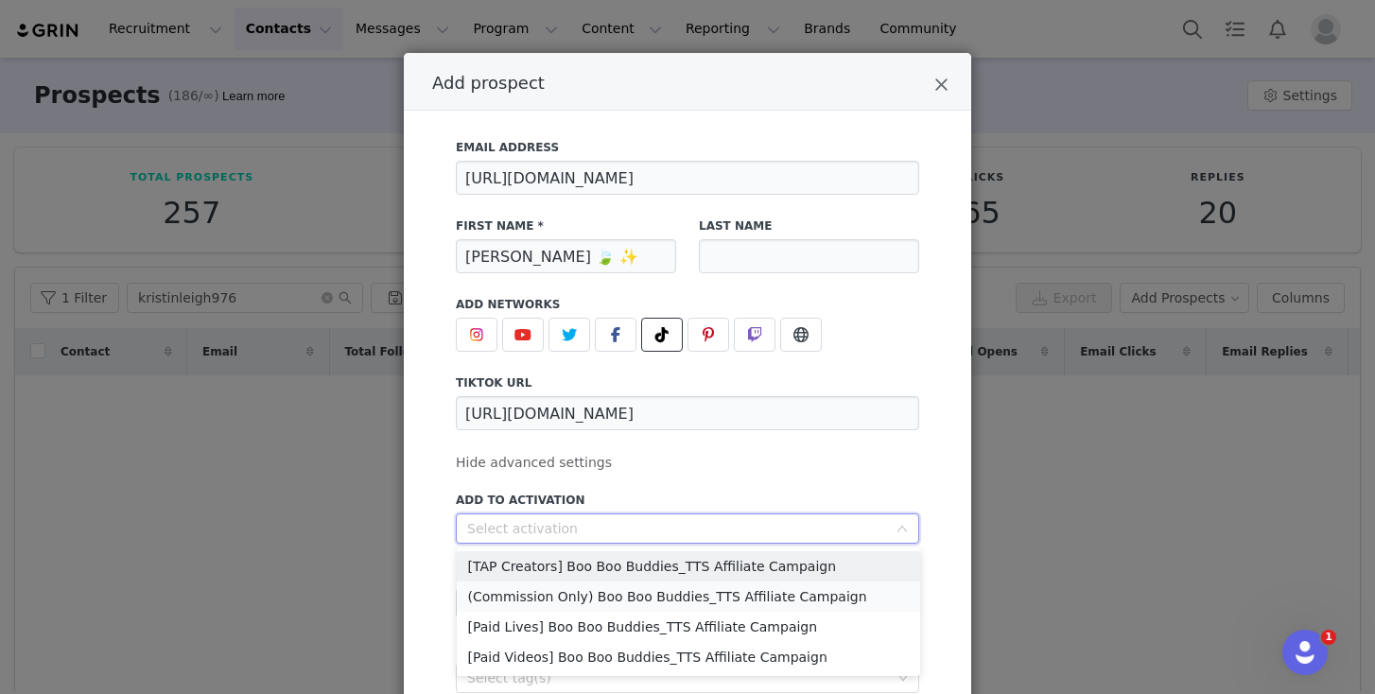
scroll to position [48, 0]
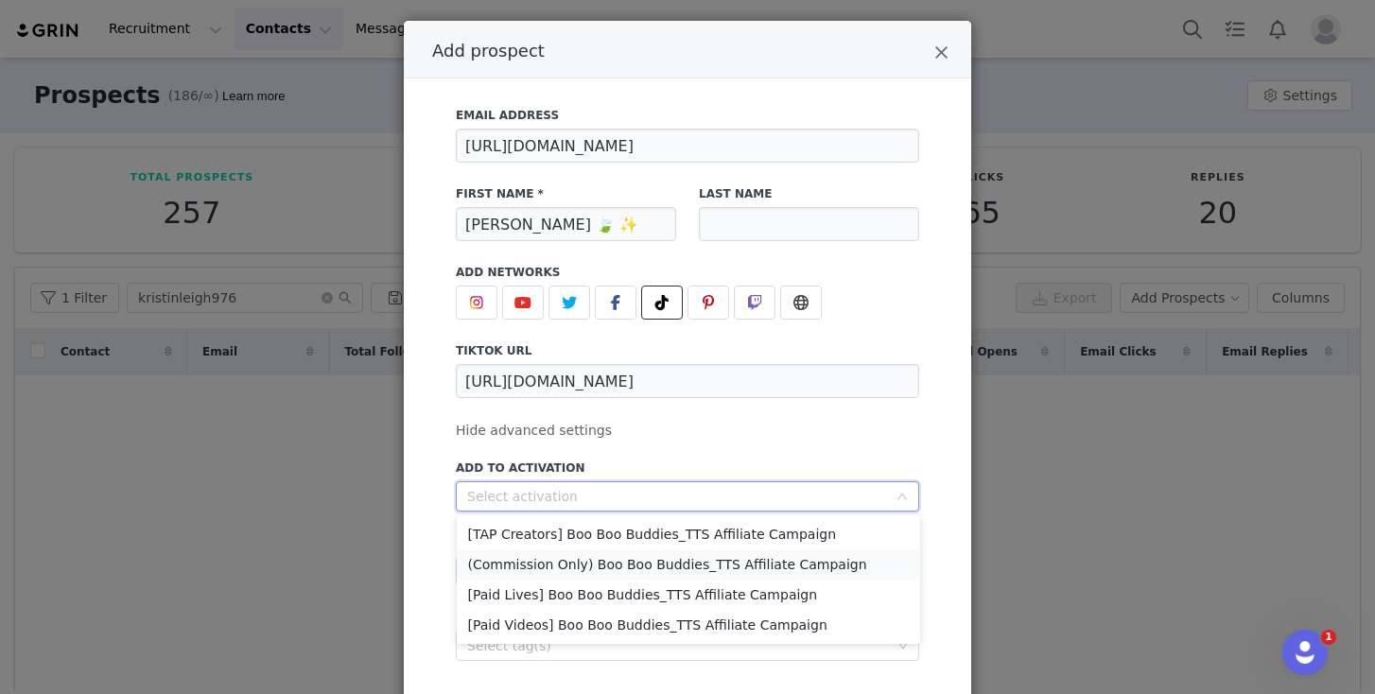
click at [568, 560] on li "(Commission Only) Boo Boo Buddies_TTS Affiliate Campaign" at bounding box center [688, 565] width 463 height 30
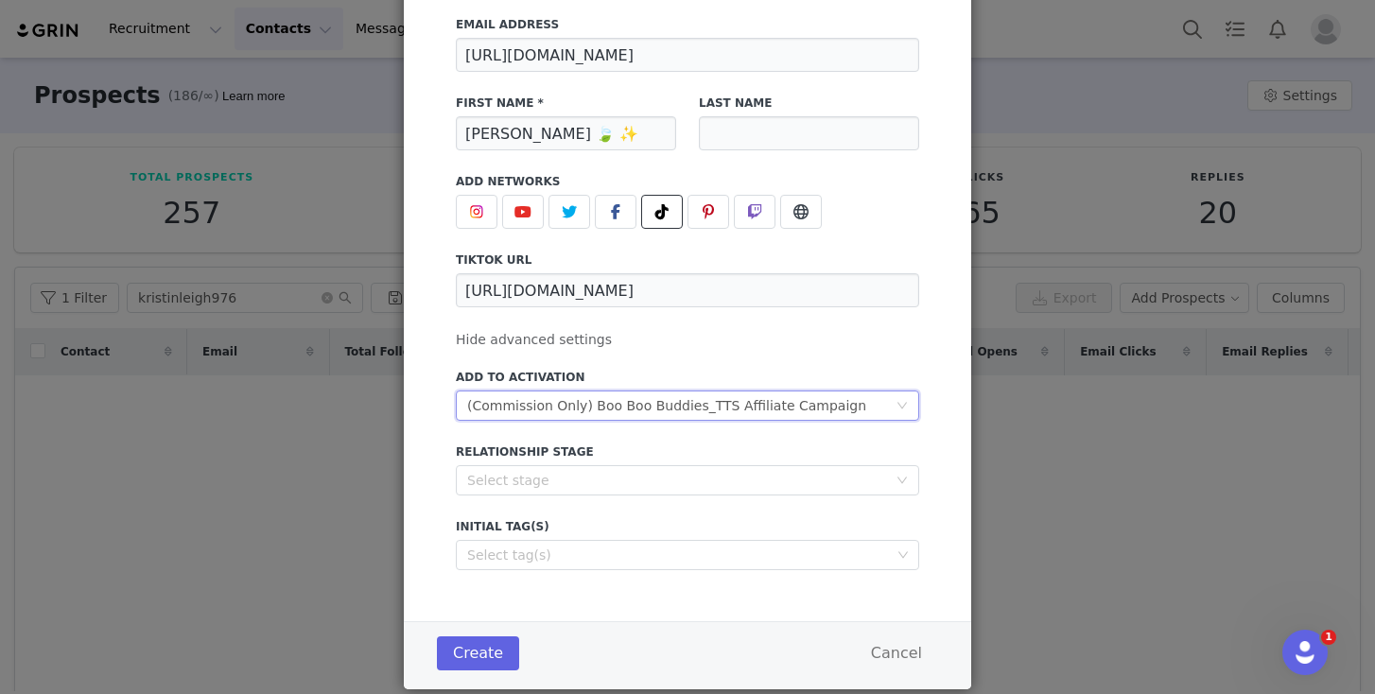
scroll to position [182, 0]
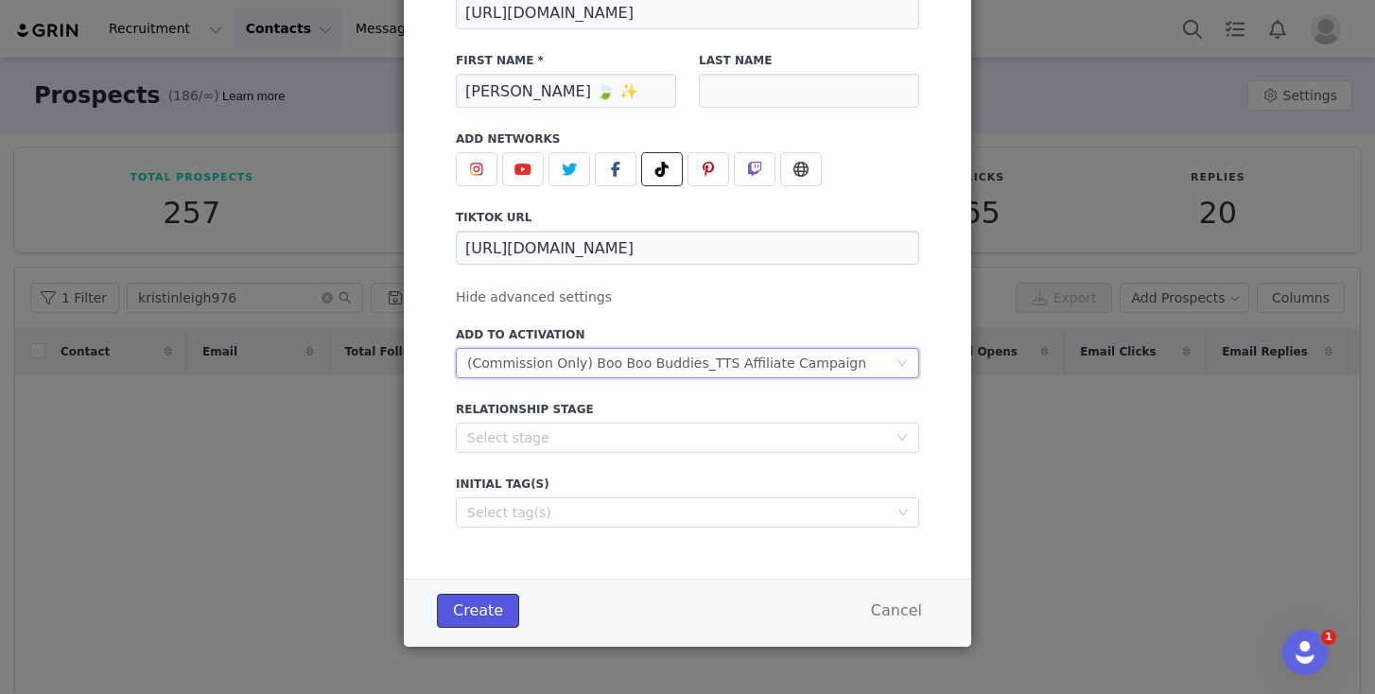
click at [481, 603] on button "Create" at bounding box center [478, 611] width 82 height 34
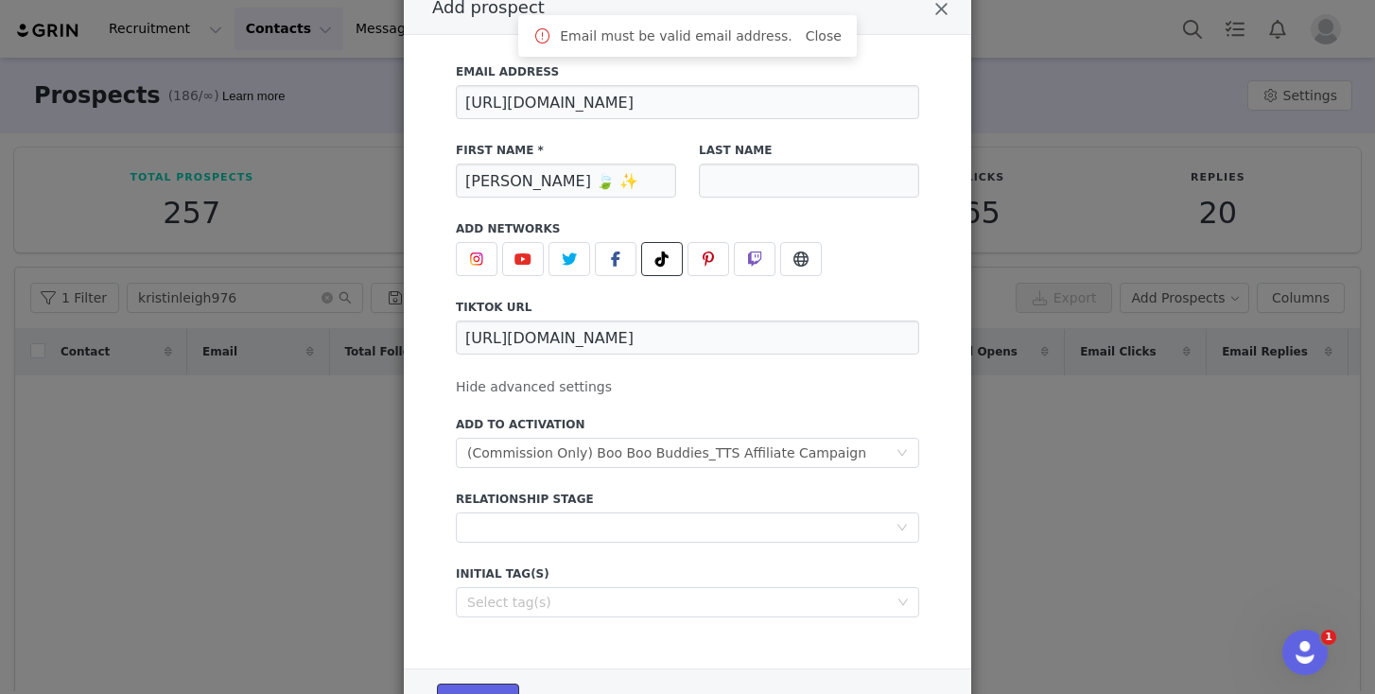
scroll to position [0, 0]
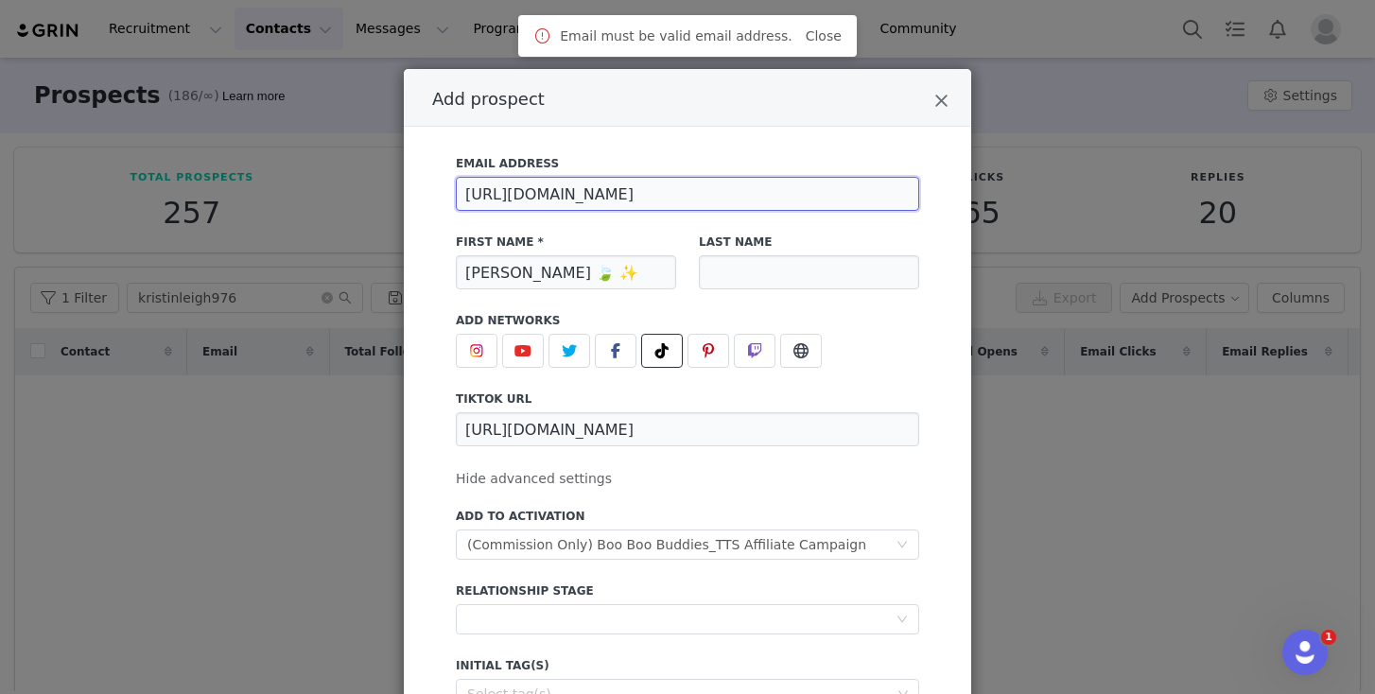
click at [690, 199] on input "[URL][DOMAIN_NAME]" at bounding box center [687, 194] width 463 height 34
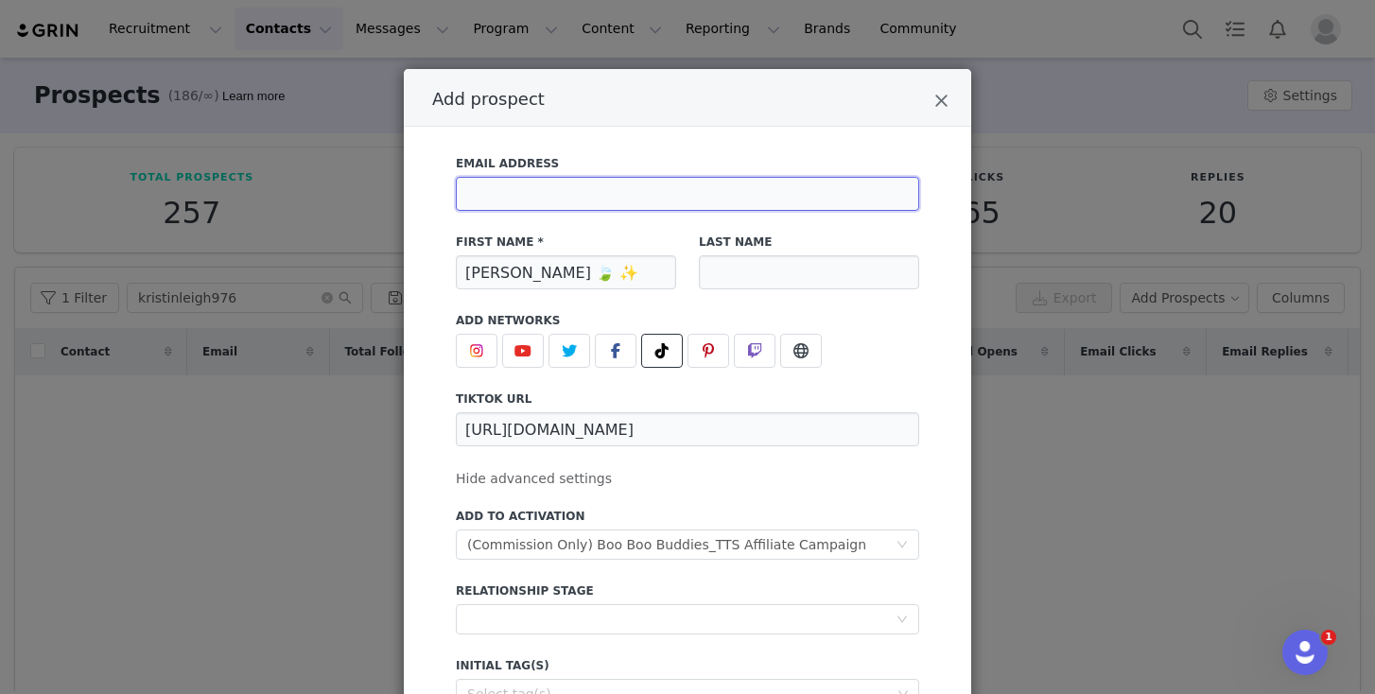
paste input "[PERSON_NAME][EMAIL_ADDRESS][DOMAIN_NAME]"
click at [488, 192] on input "[PERSON_NAME][EMAIL_ADDRESS][DOMAIN_NAME]" at bounding box center [687, 194] width 463 height 34
click at [498, 196] on input "[PERSON_NAME][EMAIL_ADDRESS][DOMAIN_NAME]" at bounding box center [687, 194] width 463 height 34
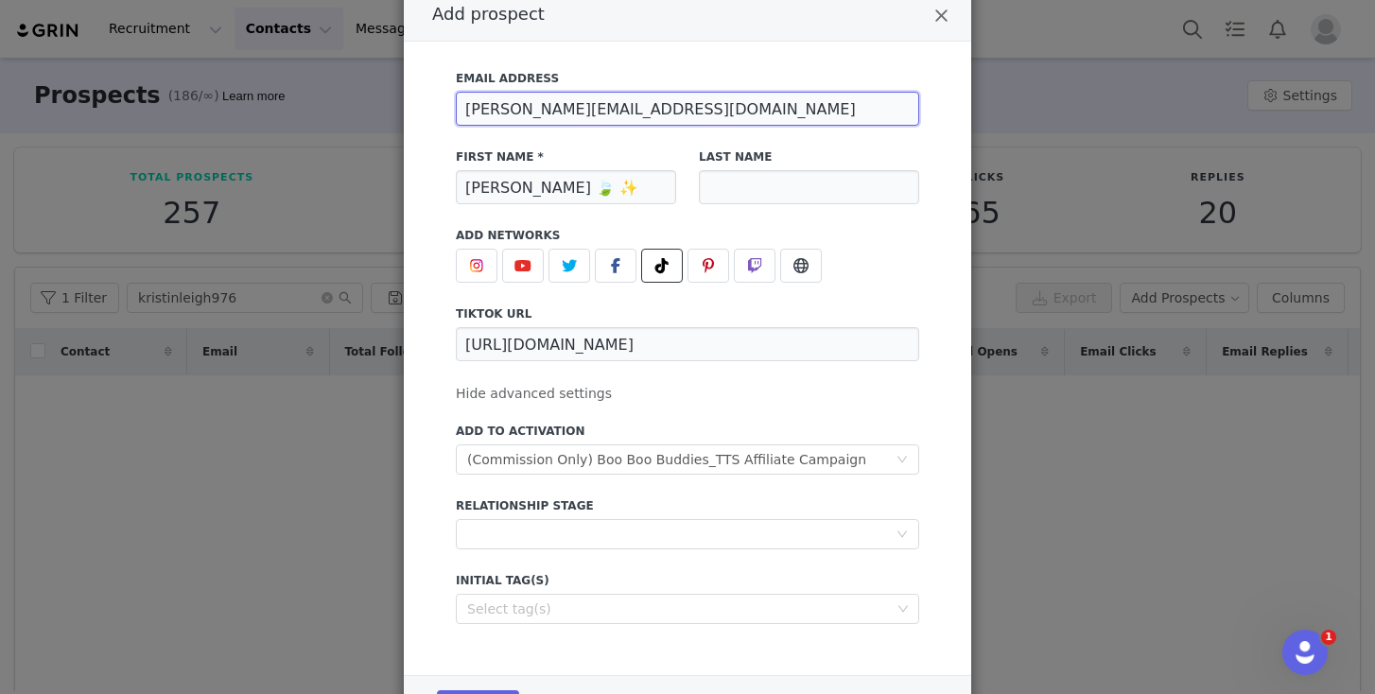
scroll to position [182, 0]
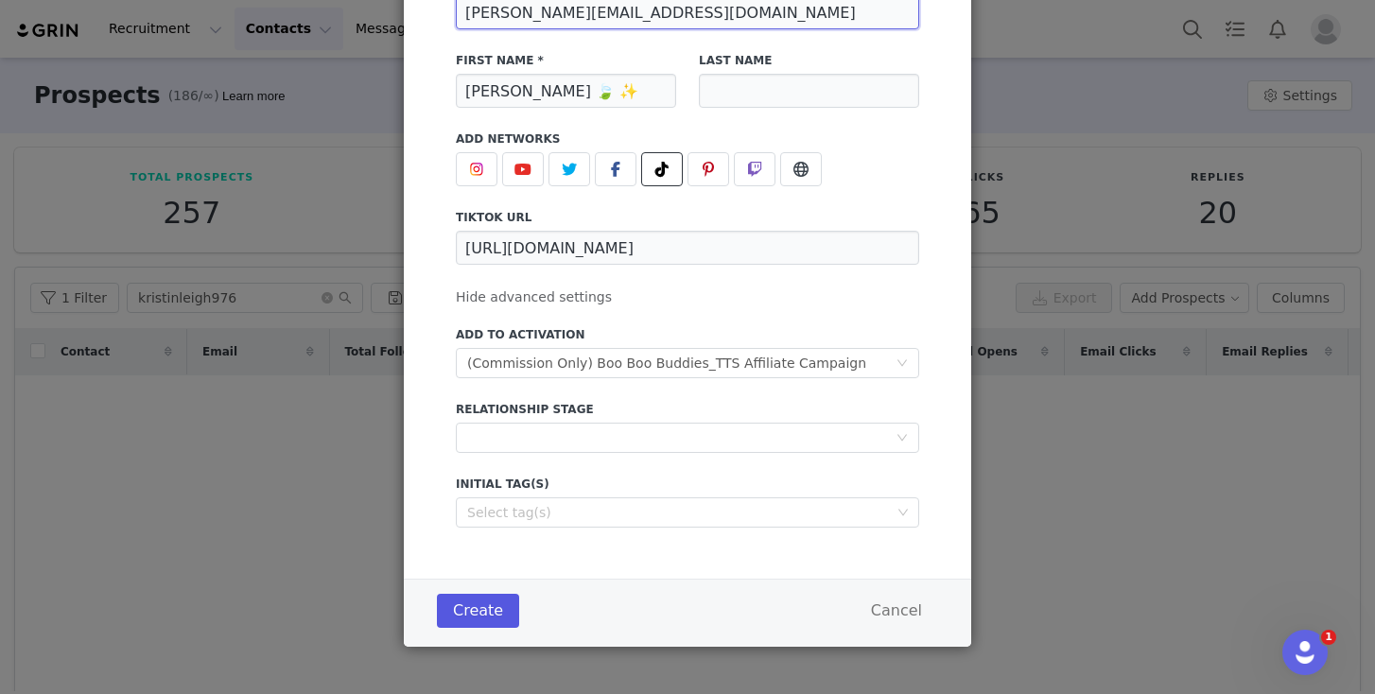
type input "[PERSON_NAME][EMAIL_ADDRESS][DOMAIN_NAME]"
click at [482, 609] on button "Create" at bounding box center [478, 611] width 82 height 34
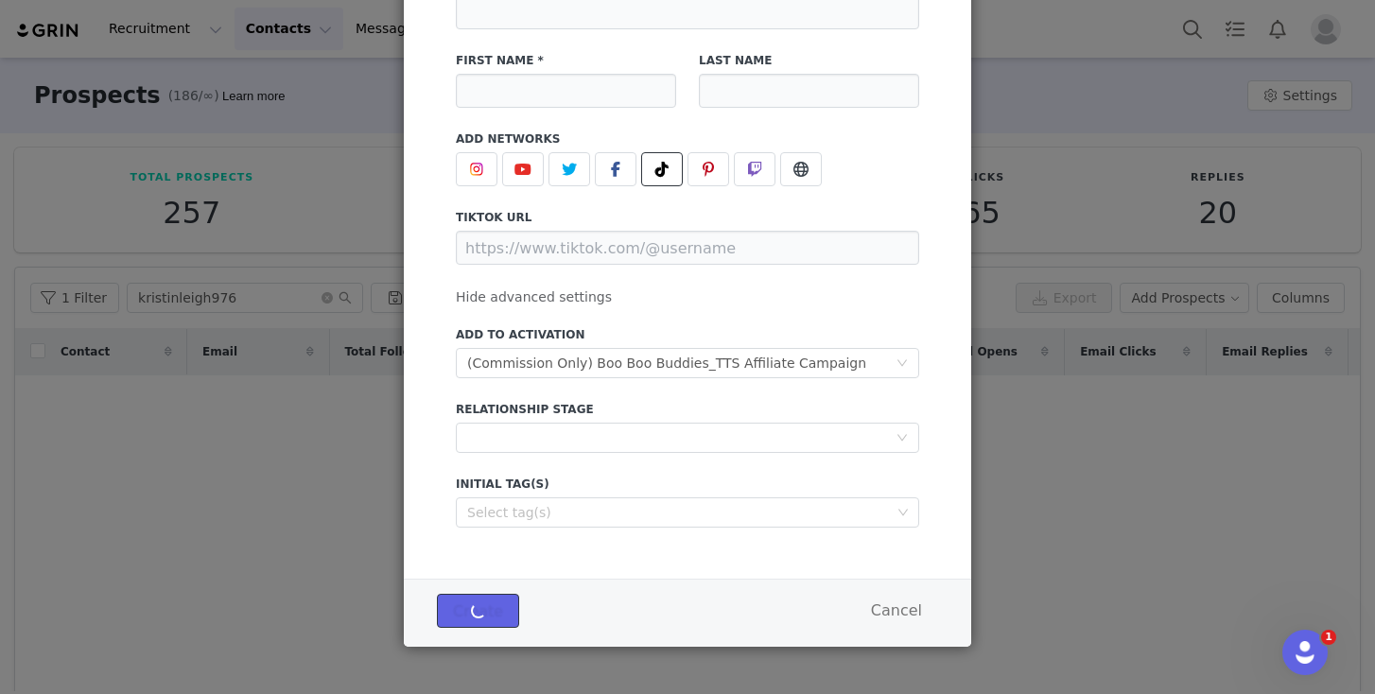
scroll to position [103, 0]
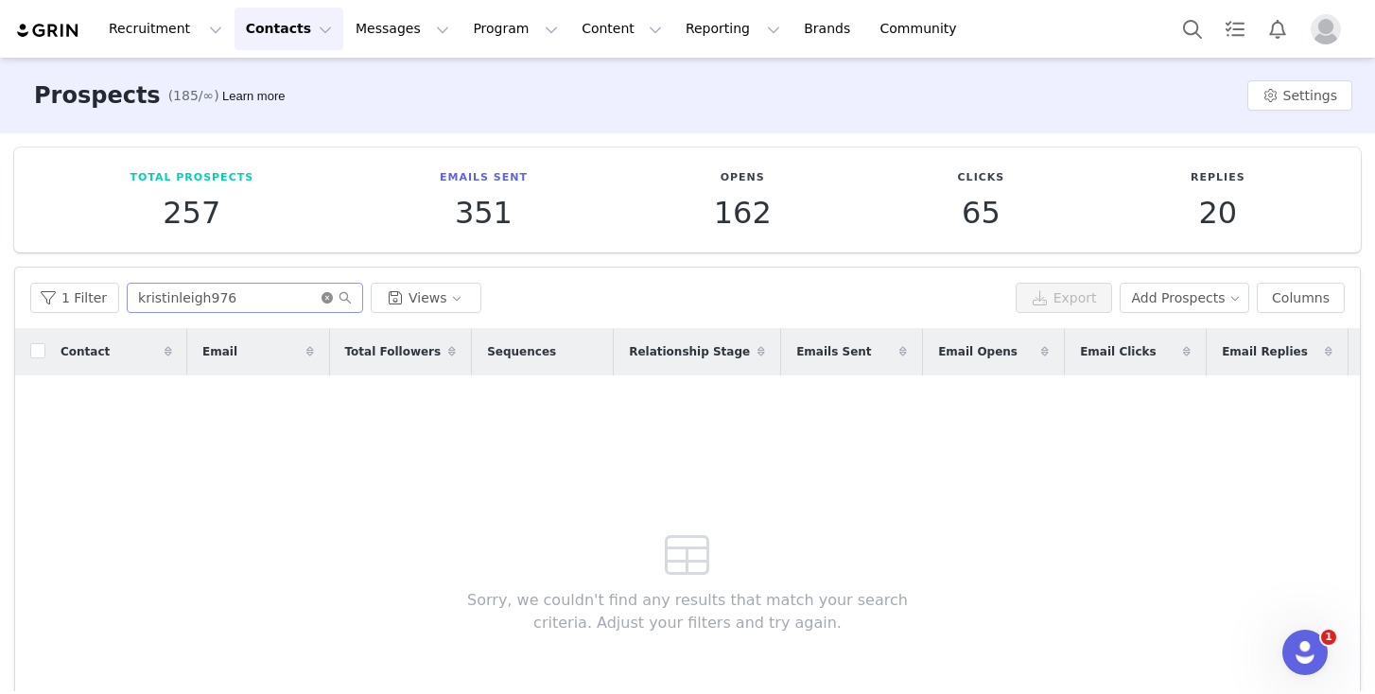
click at [324, 297] on icon "icon: close-circle" at bounding box center [327, 297] width 11 height 11
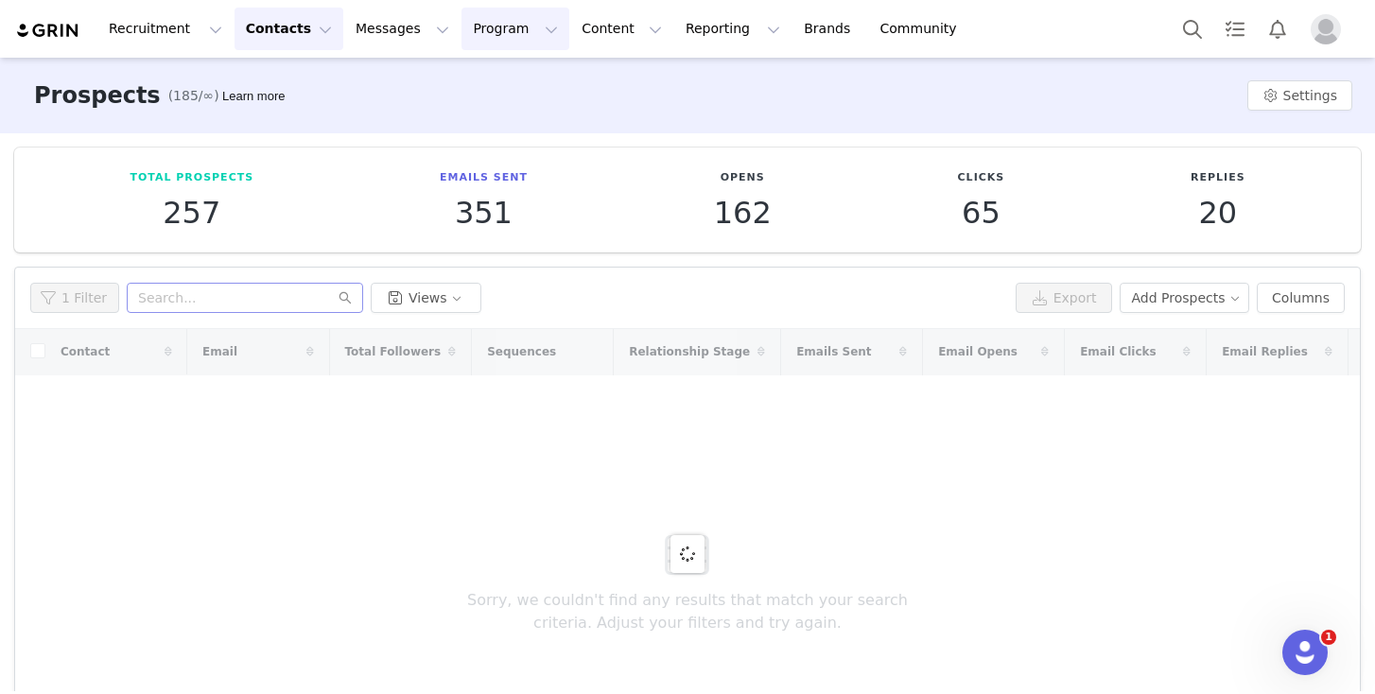
click at [463, 33] on button "Program Program" at bounding box center [516, 29] width 108 height 43
click at [480, 83] on p "Activations" at bounding box center [483, 84] width 73 height 20
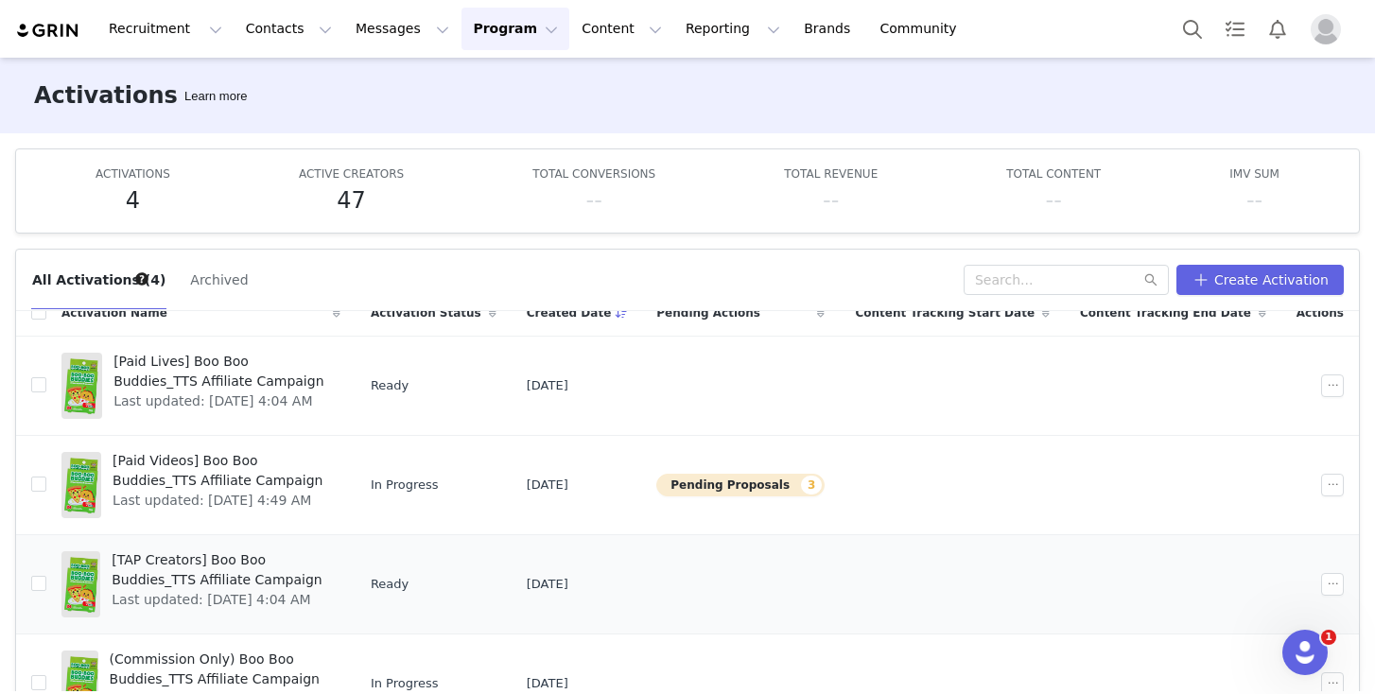
scroll to position [32, 0]
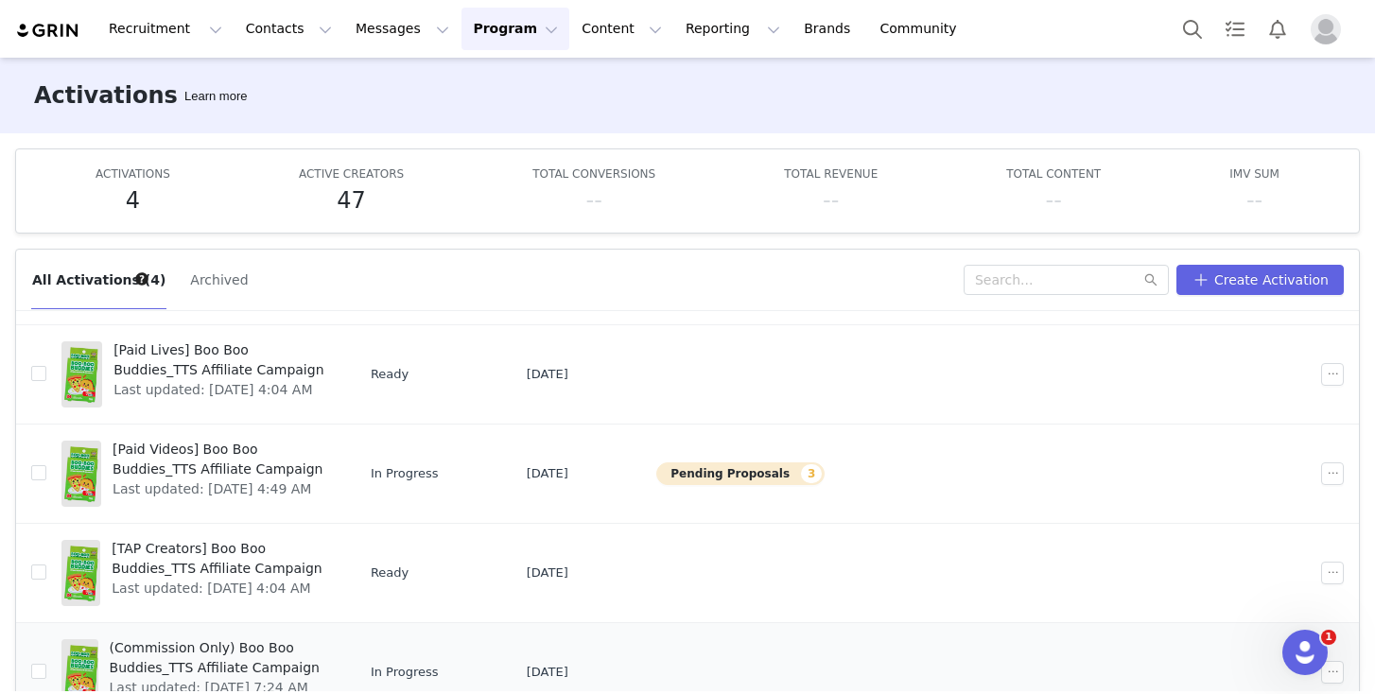
click at [205, 649] on span "(Commission Only) Boo Boo Buddies_TTS Affiliate Campaign" at bounding box center [219, 658] width 219 height 40
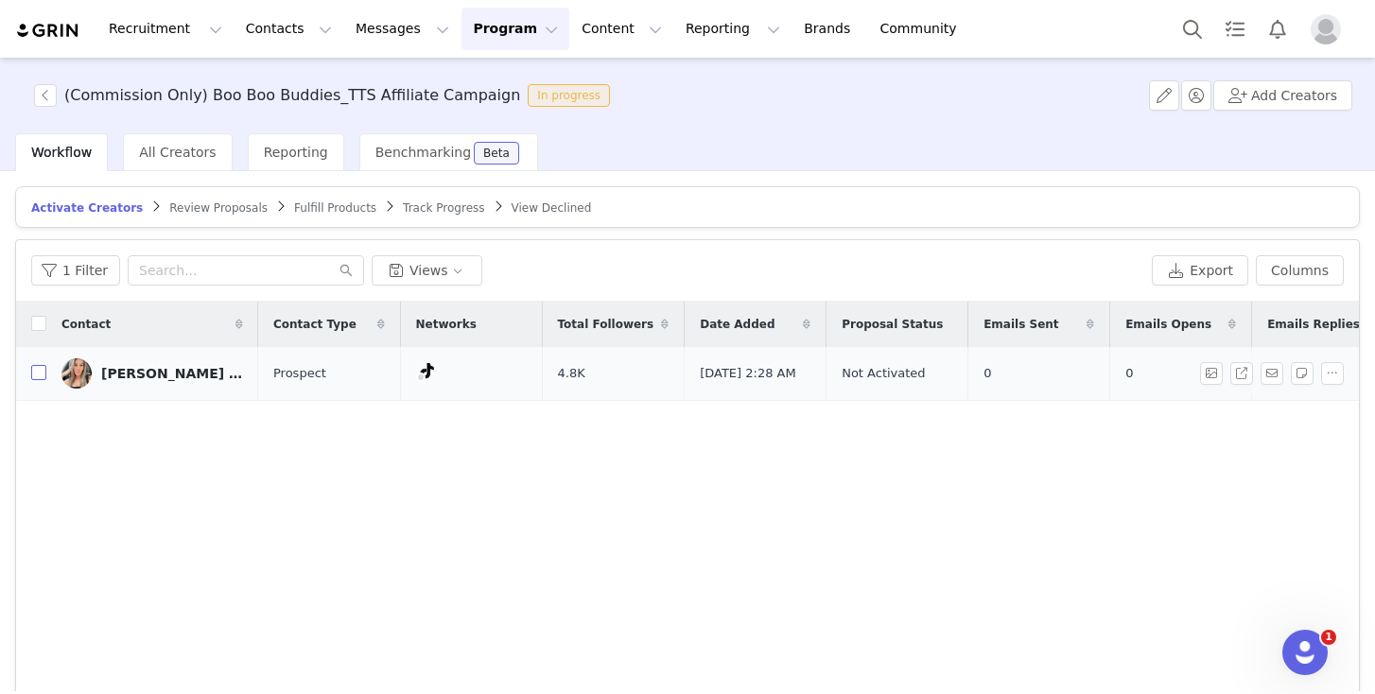
click at [42, 376] on input "checkbox" at bounding box center [38, 372] width 15 height 15
checkbox input "true"
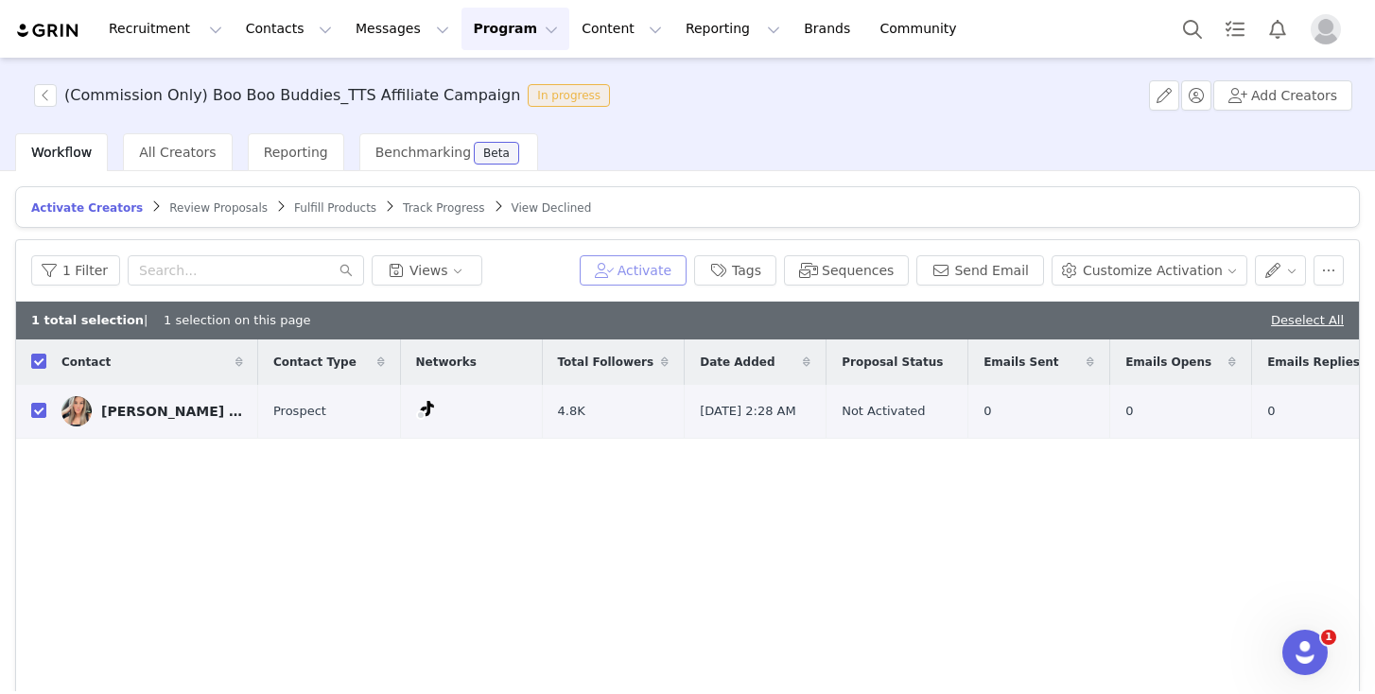
click at [652, 266] on button "Activate" at bounding box center [633, 270] width 107 height 30
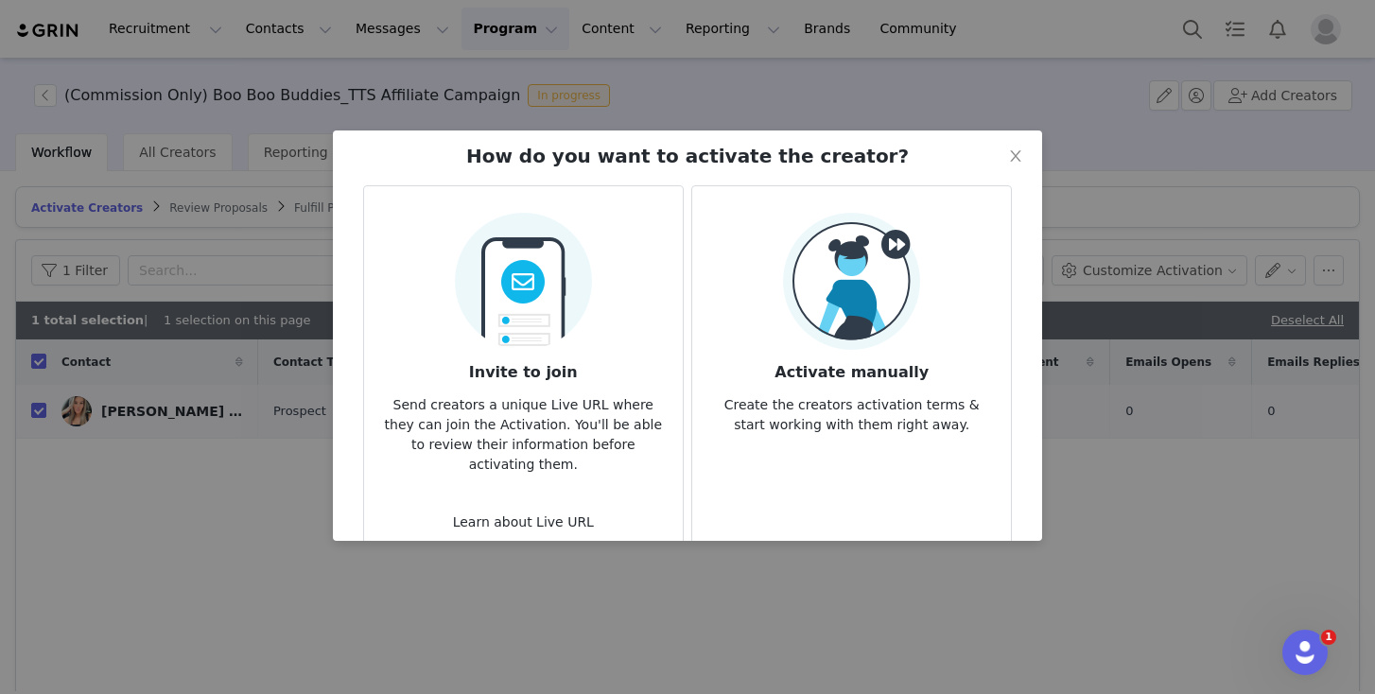
click at [884, 331] on img at bounding box center [851, 281] width 137 height 137
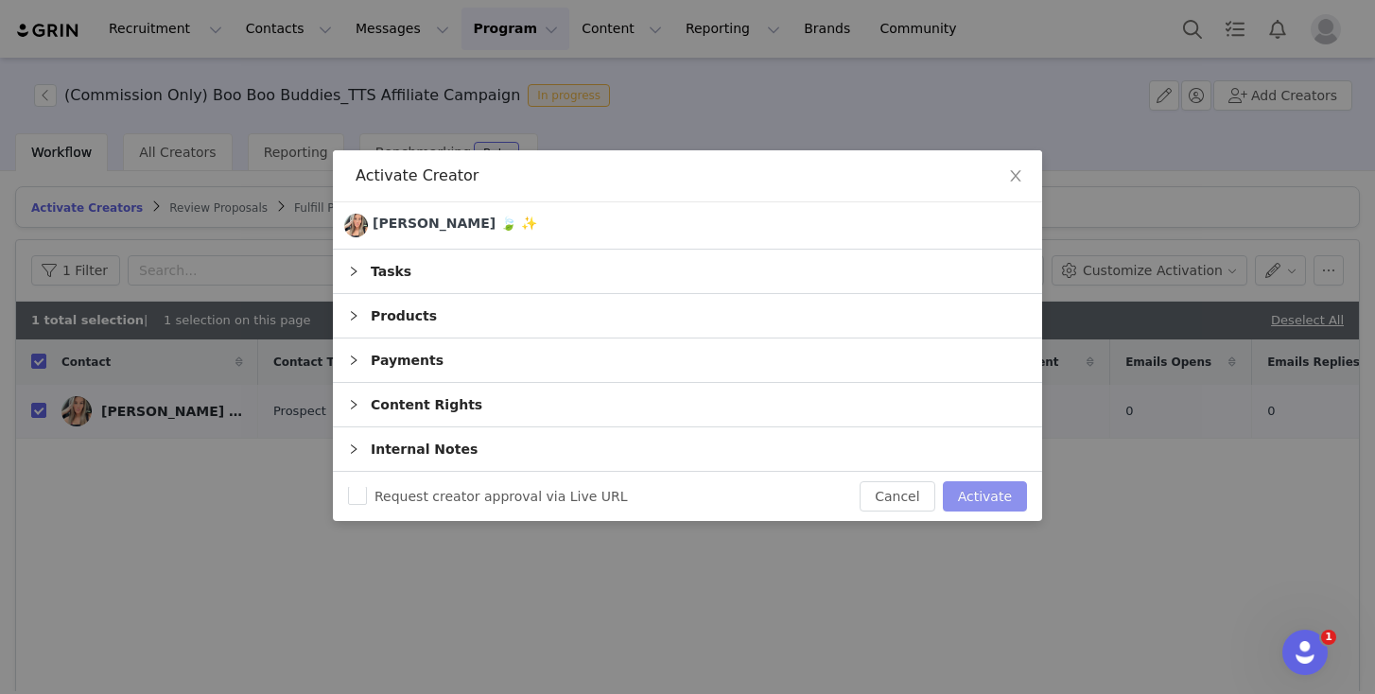
click at [989, 499] on button "Activate" at bounding box center [985, 496] width 84 height 30
checkbox input "false"
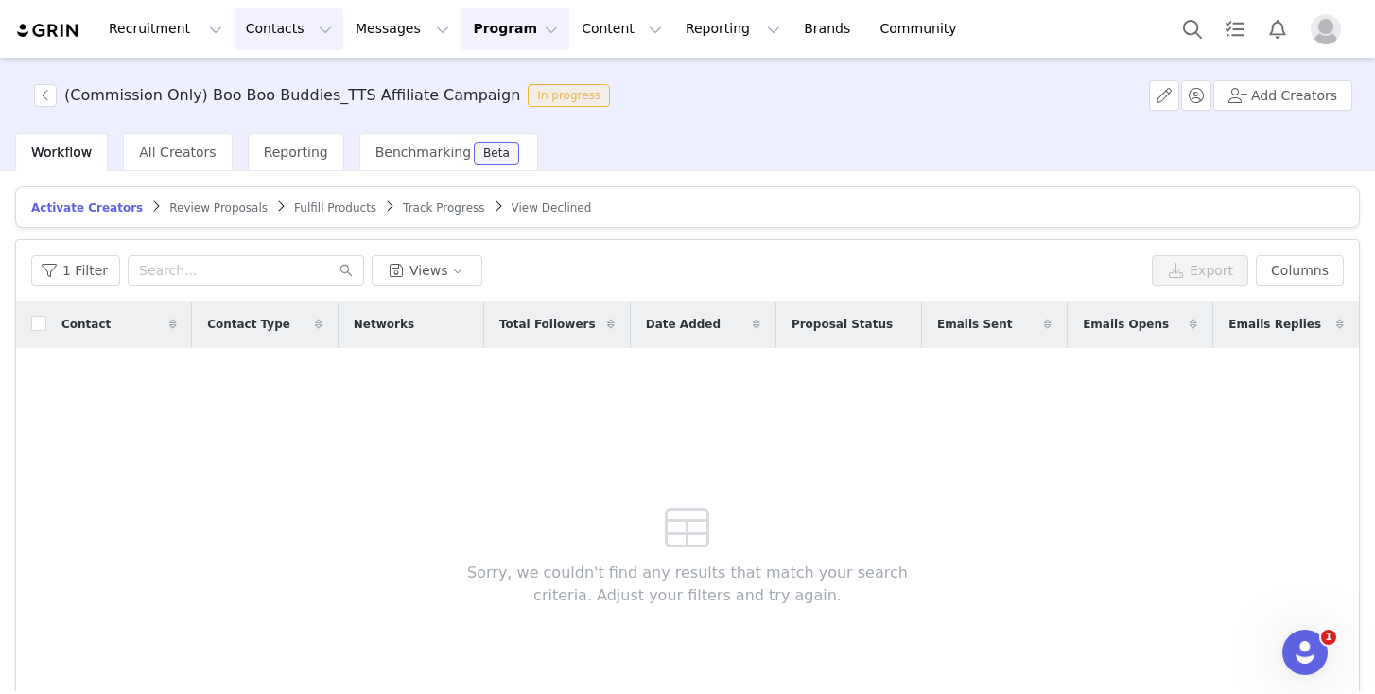
click at [238, 28] on button "Contacts Contacts" at bounding box center [289, 29] width 109 height 43
click at [271, 103] on link "Prospects" at bounding box center [295, 118] width 149 height 35
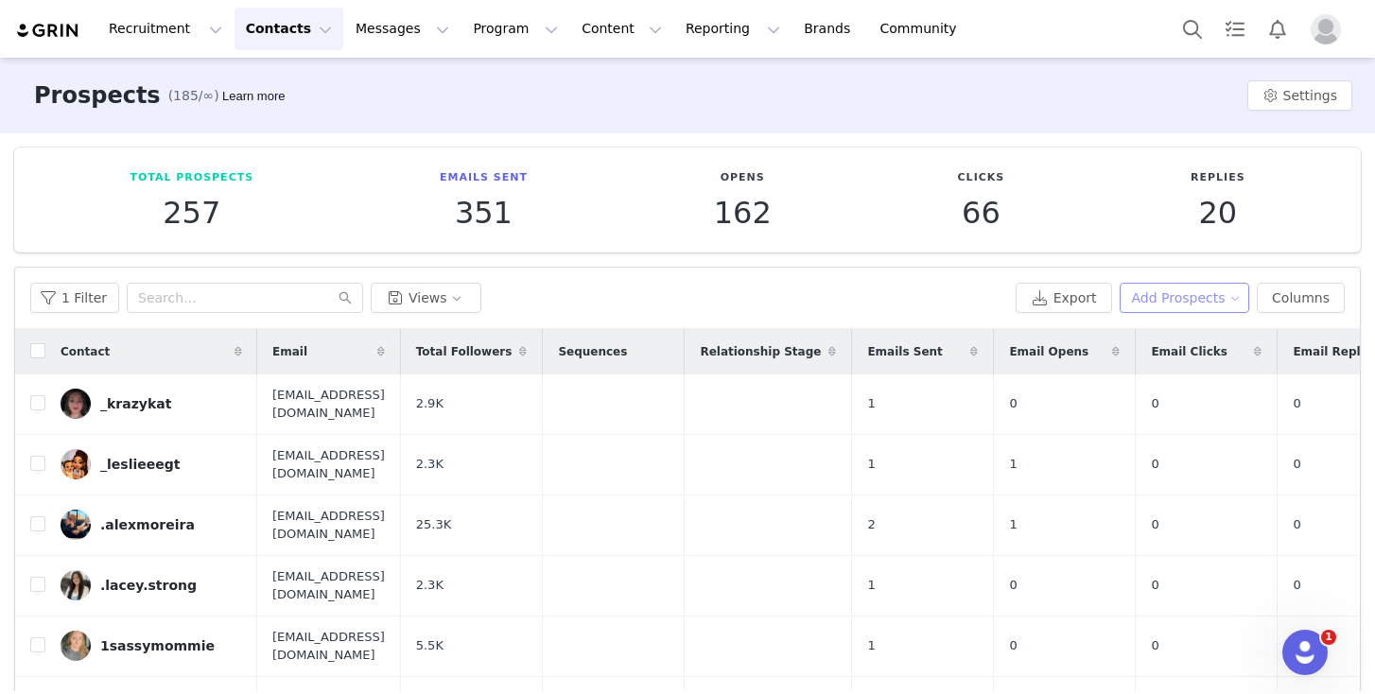
click at [1213, 302] on button "Add Prospects" at bounding box center [1185, 298] width 131 height 30
click at [1157, 335] on span "Add a Prospect" at bounding box center [1172, 335] width 99 height 21
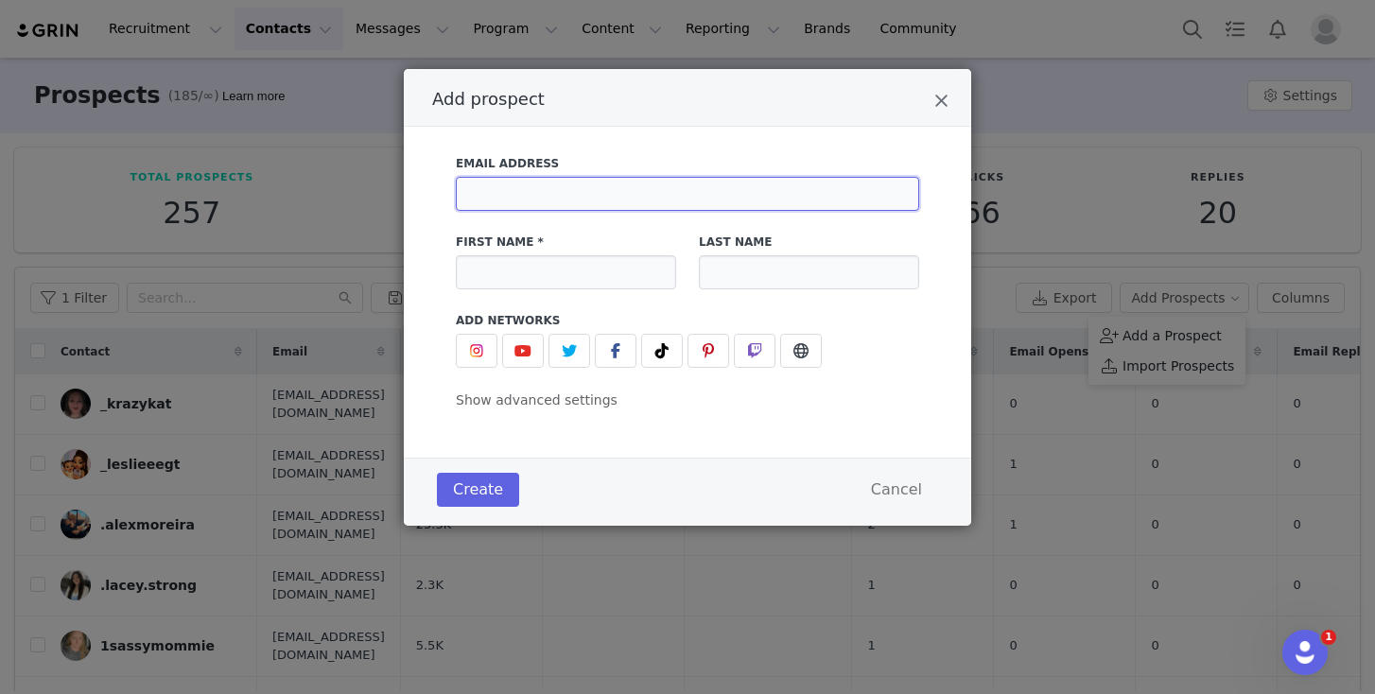
click at [613, 197] on input "Add prospect" at bounding box center [687, 194] width 463 height 34
paste input "[EMAIL_ADDRESS][DOMAIN_NAME]"
type input "[EMAIL_ADDRESS][DOMAIN_NAME]"
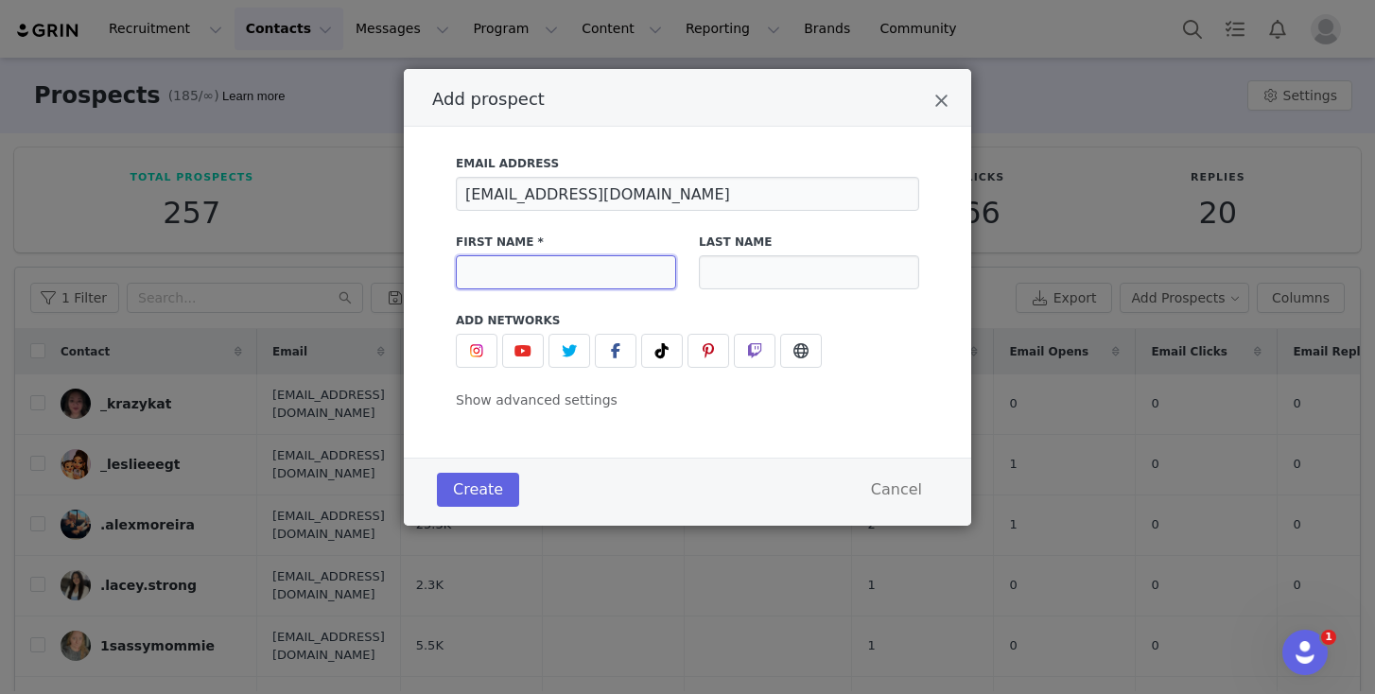
click at [569, 270] on input "Add prospect" at bounding box center [566, 272] width 220 height 34
paste input "[PERSON_NAME]🤍"
type input "[PERSON_NAME]🤍"
click at [646, 353] on button "Add prospect" at bounding box center [662, 351] width 42 height 34
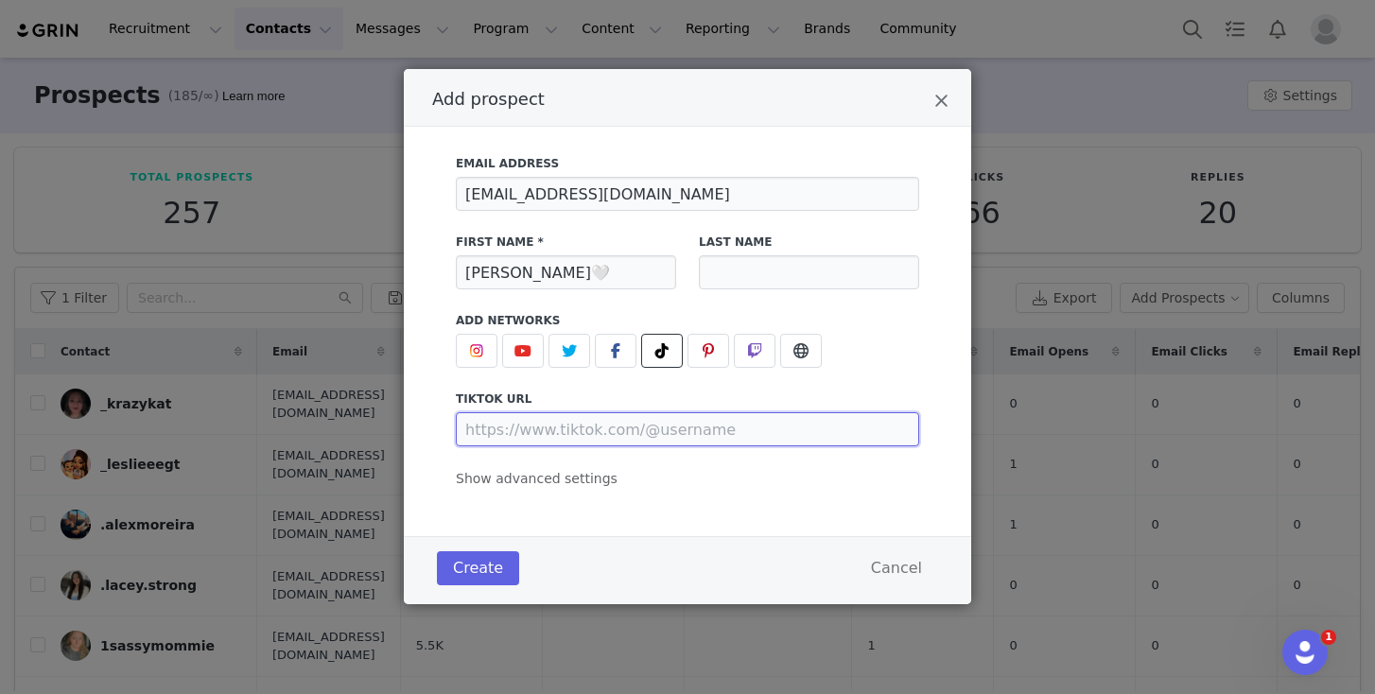
click at [571, 435] on input "Add prospect" at bounding box center [687, 429] width 463 height 34
click at [550, 433] on input "Add prospect" at bounding box center [687, 429] width 463 height 34
paste input "[URL][DOMAIN_NAME]"
type input "[URL][DOMAIN_NAME]"
click at [545, 486] on span "Show advanced settings" at bounding box center [537, 478] width 162 height 15
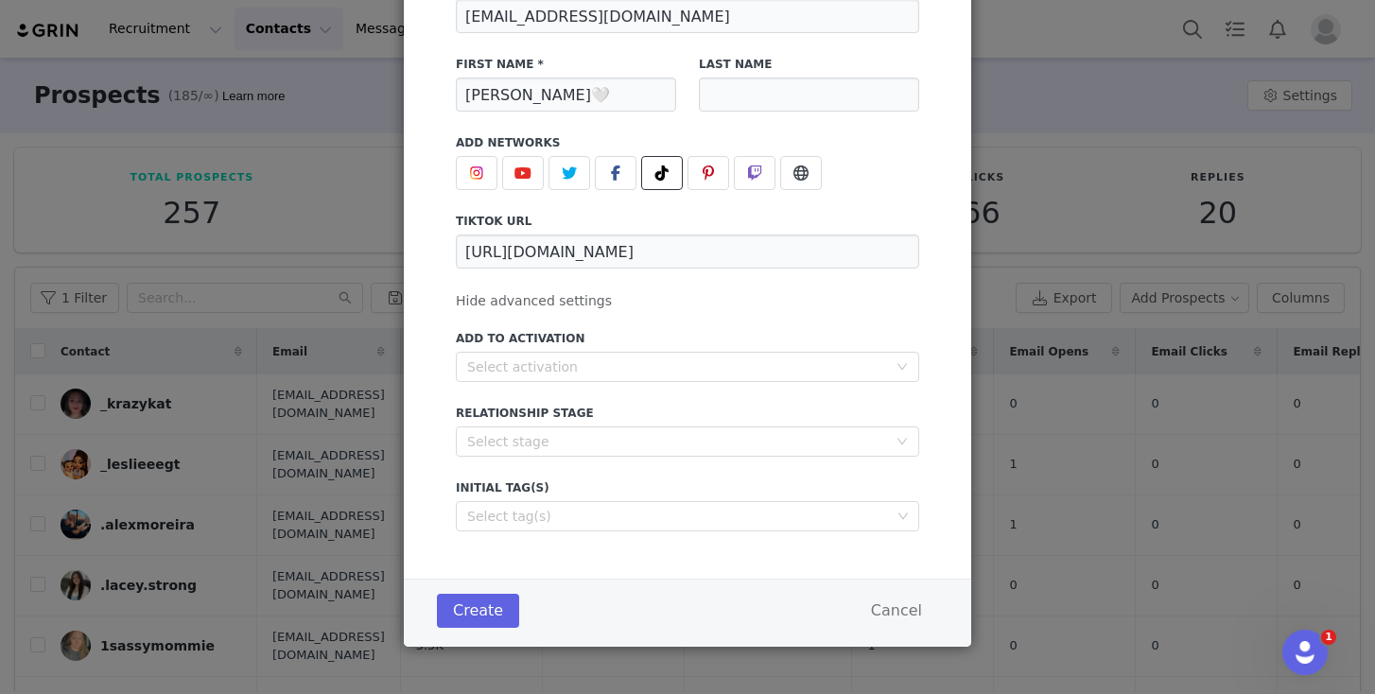
scroll to position [178, 0]
click at [605, 368] on div "Select activation" at bounding box center [677, 367] width 420 height 19
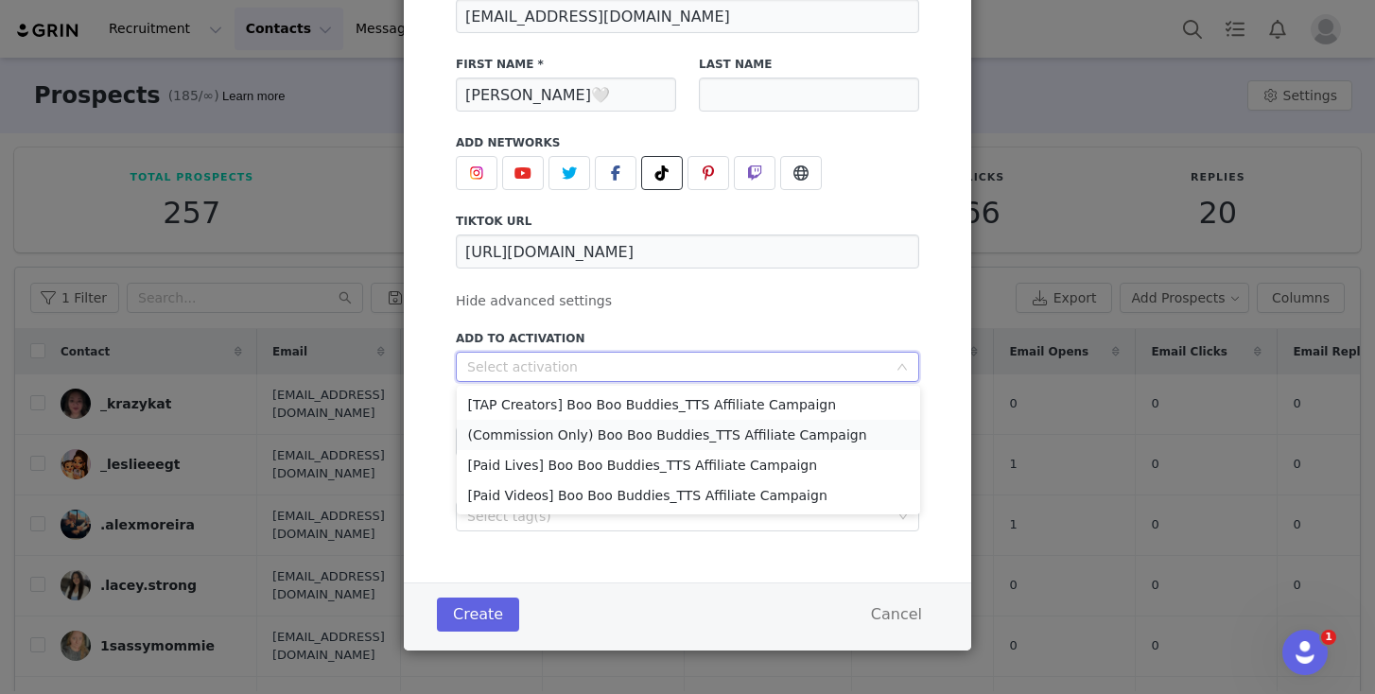
click at [606, 437] on li "(Commission Only) Boo Boo Buddies_TTS Affiliate Campaign" at bounding box center [688, 435] width 463 height 30
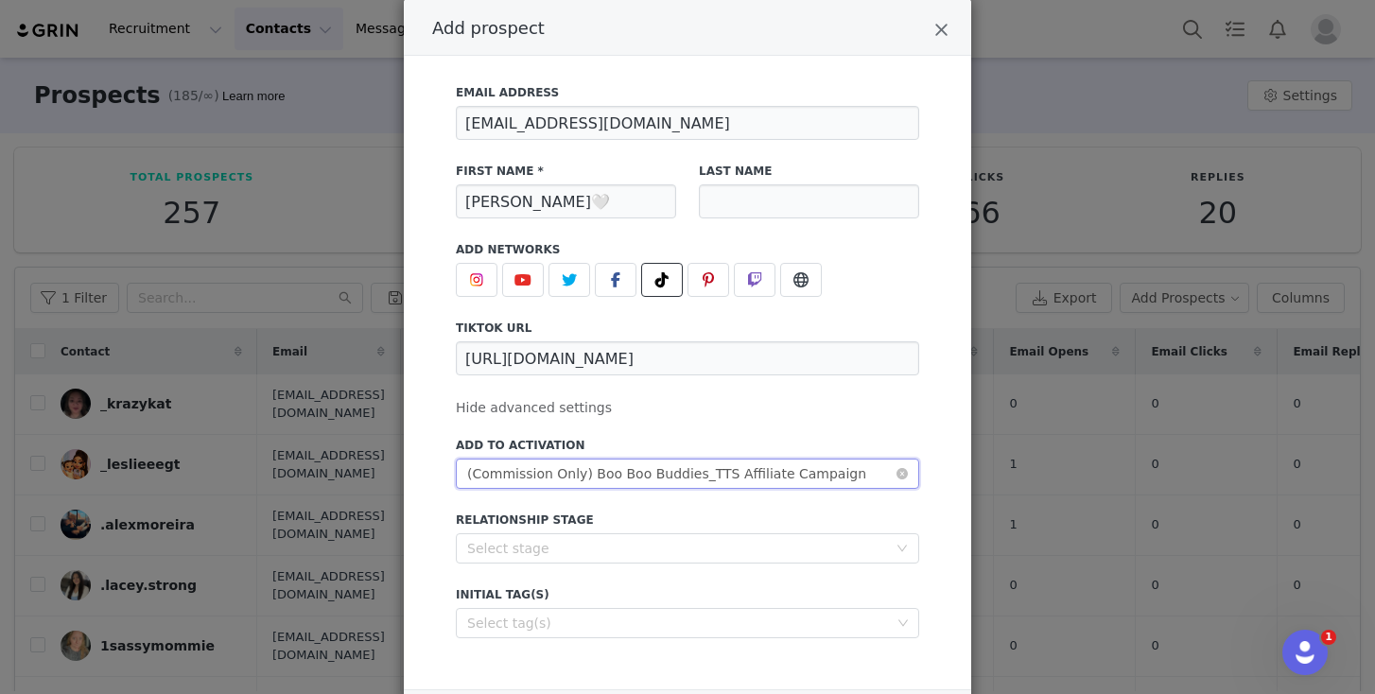
scroll to position [182, 0]
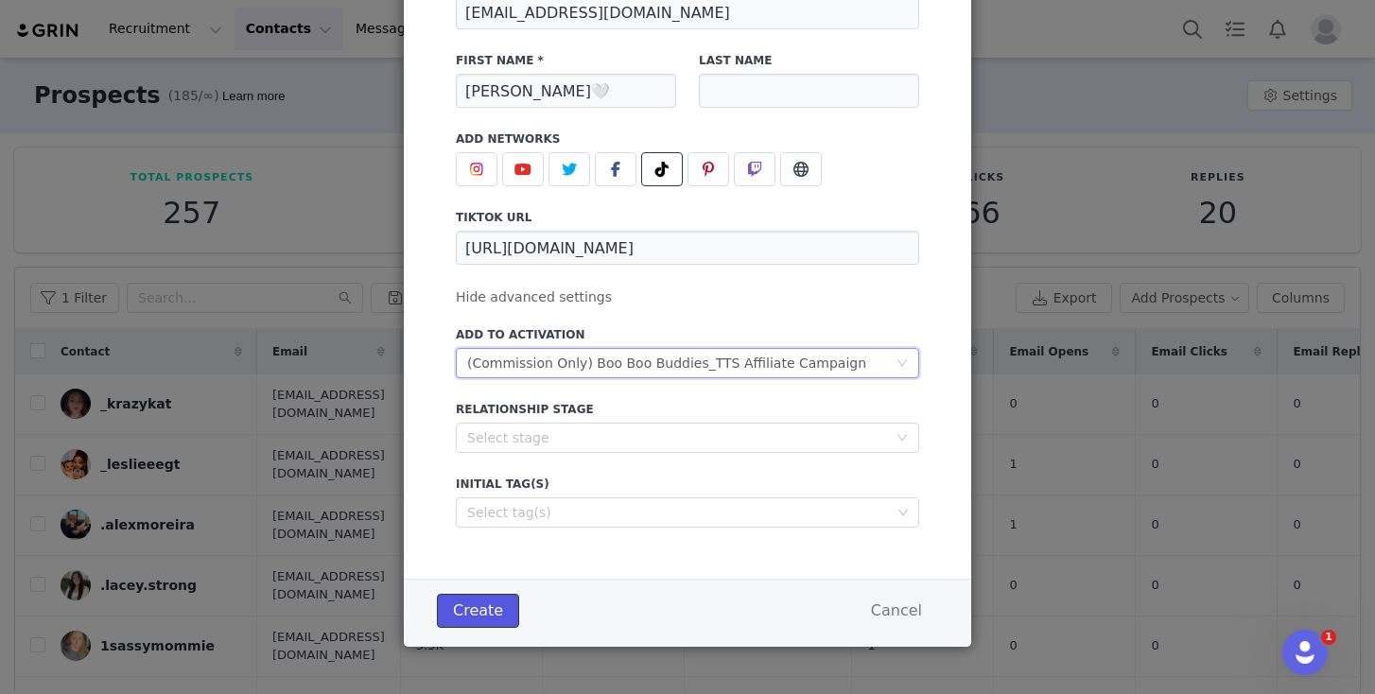
click at [482, 622] on button "Create" at bounding box center [478, 611] width 82 height 34
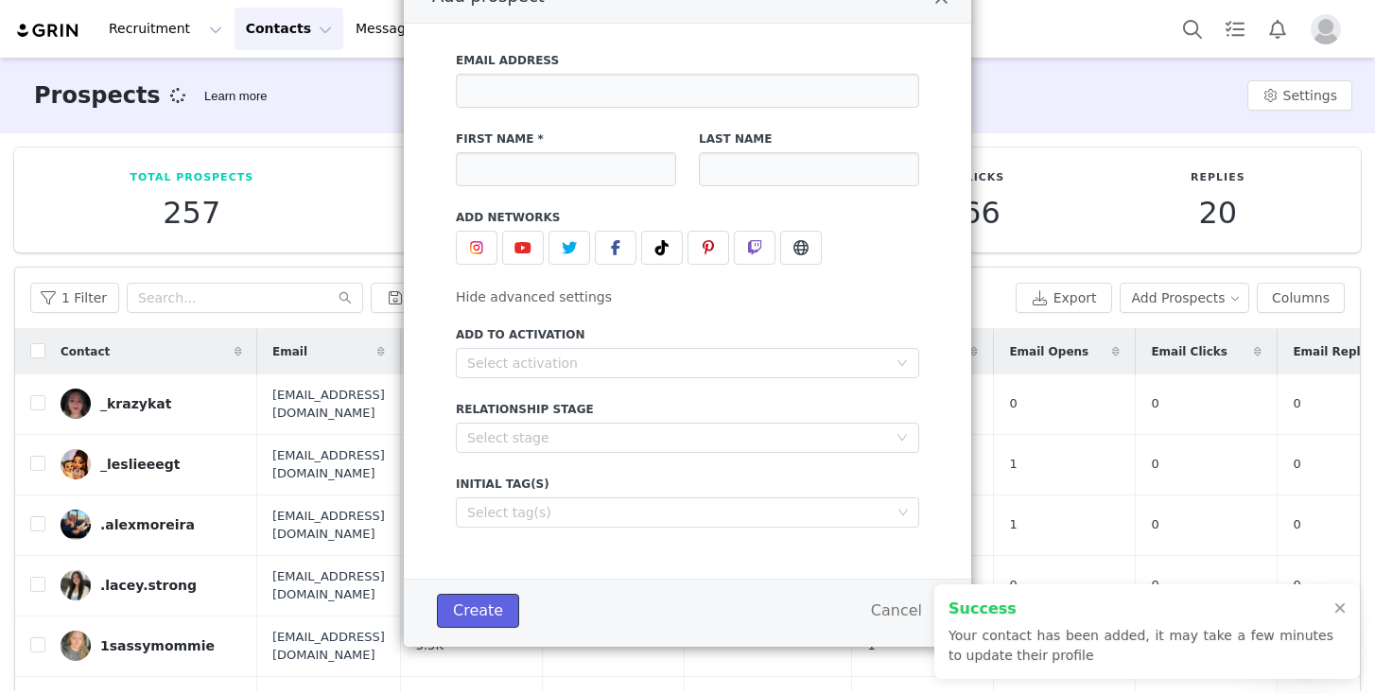
scroll to position [103, 0]
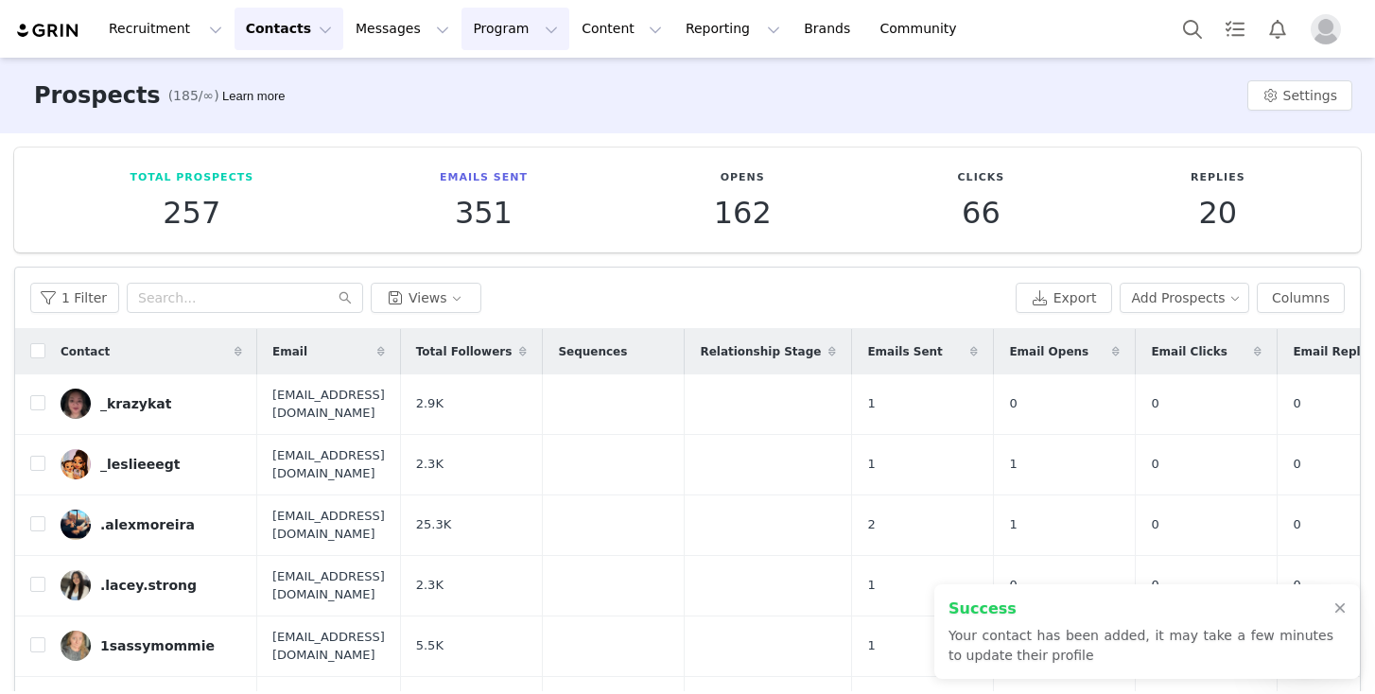
click at [477, 21] on button "Program Program" at bounding box center [516, 29] width 108 height 43
click at [501, 79] on p "Activations" at bounding box center [483, 84] width 73 height 20
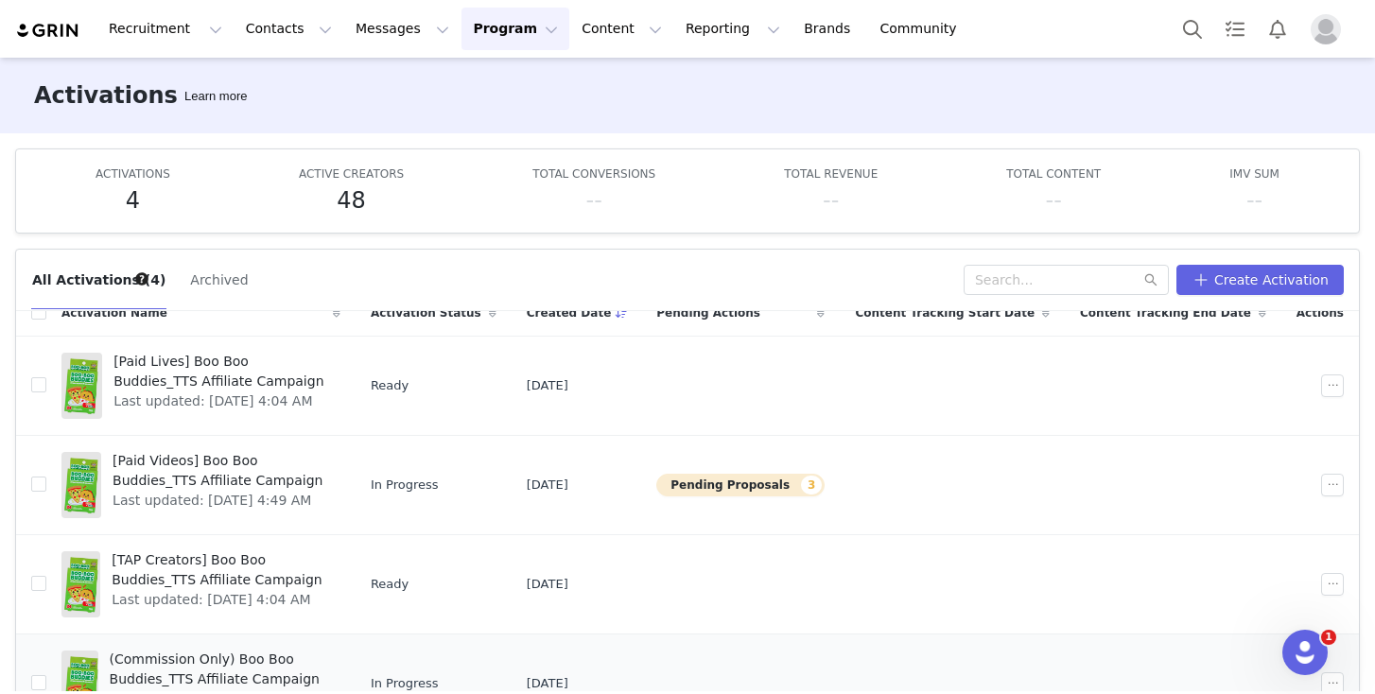
scroll to position [32, 0]
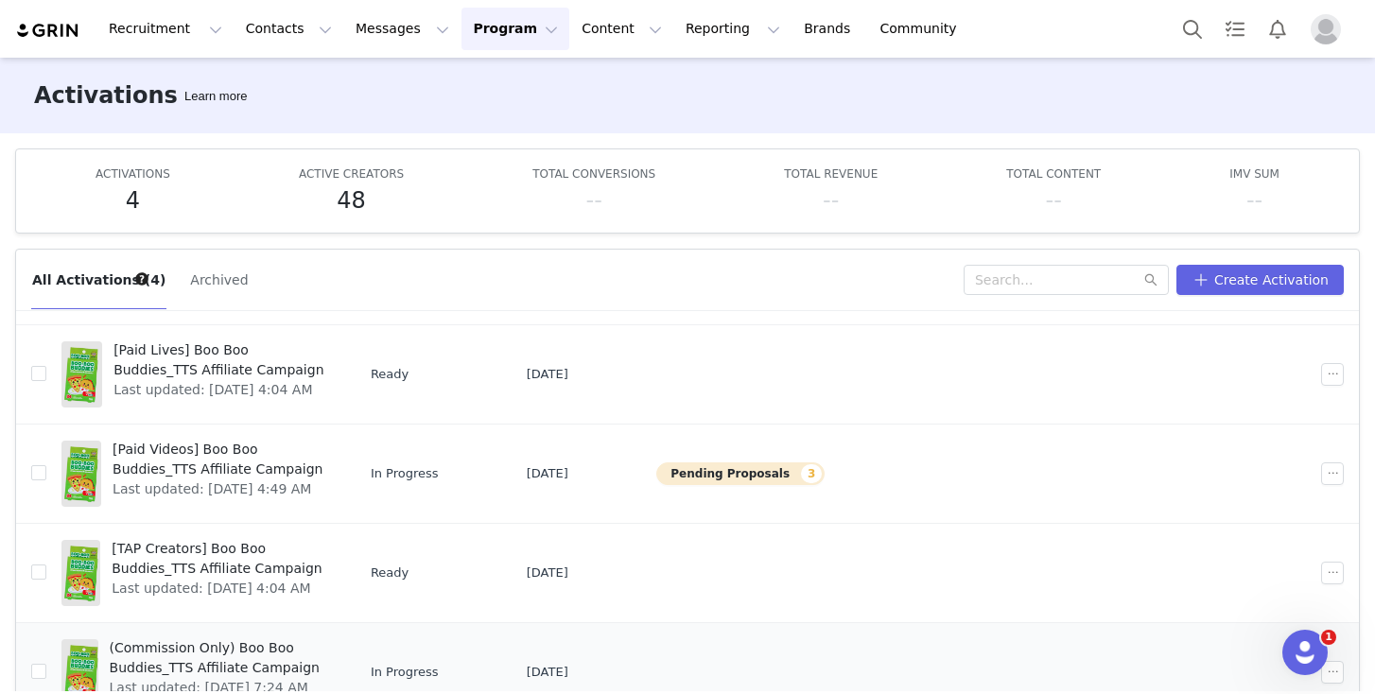
click at [193, 658] on span "(Commission Only) Boo Boo Buddies_TTS Affiliate Campaign" at bounding box center [219, 658] width 219 height 40
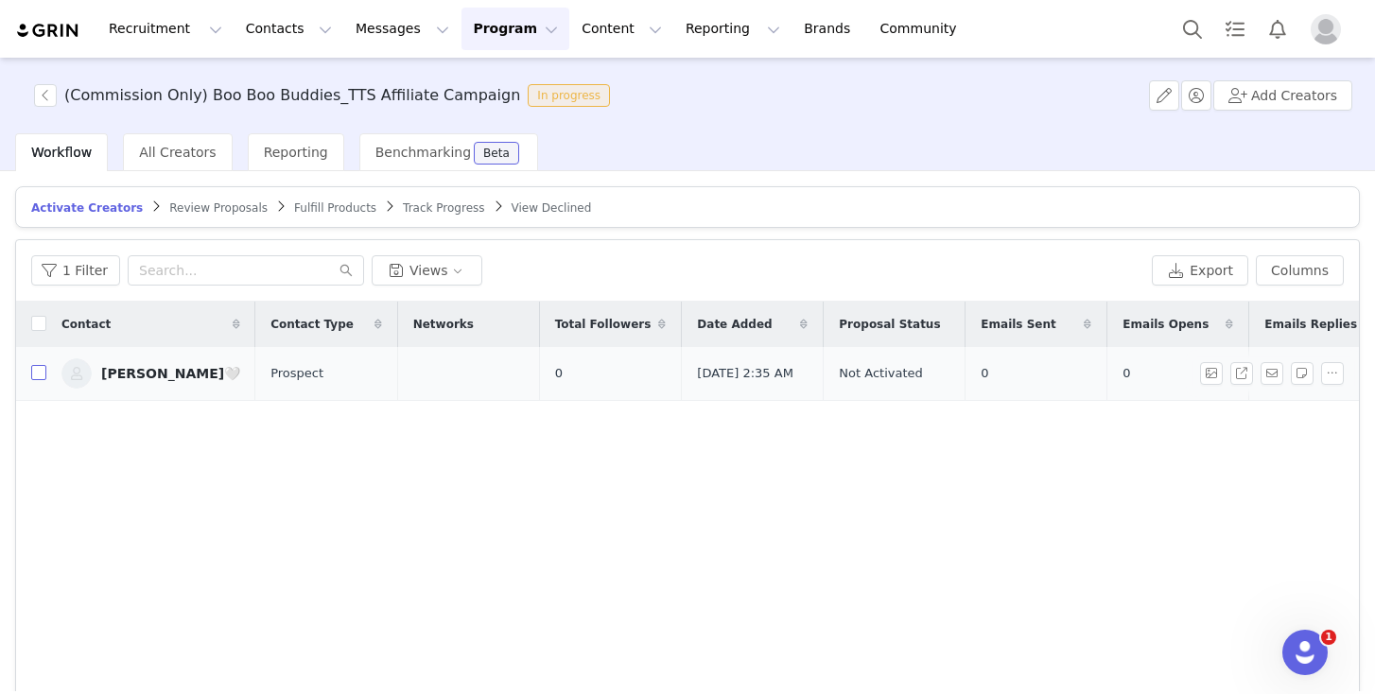
click at [37, 377] on input "checkbox" at bounding box center [38, 372] width 15 height 15
checkbox input "true"
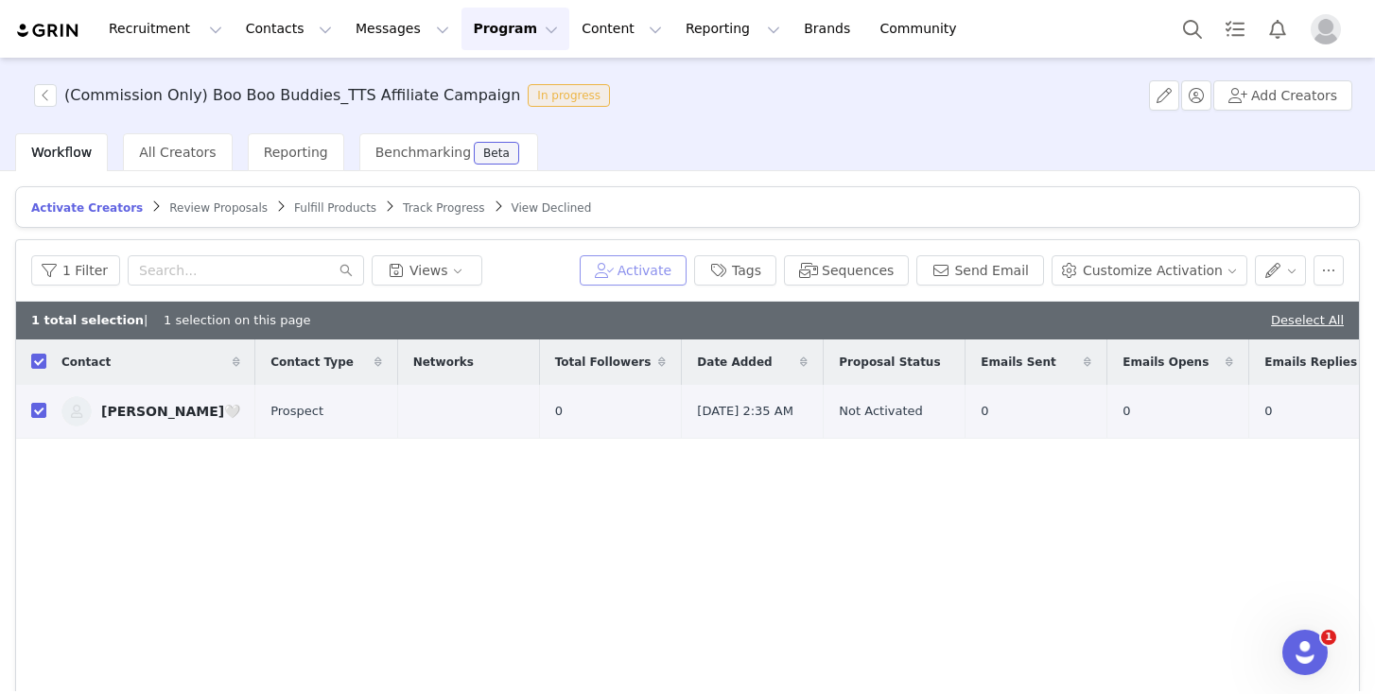
click at [669, 271] on button "Activate" at bounding box center [633, 270] width 107 height 30
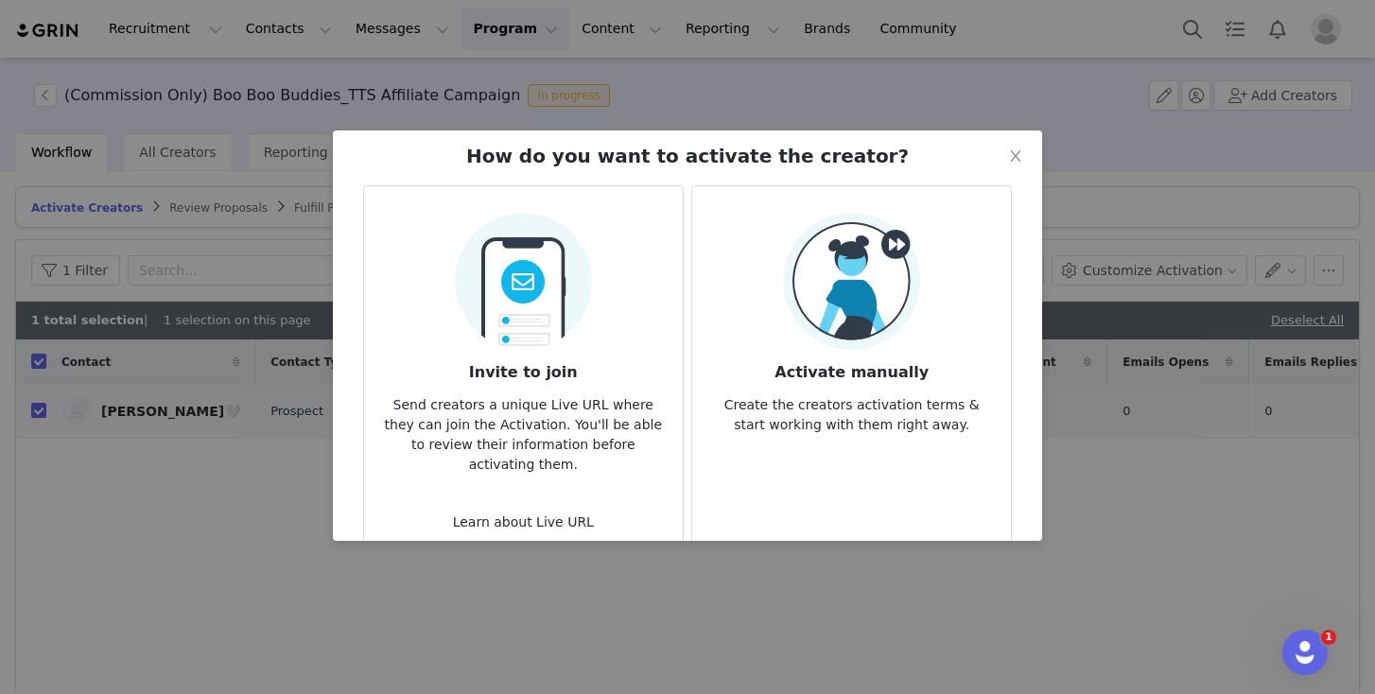
click at [860, 340] on img at bounding box center [851, 281] width 137 height 137
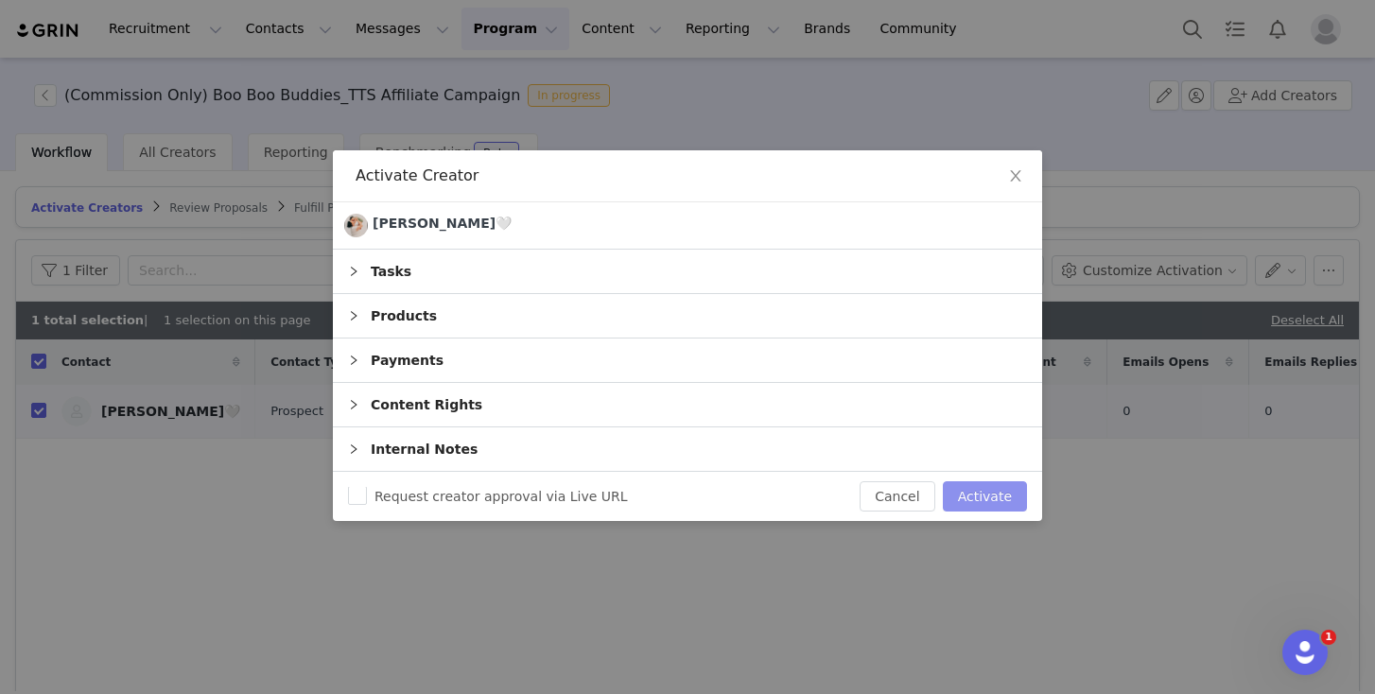
click at [997, 492] on button "Activate" at bounding box center [985, 496] width 84 height 30
checkbox input "false"
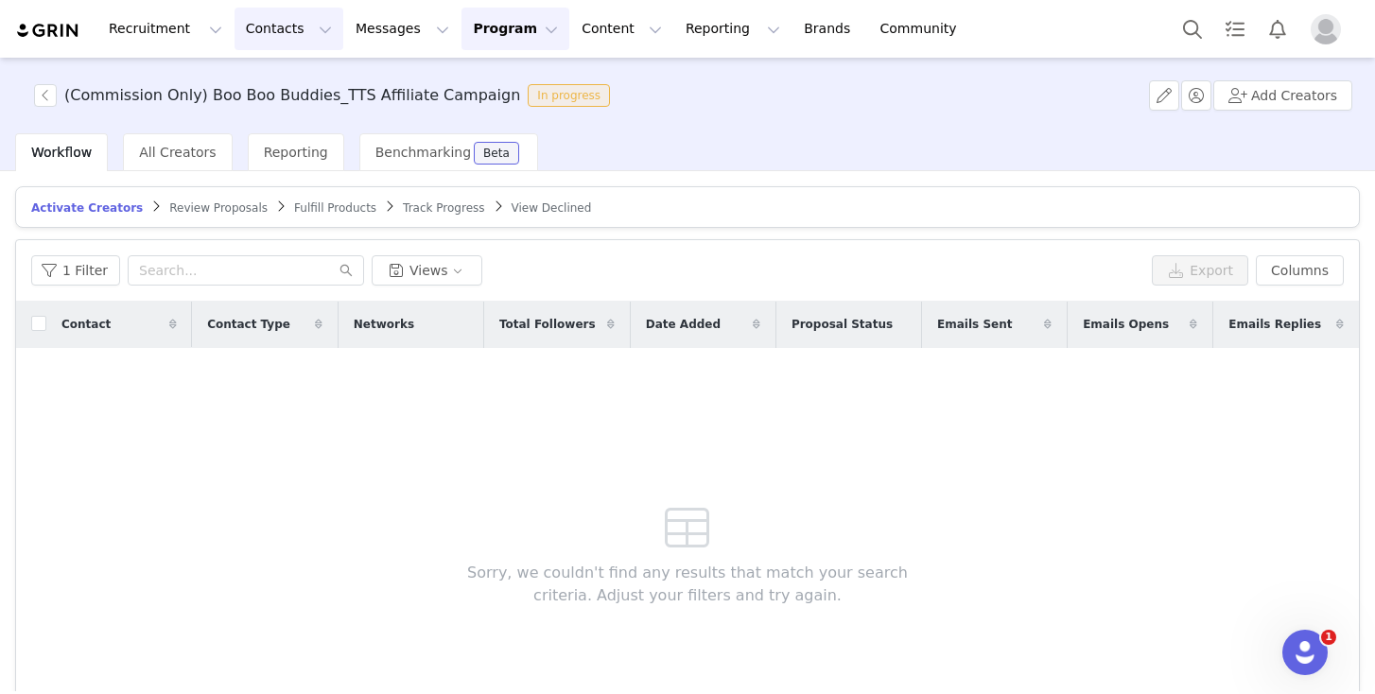
click at [258, 27] on button "Contacts Contacts" at bounding box center [289, 29] width 109 height 43
click at [266, 119] on p "Prospects" at bounding box center [267, 119] width 63 height 20
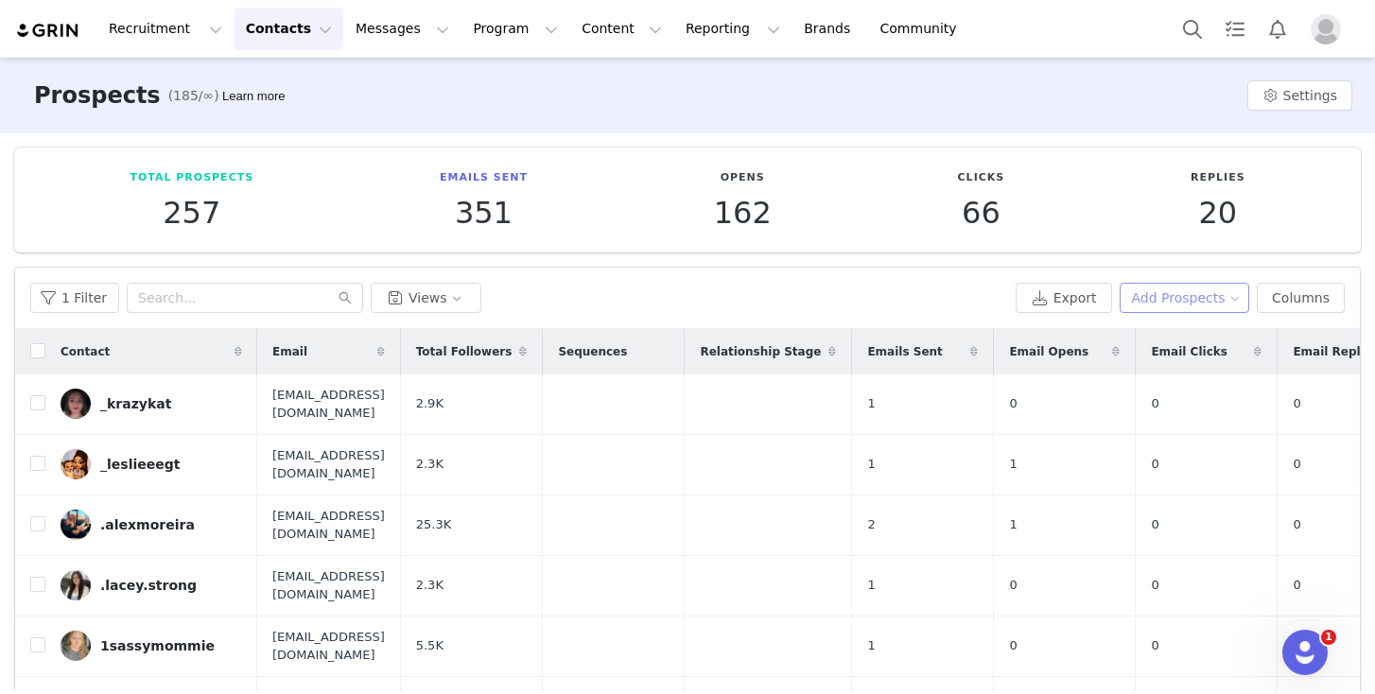
click at [1163, 290] on button "Add Prospects" at bounding box center [1185, 298] width 131 height 30
click at [1155, 331] on span "Add a Prospect" at bounding box center [1172, 335] width 99 height 21
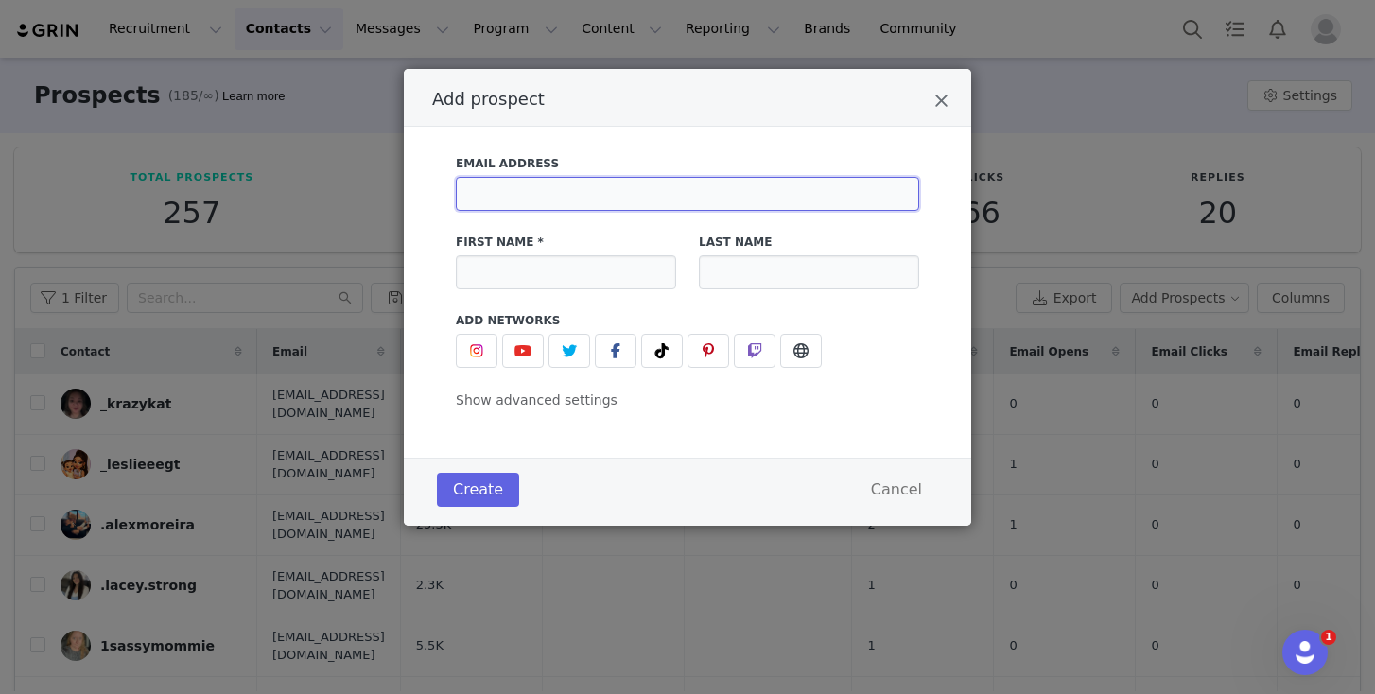
click at [677, 205] on input "Add prospect" at bounding box center [687, 194] width 463 height 34
paste input "[EMAIL_ADDRESS][DOMAIN_NAME]"
type input "[EMAIL_ADDRESS][DOMAIN_NAME]"
click at [578, 271] on input "Add prospect" at bounding box center [566, 272] width 220 height 34
paste input "The [PERSON_NAME]"
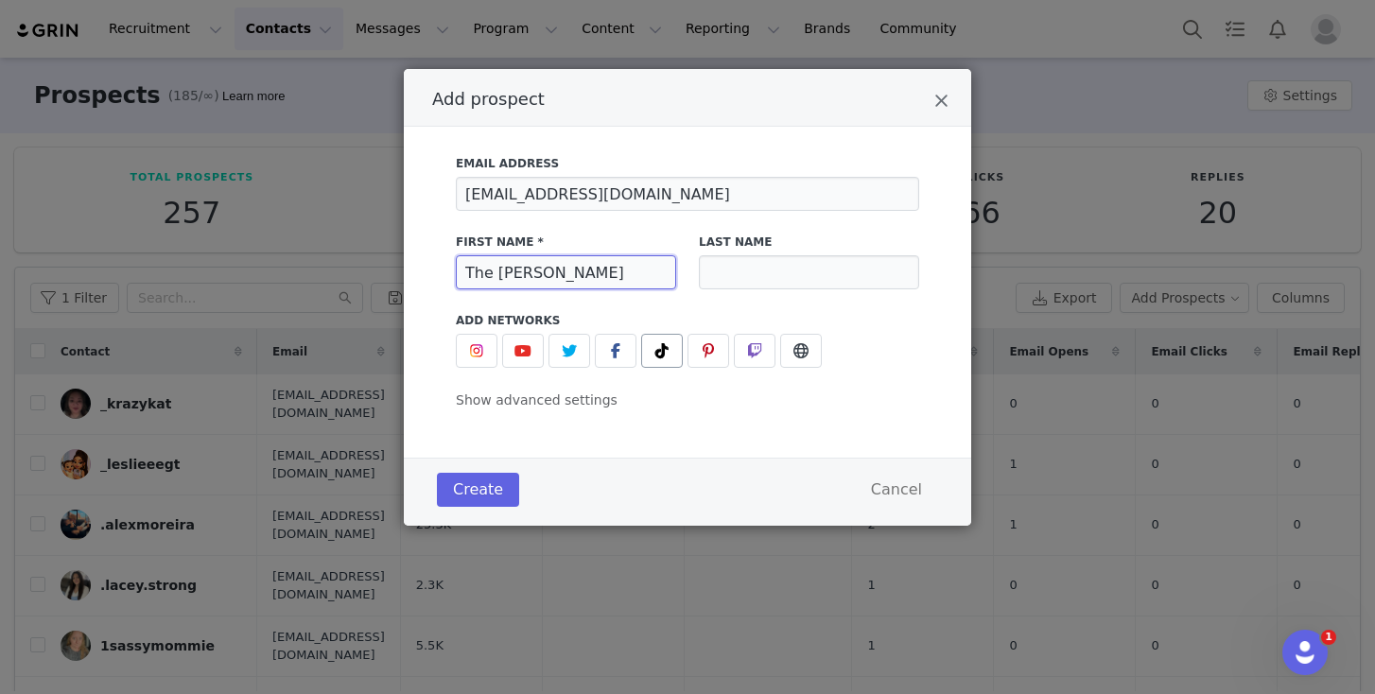
type input "The [PERSON_NAME]"
click at [657, 354] on icon "Add prospect" at bounding box center [662, 350] width 13 height 15
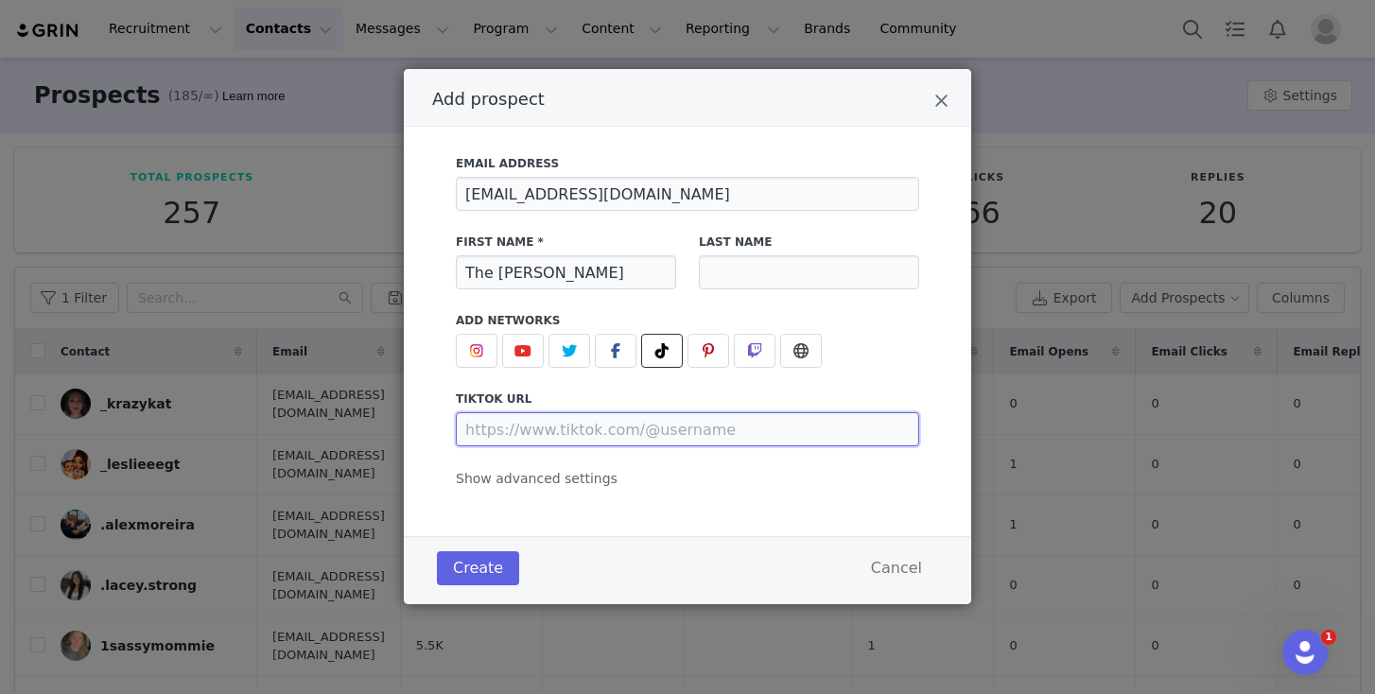
click at [611, 428] on input "Add prospect" at bounding box center [687, 429] width 463 height 34
paste input "[URL][DOMAIN_NAME]"
type input "[URL][DOMAIN_NAME]"
click at [533, 481] on span "Show advanced settings" at bounding box center [537, 478] width 162 height 15
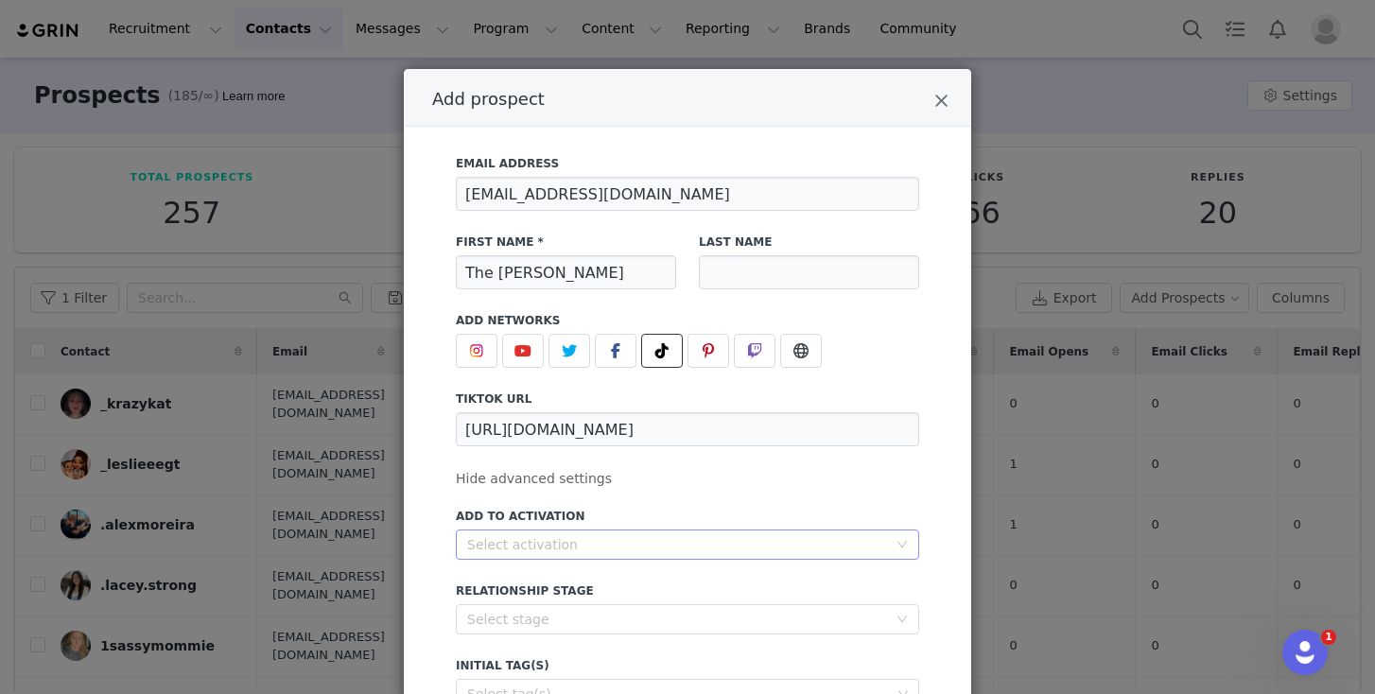
scroll to position [58, 0]
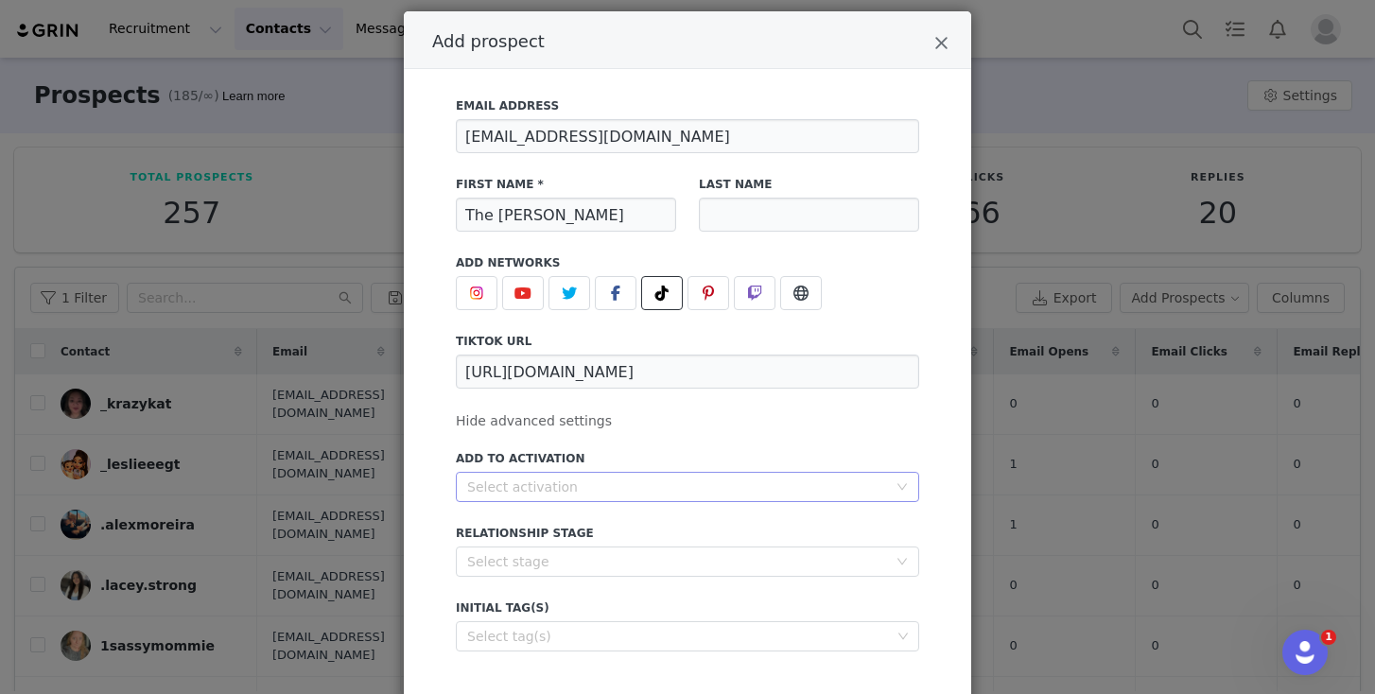
click at [596, 488] on div "Select activation" at bounding box center [677, 487] width 420 height 19
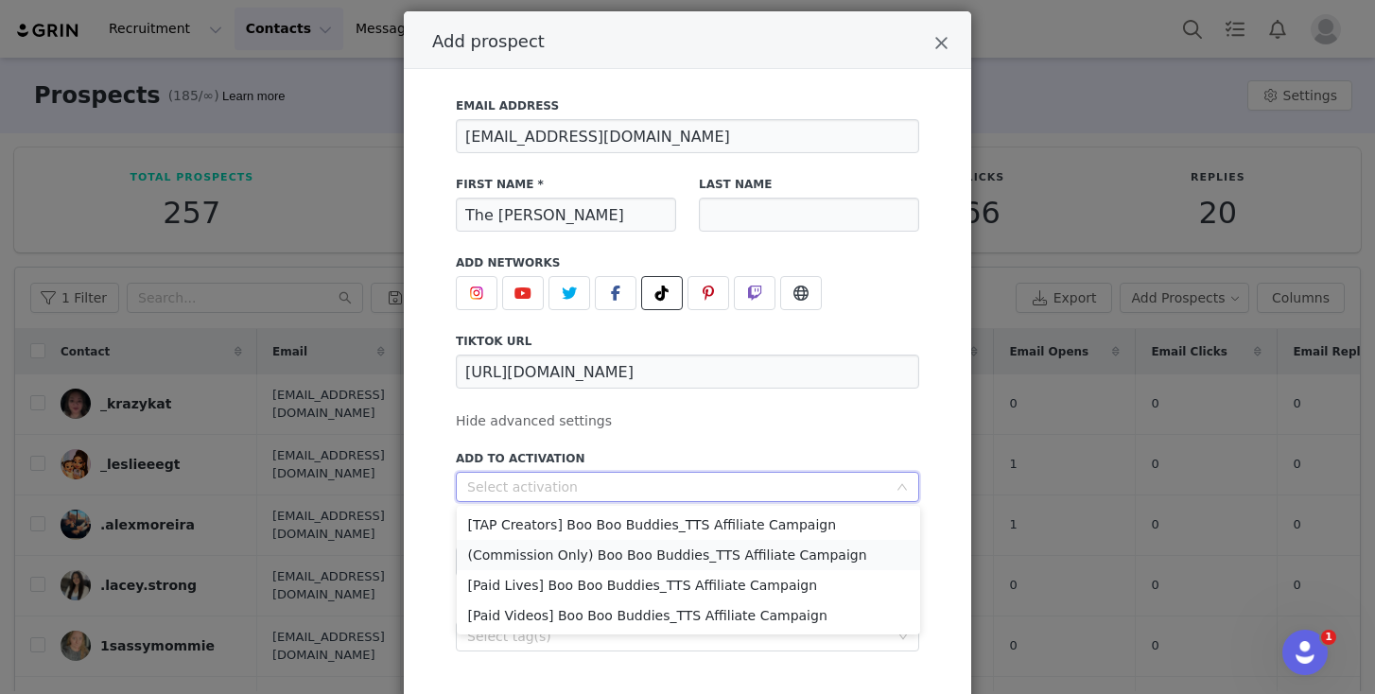
click at [572, 543] on li "(Commission Only) Boo Boo Buddies_TTS Affiliate Campaign" at bounding box center [688, 555] width 463 height 30
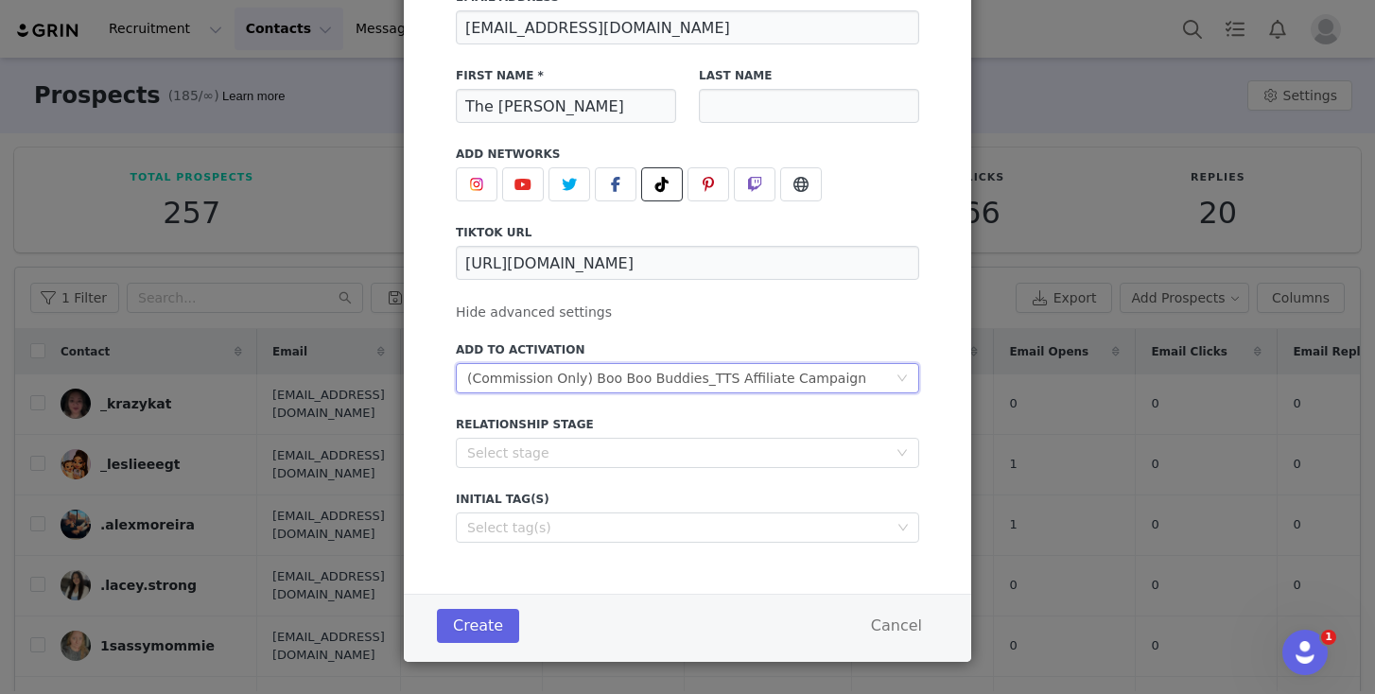
scroll to position [182, 0]
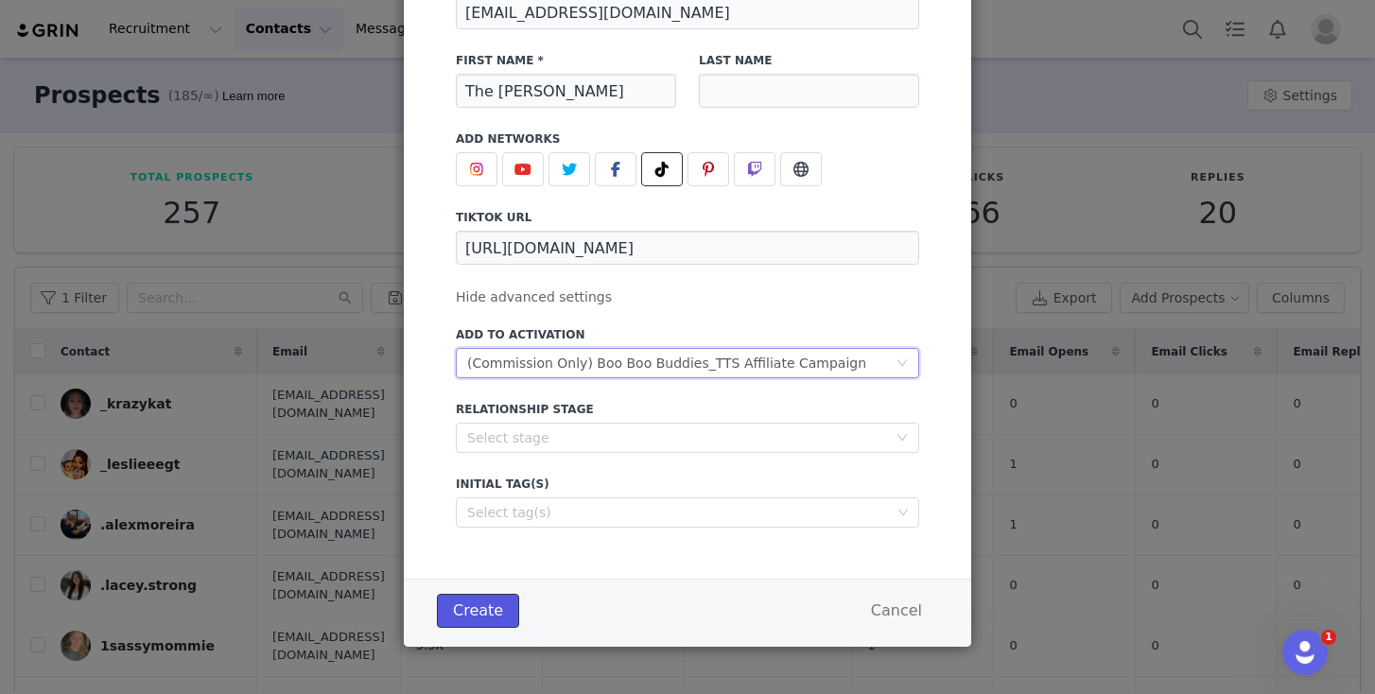
click at [470, 606] on button "Create" at bounding box center [478, 611] width 82 height 34
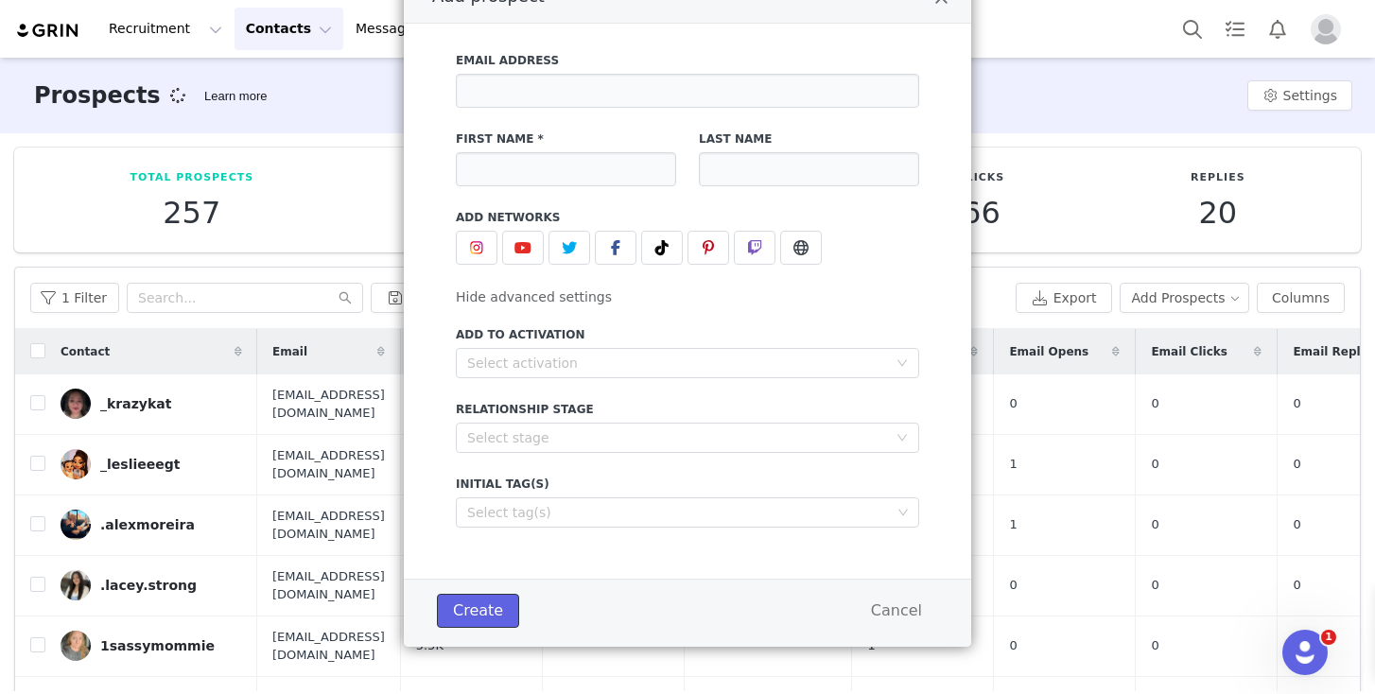
scroll to position [103, 0]
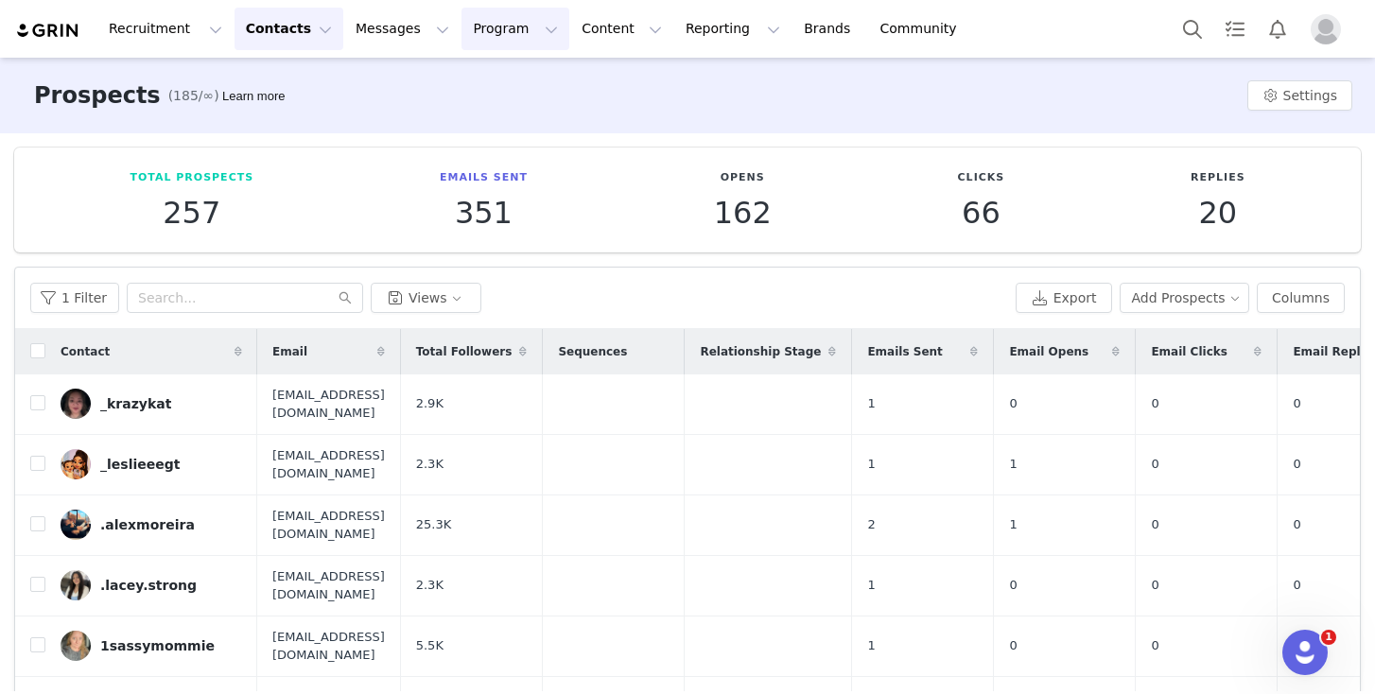
click at [464, 21] on button "Program Program" at bounding box center [516, 29] width 108 height 43
click at [504, 89] on p "Activations" at bounding box center [483, 84] width 73 height 20
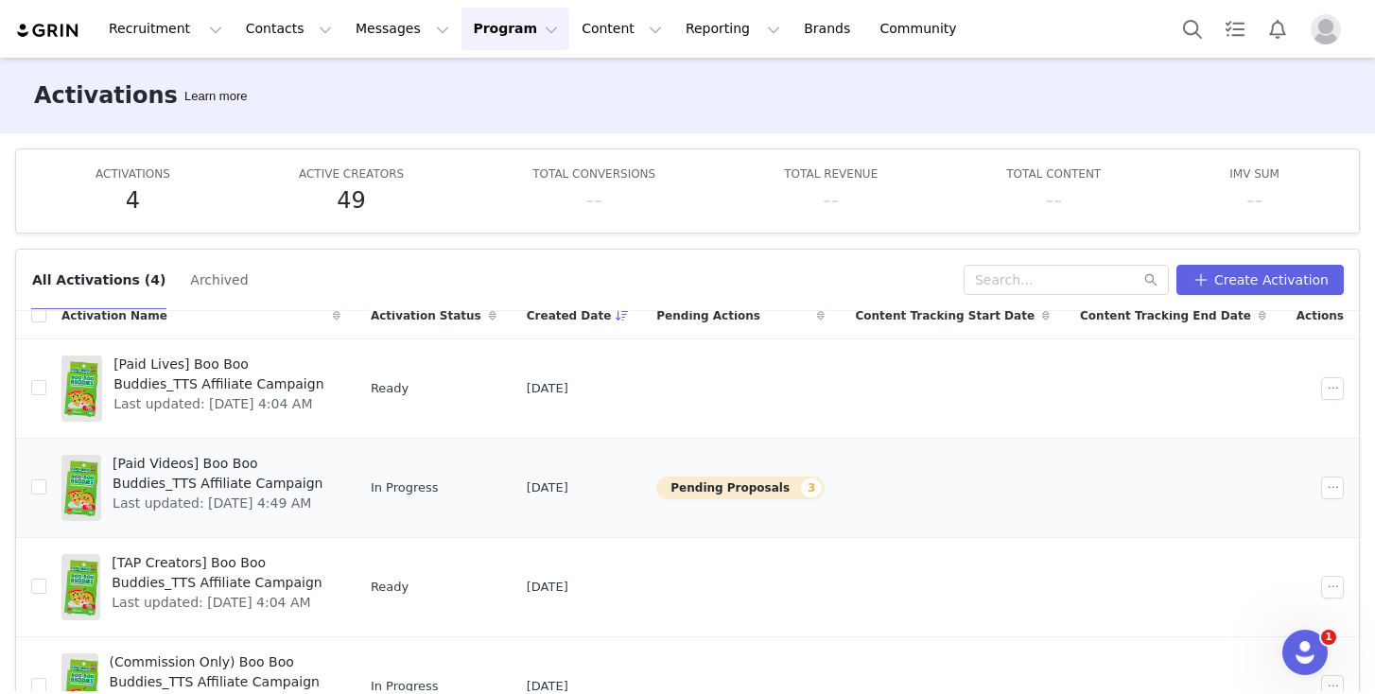
scroll to position [32, 0]
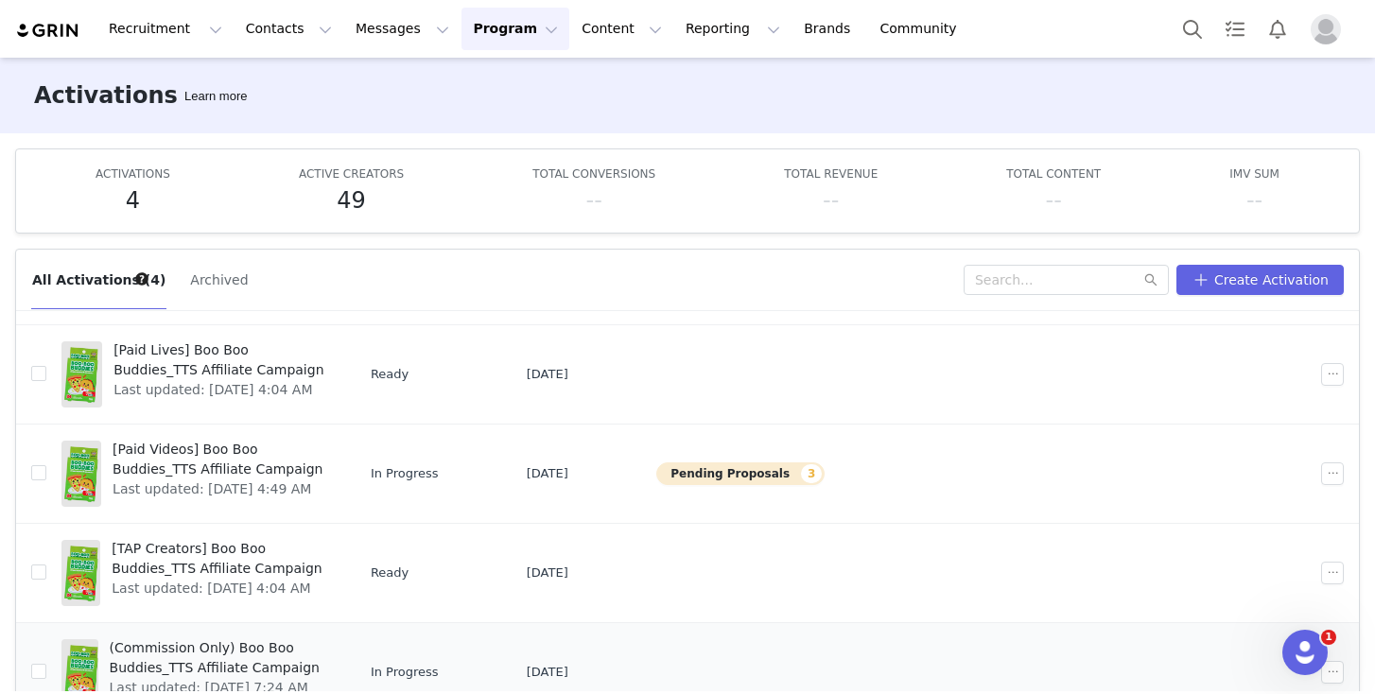
click at [188, 646] on span "(Commission Only) Boo Boo Buddies_TTS Affiliate Campaign" at bounding box center [219, 658] width 219 height 40
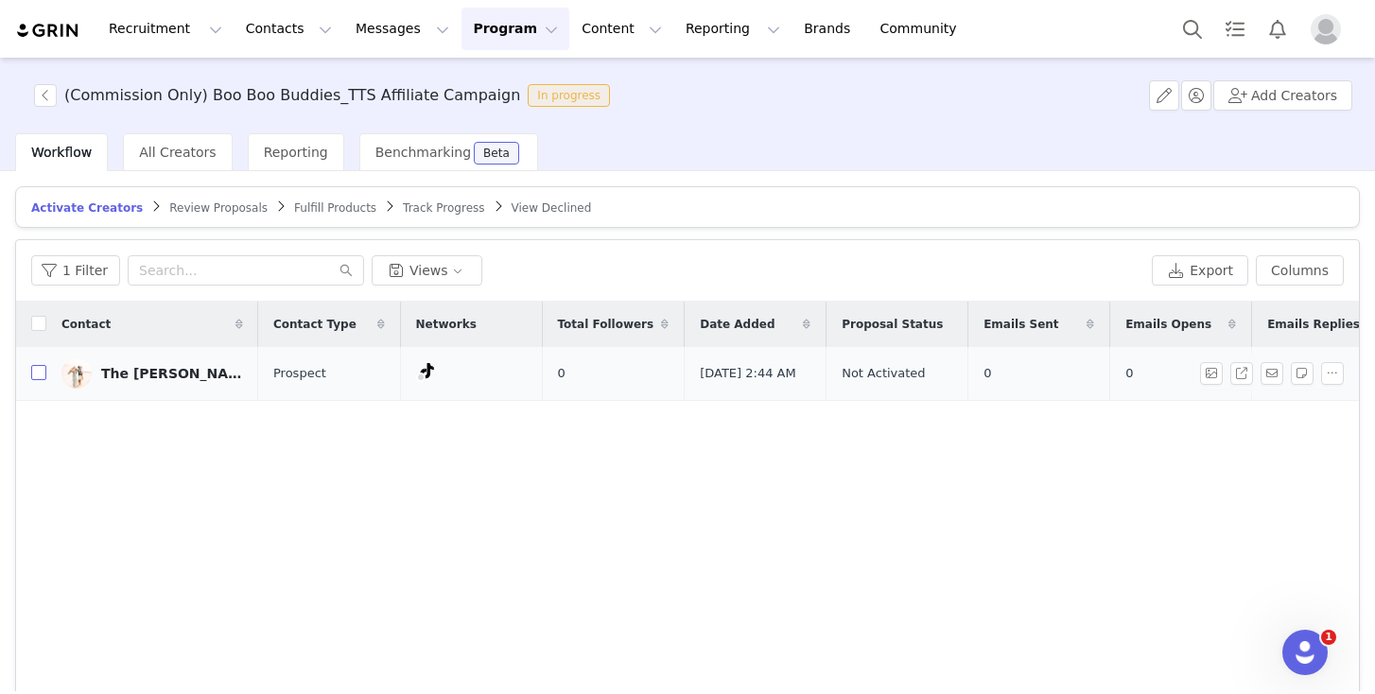
click at [40, 380] on input "checkbox" at bounding box center [38, 372] width 15 height 15
checkbox input "true"
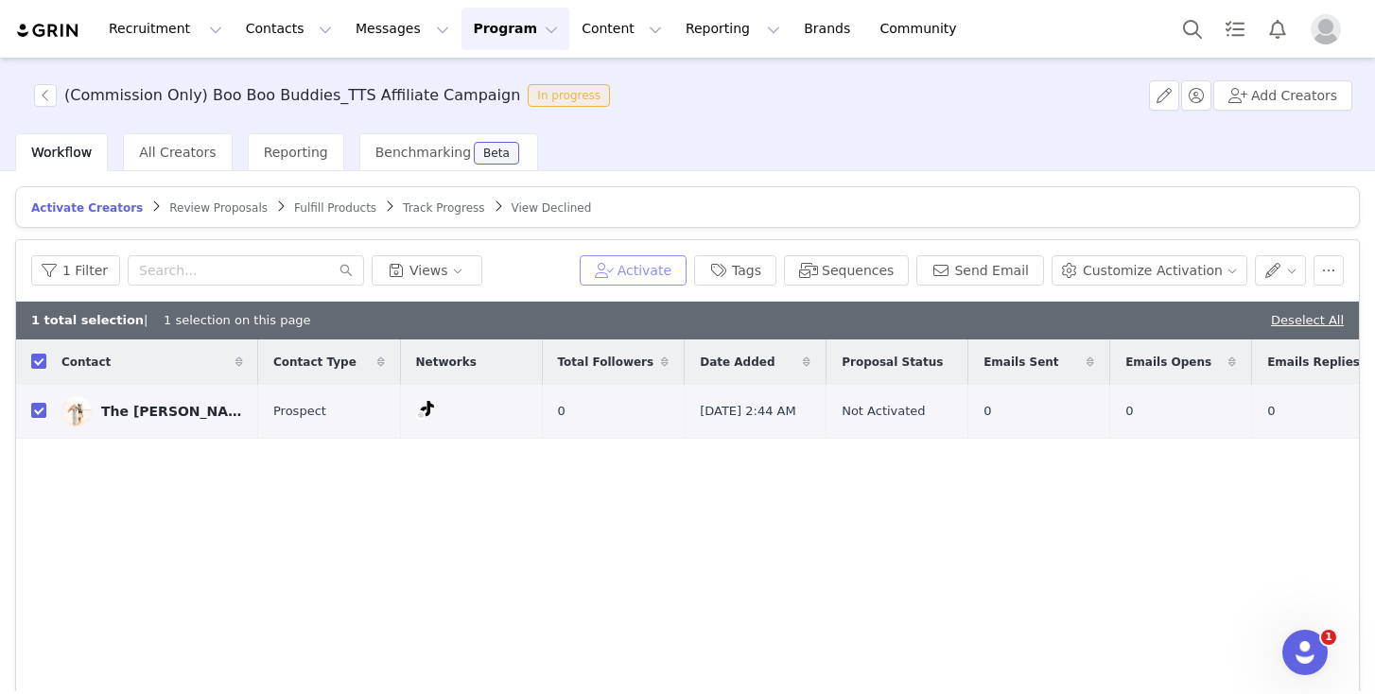
click at [635, 266] on button "Activate" at bounding box center [633, 270] width 107 height 30
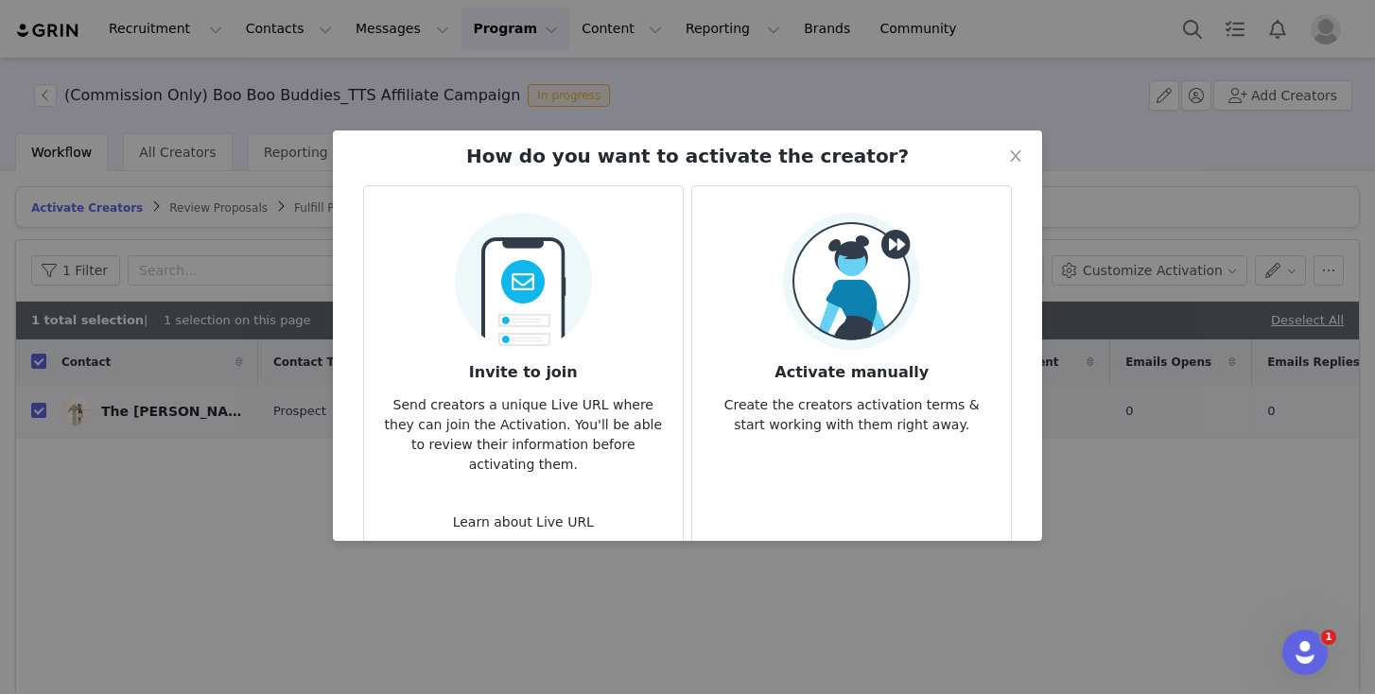
click at [856, 302] on img at bounding box center [851, 281] width 137 height 137
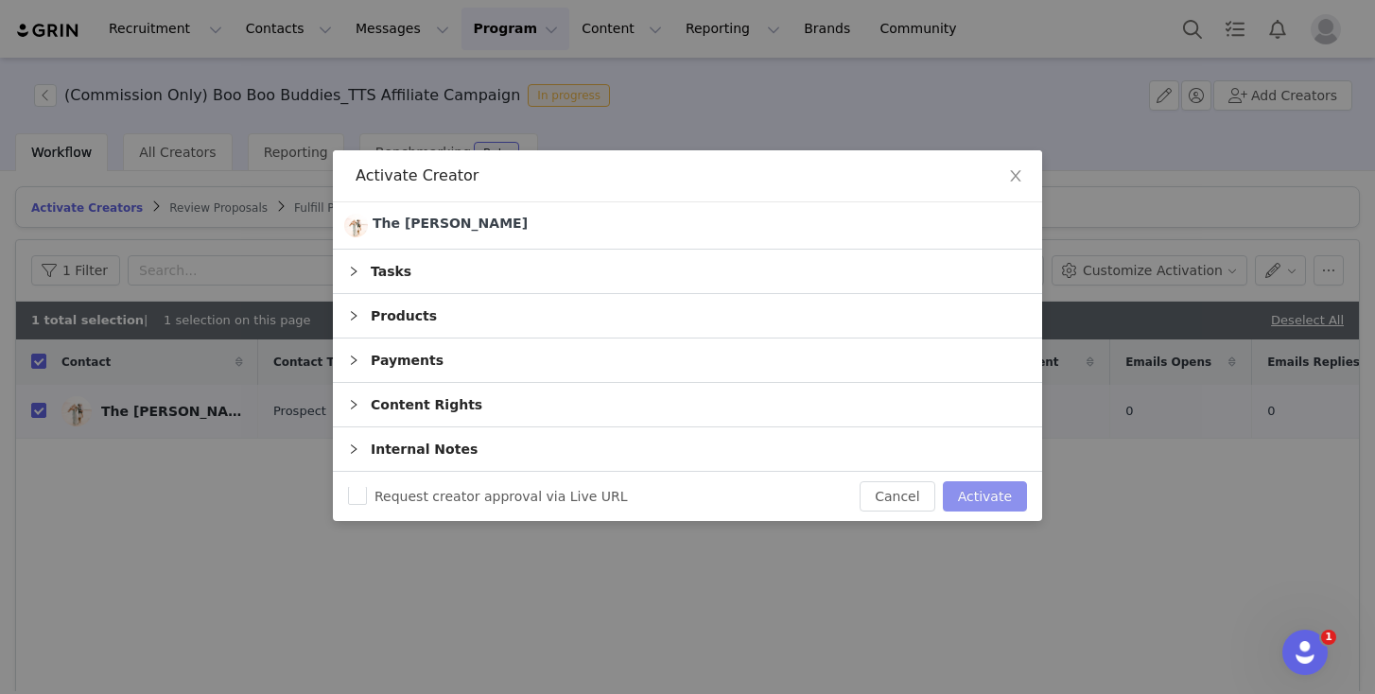
click at [975, 496] on button "Activate" at bounding box center [985, 496] width 84 height 30
checkbox input "false"
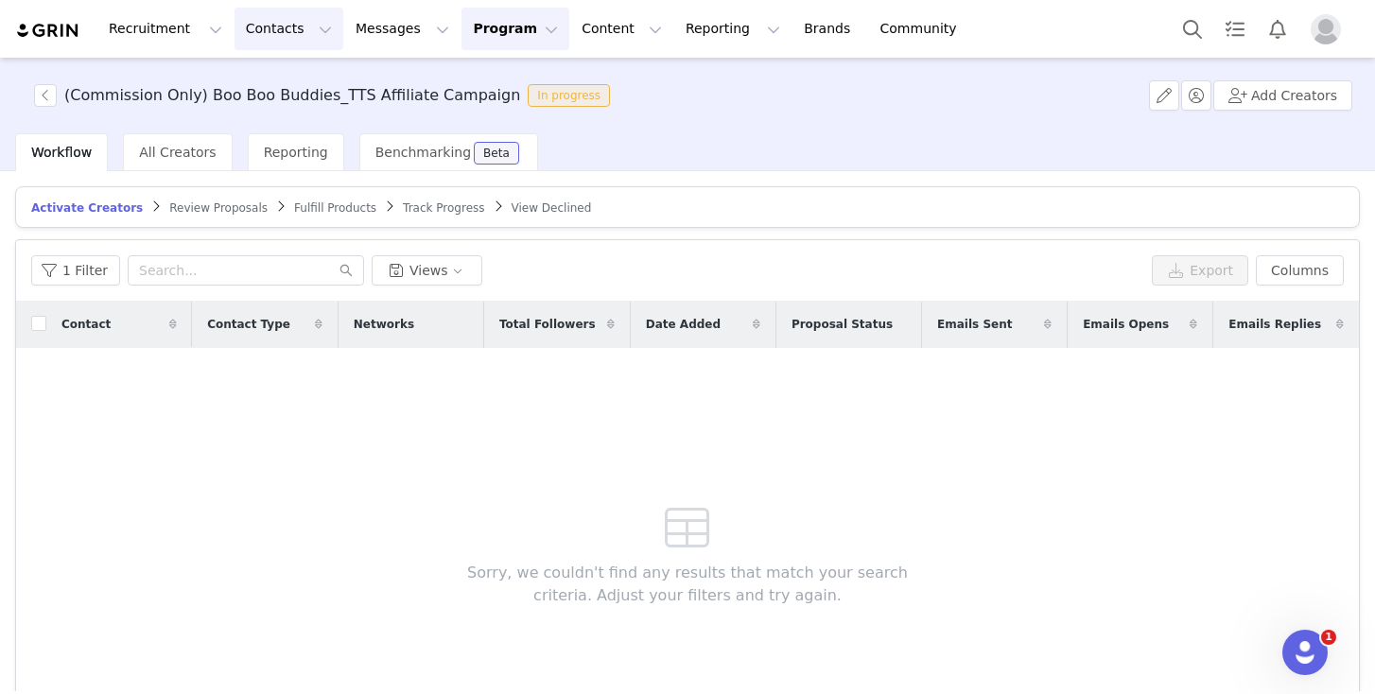
click at [235, 29] on button "Contacts Contacts" at bounding box center [289, 29] width 109 height 43
click at [243, 116] on p "Prospects" at bounding box center [267, 119] width 63 height 20
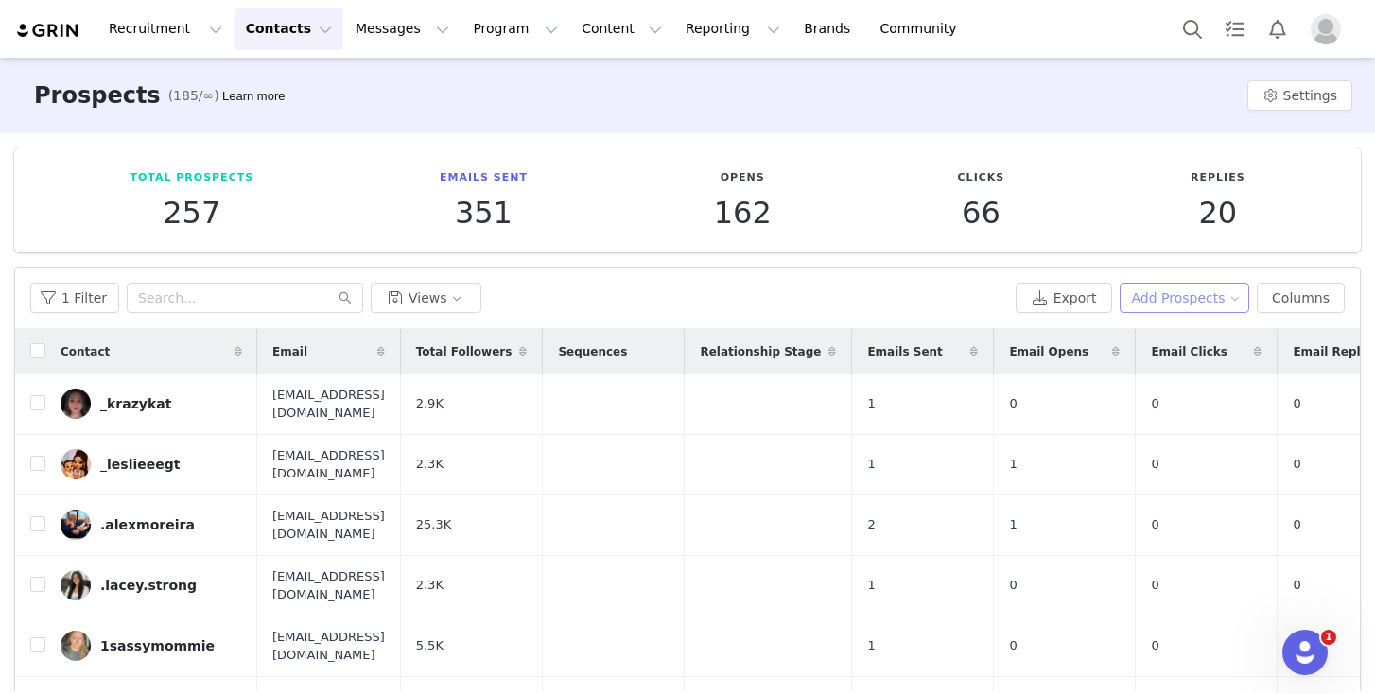
click at [1173, 296] on button "Add Prospects" at bounding box center [1185, 298] width 131 height 30
click at [1167, 328] on span "Add a Prospect" at bounding box center [1172, 335] width 99 height 21
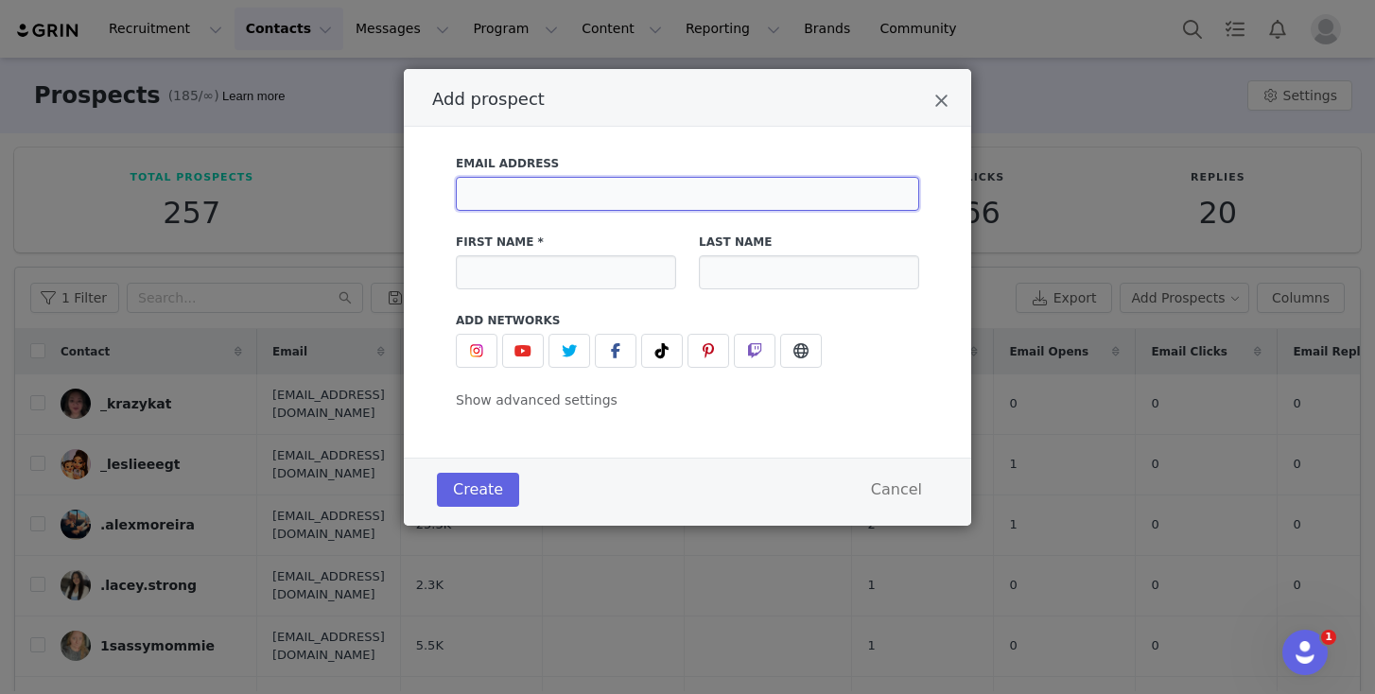
click at [609, 182] on input "Add prospect" at bounding box center [687, 194] width 463 height 34
paste input "[EMAIL_ADDRESS][DOMAIN_NAME]"
type input "[EMAIL_ADDRESS][DOMAIN_NAME]"
click at [551, 280] on input "Add prospect" at bounding box center [566, 272] width 220 height 34
paste input "Eeveesmama1"
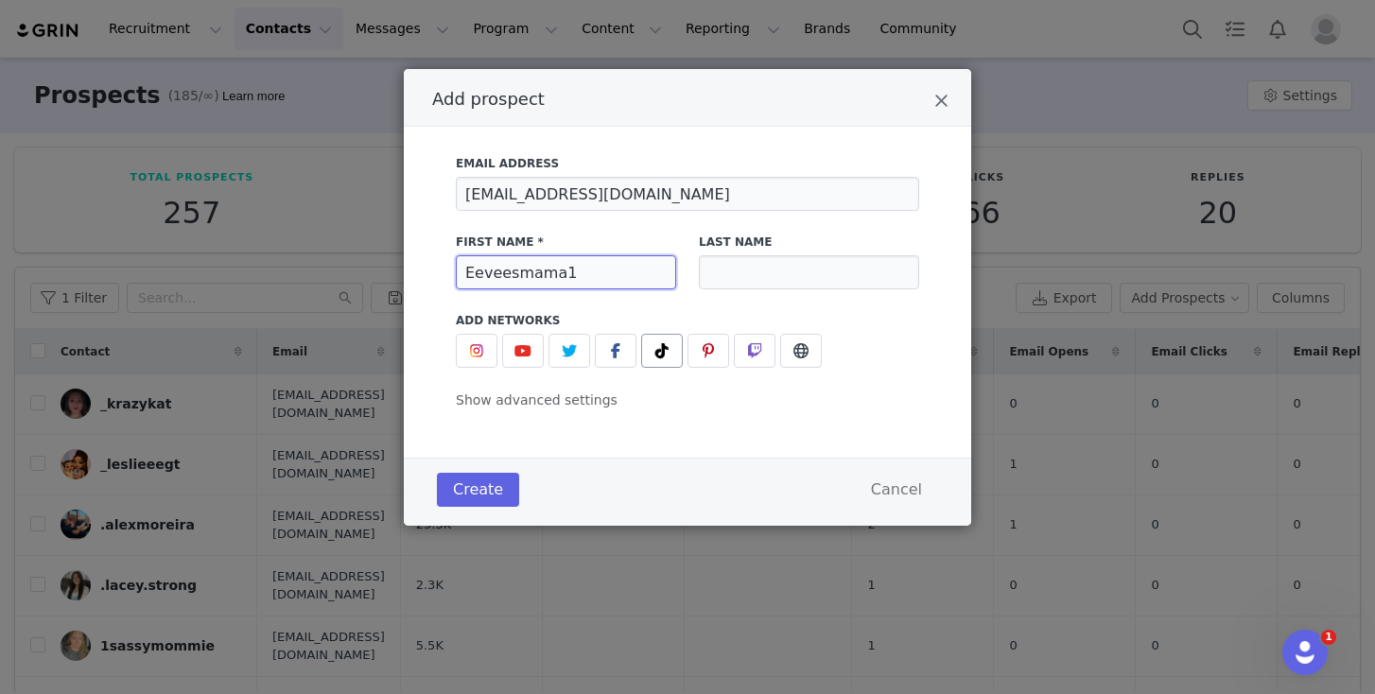
type input "Eeveesmama1"
click at [664, 358] on span "Add prospect" at bounding box center [662, 351] width 23 height 23
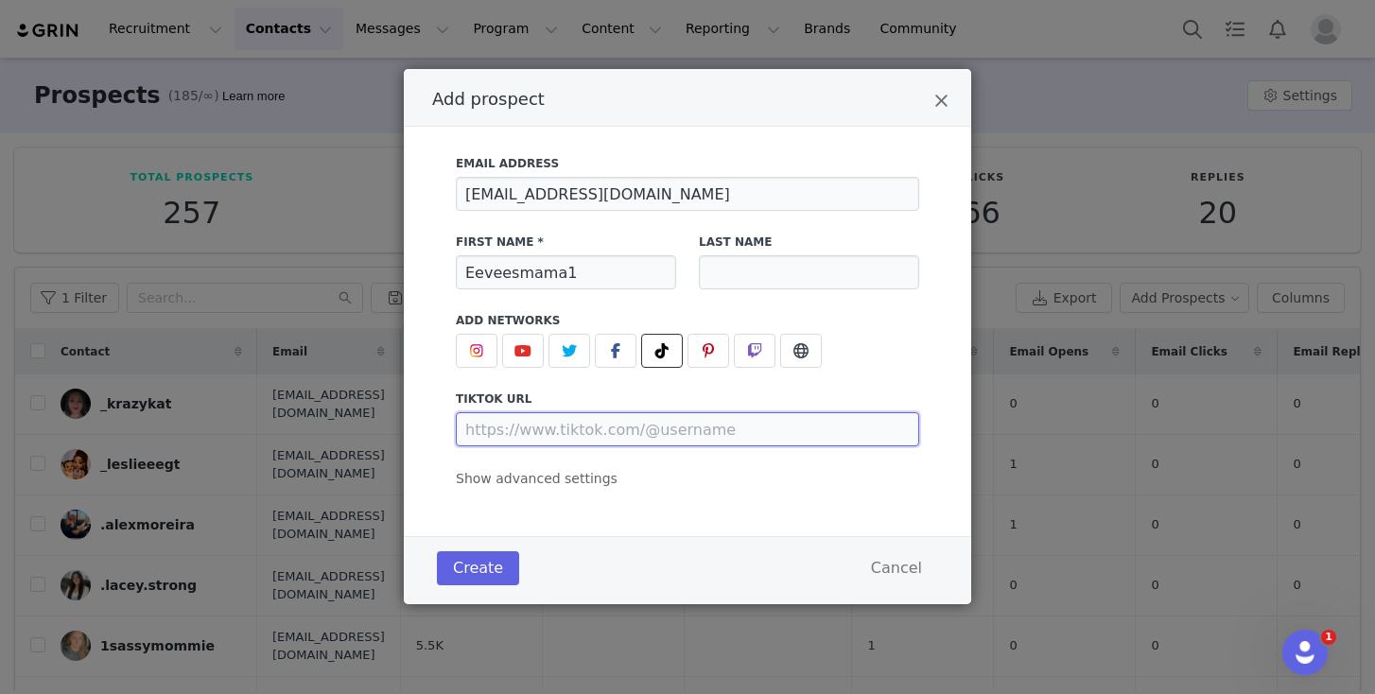
click at [592, 428] on input "Add prospect" at bounding box center [687, 429] width 463 height 34
paste input "[URL][DOMAIN_NAME]"
type input "[URL][DOMAIN_NAME]"
click at [590, 481] on span "Show advanced settings" at bounding box center [537, 478] width 162 height 15
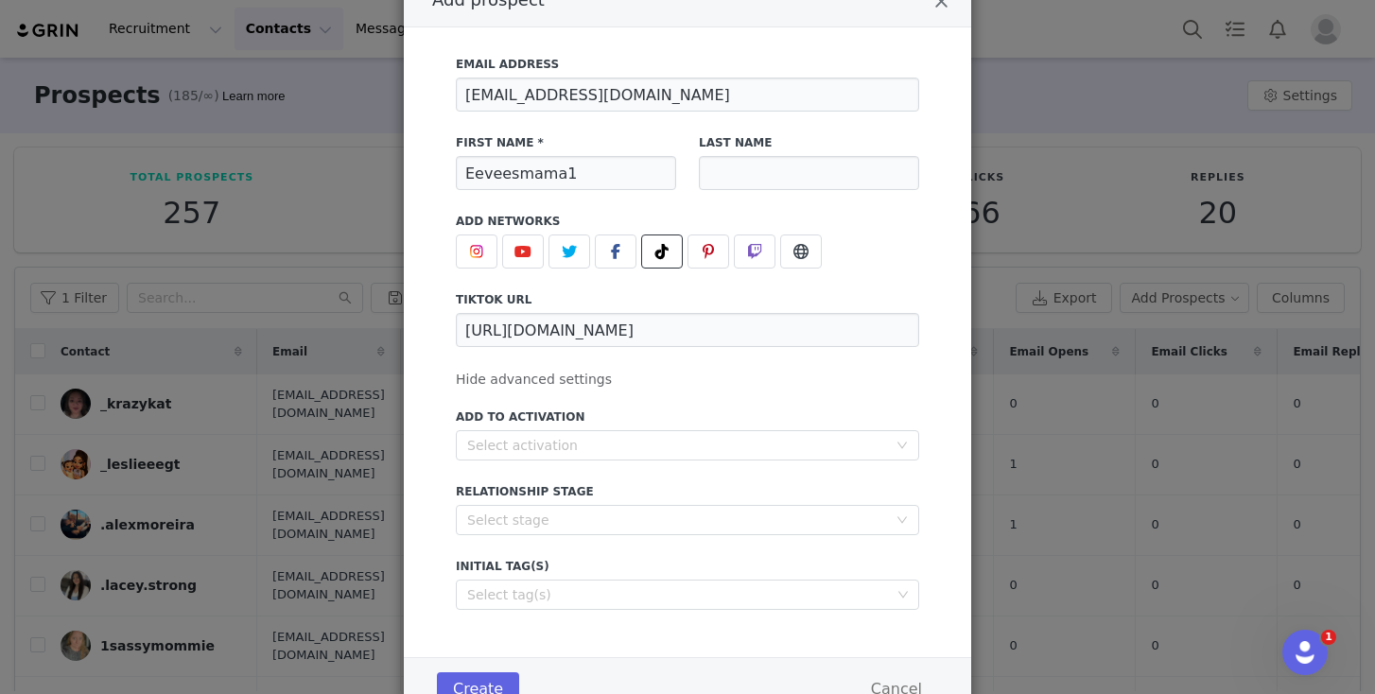
scroll to position [178, 0]
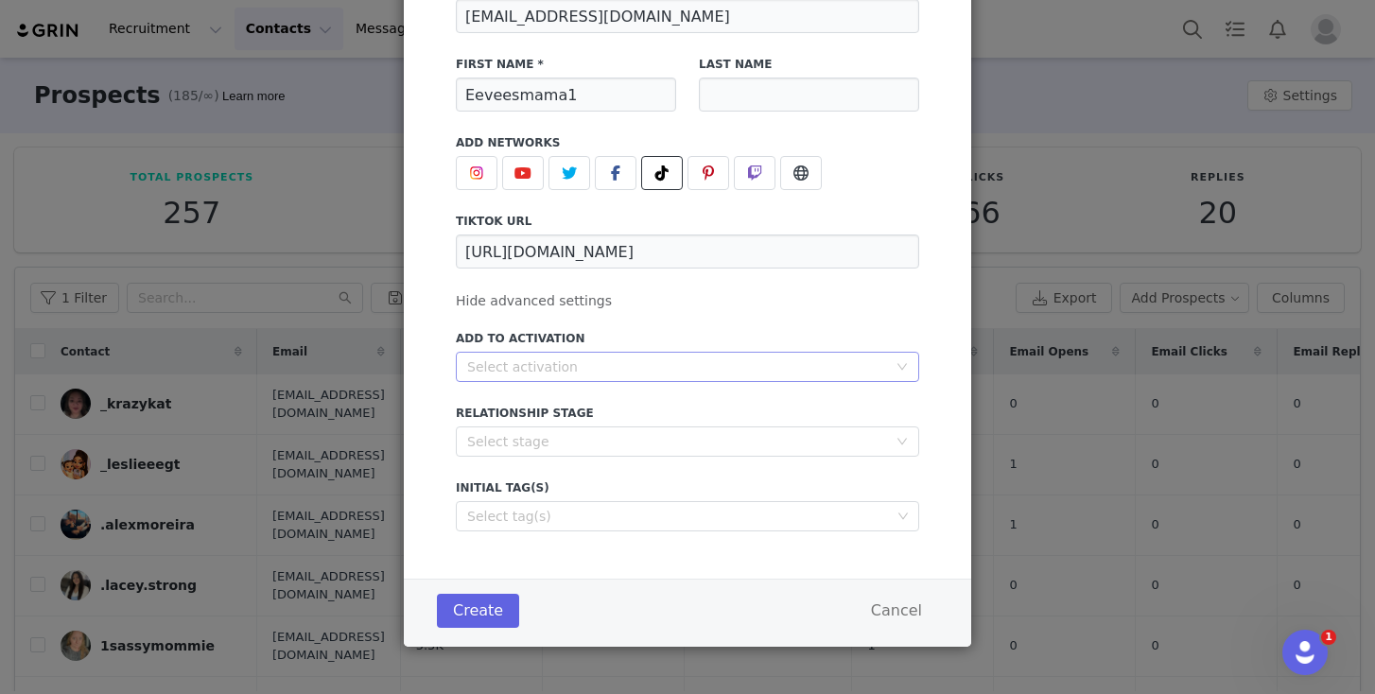
click at [618, 364] on div "Select activation" at bounding box center [677, 367] width 420 height 19
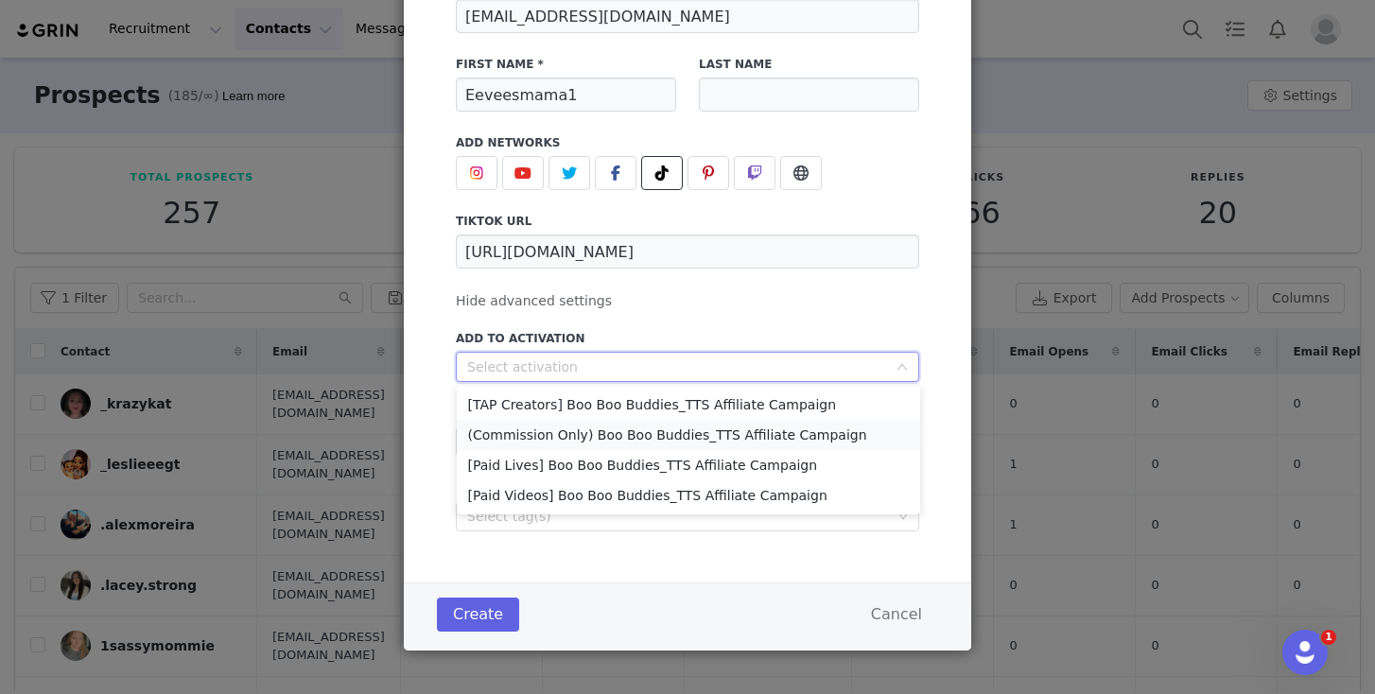
click at [570, 430] on li "(Commission Only) Boo Boo Buddies_TTS Affiliate Campaign" at bounding box center [688, 435] width 463 height 30
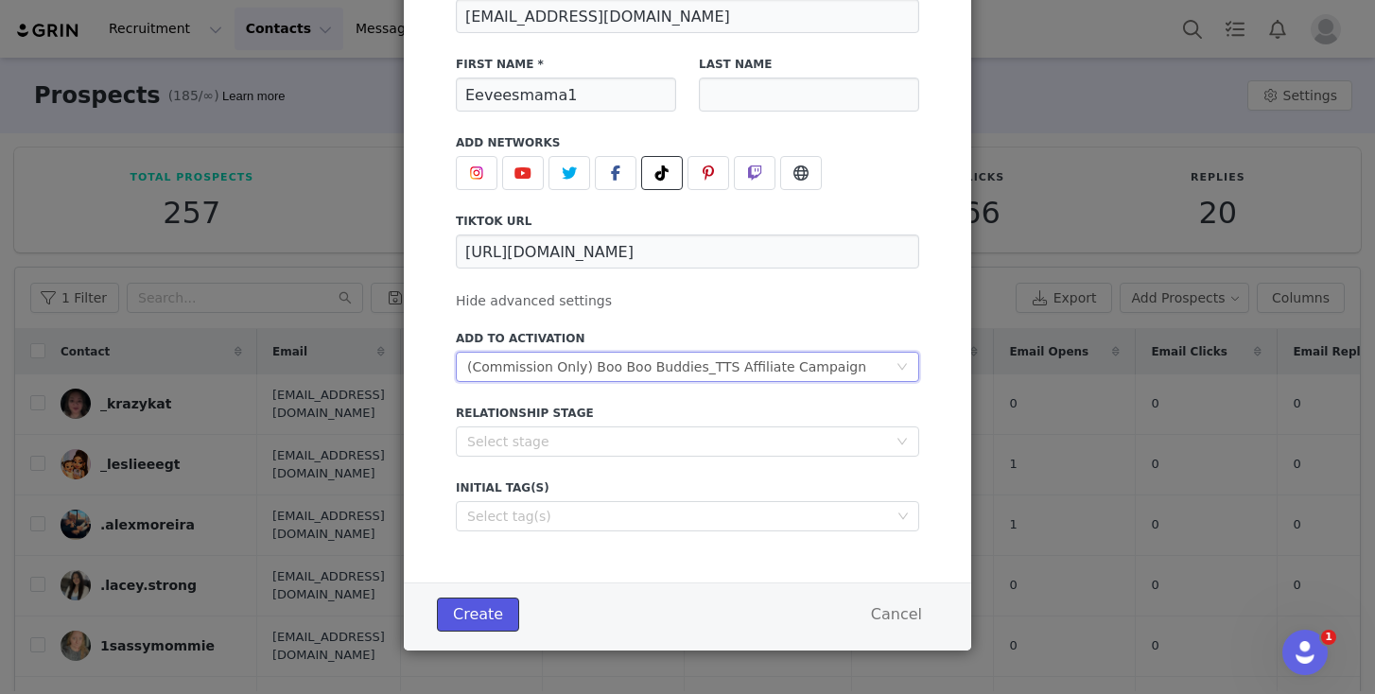
click at [459, 615] on button "Create" at bounding box center [478, 615] width 82 height 34
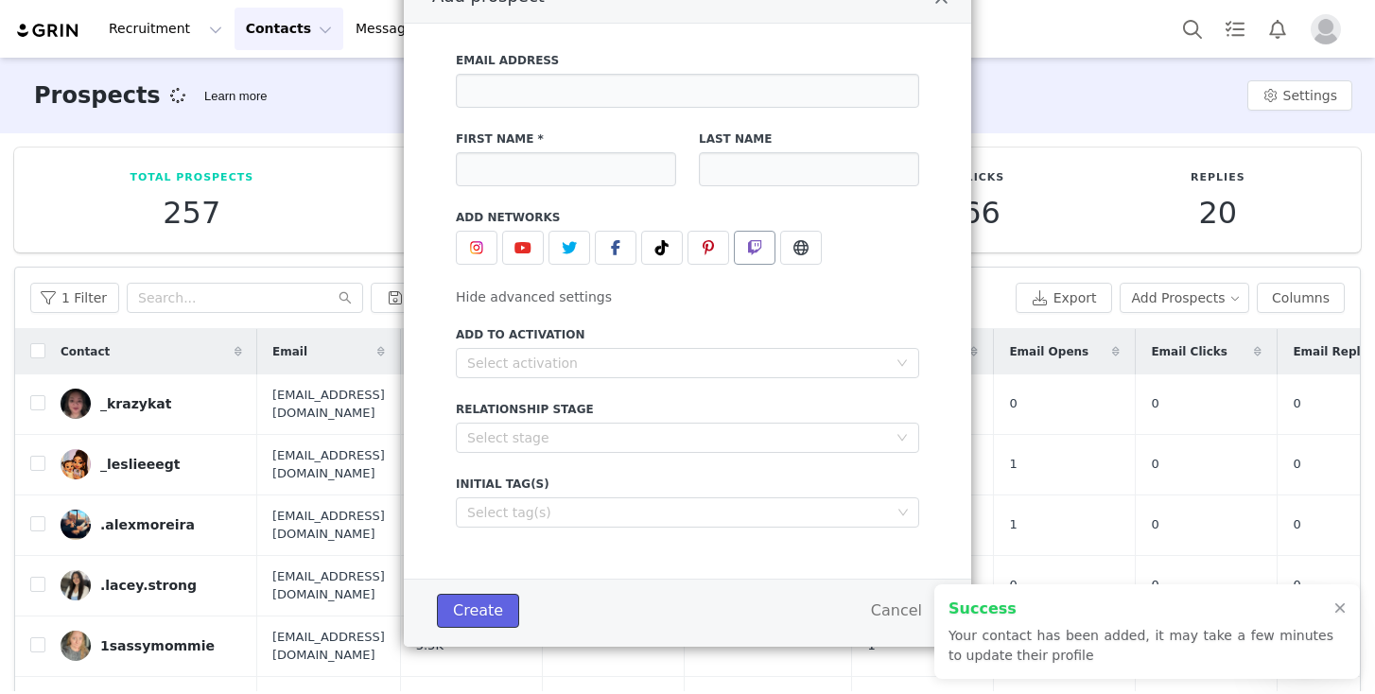
scroll to position [103, 0]
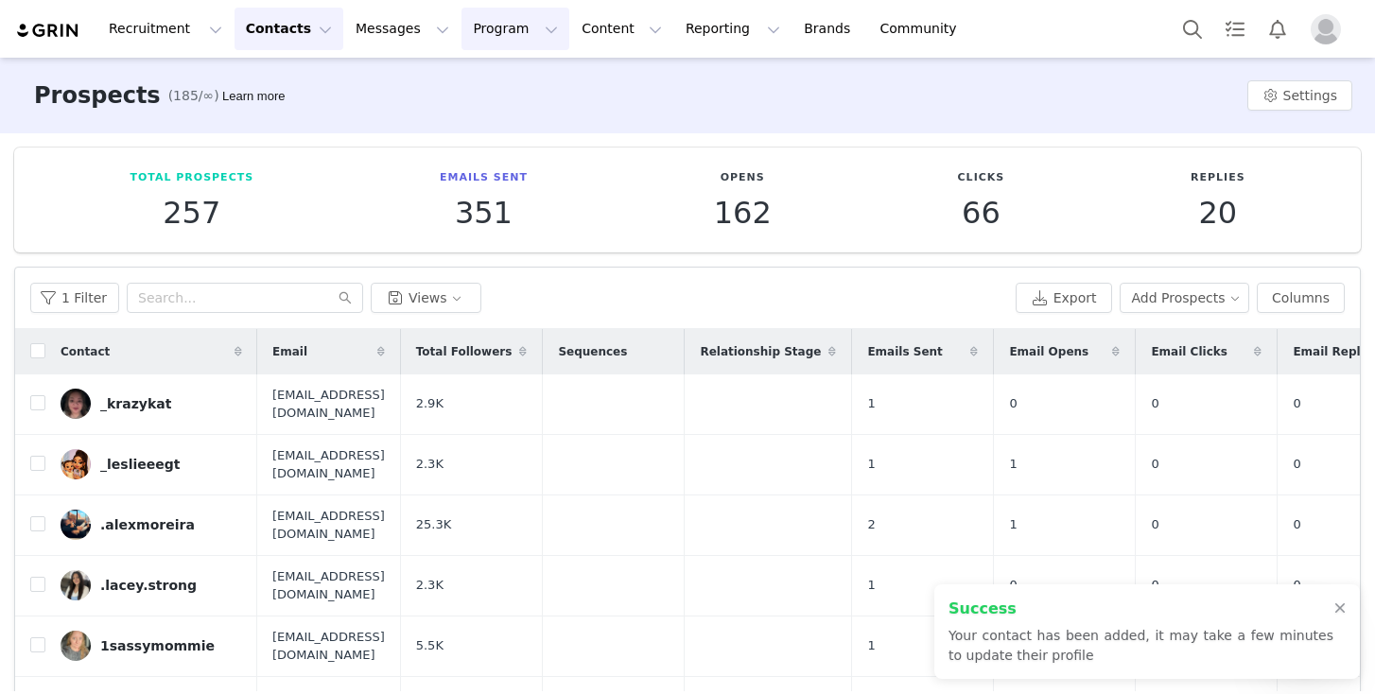
click at [471, 34] on button "Program Program" at bounding box center [516, 29] width 108 height 43
click at [492, 85] on p "Activations" at bounding box center [483, 84] width 73 height 20
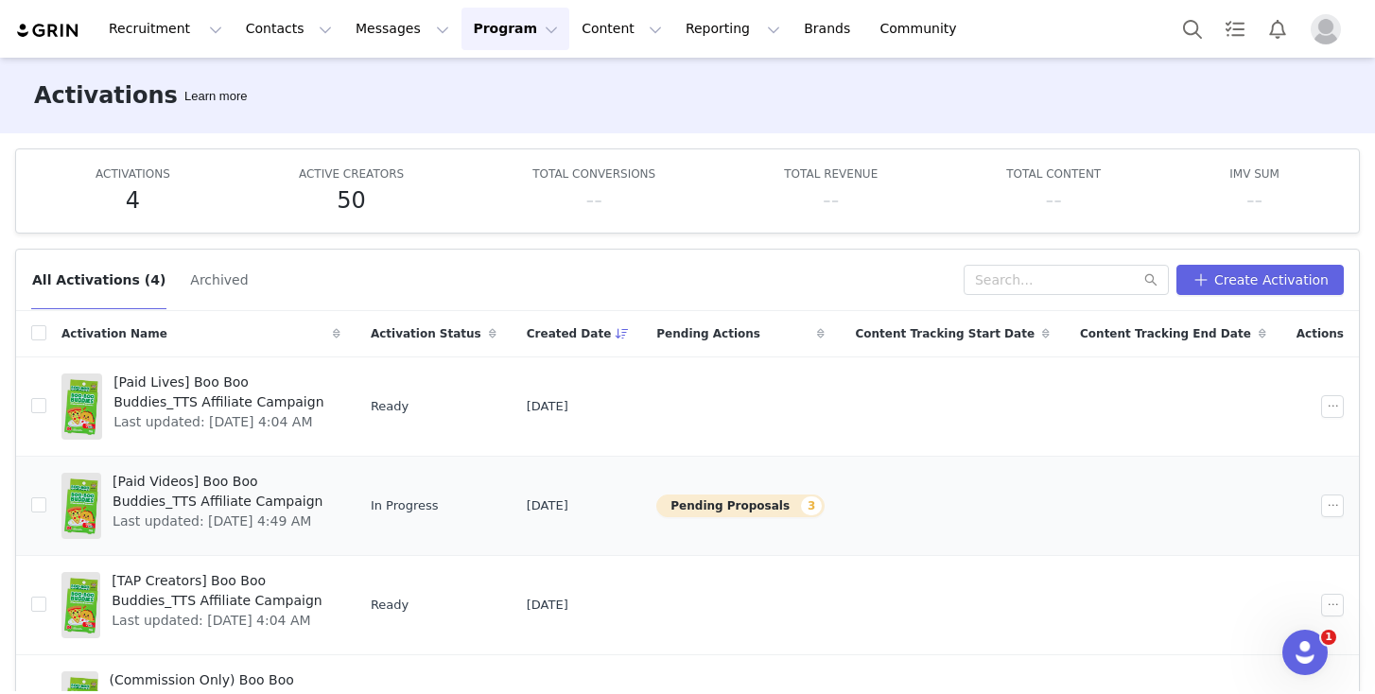
scroll to position [32, 0]
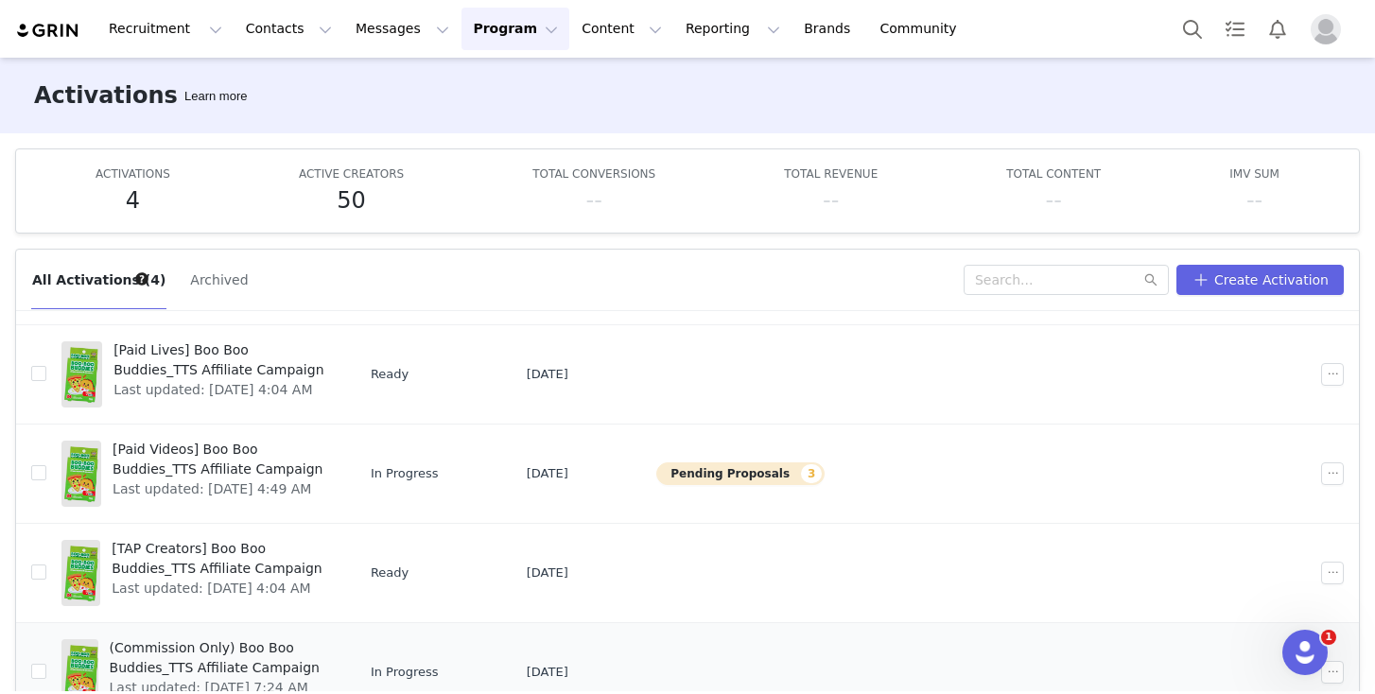
click at [217, 662] on span "(Commission Only) Boo Boo Buddies_TTS Affiliate Campaign" at bounding box center [219, 658] width 219 height 40
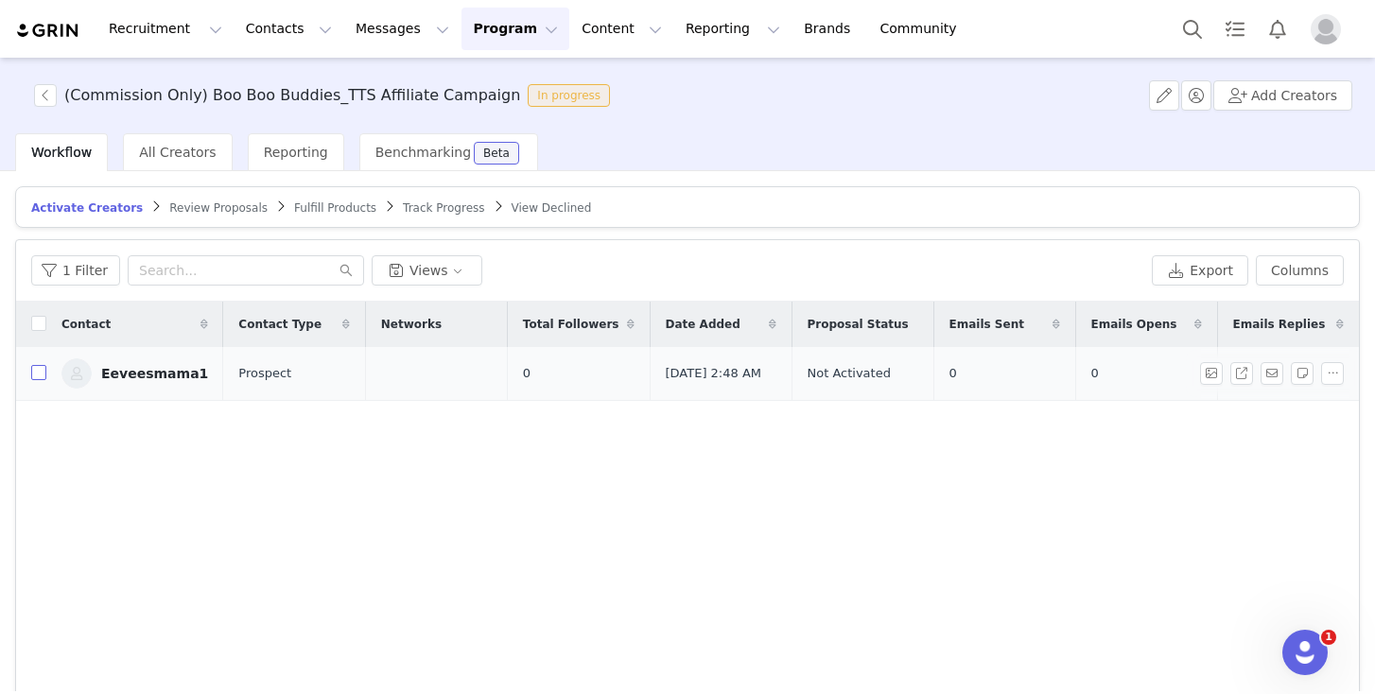
click at [41, 376] on input "checkbox" at bounding box center [38, 372] width 15 height 15
checkbox input "true"
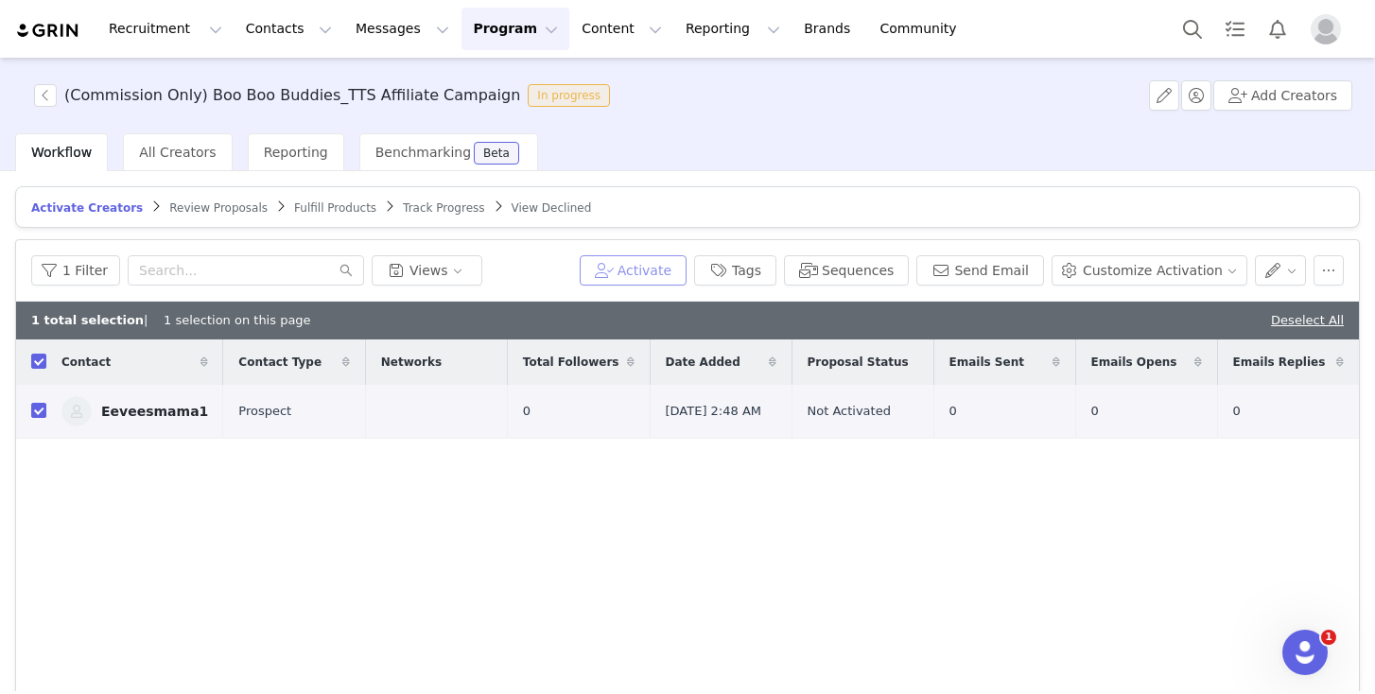
click at [647, 281] on button "Activate" at bounding box center [633, 270] width 107 height 30
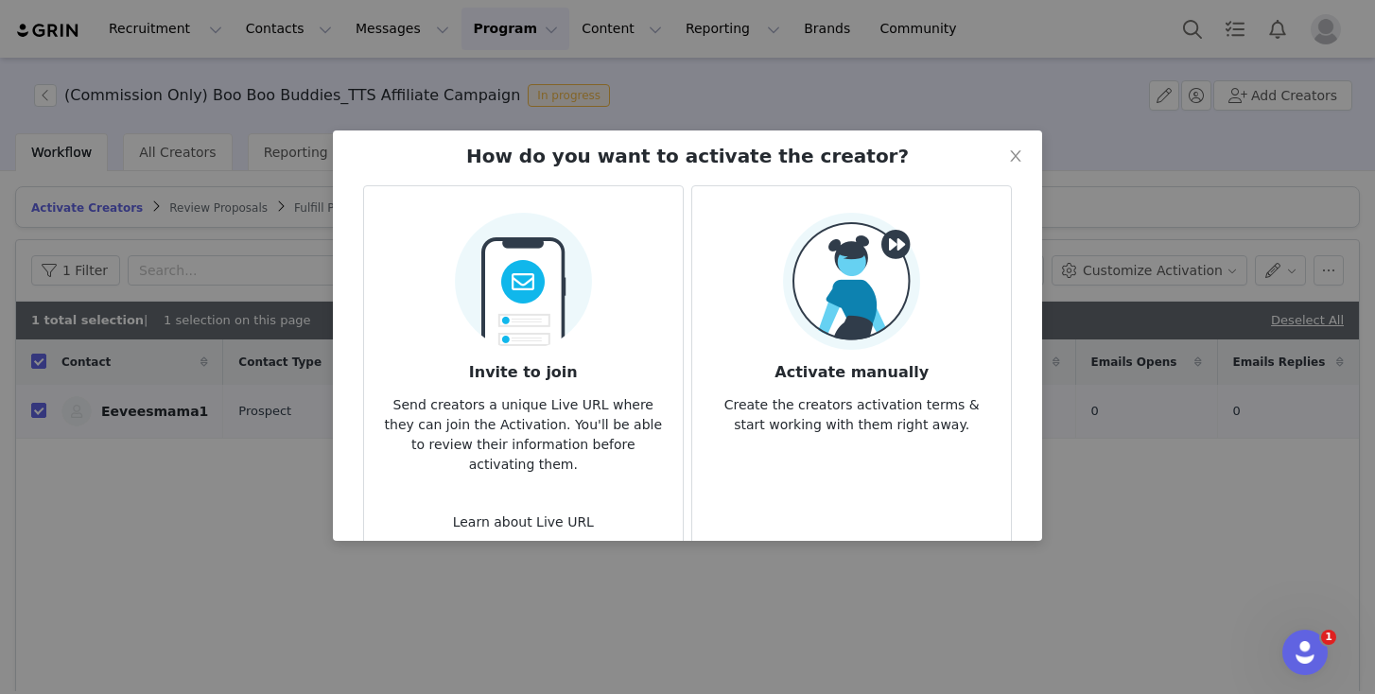
click at [879, 361] on h3 "Activate manually" at bounding box center [852, 367] width 289 height 34
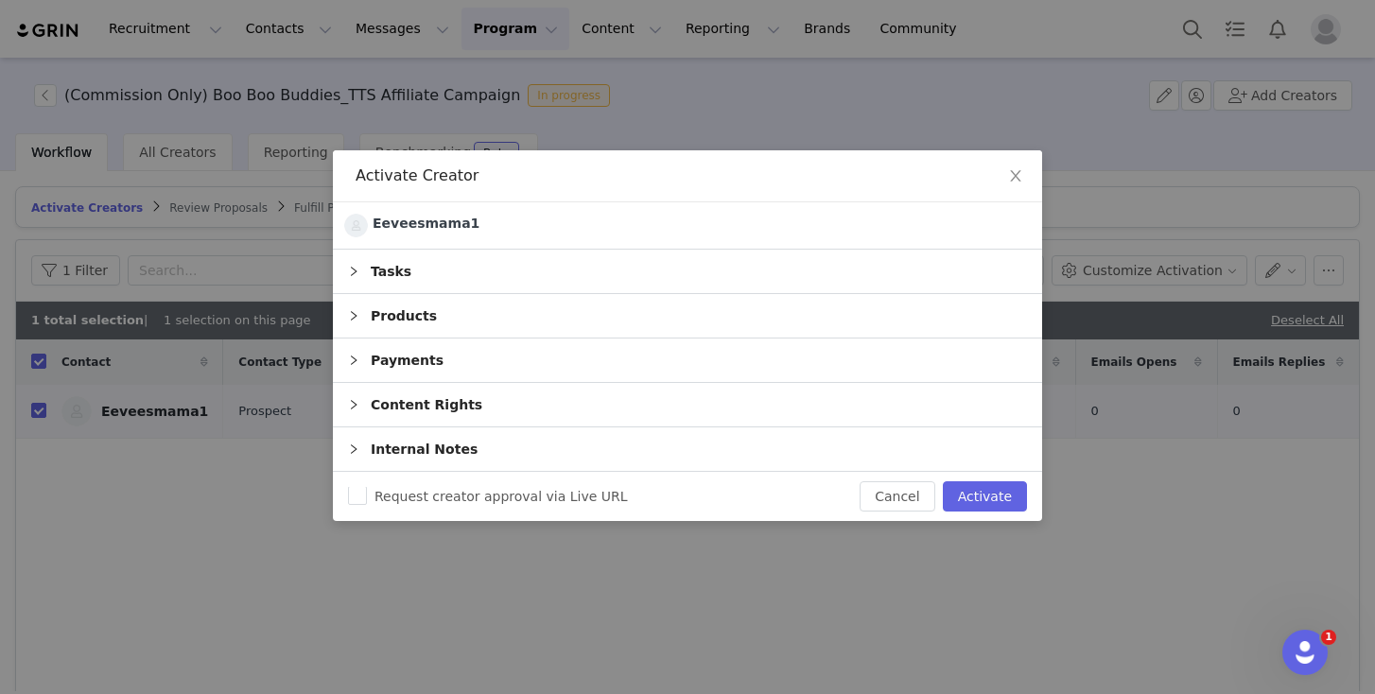
click at [974, 516] on div "Request creator approval via Live URL Cancel Activate" at bounding box center [687, 496] width 709 height 49
click at [977, 508] on button "Activate" at bounding box center [985, 496] width 84 height 30
checkbox input "false"
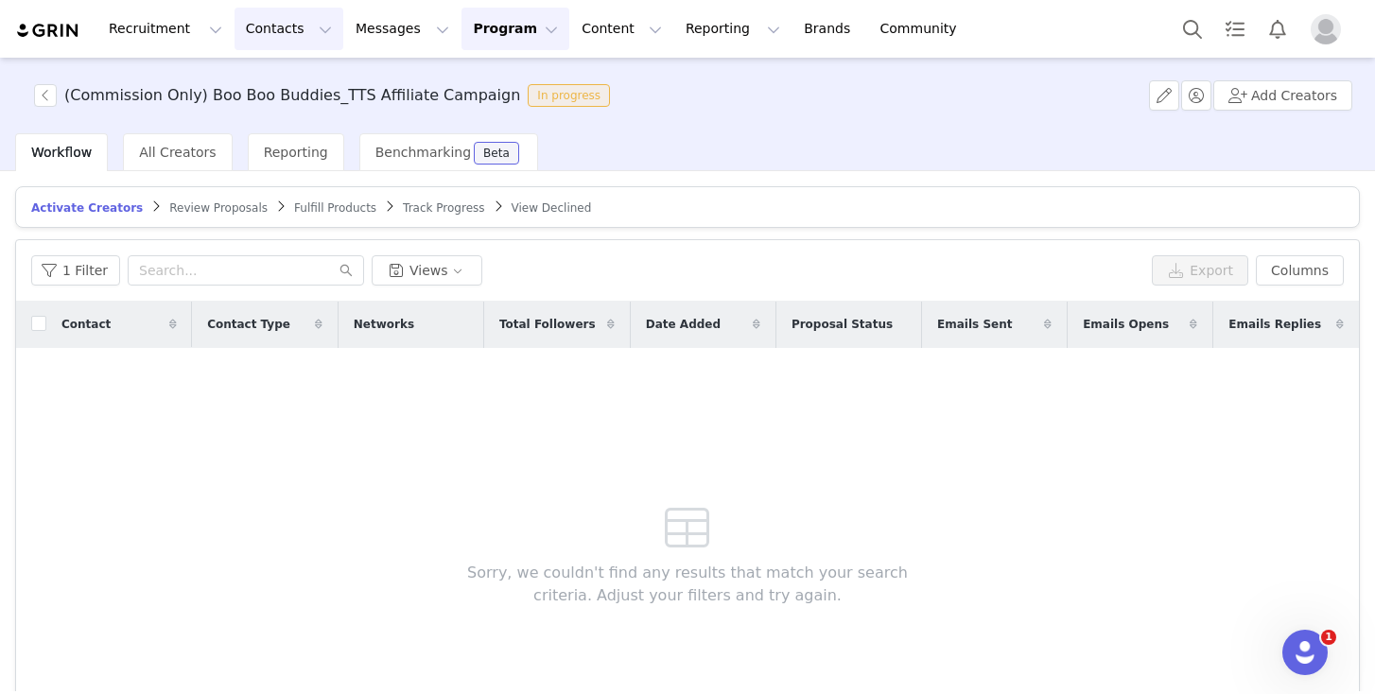
click at [254, 40] on button "Contacts Contacts" at bounding box center [289, 29] width 109 height 43
click at [261, 116] on p "Prospects" at bounding box center [267, 119] width 63 height 20
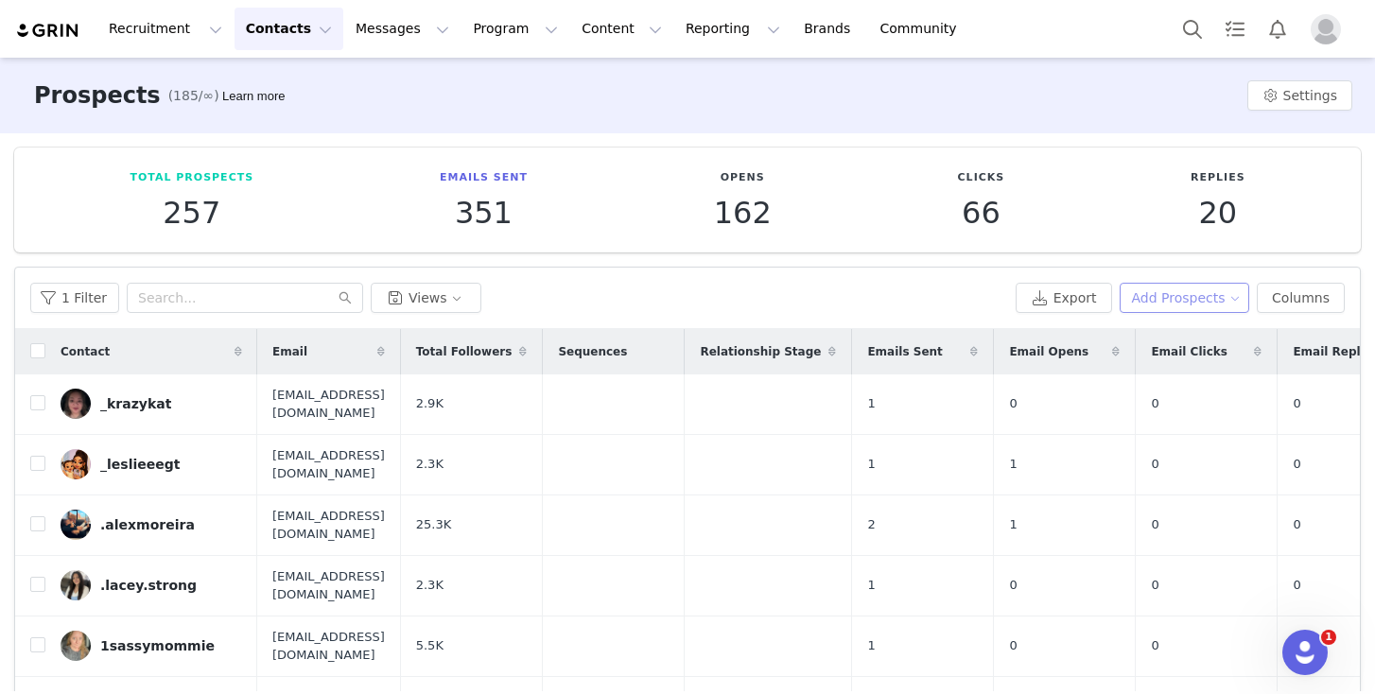
click at [1203, 290] on button "Add Prospects" at bounding box center [1185, 298] width 131 height 30
click at [1191, 331] on span "Add a Prospect" at bounding box center [1172, 335] width 99 height 21
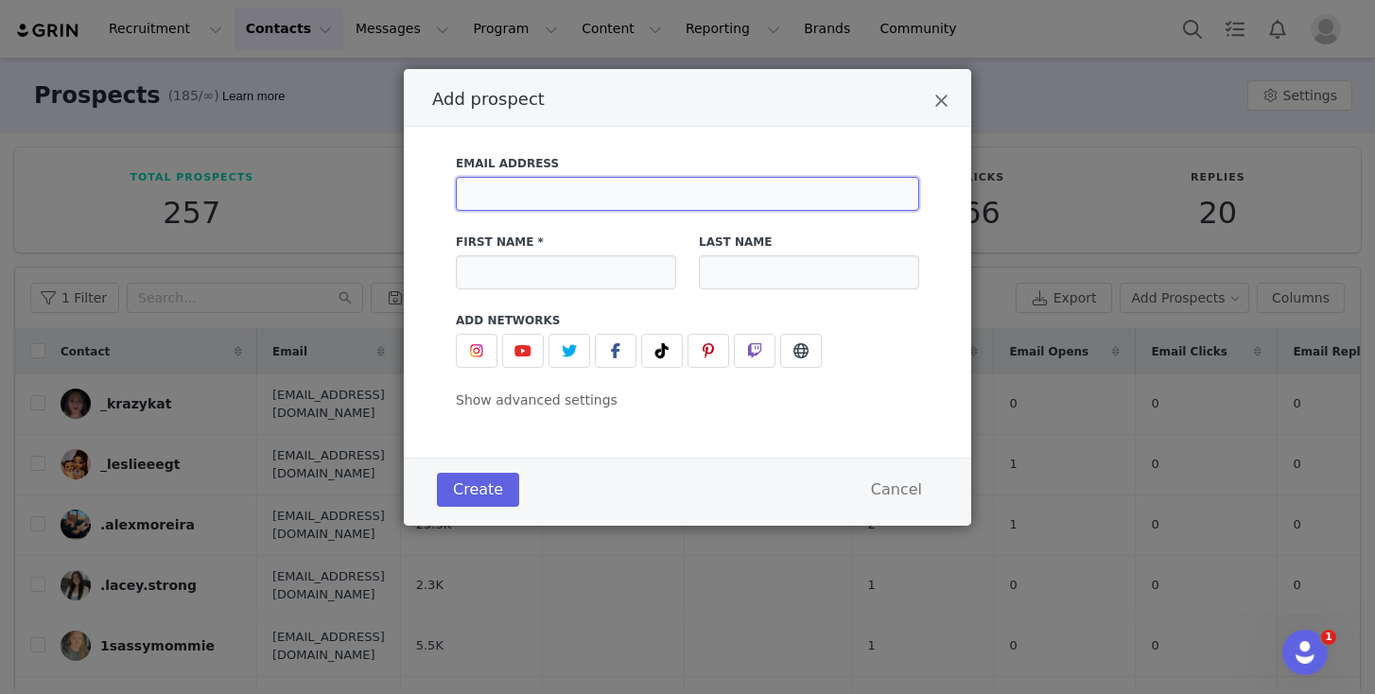
click at [581, 186] on input "Add prospect" at bounding box center [687, 194] width 463 height 34
paste input "[EMAIL_ADDRESS][DOMAIN_NAME]"
type input "[EMAIL_ADDRESS][DOMAIN_NAME]"
click at [548, 270] on input "Add prospect" at bounding box center [566, 272] width 220 height 34
paste input "the bright pink mama 💕✨"
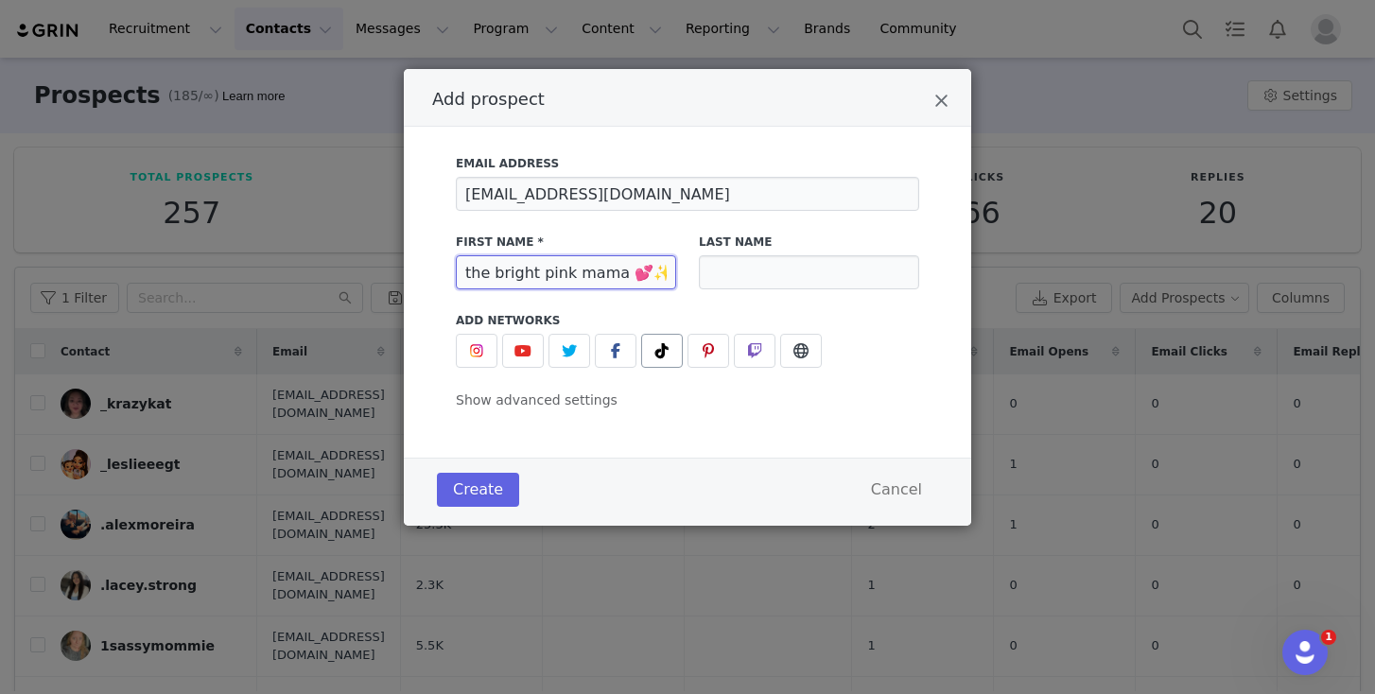
type input "the bright pink mama 💕✨"
click at [652, 345] on span "Add prospect" at bounding box center [662, 351] width 23 height 23
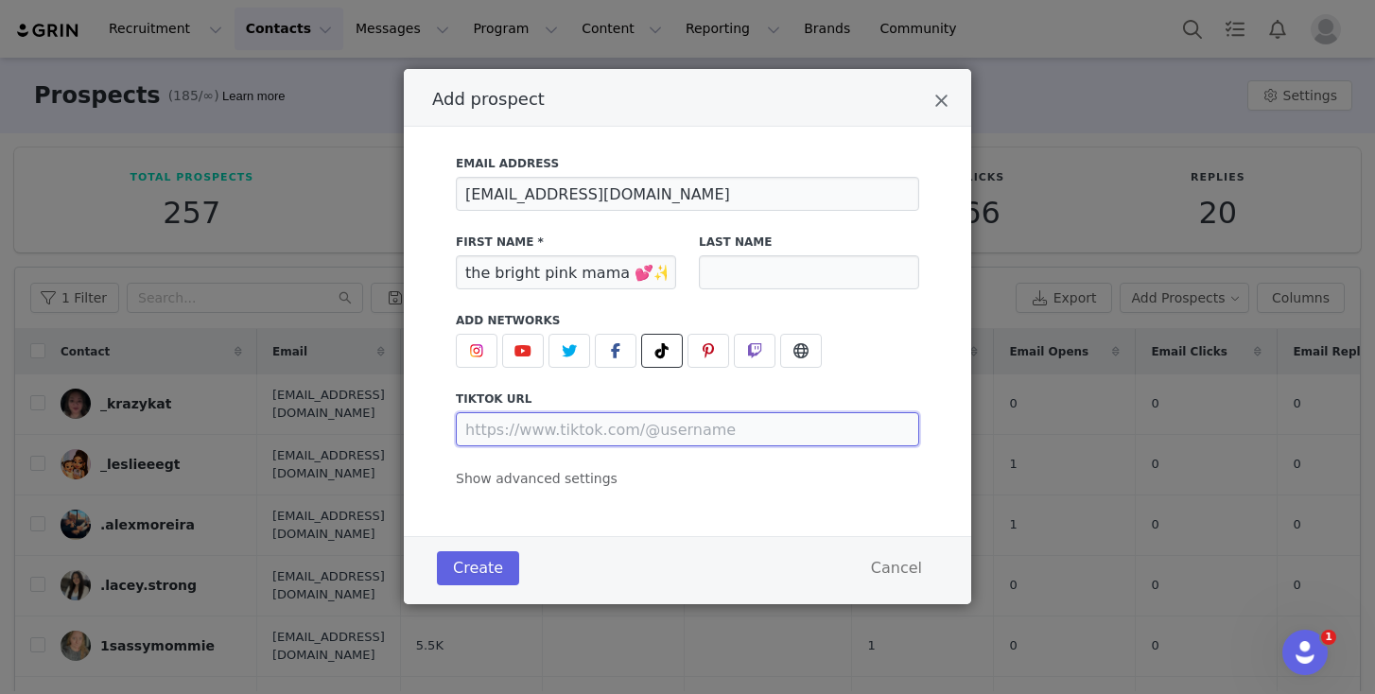
click at [628, 429] on input "Add prospect" at bounding box center [687, 429] width 463 height 34
paste input "[URL][DOMAIN_NAME]"
type input "[URL][DOMAIN_NAME]"
click at [537, 485] on span "Show advanced settings" at bounding box center [537, 478] width 162 height 15
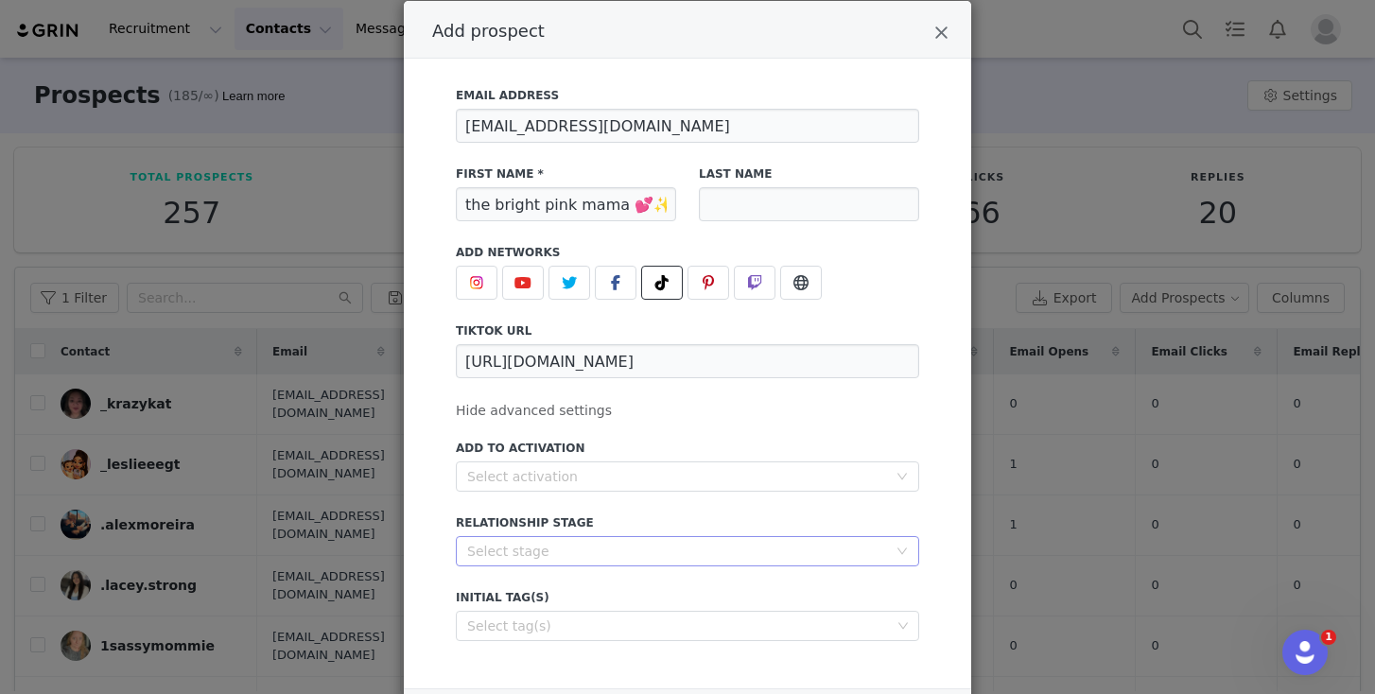
scroll to position [178, 0]
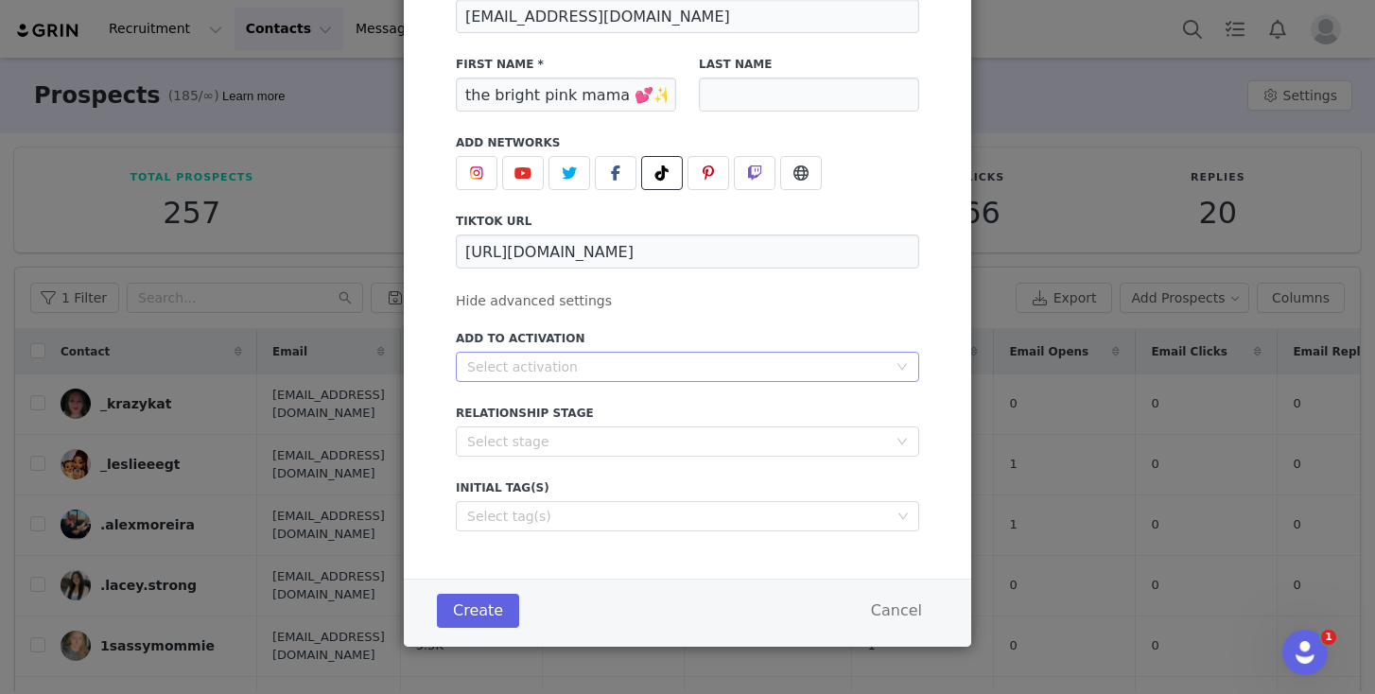
click at [582, 376] on div "Select activation" at bounding box center [677, 367] width 420 height 19
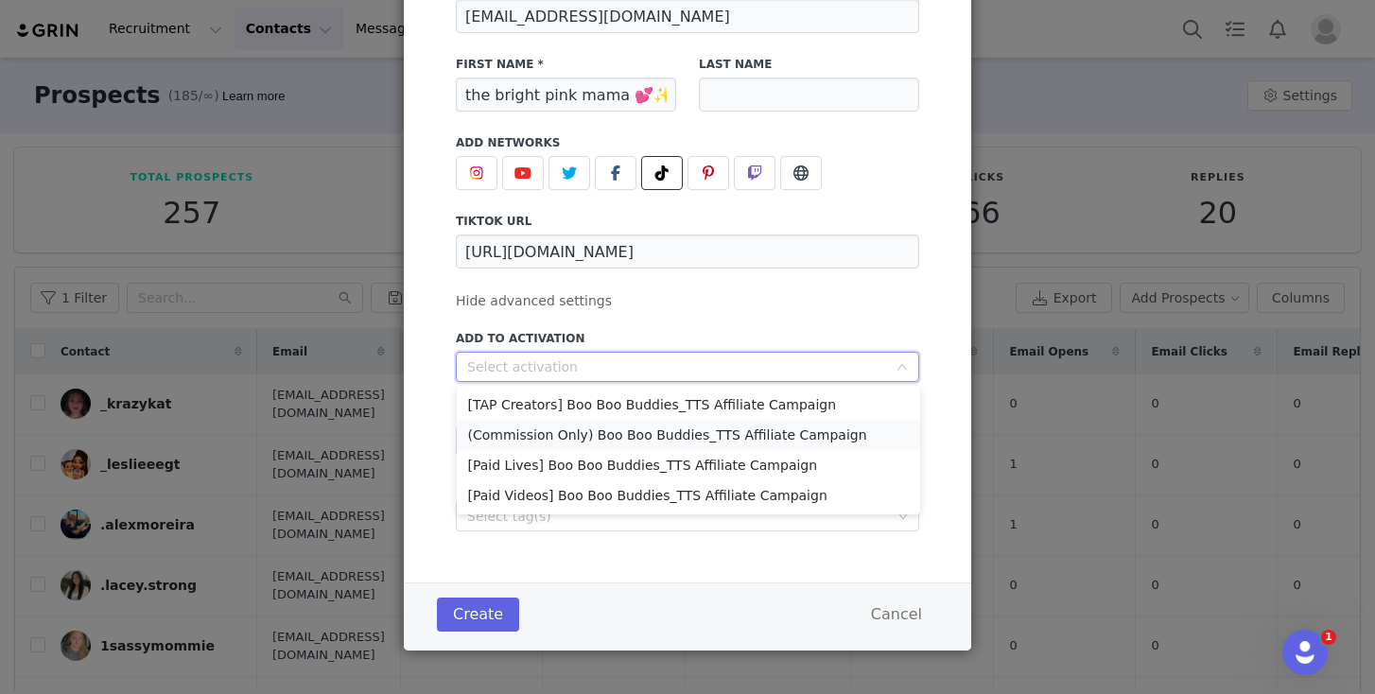
click at [579, 427] on li "(Commission Only) Boo Boo Buddies_TTS Affiliate Campaign" at bounding box center [688, 435] width 463 height 30
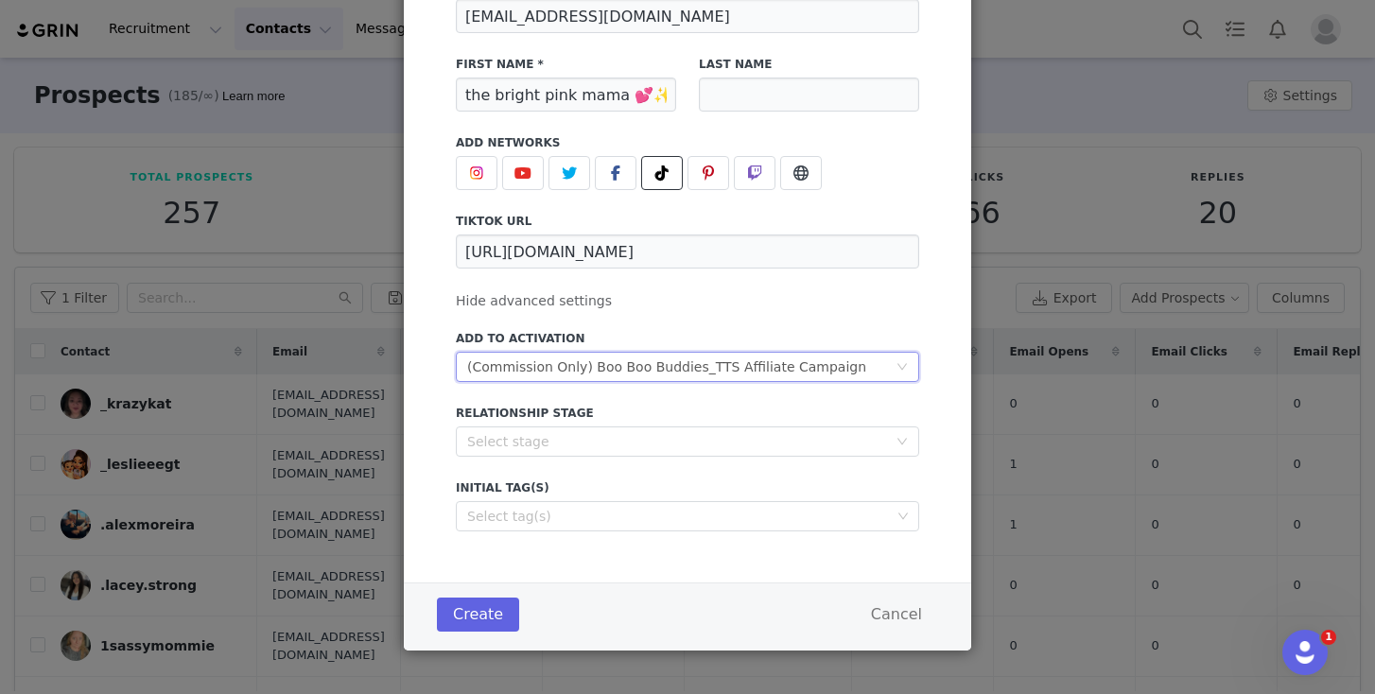
click at [477, 645] on div "Create Cancel" at bounding box center [688, 617] width 568 height 68
click at [476, 628] on button "Create" at bounding box center [478, 615] width 82 height 34
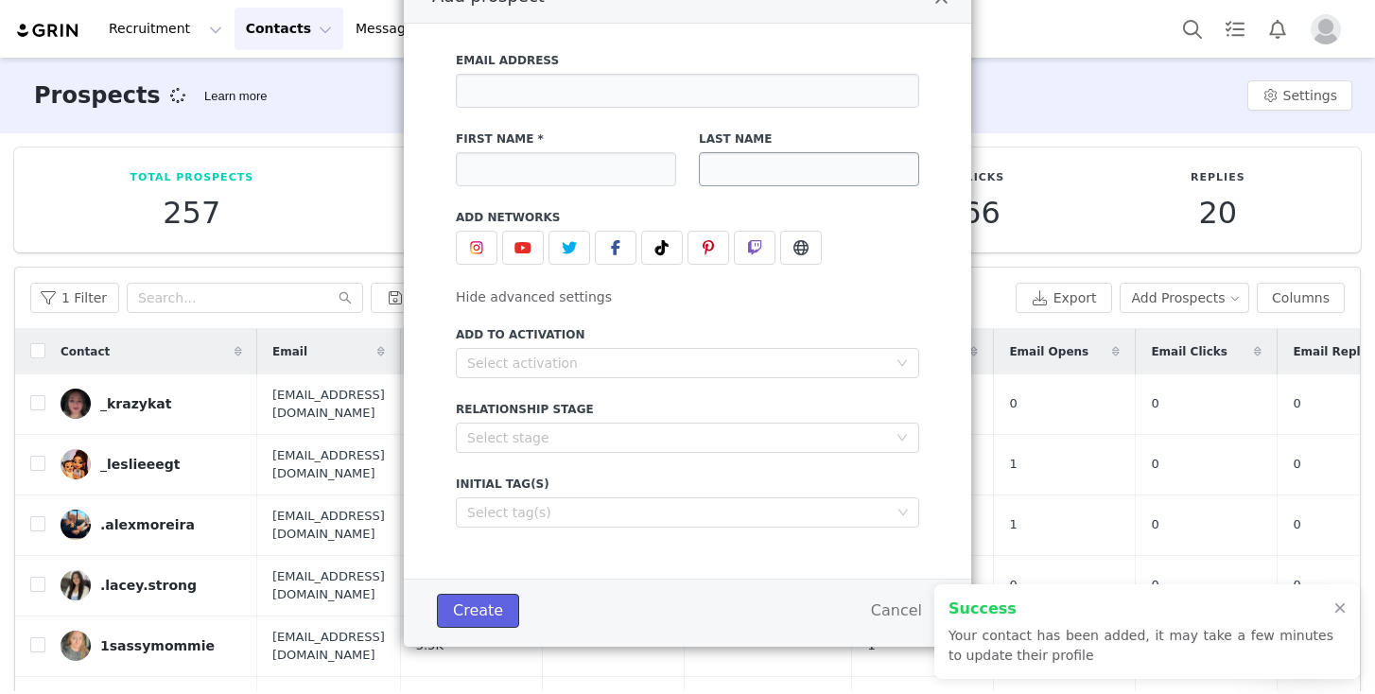
scroll to position [103, 0]
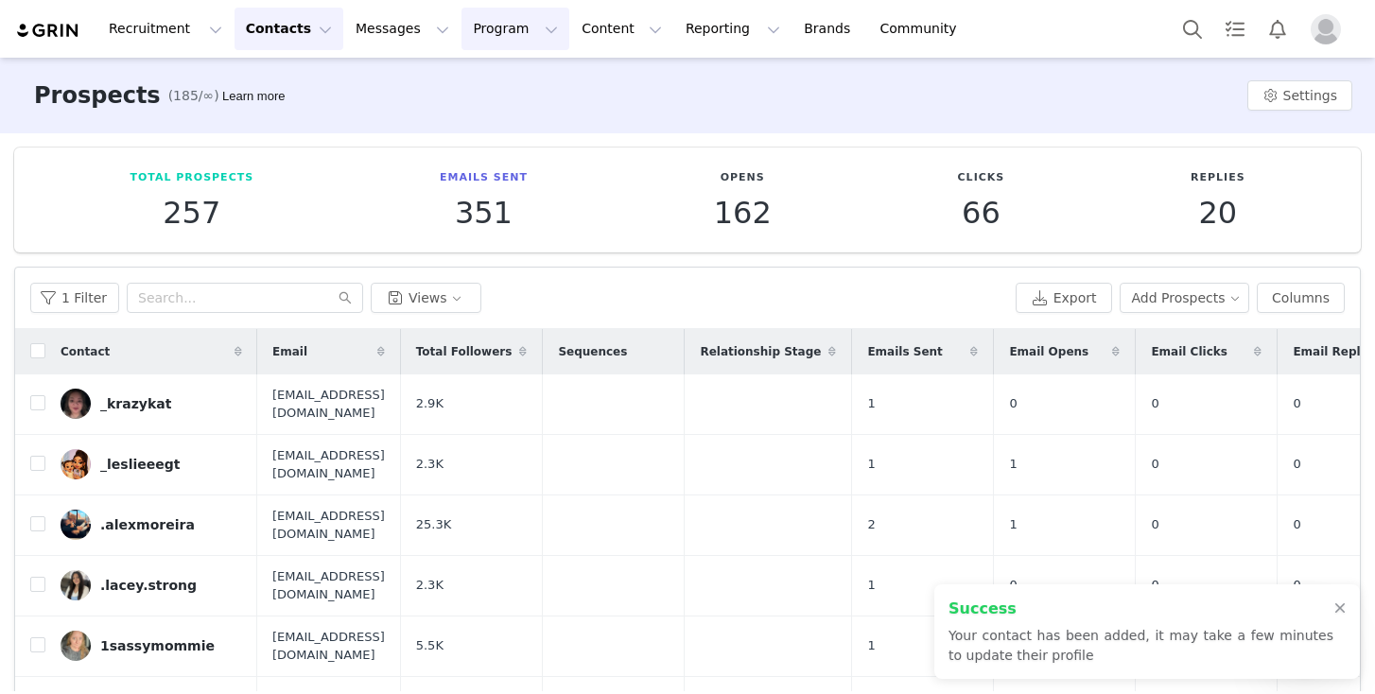
click at [480, 35] on button "Program Program" at bounding box center [516, 29] width 108 height 43
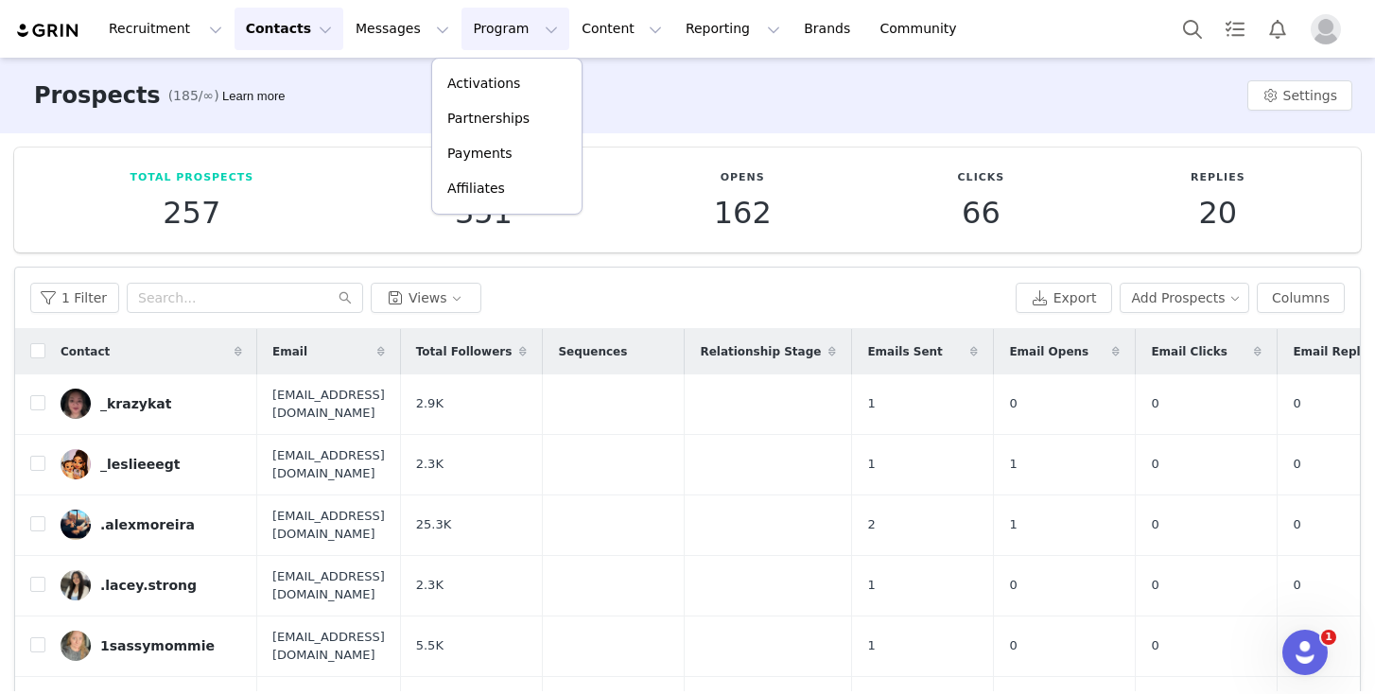
click at [490, 62] on div "Activations Partnerships Payments Affiliates" at bounding box center [506, 136] width 151 height 157
click at [488, 79] on p "Activations" at bounding box center [483, 84] width 73 height 20
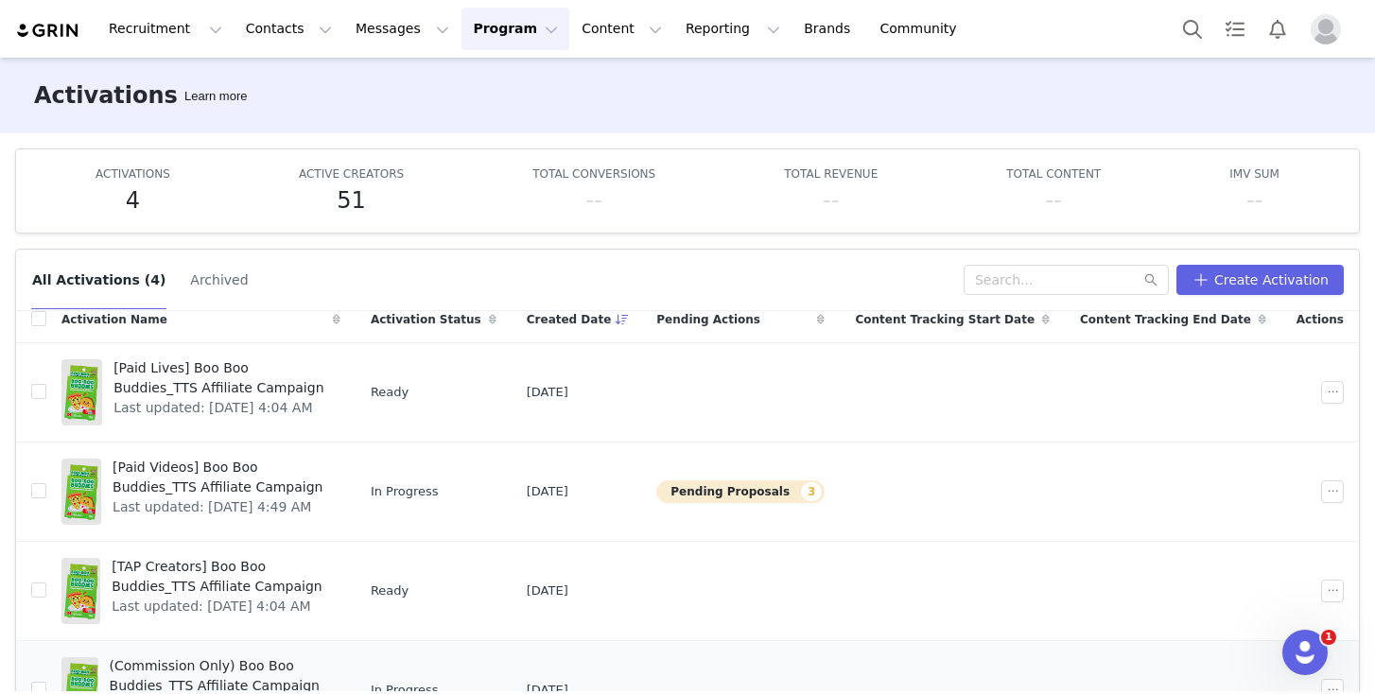
scroll to position [32, 0]
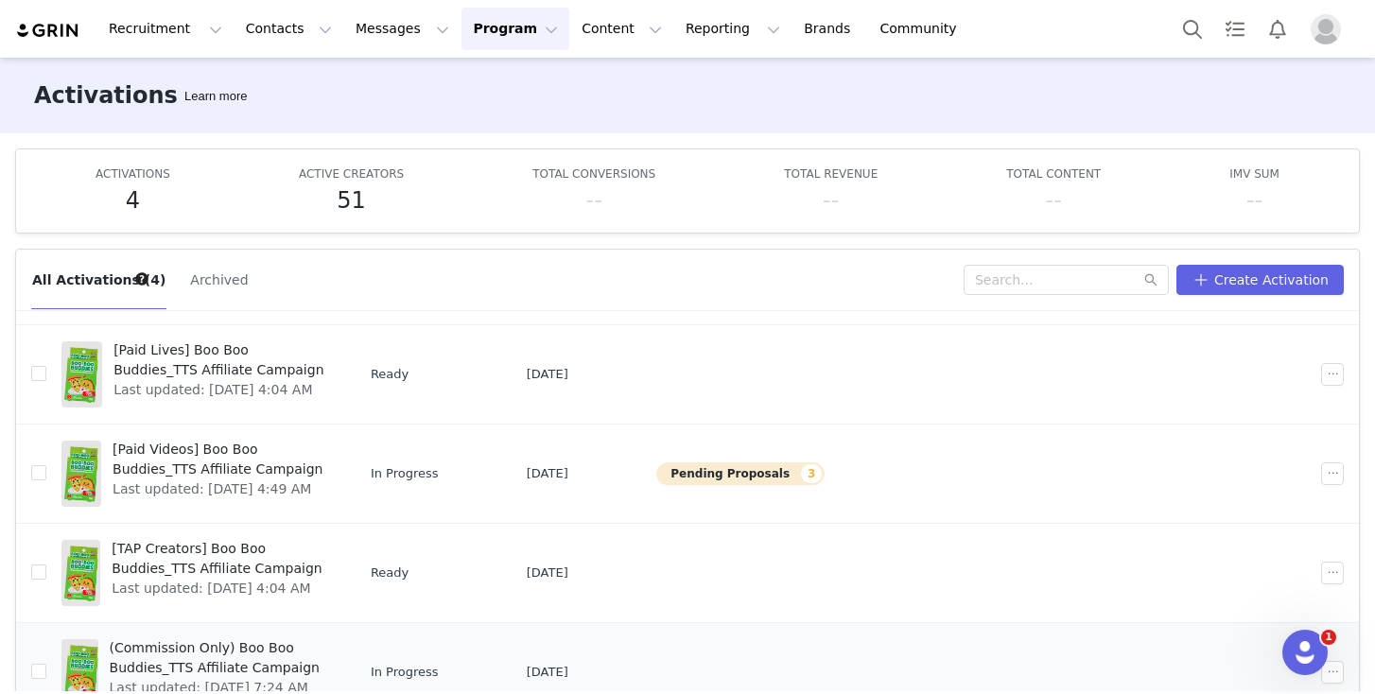
click at [202, 653] on span "(Commission Only) Boo Boo Buddies_TTS Affiliate Campaign" at bounding box center [219, 658] width 219 height 40
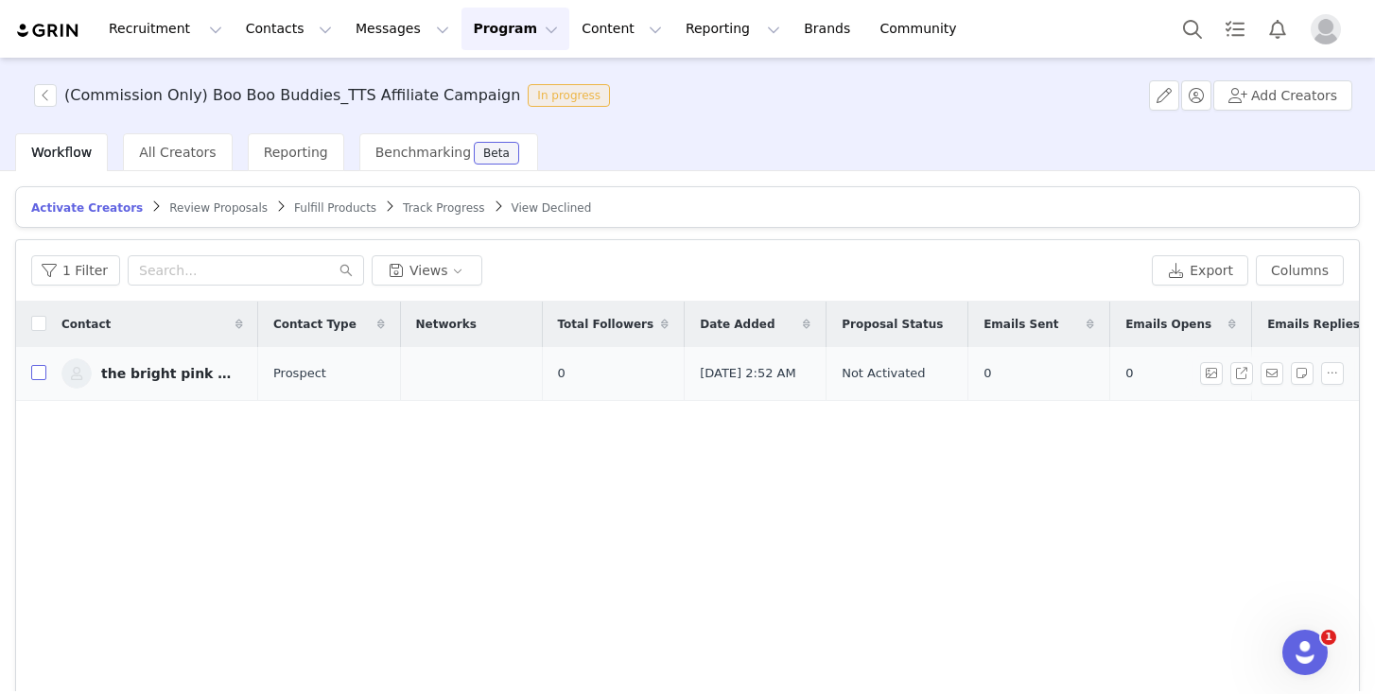
click at [36, 380] on input "checkbox" at bounding box center [38, 372] width 15 height 15
checkbox input "true"
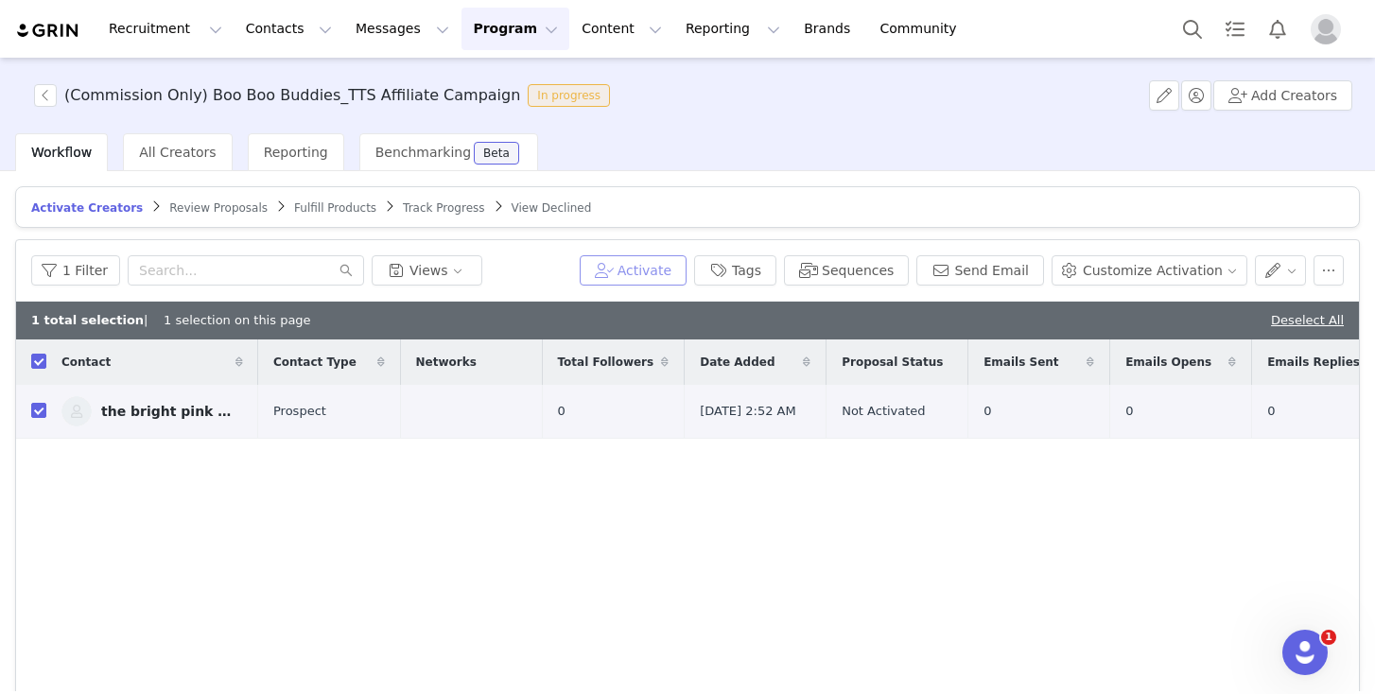
click at [639, 260] on button "Activate" at bounding box center [633, 270] width 107 height 30
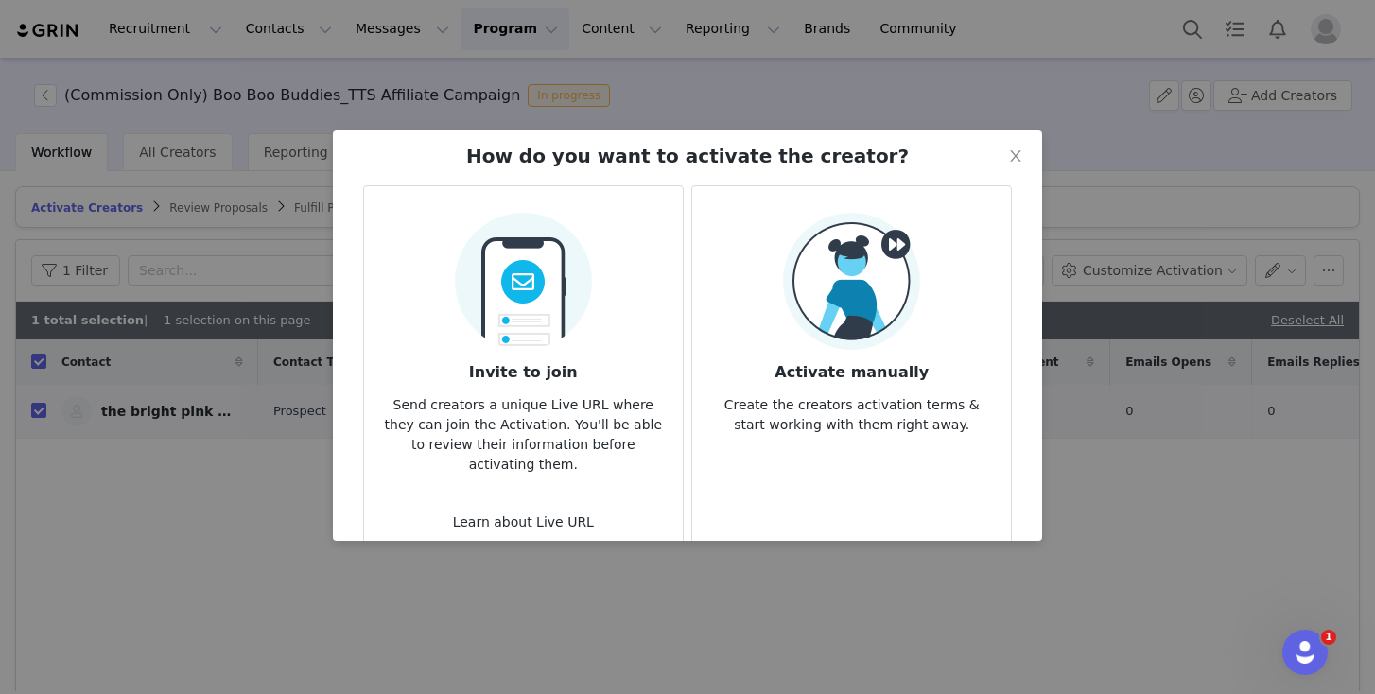
click at [803, 309] on img at bounding box center [851, 281] width 137 height 137
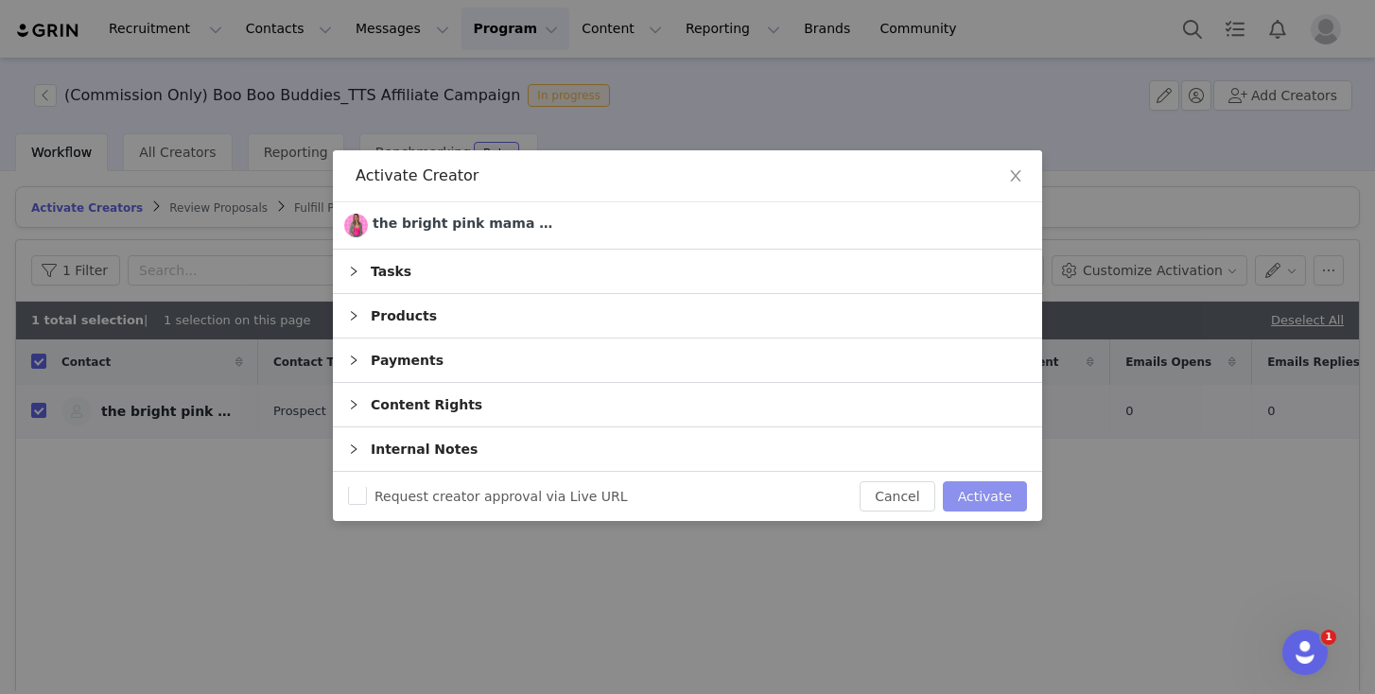
click at [1005, 492] on button "Activate" at bounding box center [985, 496] width 84 height 30
checkbox input "false"
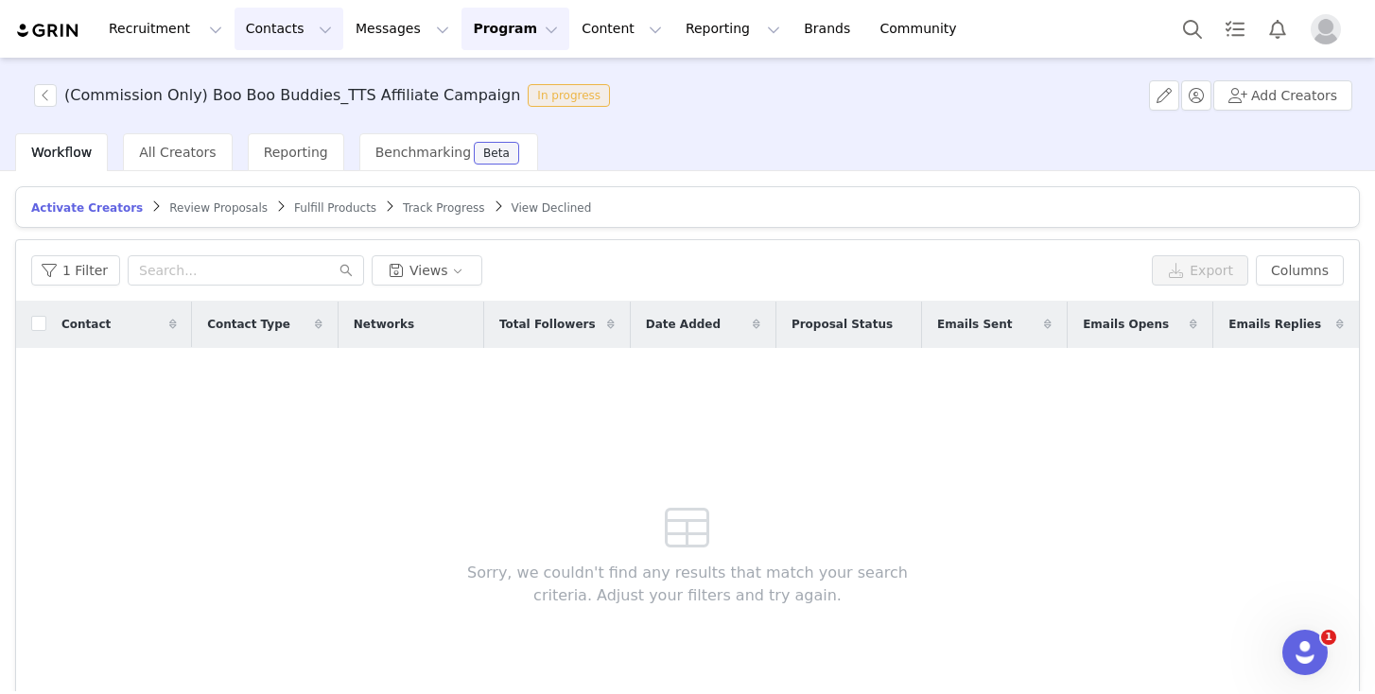
click at [241, 29] on button "Contacts Contacts" at bounding box center [289, 29] width 109 height 43
click at [261, 103] on link "Prospects" at bounding box center [295, 118] width 149 height 35
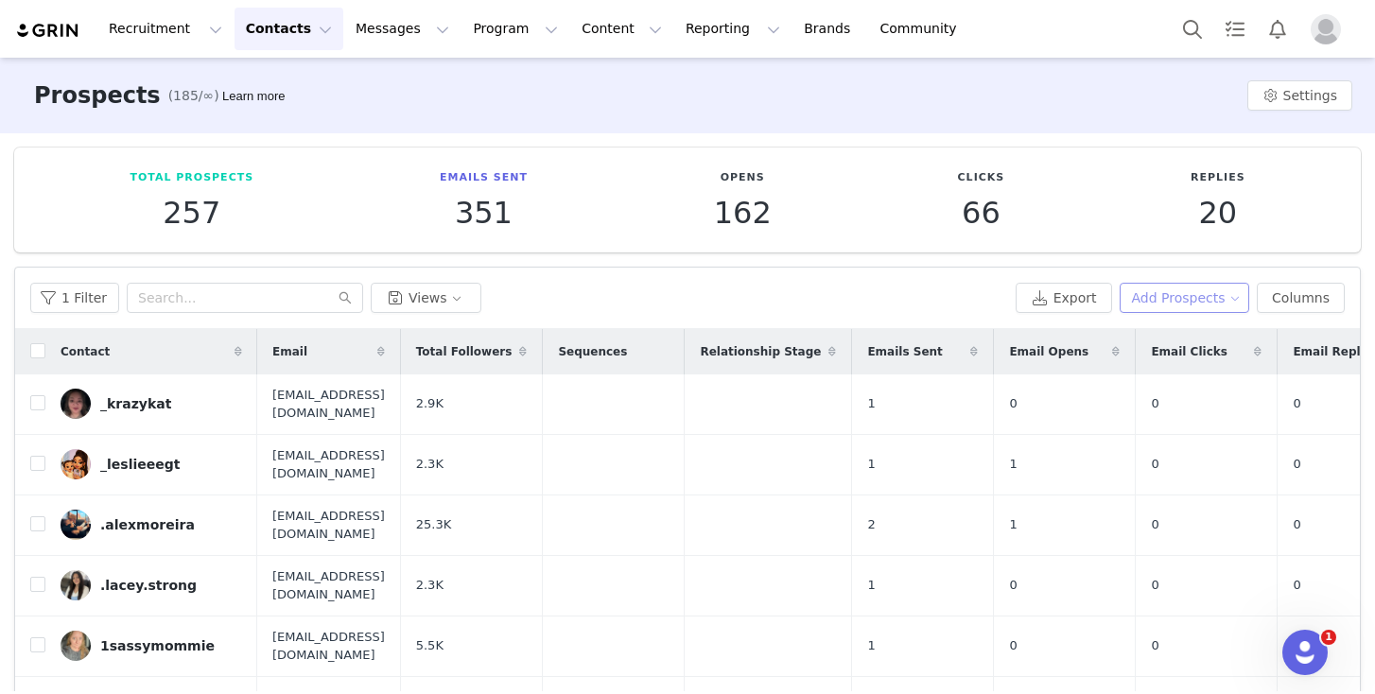
click at [1183, 296] on button "Add Prospects" at bounding box center [1185, 298] width 131 height 30
click at [1178, 331] on span "Add a Prospect" at bounding box center [1172, 335] width 99 height 21
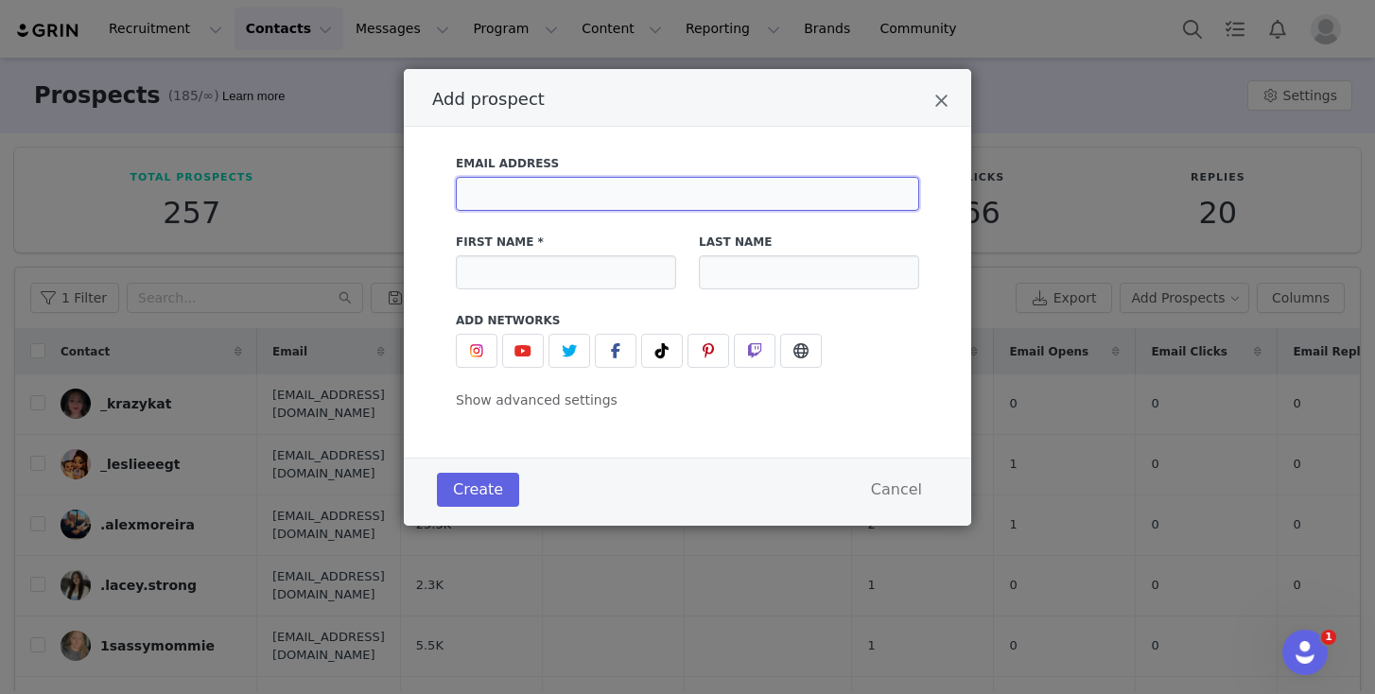
click at [734, 196] on input "Add prospect" at bounding box center [687, 194] width 463 height 34
paste input "38* ******** ** [GEOGRAPHIC_DATA],[US_STATE],[GEOGRAPHIC_DATA] 37322"
type input "38* ******** ** [GEOGRAPHIC_DATA],[US_STATE],[GEOGRAPHIC_DATA] 37322"
paste input "[EMAIL_ADDRESS][DOMAIN_NAME]"
type input "[EMAIL_ADDRESS][DOMAIN_NAME]"
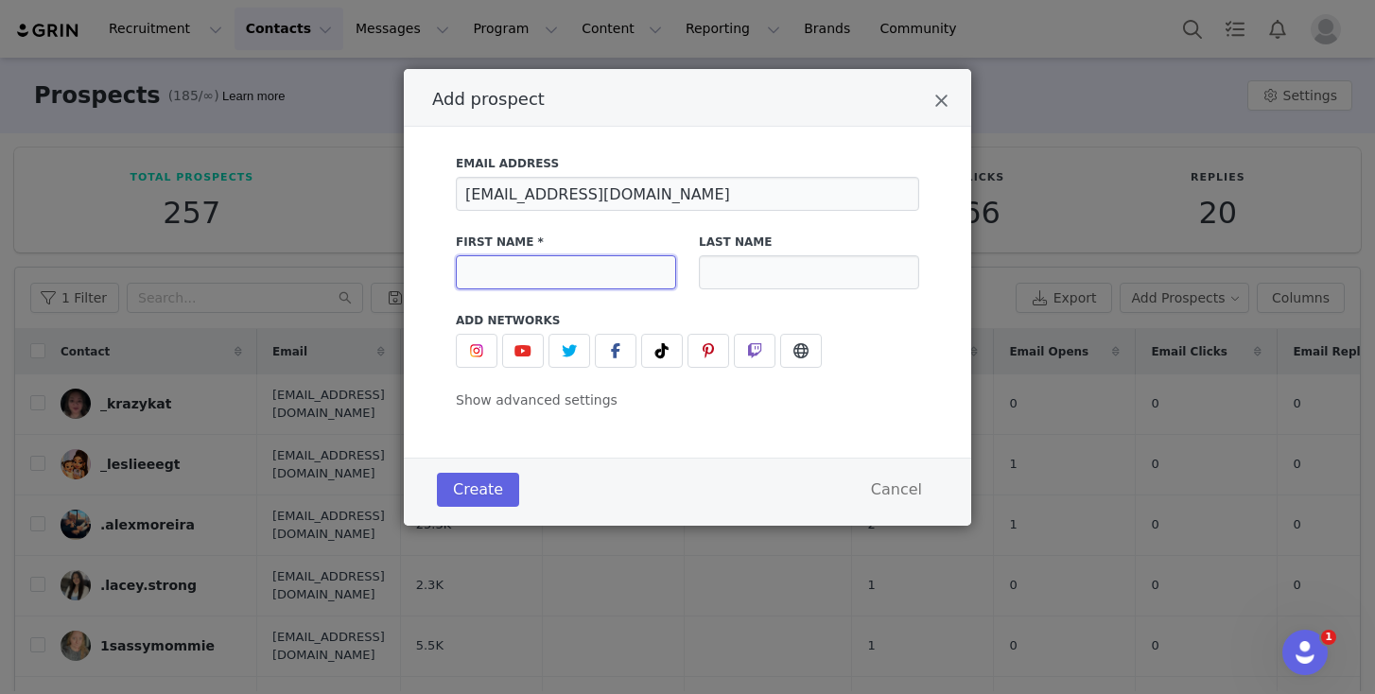
click at [598, 280] on input "Add prospect" at bounding box center [566, 272] width 220 height 34
paste input "KDLee♥︎"
type input "KDLee♥︎"
click at [656, 350] on icon "Add prospect" at bounding box center [662, 350] width 13 height 15
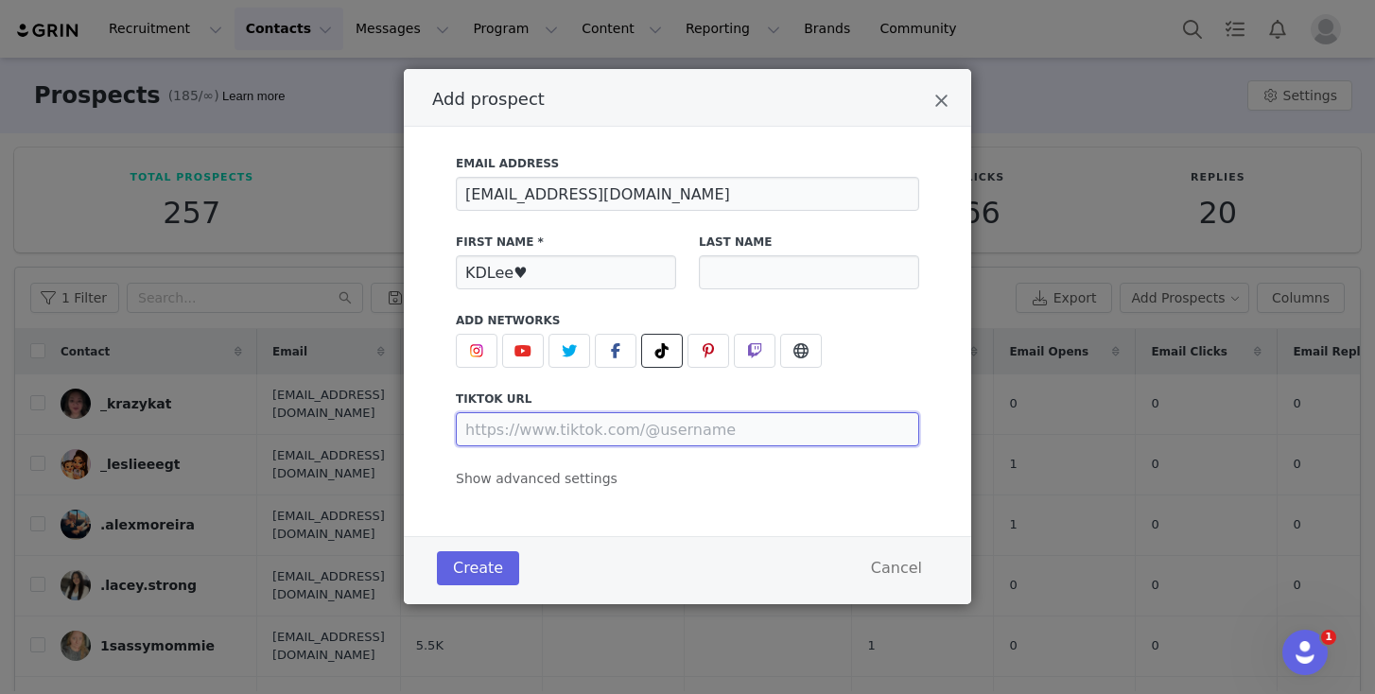
click at [621, 423] on input "Add prospect" at bounding box center [687, 429] width 463 height 34
paste input "[URL][DOMAIN_NAME]"
type input "[URL][DOMAIN_NAME]"
click at [563, 477] on span "Show advanced settings" at bounding box center [537, 478] width 162 height 15
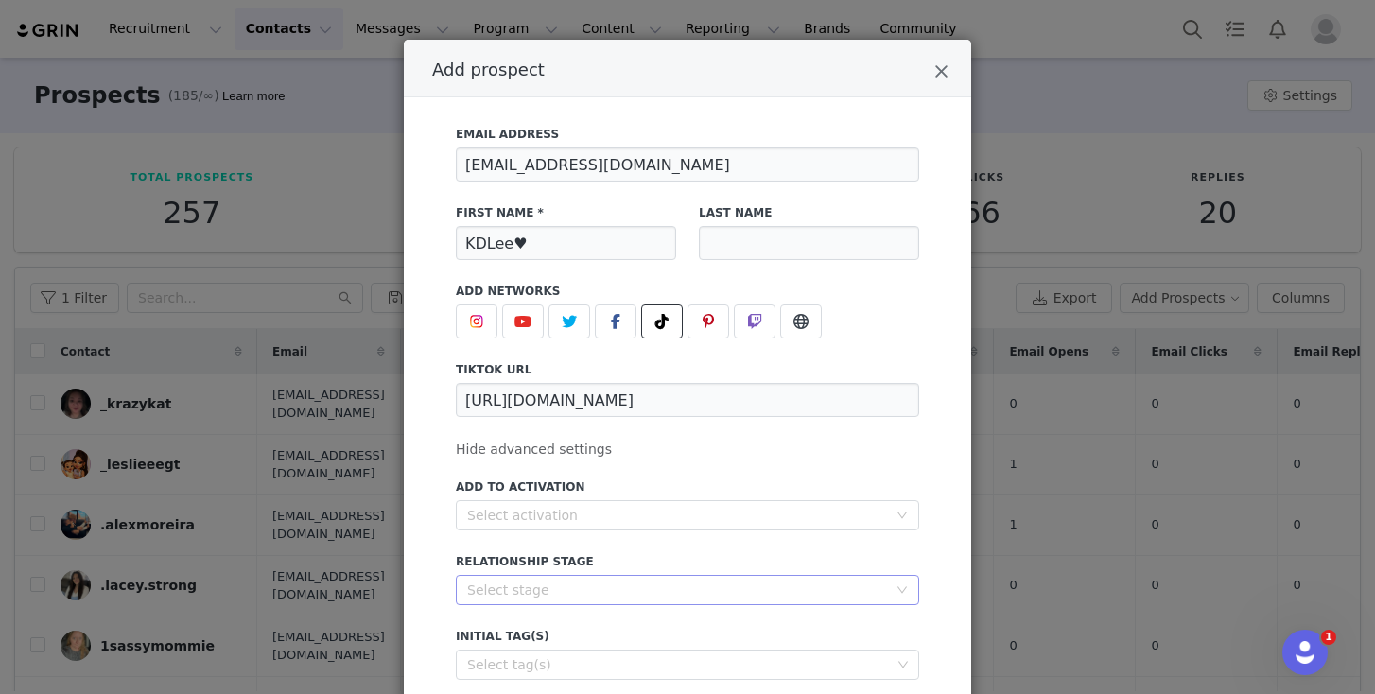
scroll to position [178, 0]
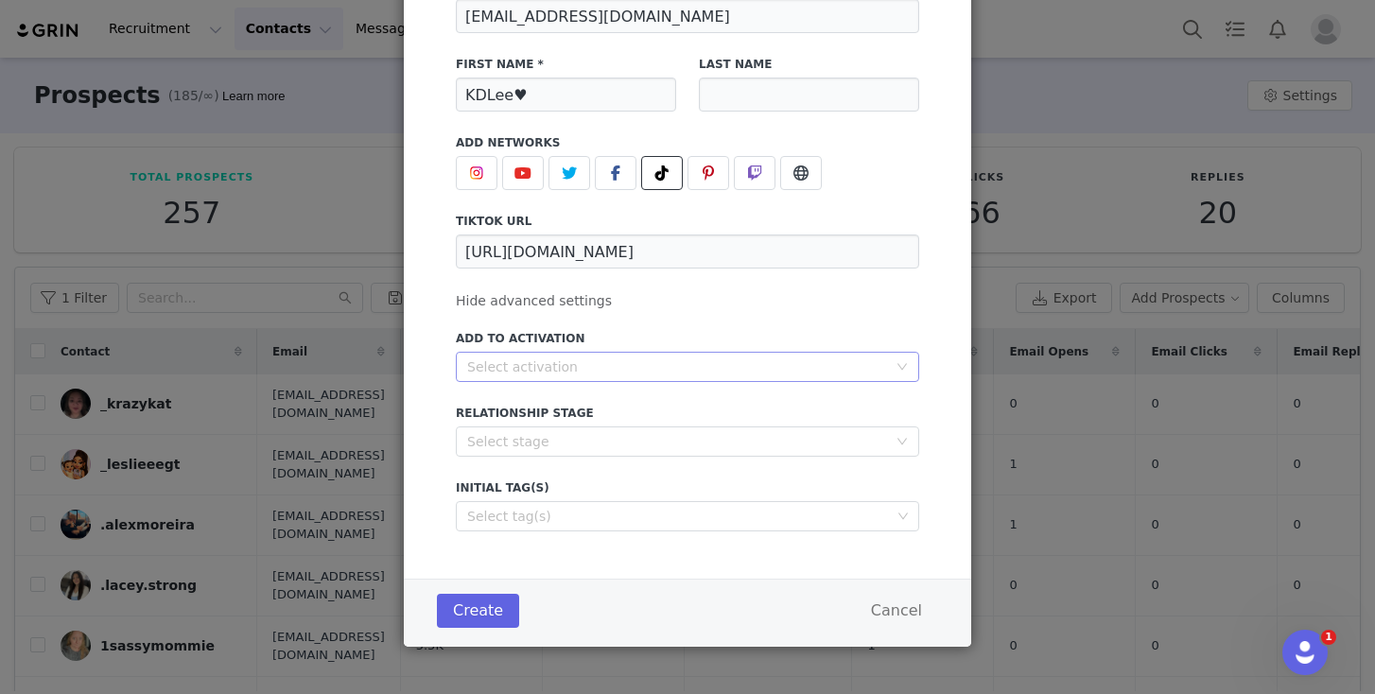
click at [609, 368] on div "Select activation" at bounding box center [677, 367] width 420 height 19
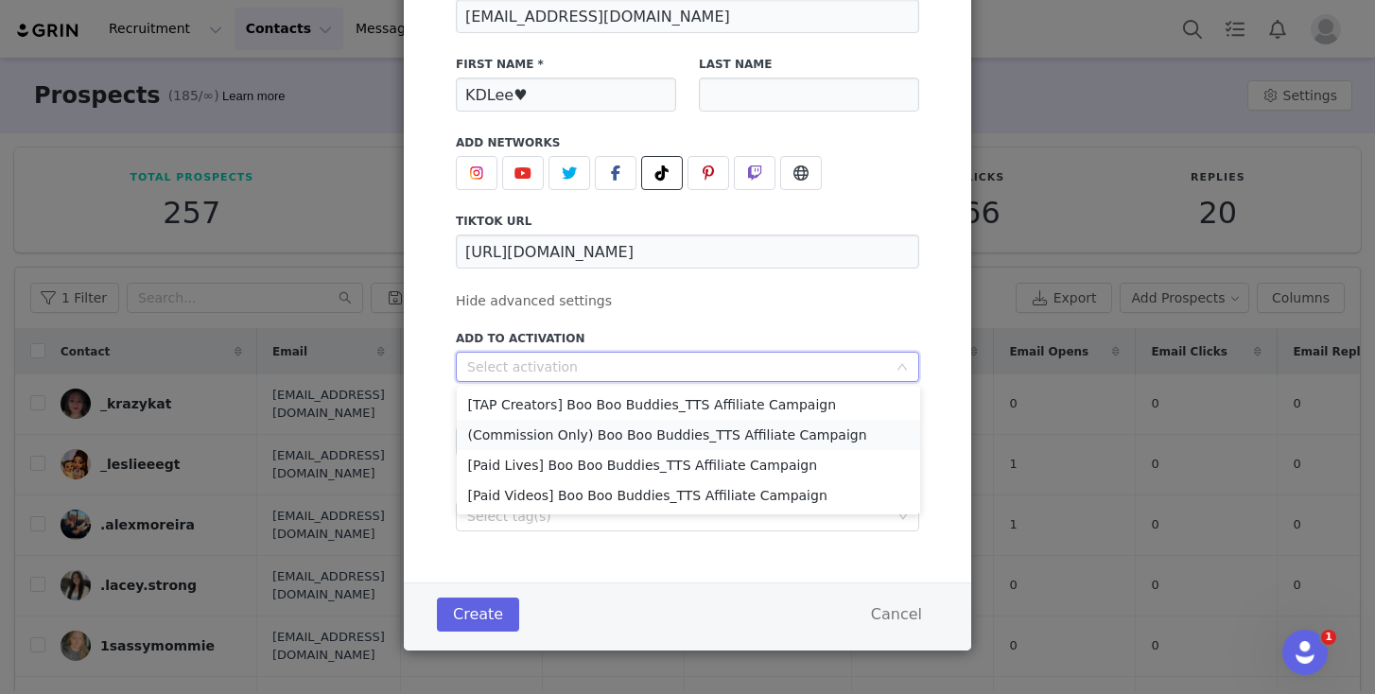
click at [600, 434] on li "(Commission Only) Boo Boo Buddies_TTS Affiliate Campaign" at bounding box center [688, 435] width 463 height 30
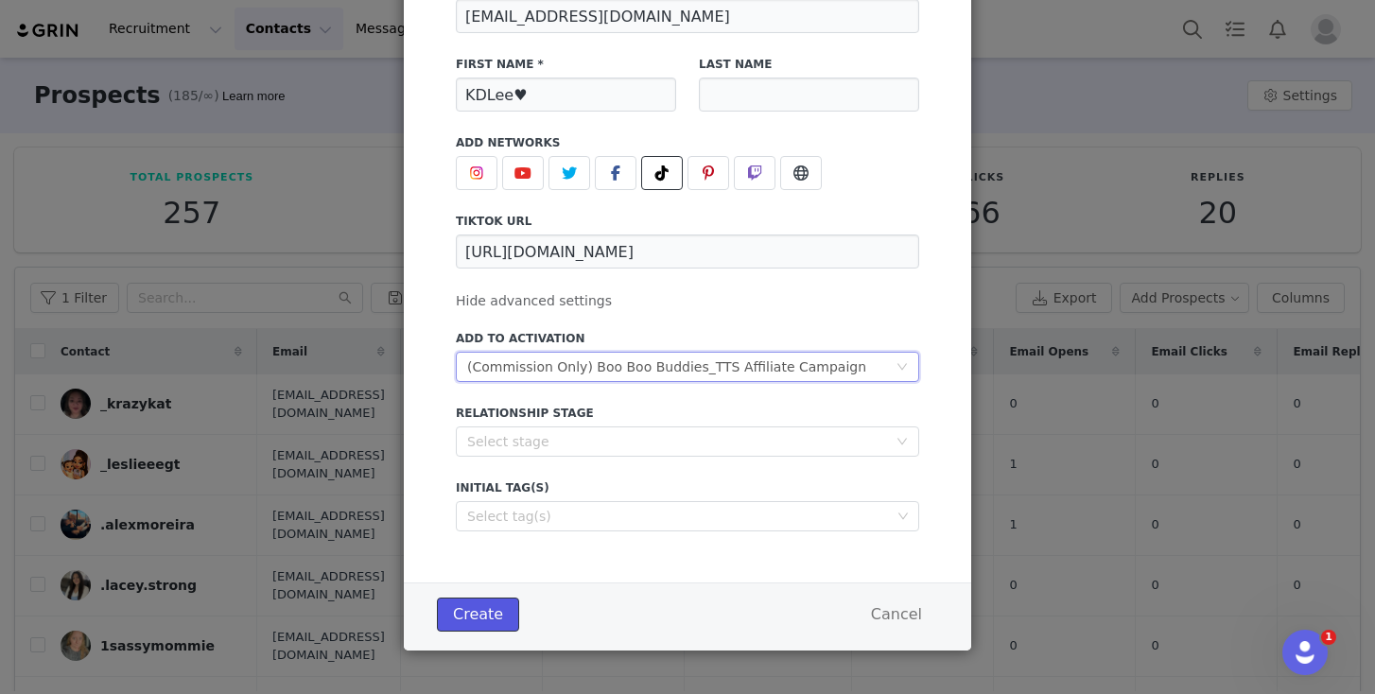
click at [453, 611] on button "Create" at bounding box center [478, 615] width 82 height 34
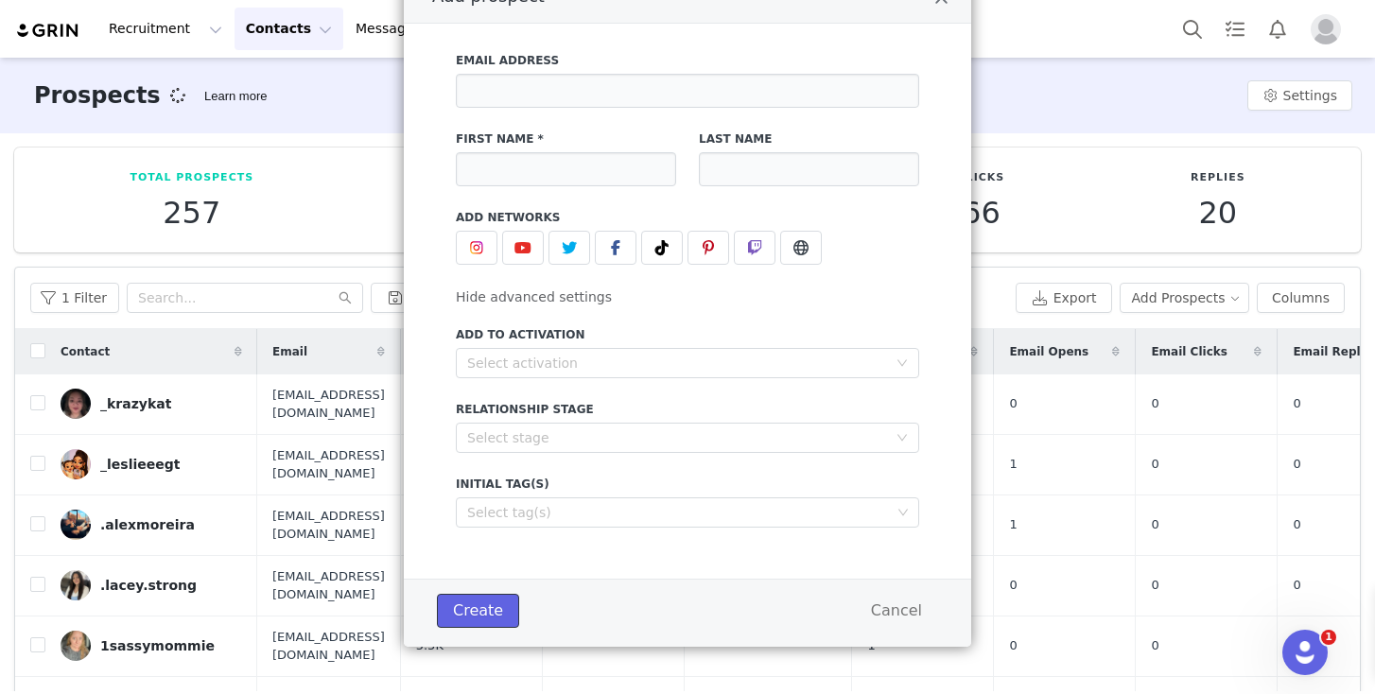
scroll to position [103, 0]
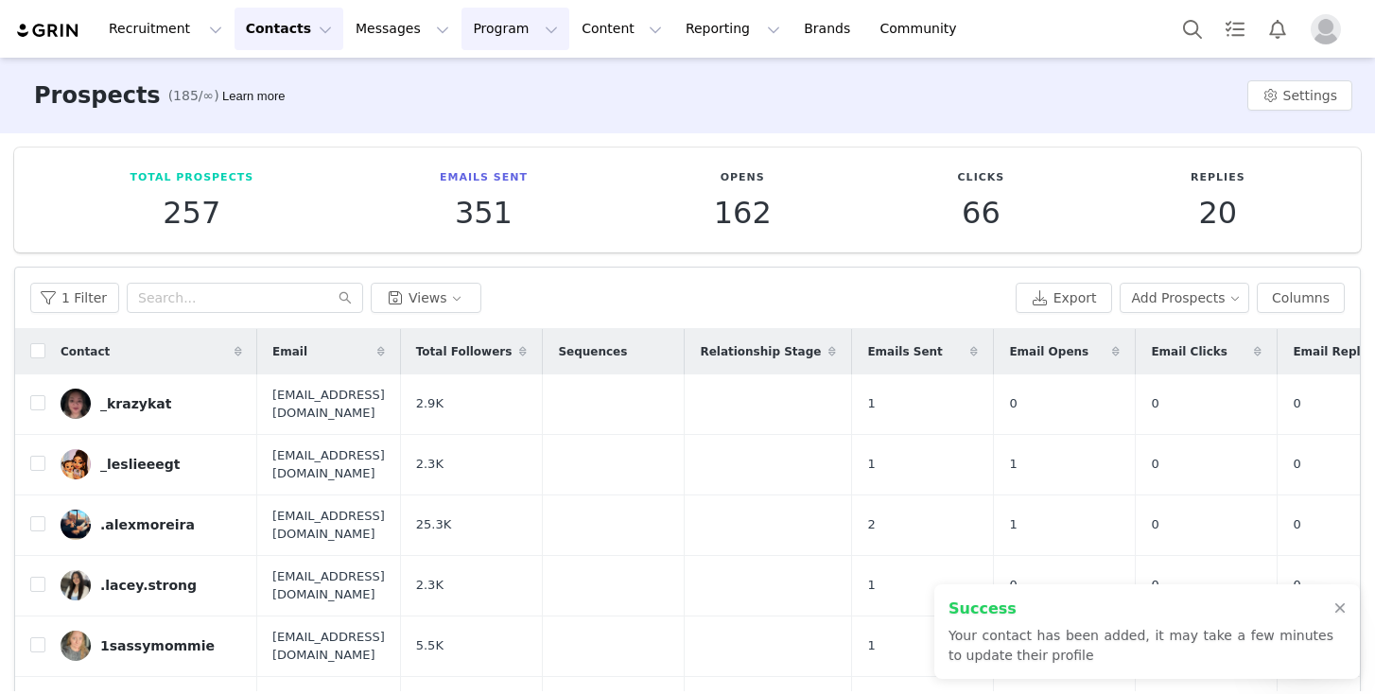
click at [473, 31] on button "Program Program" at bounding box center [516, 29] width 108 height 43
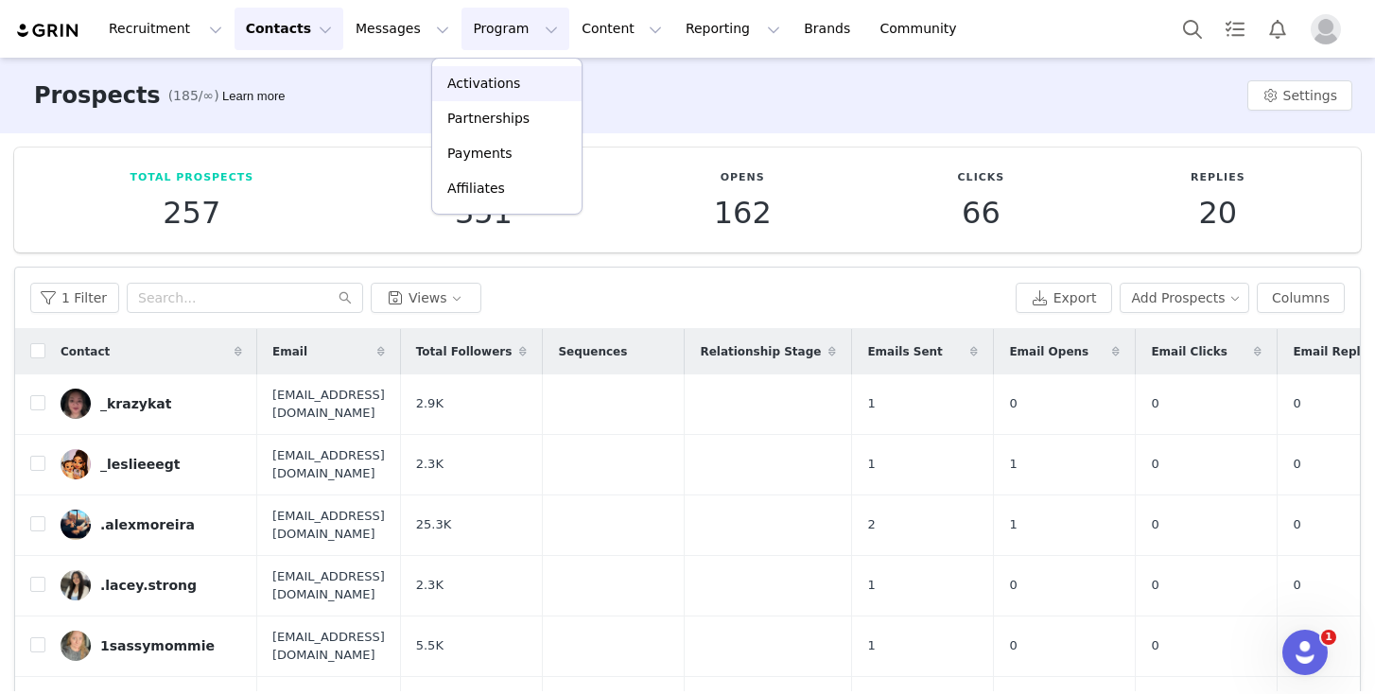
click at [477, 82] on p "Activations" at bounding box center [483, 84] width 73 height 20
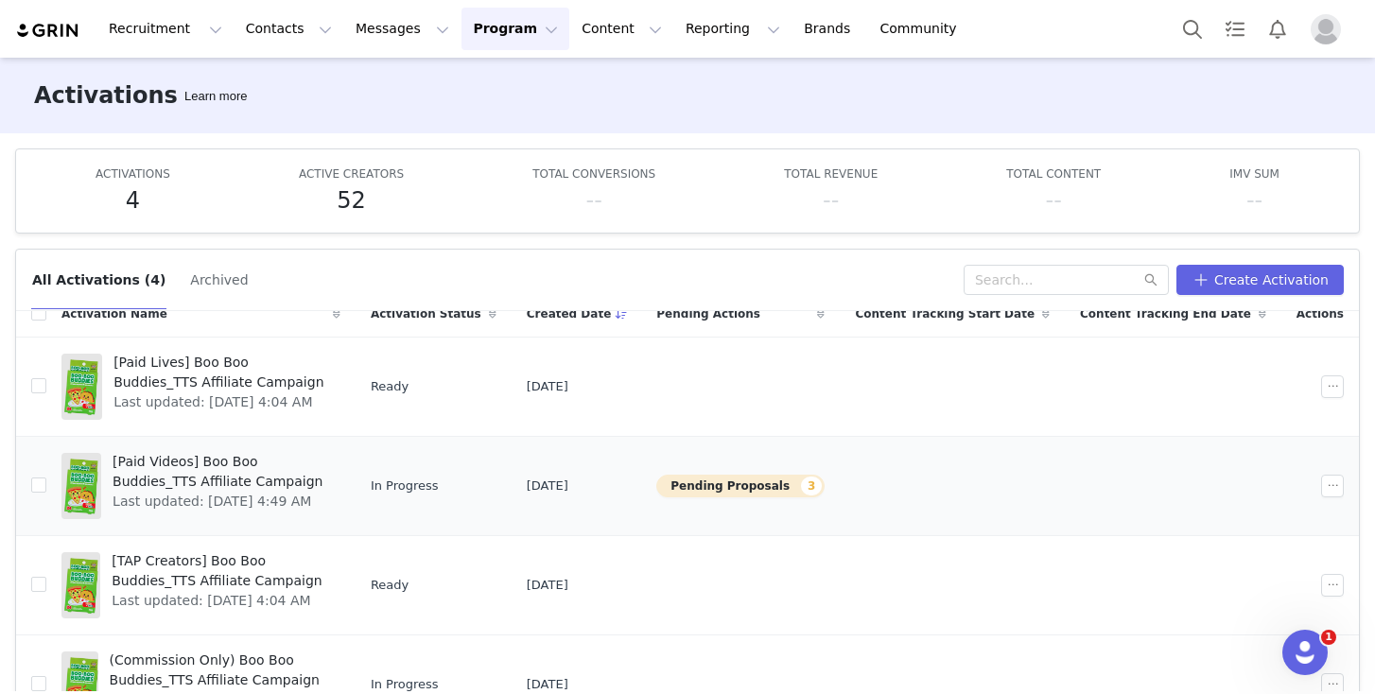
scroll to position [32, 0]
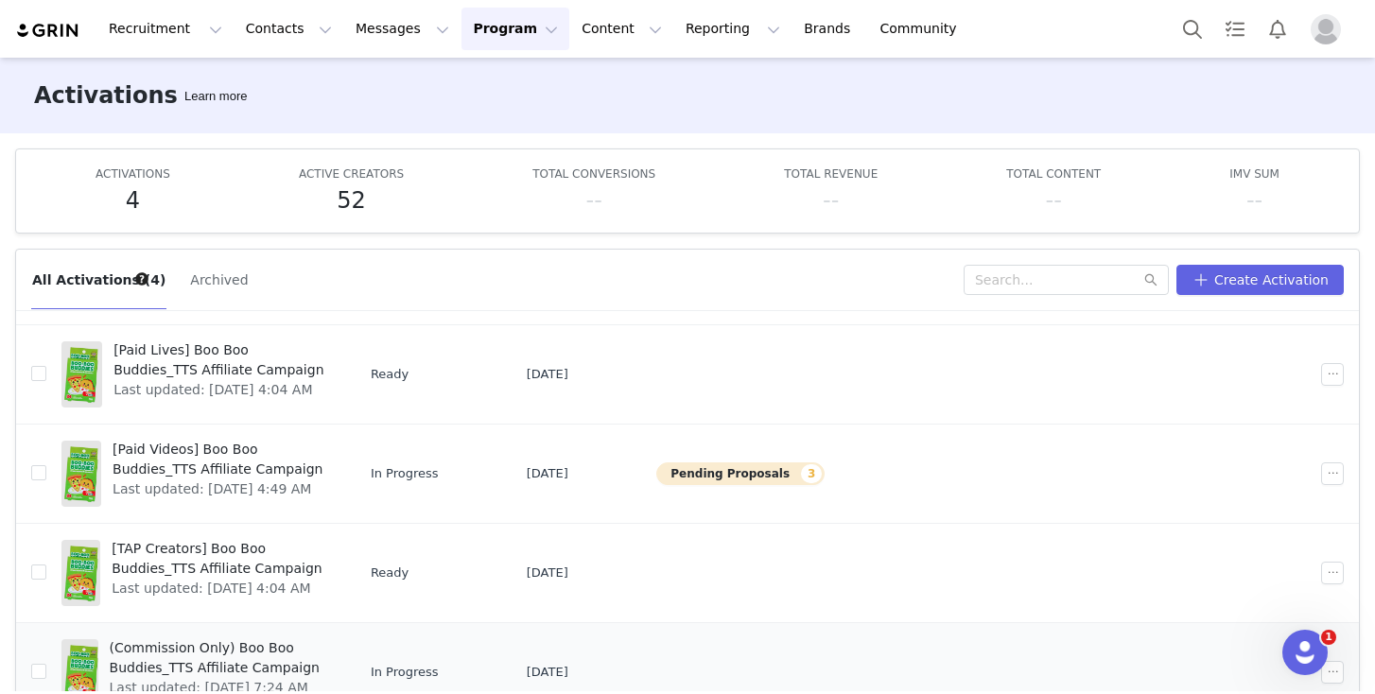
click at [247, 652] on span "(Commission Only) Boo Boo Buddies_TTS Affiliate Campaign" at bounding box center [219, 658] width 219 height 40
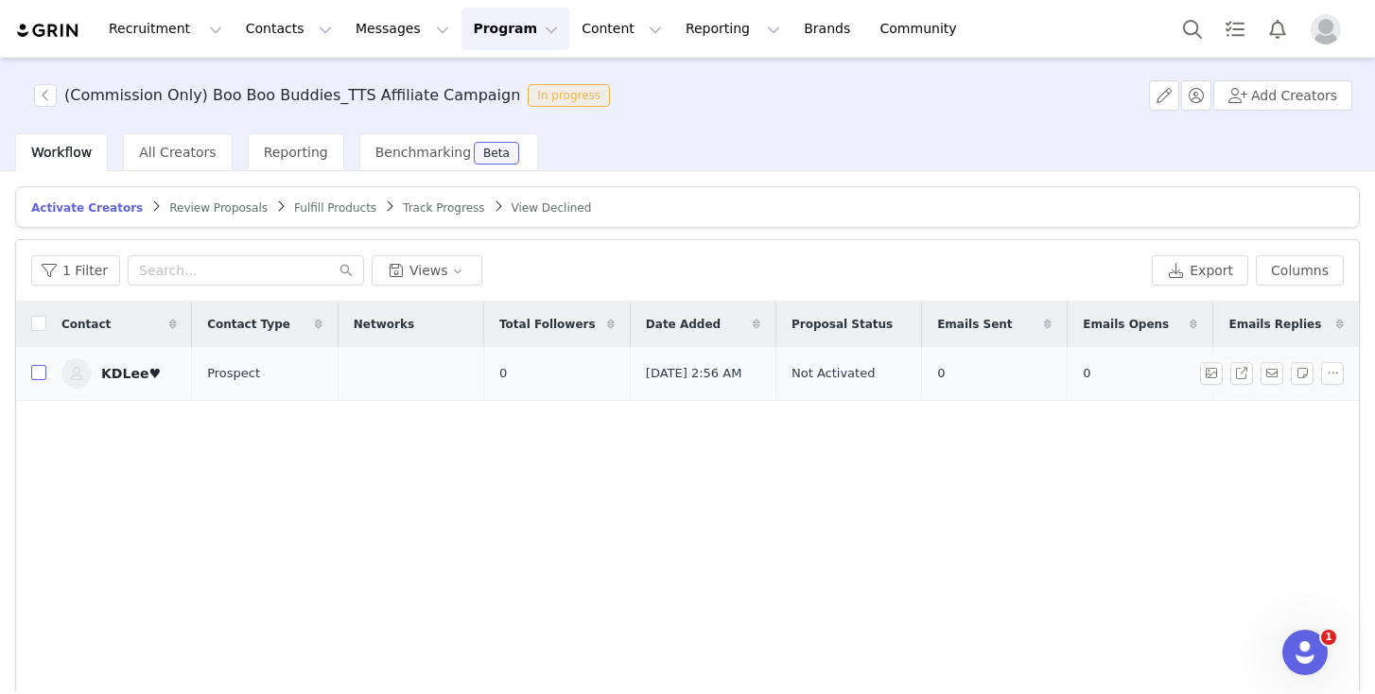
click at [31, 377] on input "checkbox" at bounding box center [38, 372] width 15 height 15
checkbox input "true"
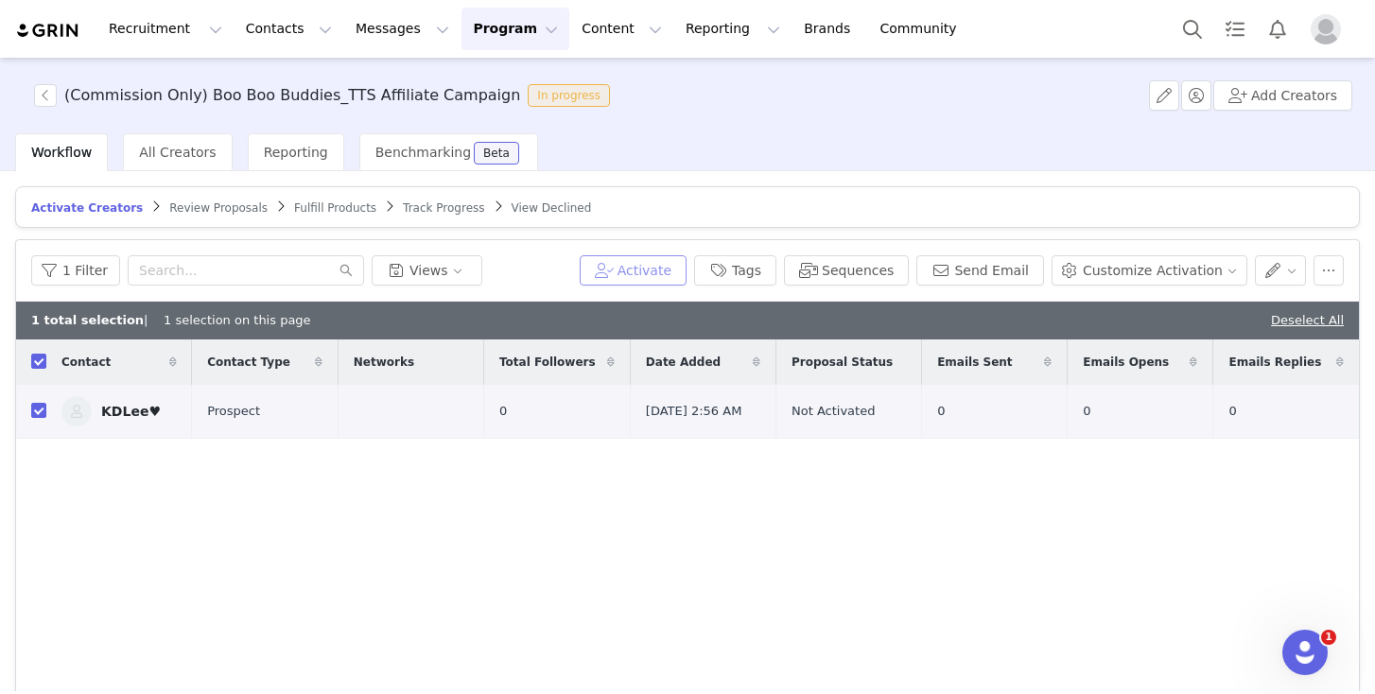
click at [642, 271] on button "Activate" at bounding box center [633, 270] width 107 height 30
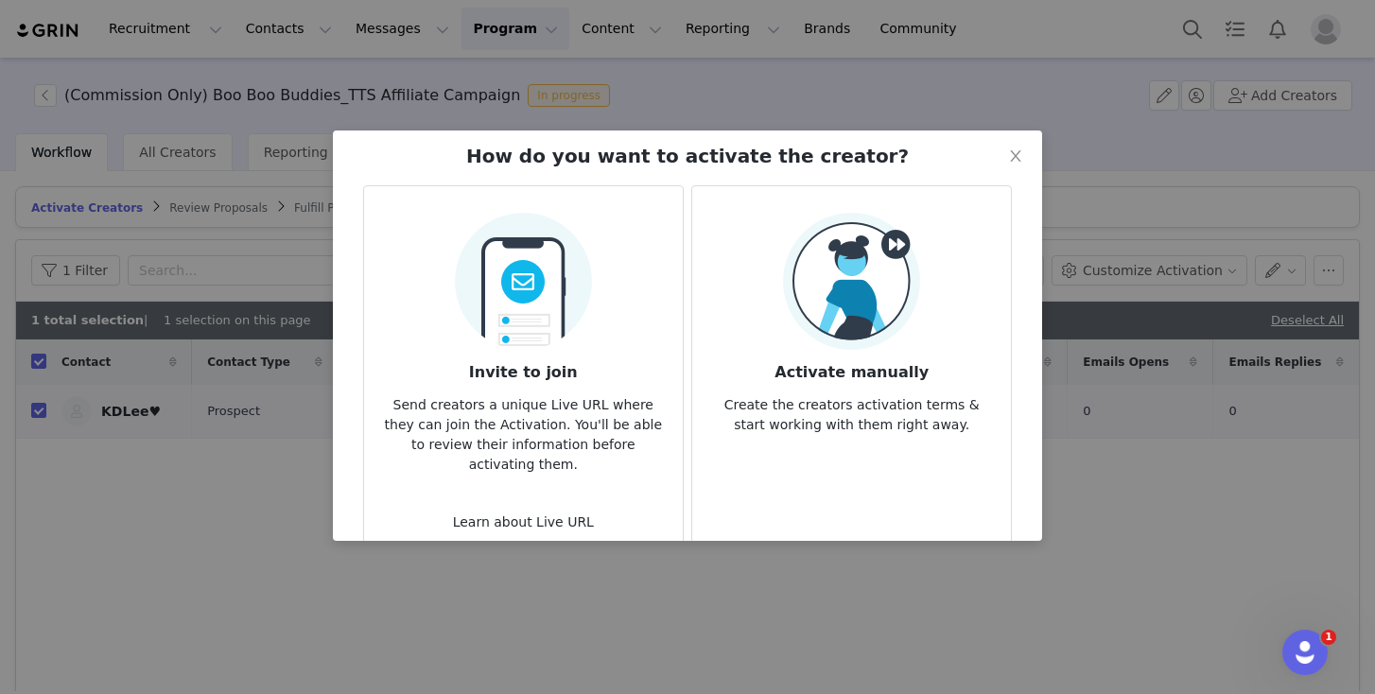
click at [851, 320] on img at bounding box center [851, 281] width 137 height 137
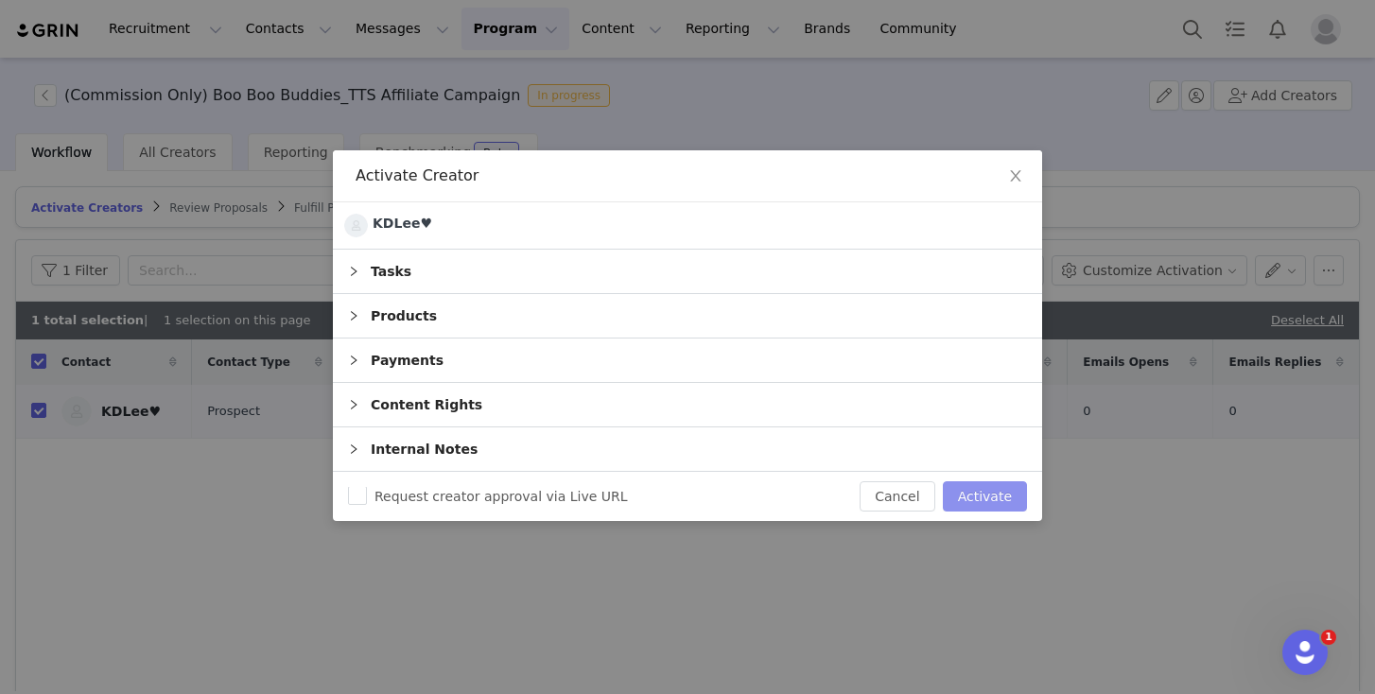
click at [990, 496] on button "Activate" at bounding box center [985, 496] width 84 height 30
checkbox input "false"
